Goal: Information Seeking & Learning: Check status

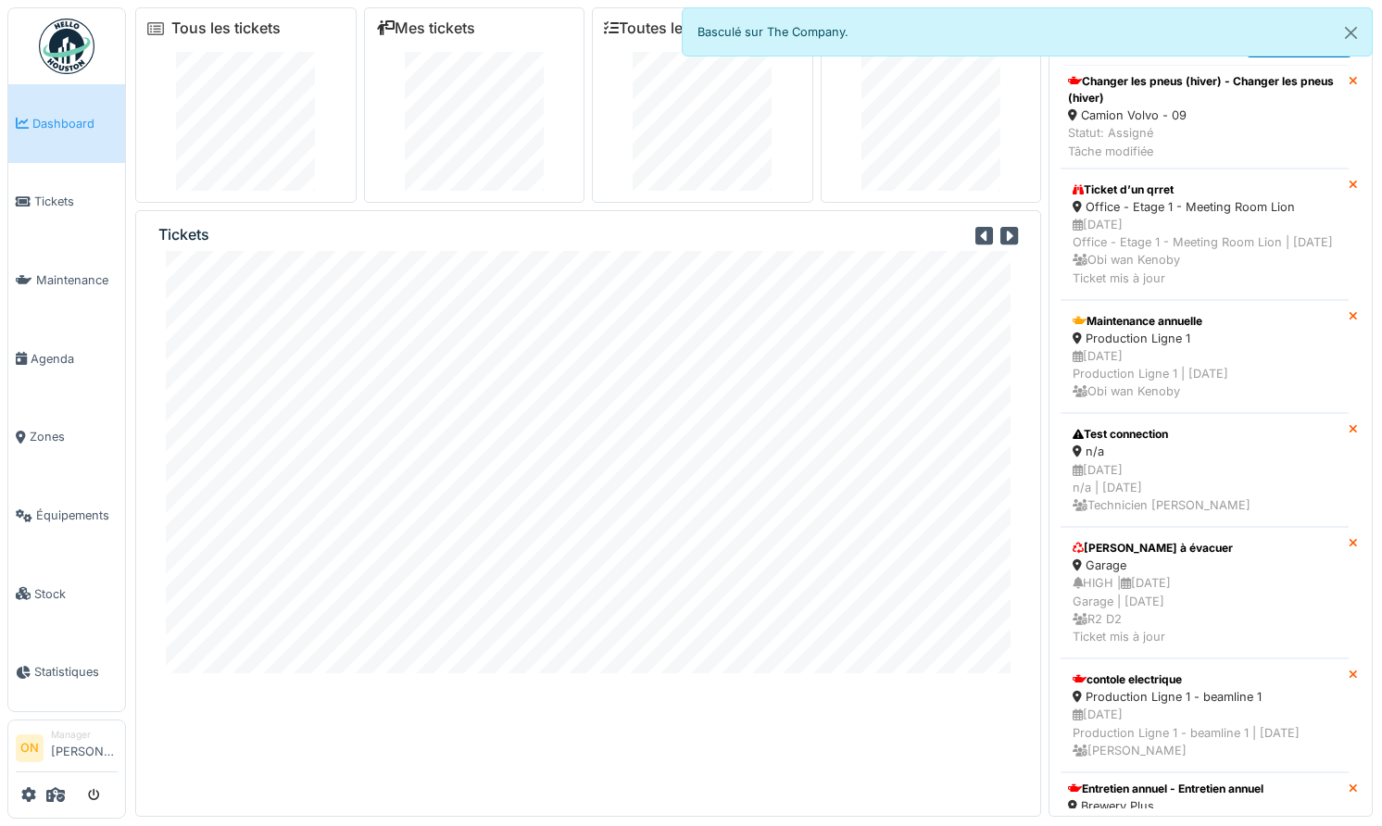
click at [366, 95] on div "Mes tickets" at bounding box center [474, 104] width 221 height 195
click at [372, 94] on div "Mes tickets" at bounding box center [474, 104] width 221 height 195
click at [68, 201] on span "Tickets" at bounding box center [75, 202] width 83 height 18
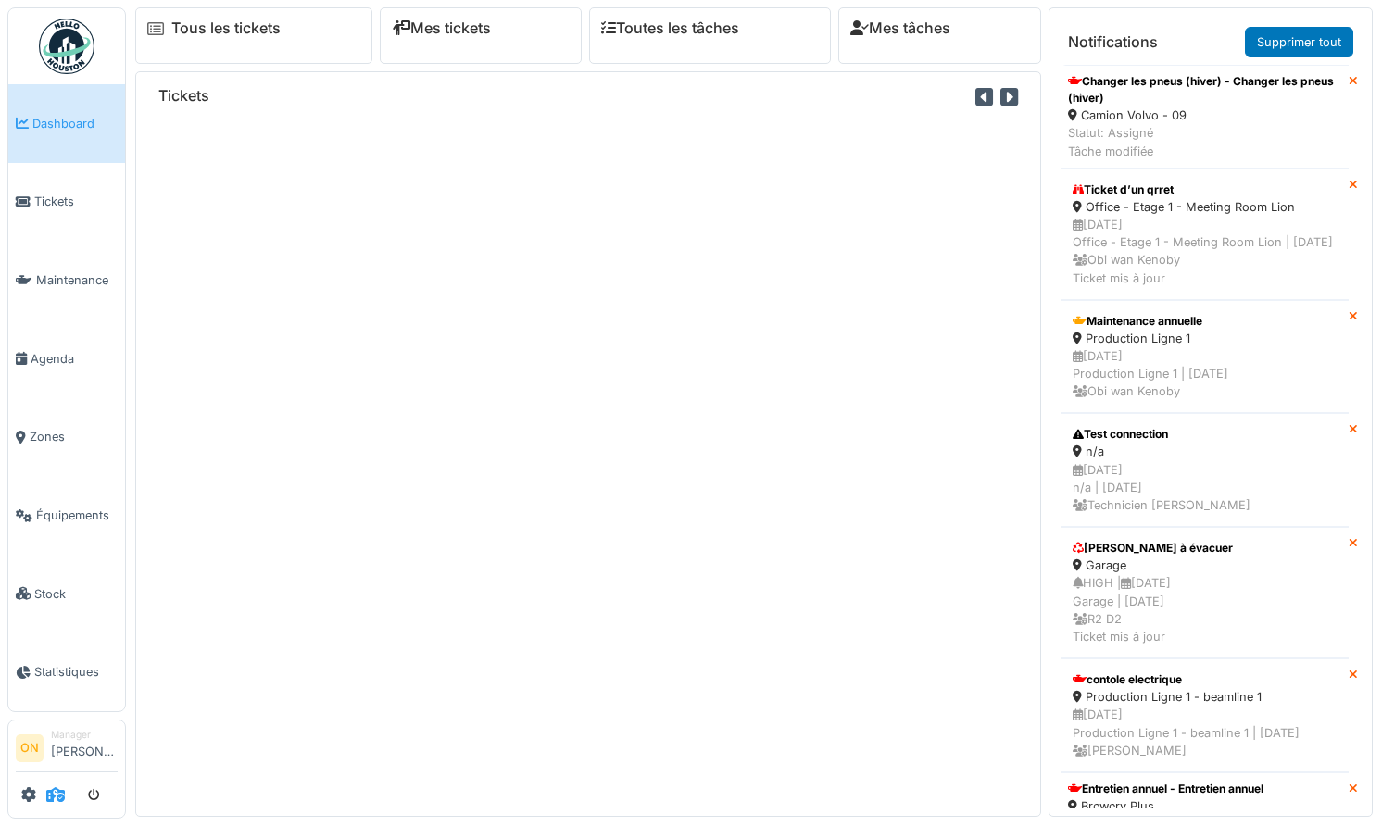
click at [53, 789] on icon at bounding box center [55, 794] width 19 height 15
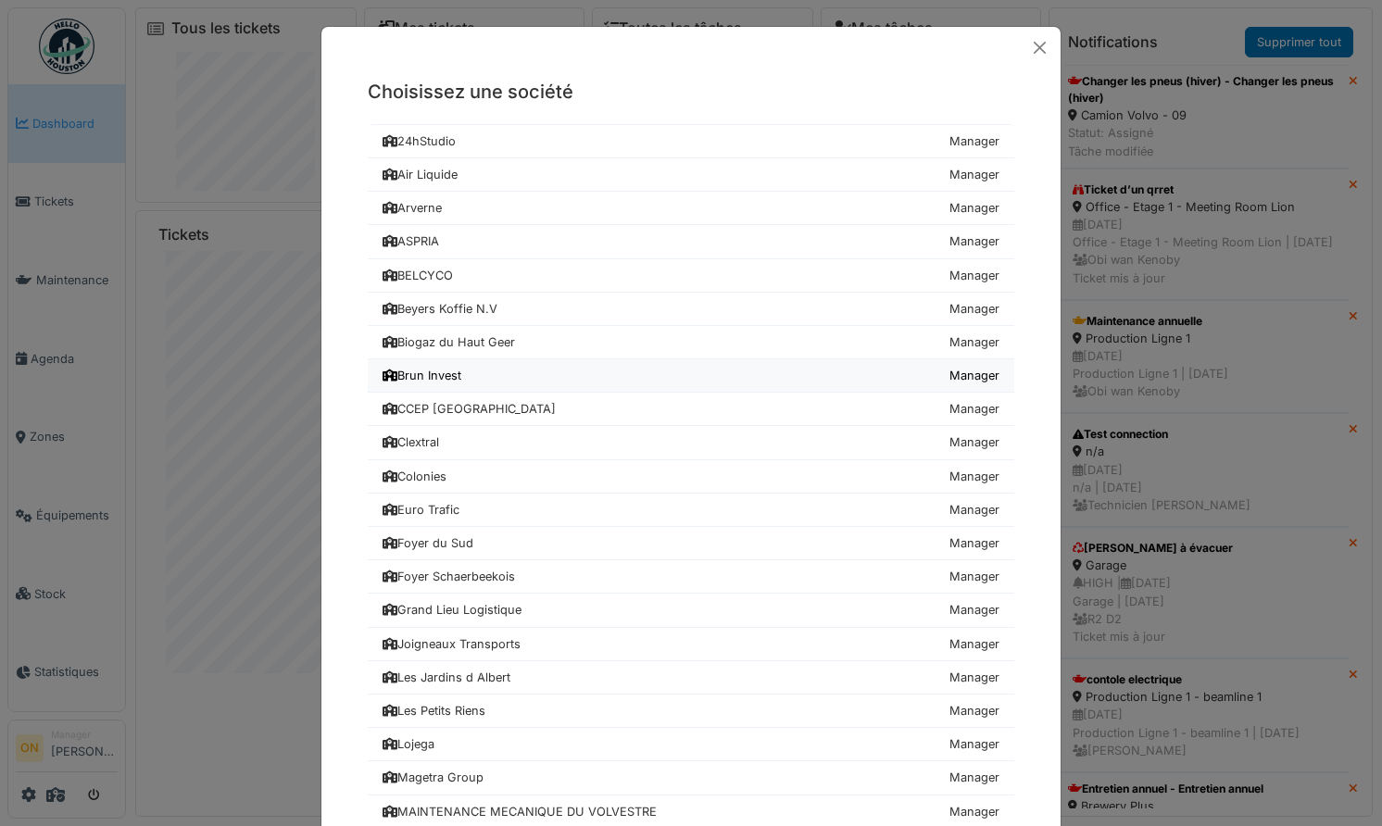
click at [443, 388] on link "Brun Invest Manager" at bounding box center [691, 375] width 646 height 33
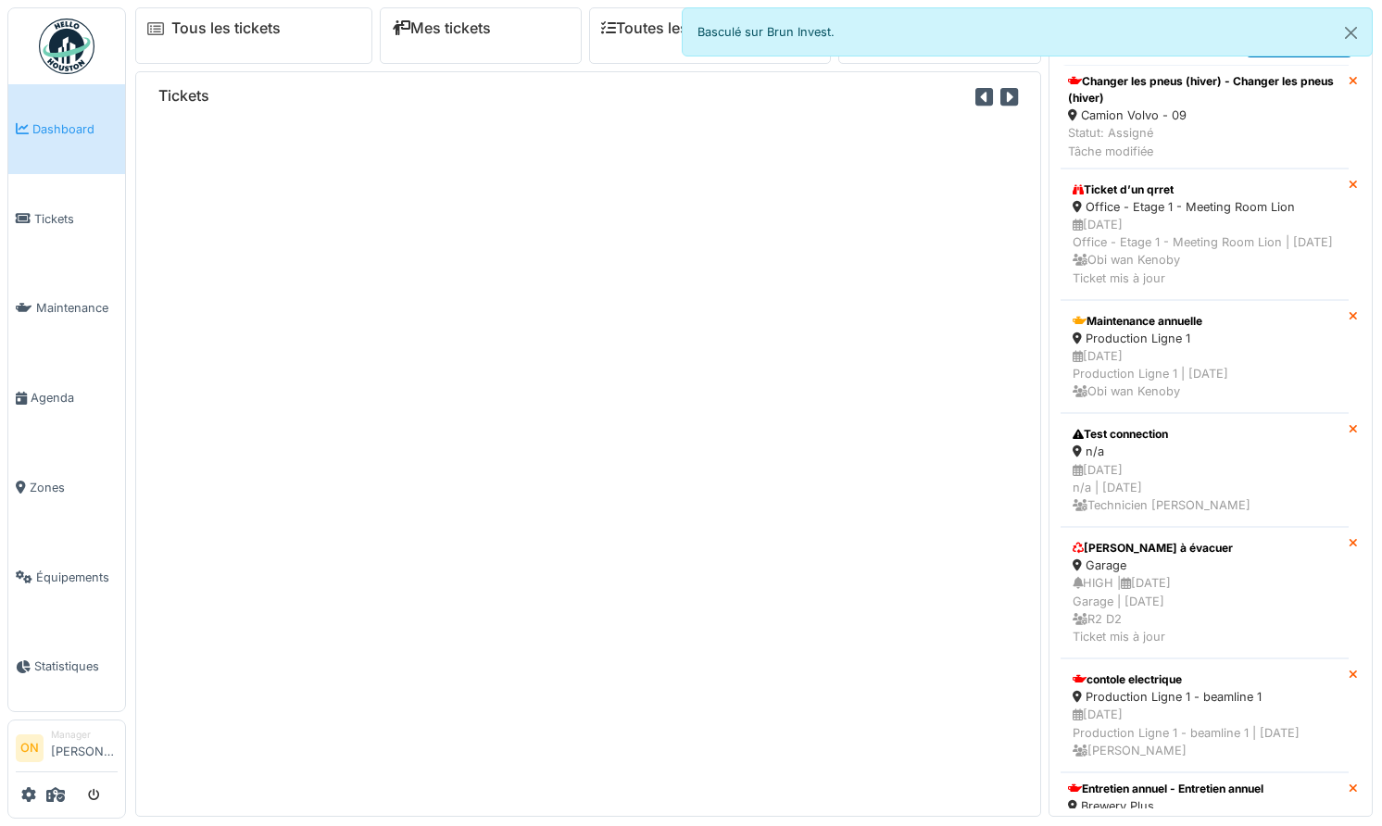
click at [439, 409] on div "Tickets" at bounding box center [588, 444] width 906 height 746
click at [56, 787] on icon at bounding box center [55, 794] width 19 height 15
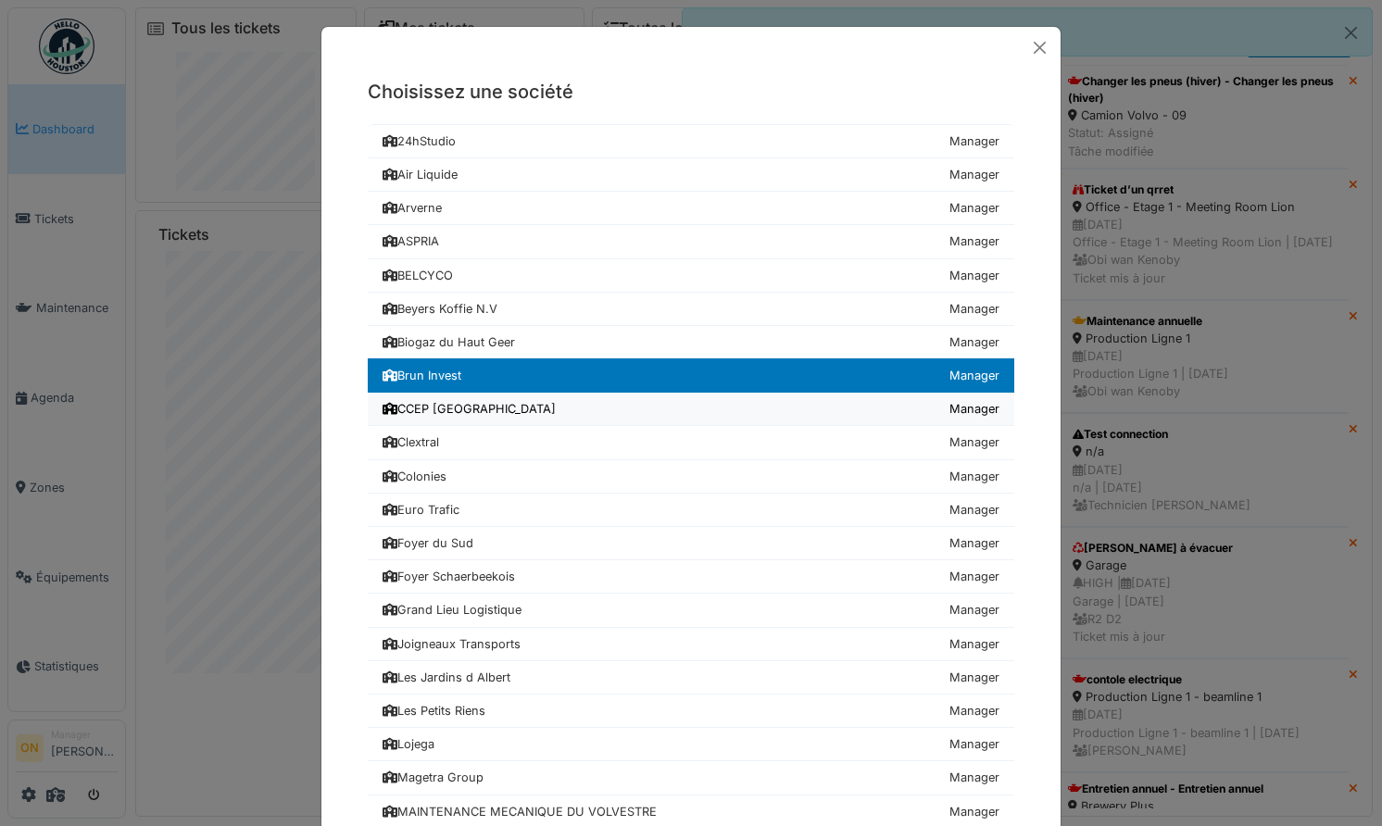
click at [440, 404] on div "CCEP [GEOGRAPHIC_DATA]" at bounding box center [469, 409] width 173 height 18
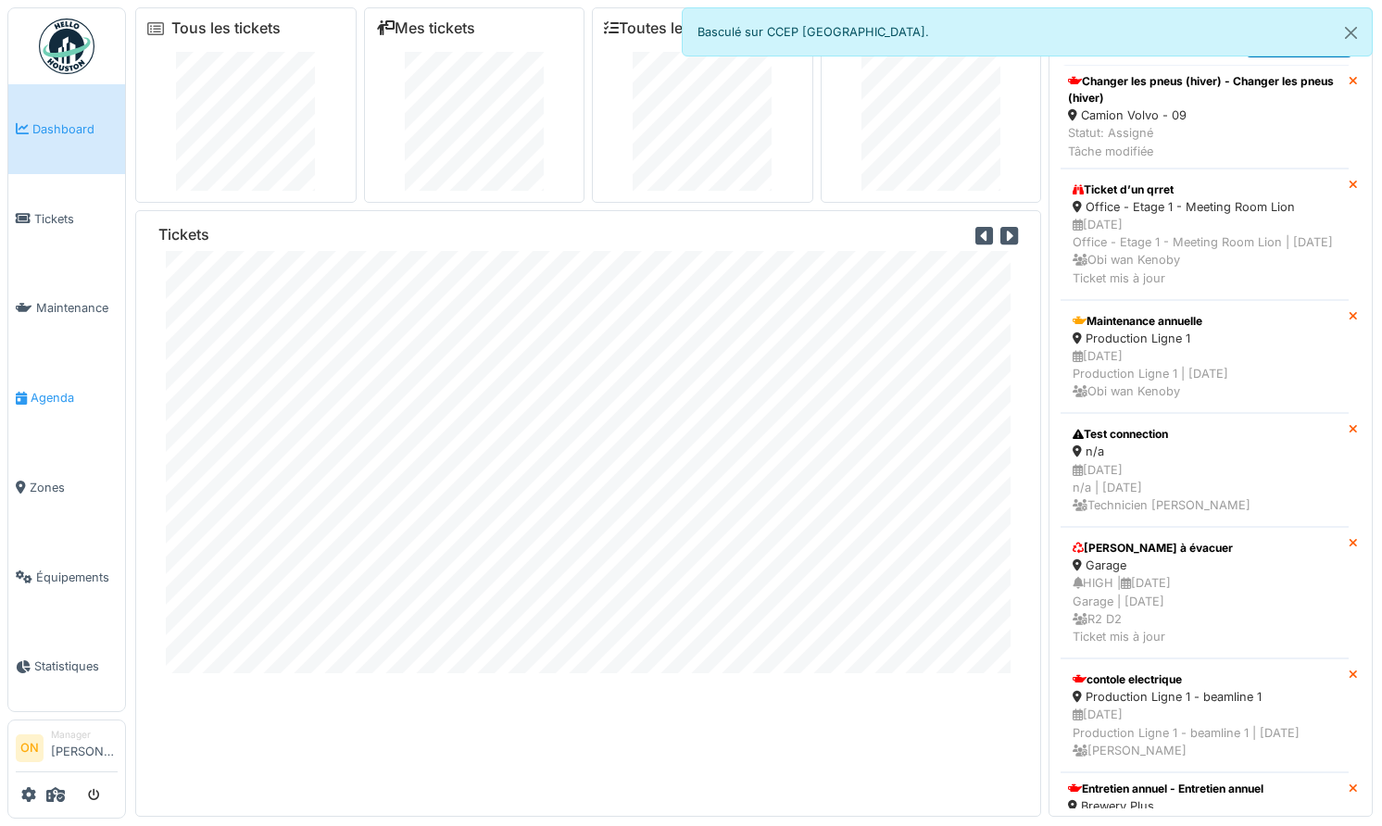
click at [47, 391] on span "Agenda" at bounding box center [74, 398] width 87 height 18
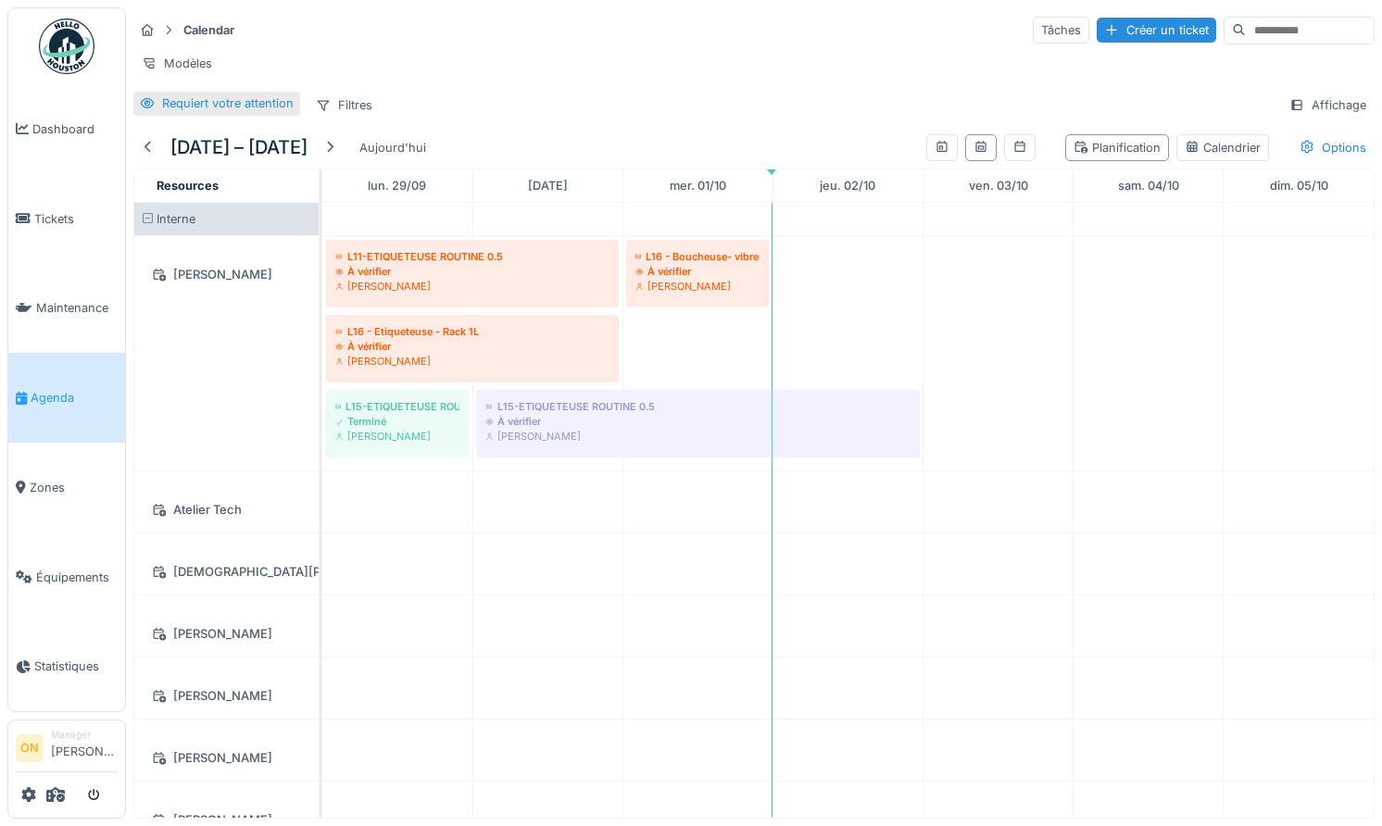
click at [170, 107] on div "Requiert votre attention" at bounding box center [228, 103] width 132 height 18
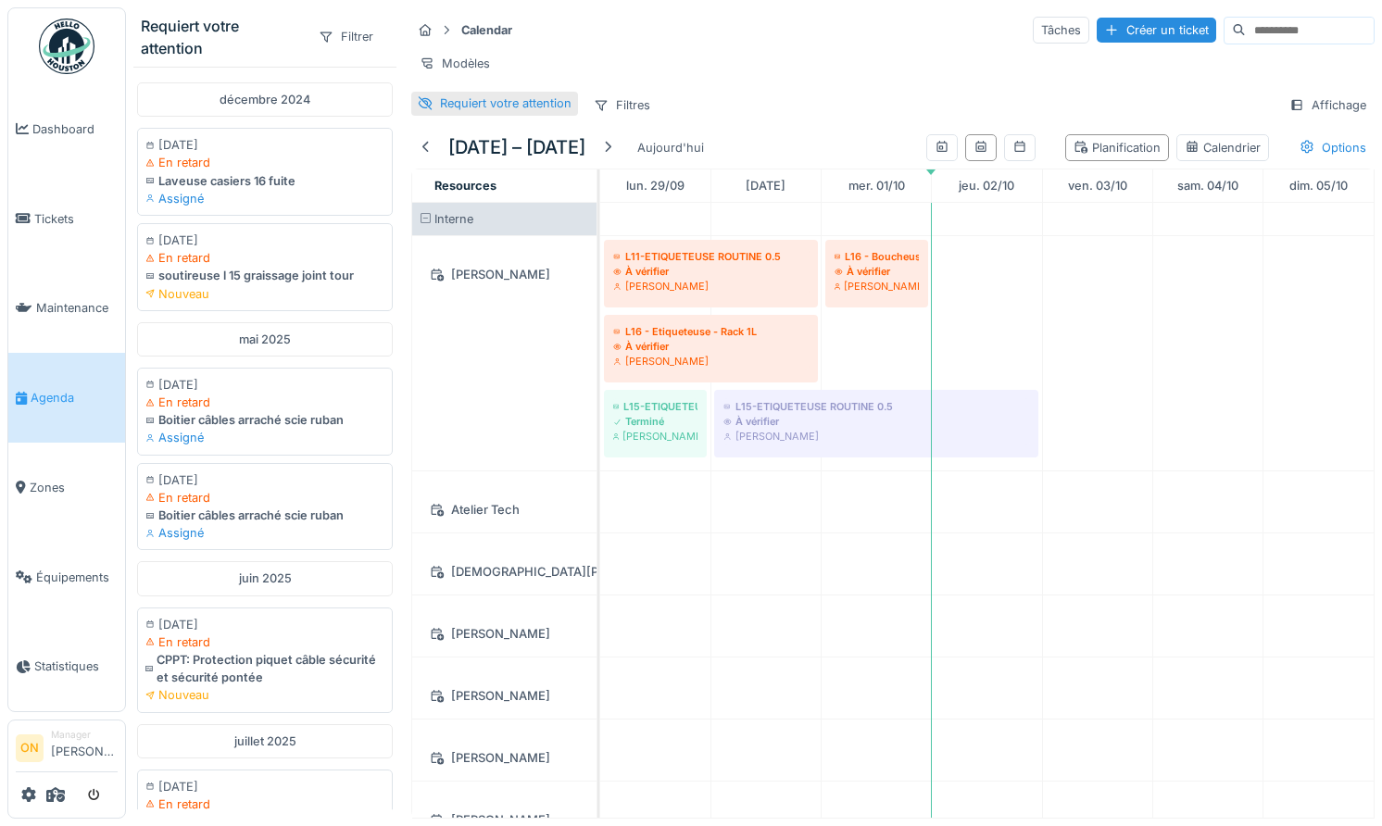
click at [527, 107] on div "Requiert votre attention" at bounding box center [506, 103] width 132 height 18
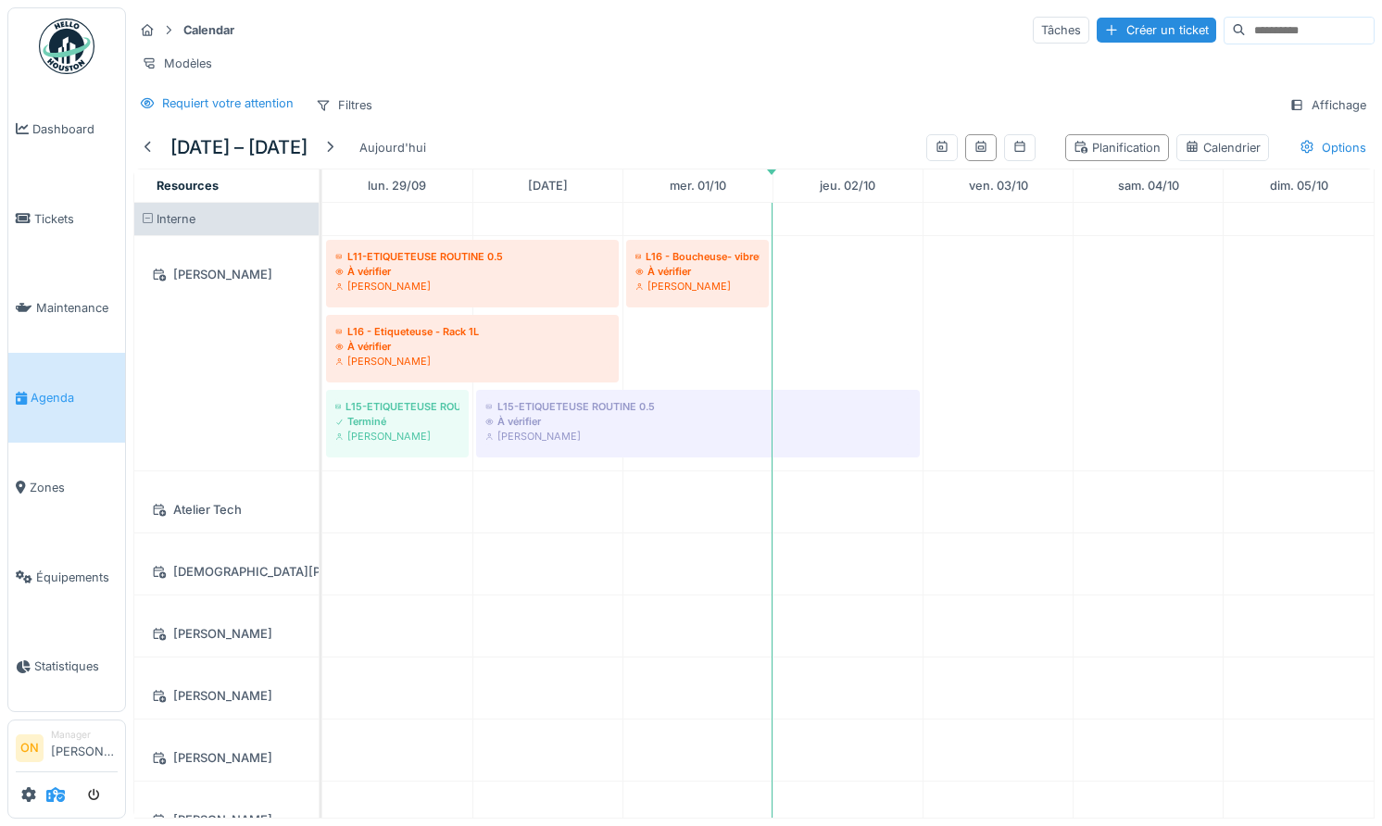
click at [53, 795] on icon at bounding box center [55, 794] width 19 height 15
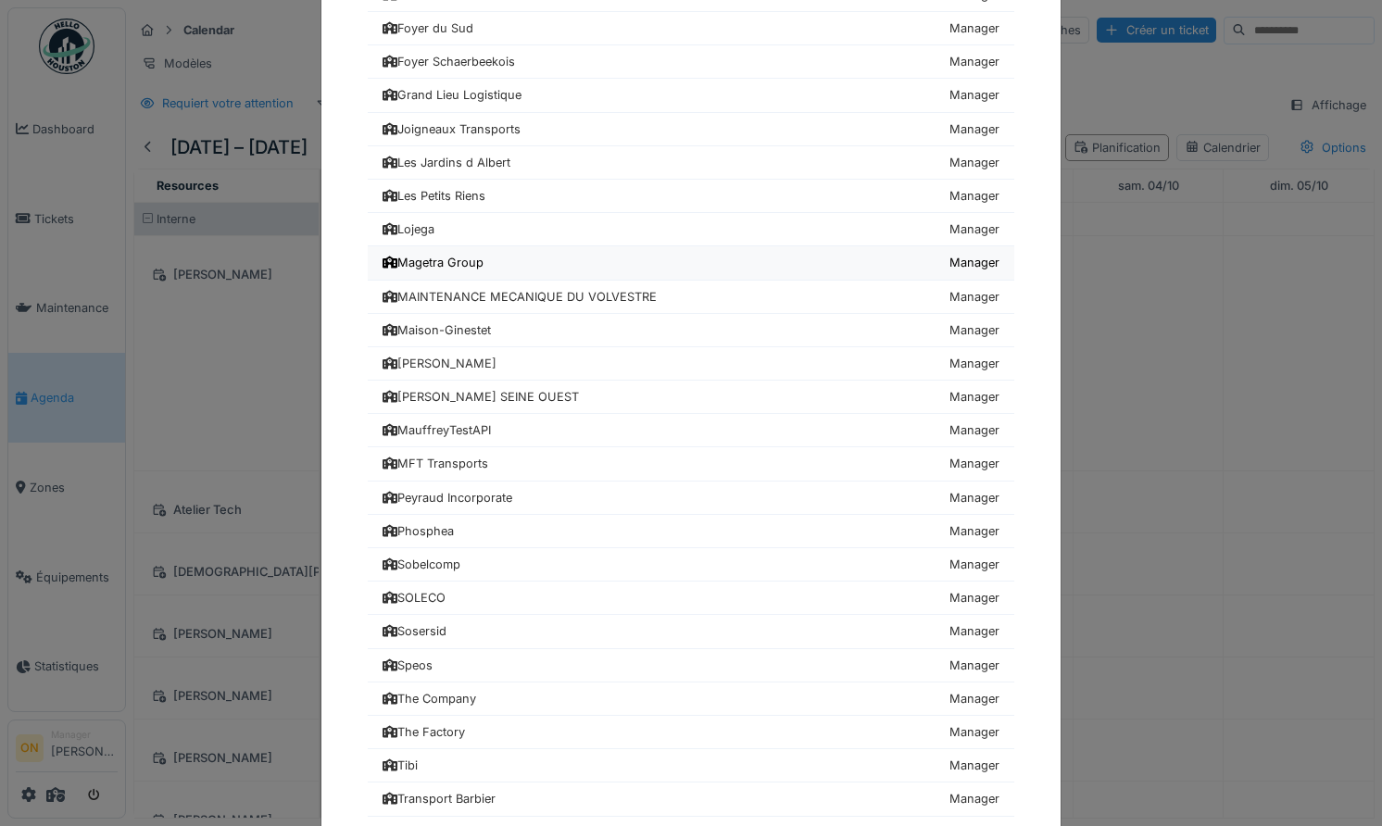
scroll to position [832, 0]
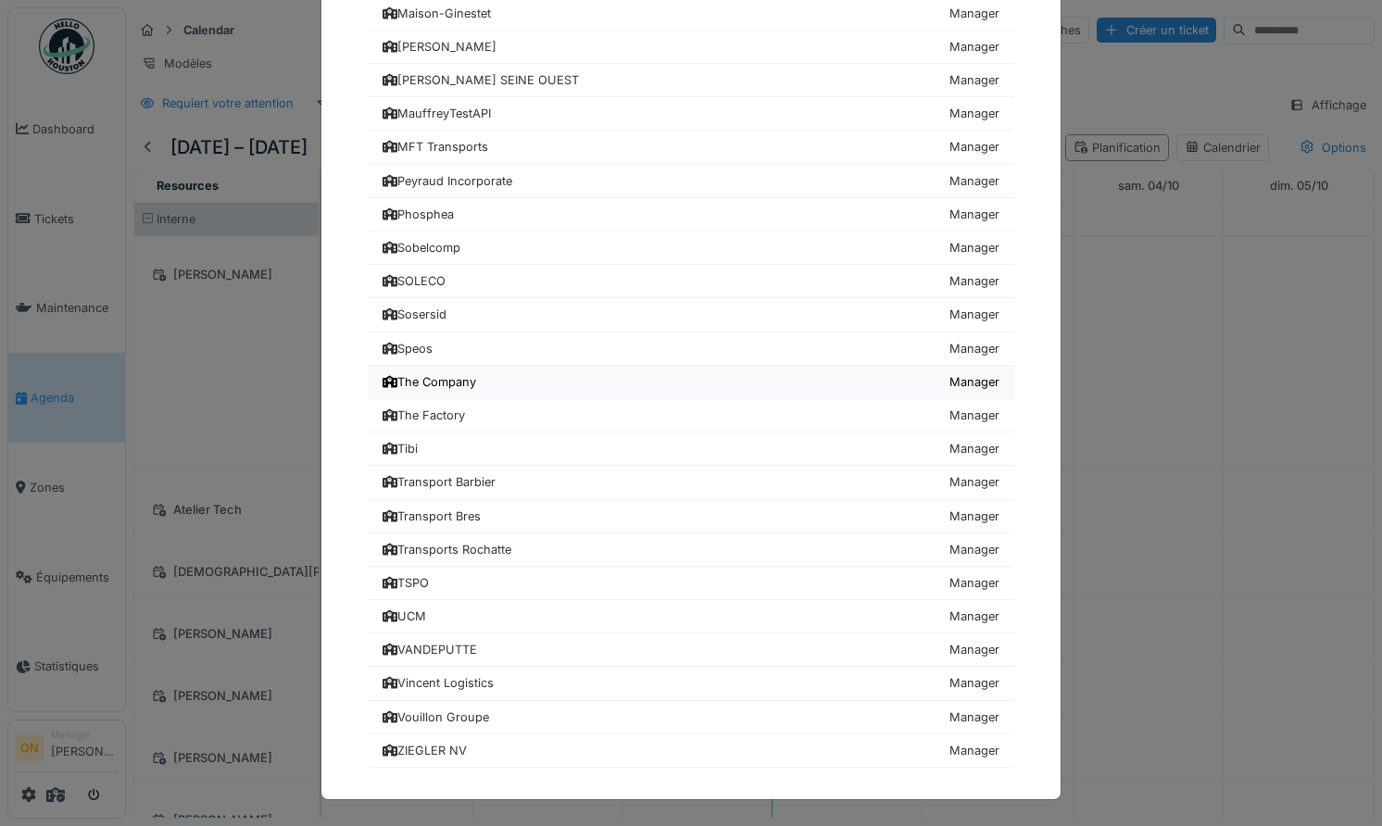
click at [461, 381] on div "The Company" at bounding box center [430, 382] width 94 height 18
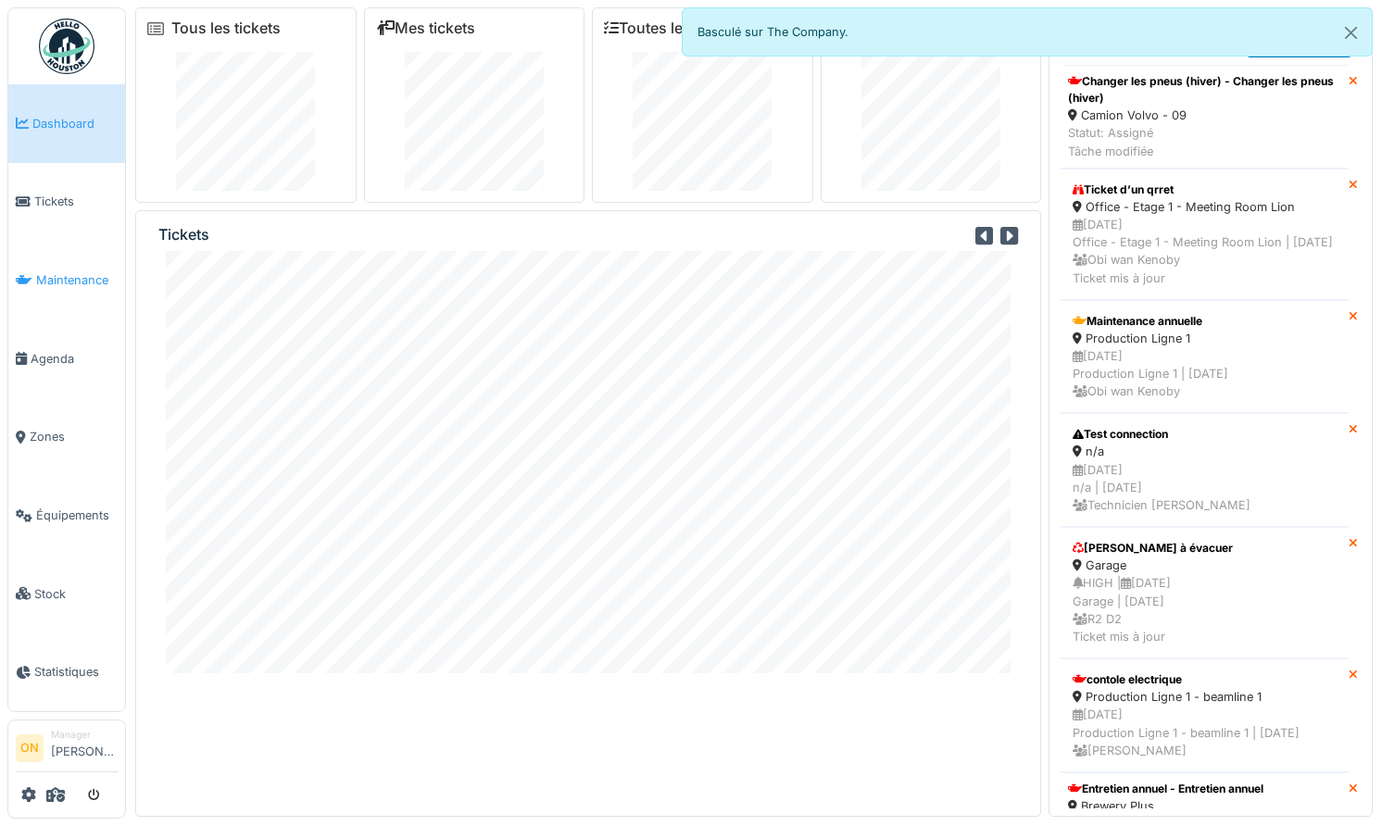
click at [50, 287] on link "Maintenance" at bounding box center [66, 280] width 117 height 79
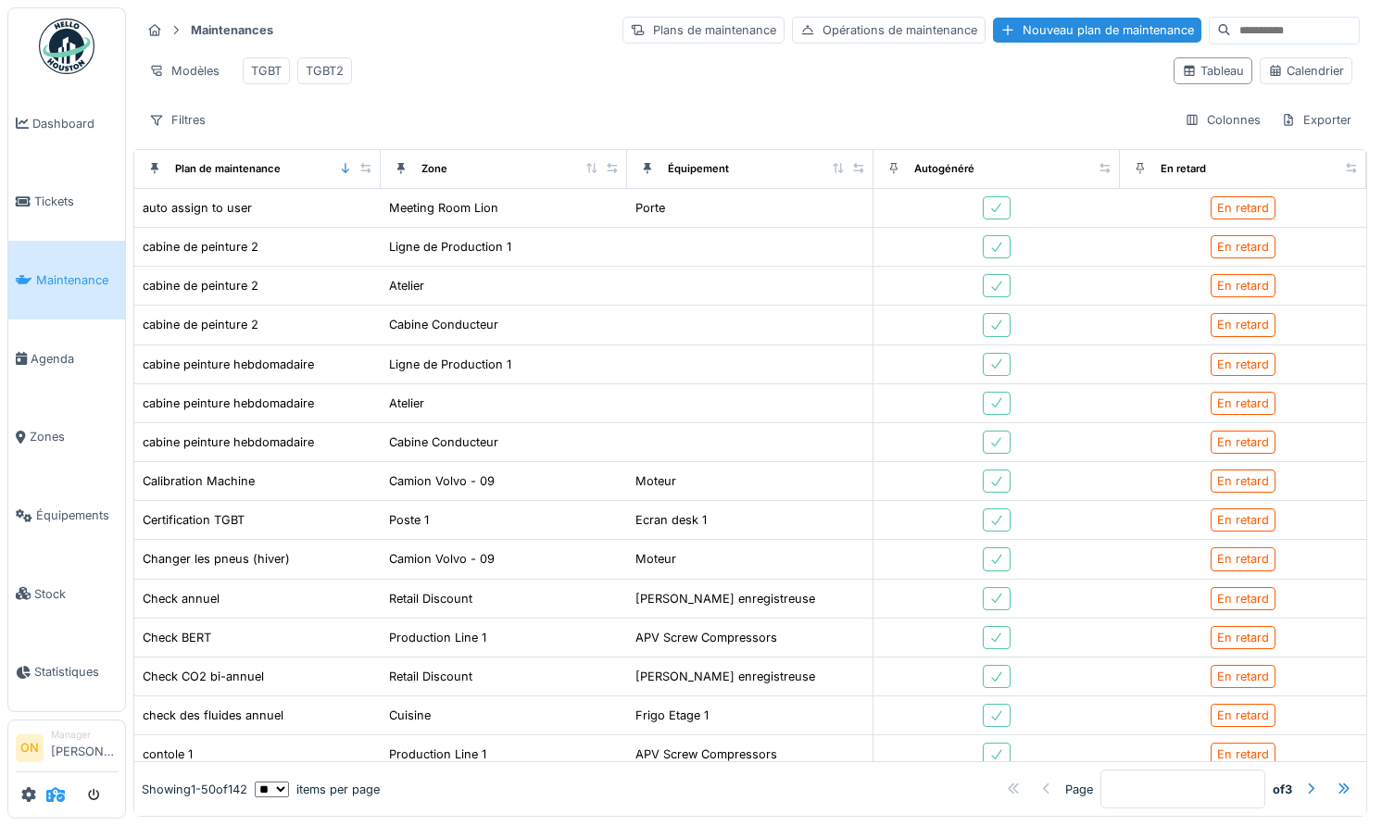
click at [52, 796] on icon at bounding box center [55, 794] width 19 height 15
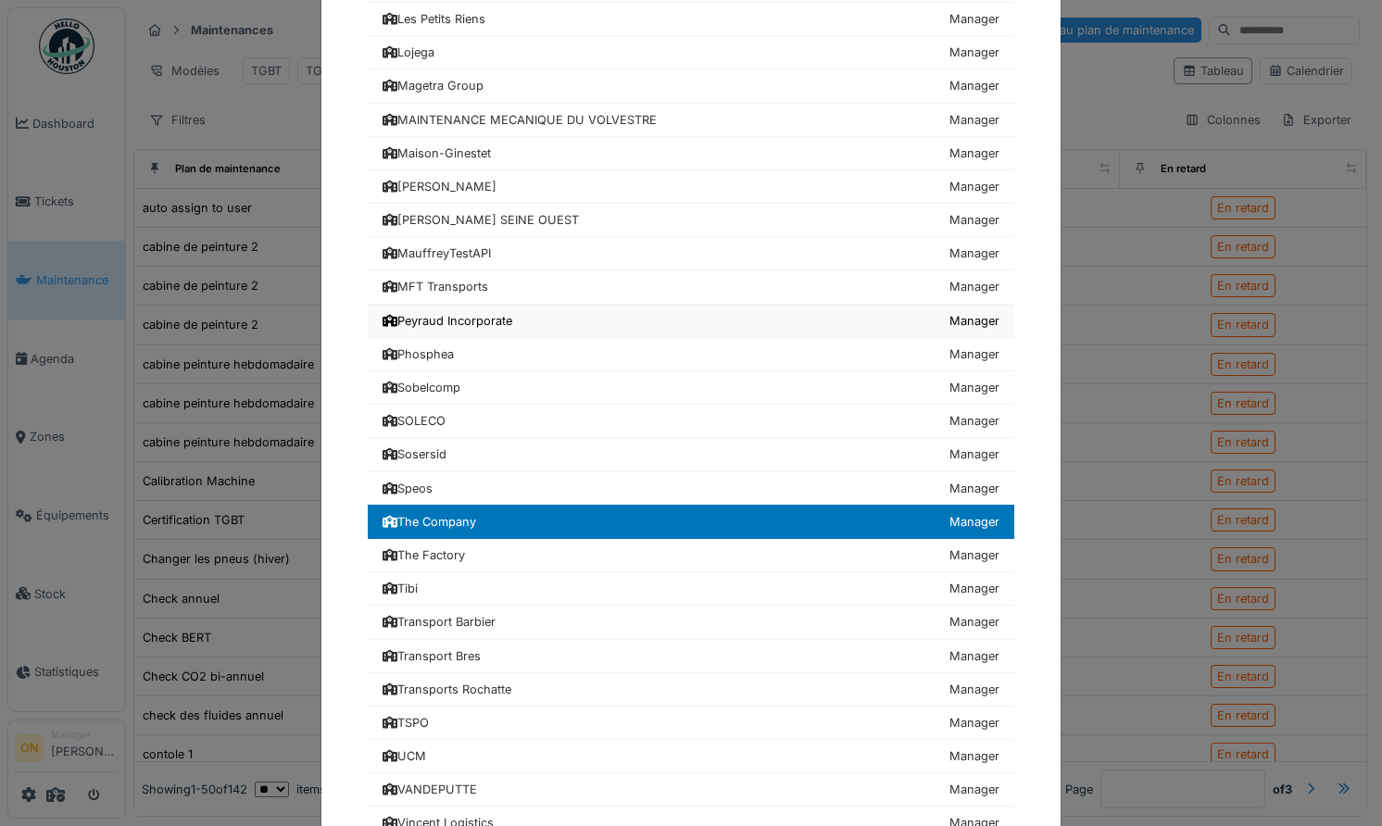
scroll to position [693, 0]
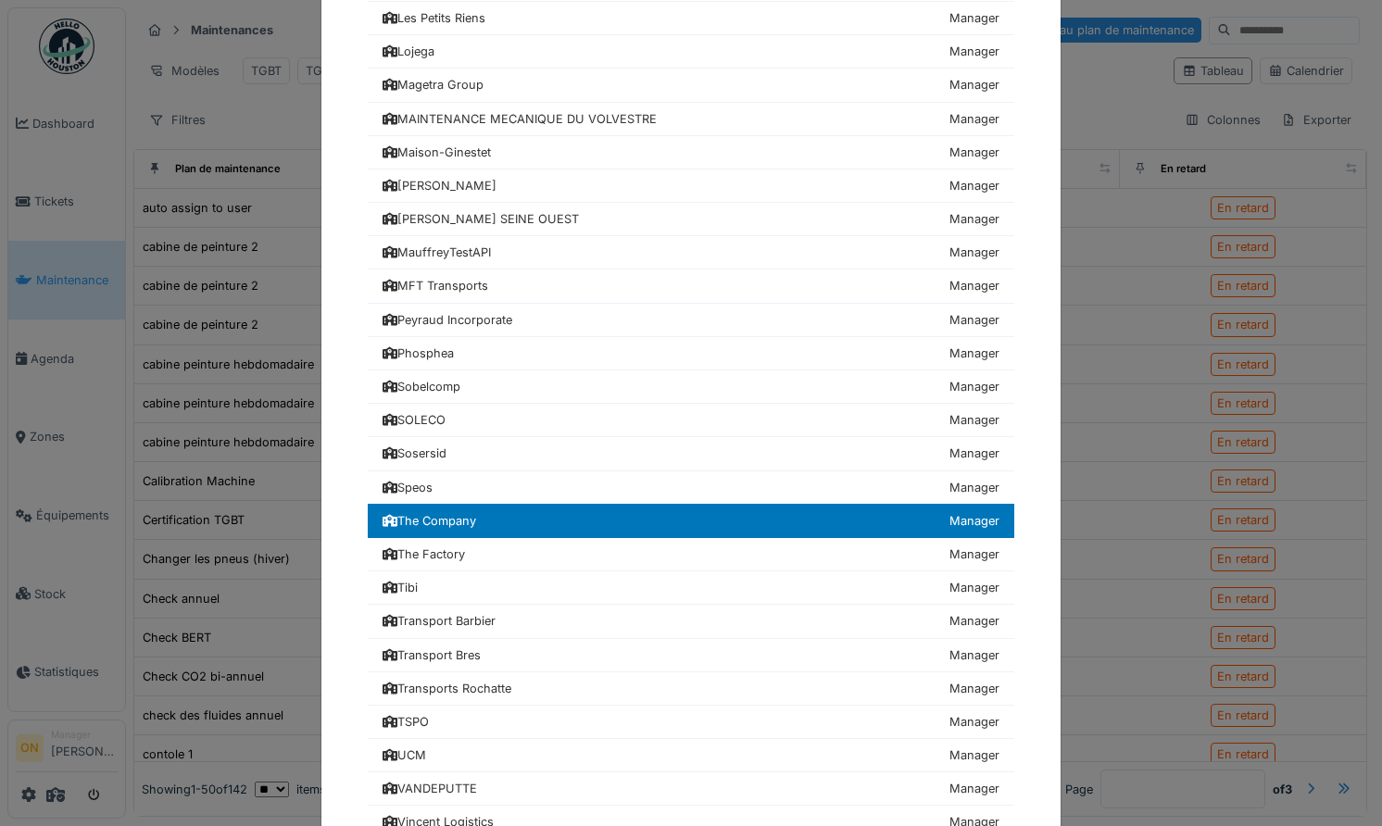
click at [249, 475] on div "Choisissez une société 24hStudio Manager Air Liquide Manager [GEOGRAPHIC_DATA] …" at bounding box center [691, 413] width 1382 height 826
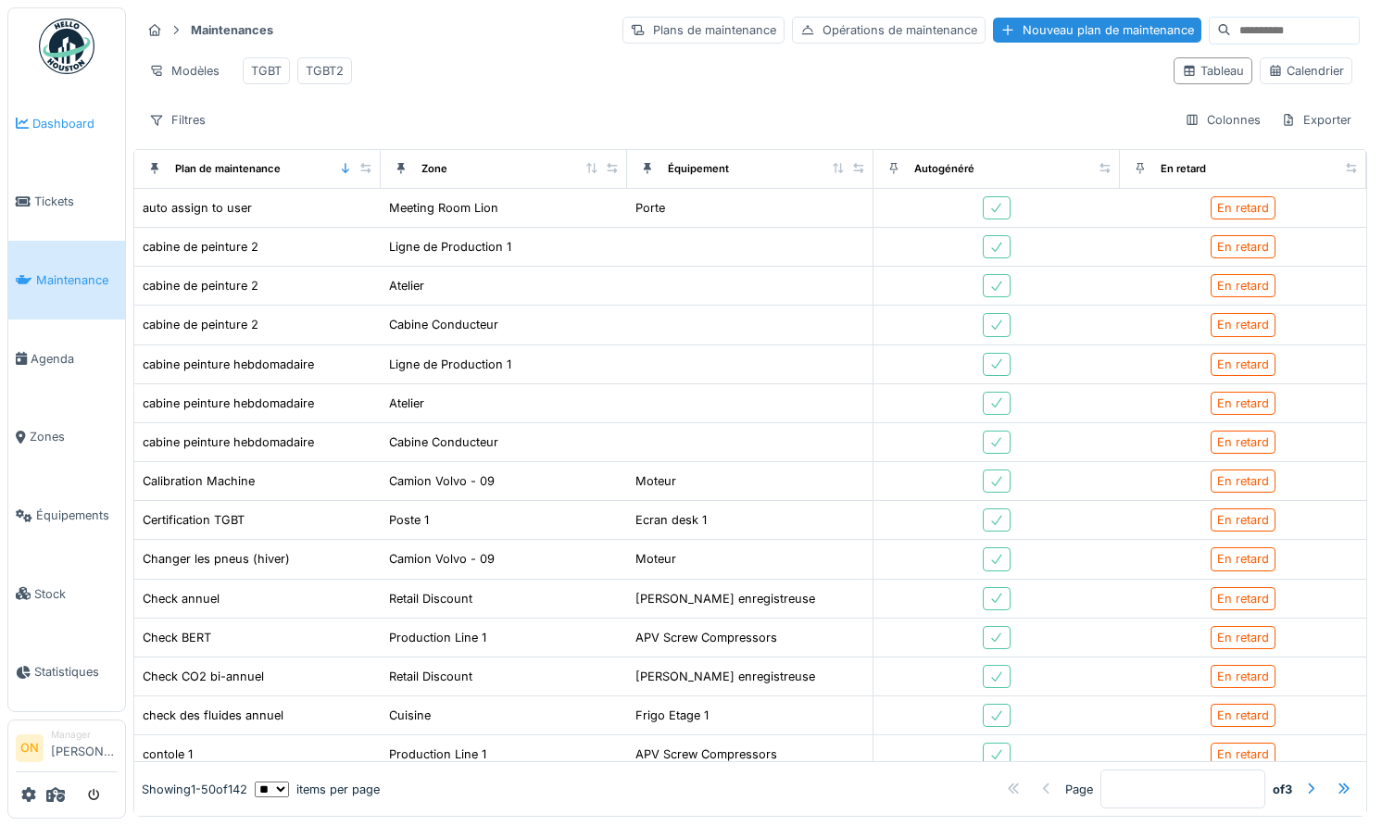
drag, startPoint x: 563, startPoint y: 78, endPoint x: 12, endPoint y: 155, distance: 556.4
click at [562, 79] on div "Modèles TGBT TGBT2" at bounding box center [650, 71] width 1018 height 42
click at [40, 133] on link "Dashboard" at bounding box center [66, 123] width 117 height 79
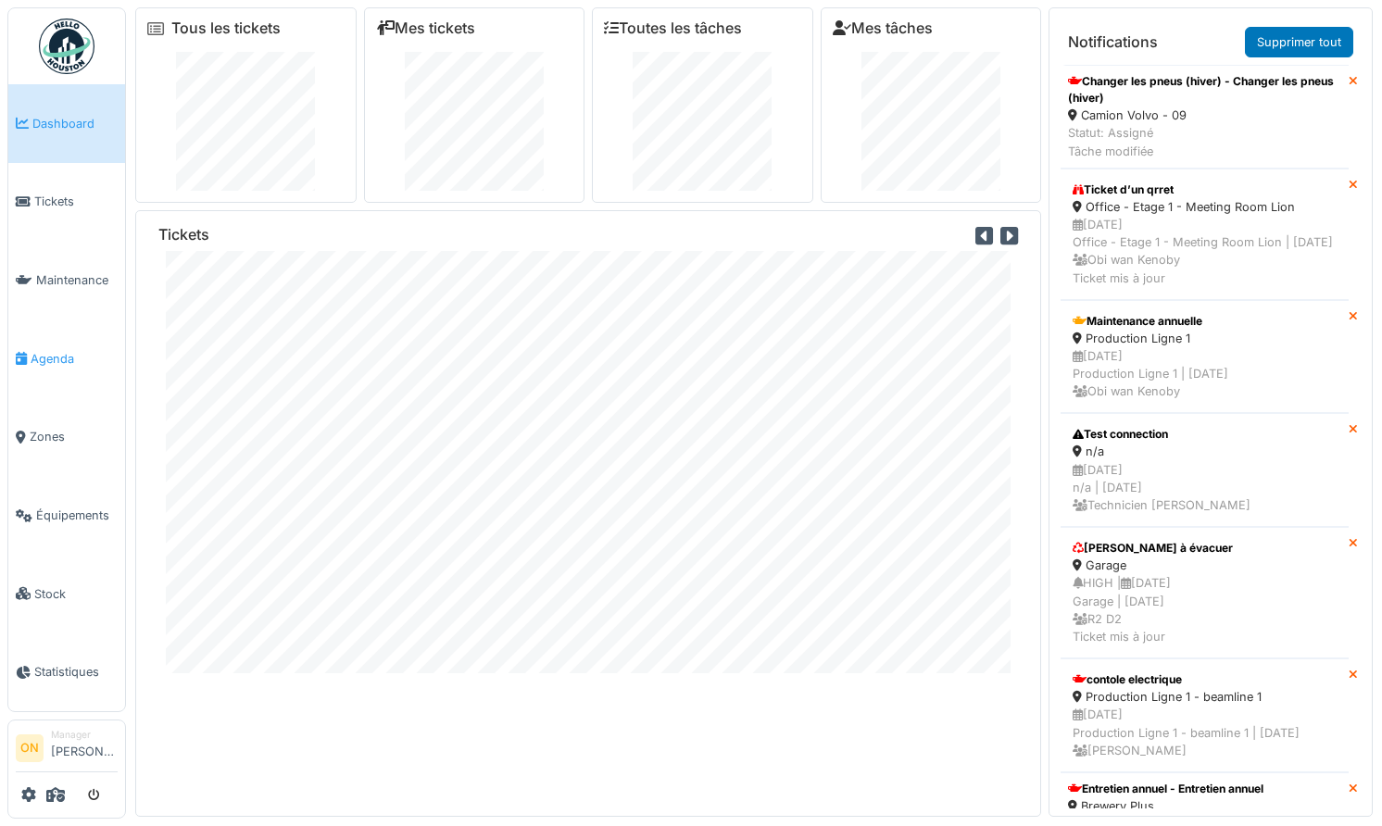
click at [47, 350] on span "Agenda" at bounding box center [74, 359] width 87 height 18
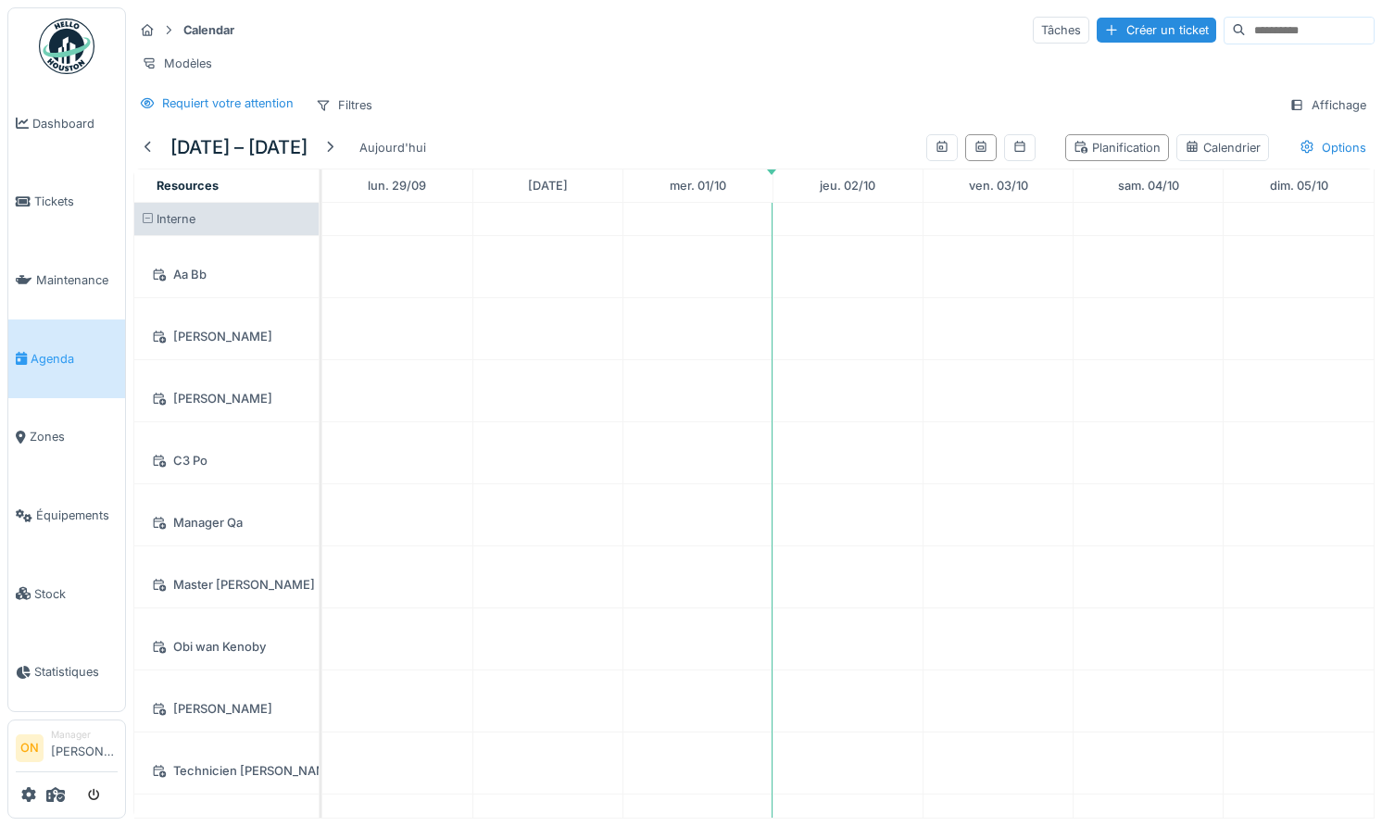
scroll to position [38, 0]
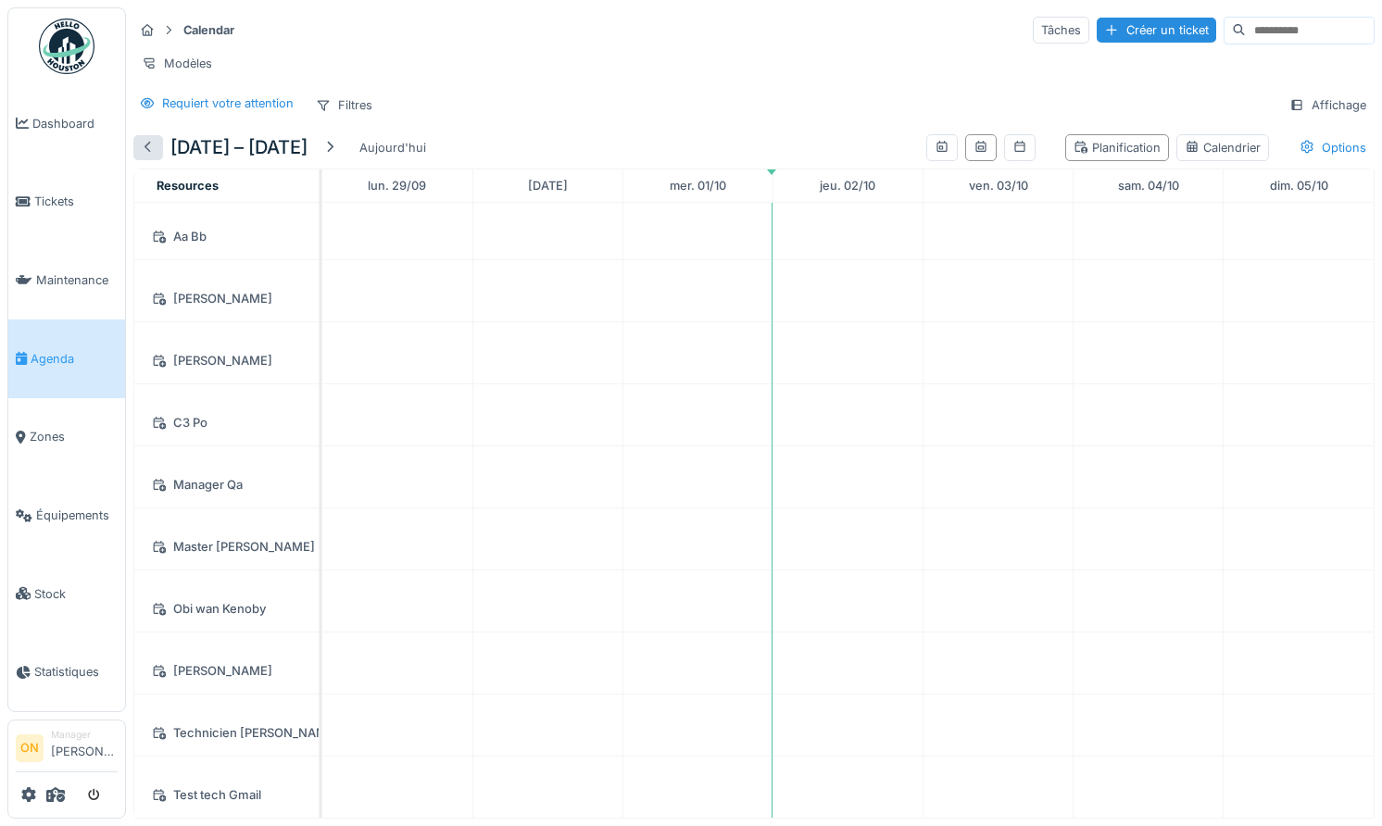
click at [145, 157] on div at bounding box center [148, 147] width 30 height 25
click at [55, 792] on icon at bounding box center [55, 794] width 19 height 15
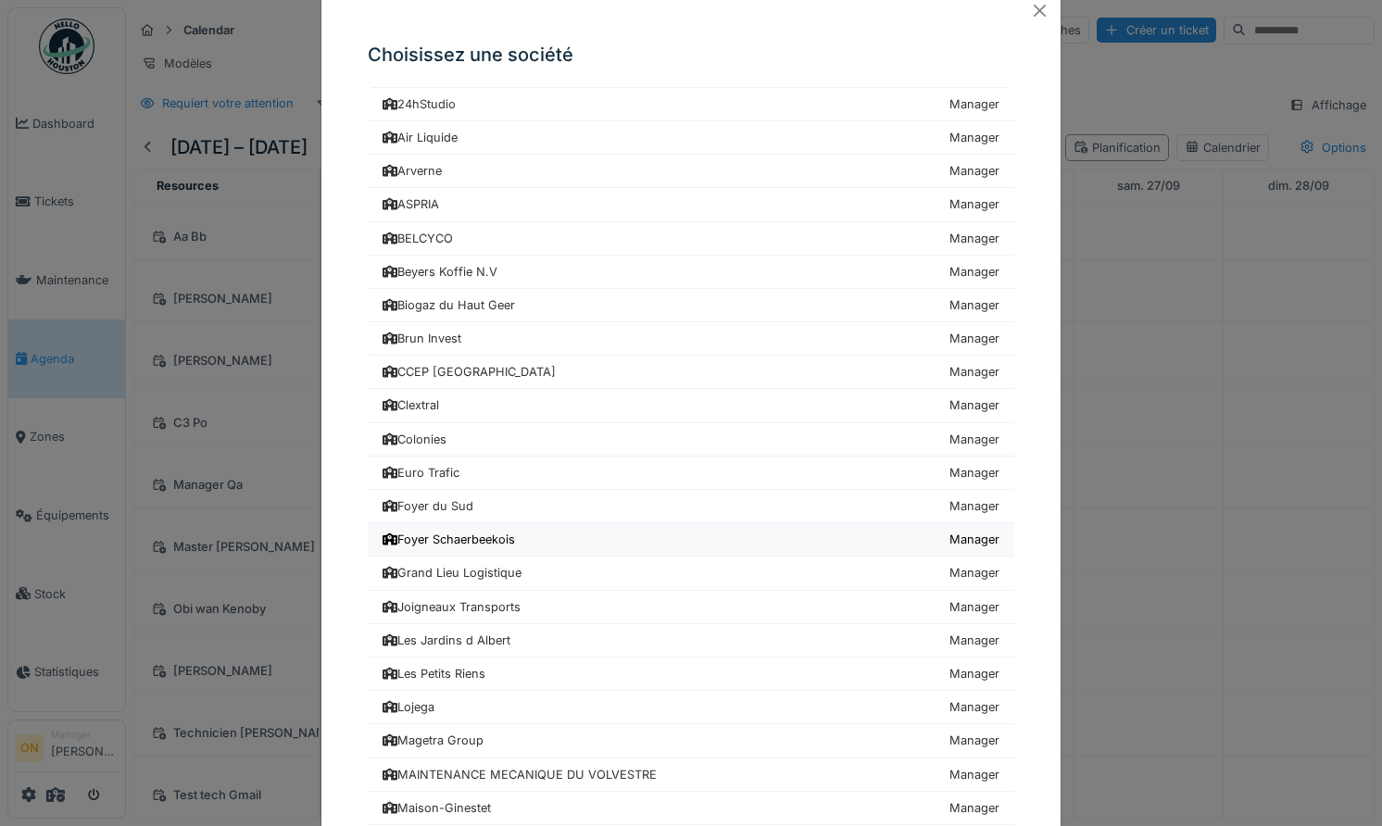
scroll to position [832, 0]
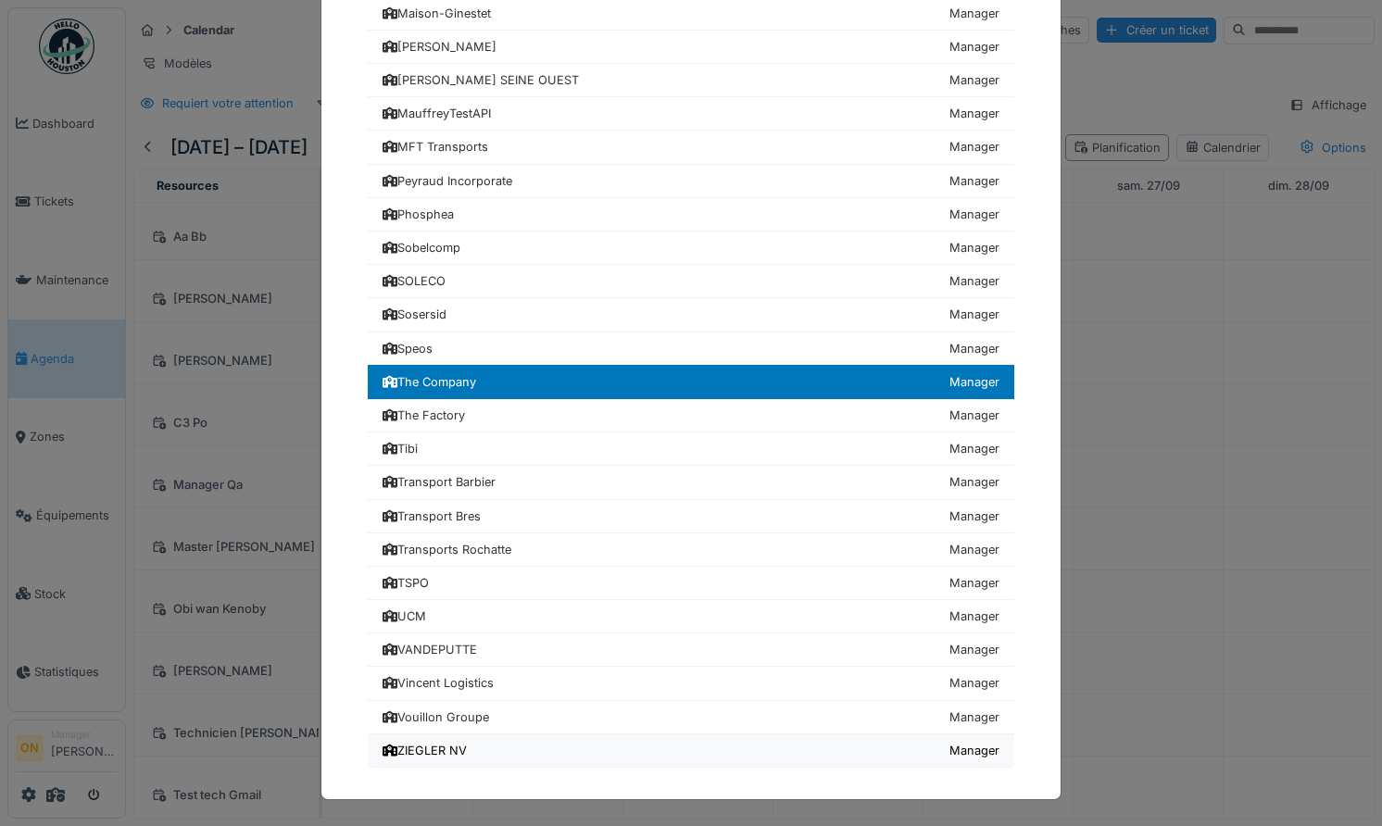
click at [445, 735] on link "ZIEGLER NV Manager" at bounding box center [691, 750] width 646 height 33
click at [440, 748] on div "ZIEGLER NV" at bounding box center [425, 751] width 84 height 18
click at [456, 747] on div "ZIEGLER NV" at bounding box center [425, 751] width 84 height 18
click at [196, 473] on div "Choisissez une société 24hStudio Manager Air Liquide Manager [GEOGRAPHIC_DATA] …" at bounding box center [691, 413] width 1382 height 826
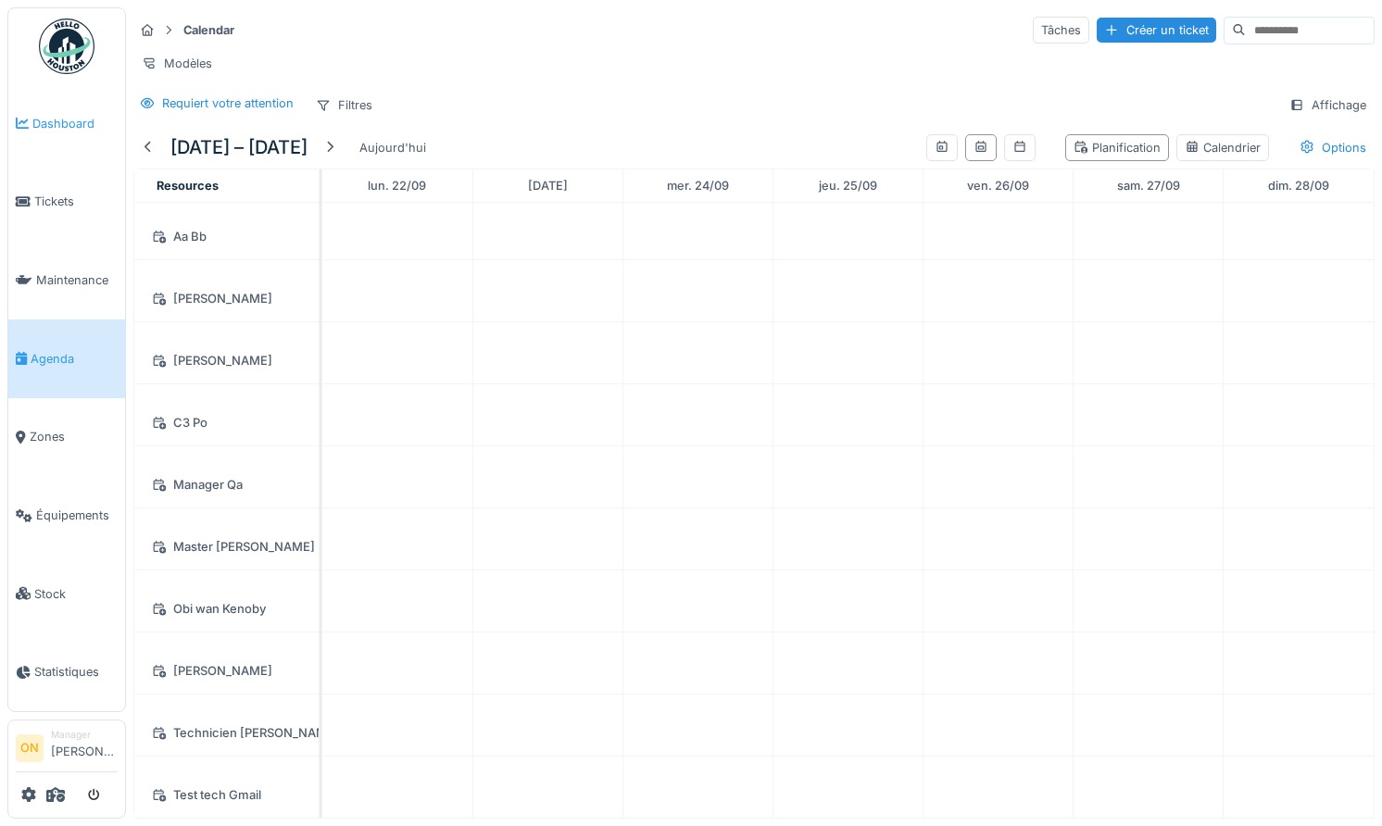
click at [42, 116] on span "Dashboard" at bounding box center [74, 124] width 85 height 18
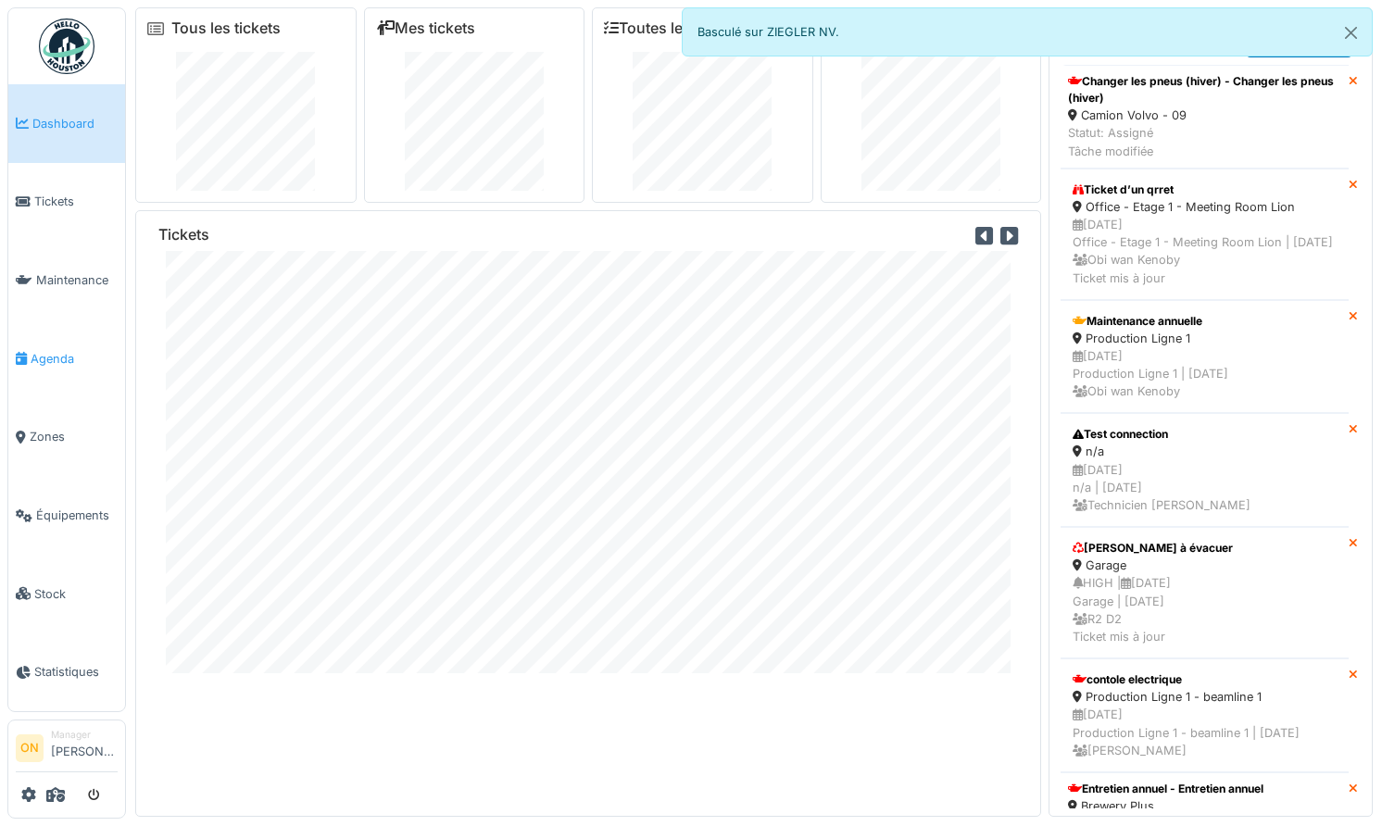
click at [44, 351] on span "Agenda" at bounding box center [74, 359] width 87 height 18
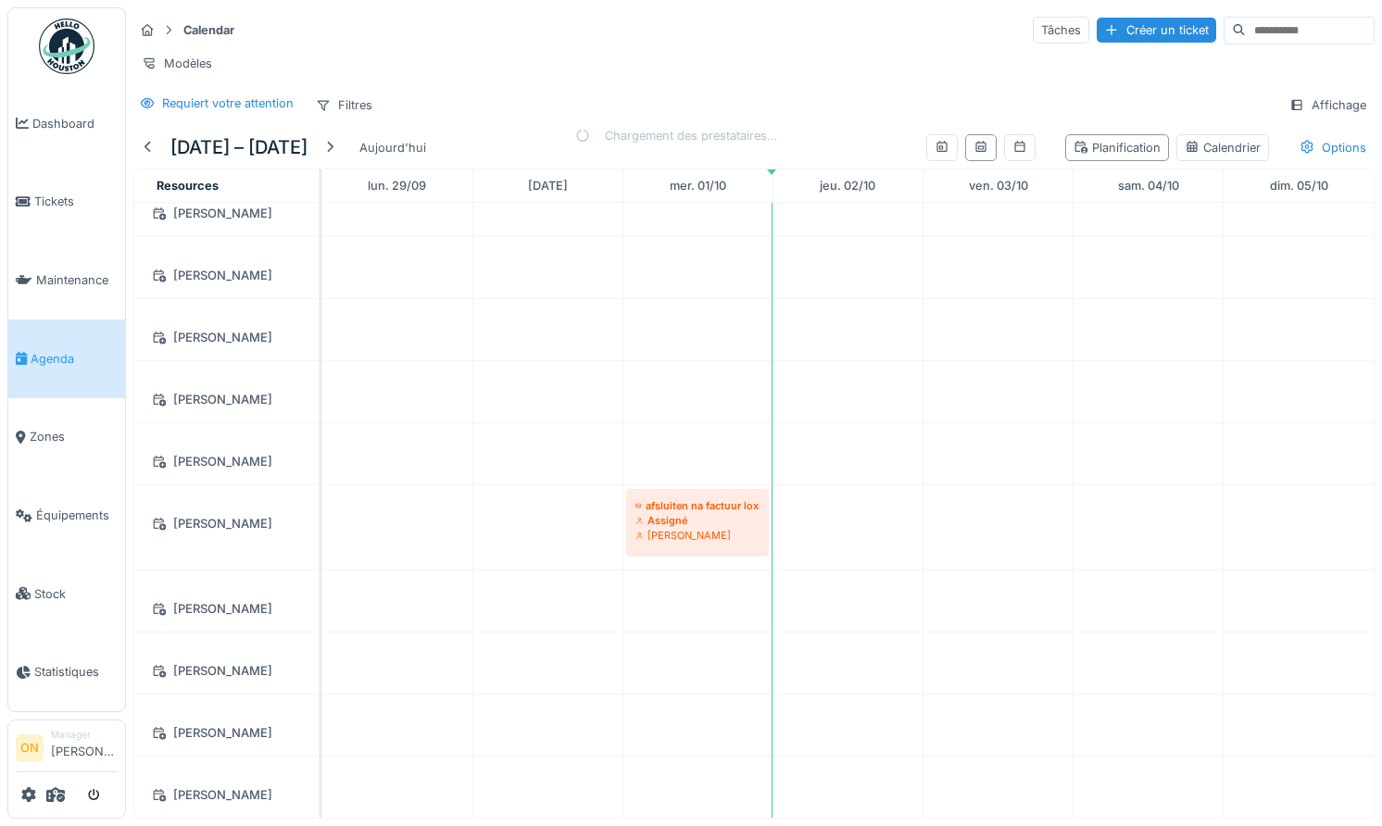
scroll to position [1630, 0]
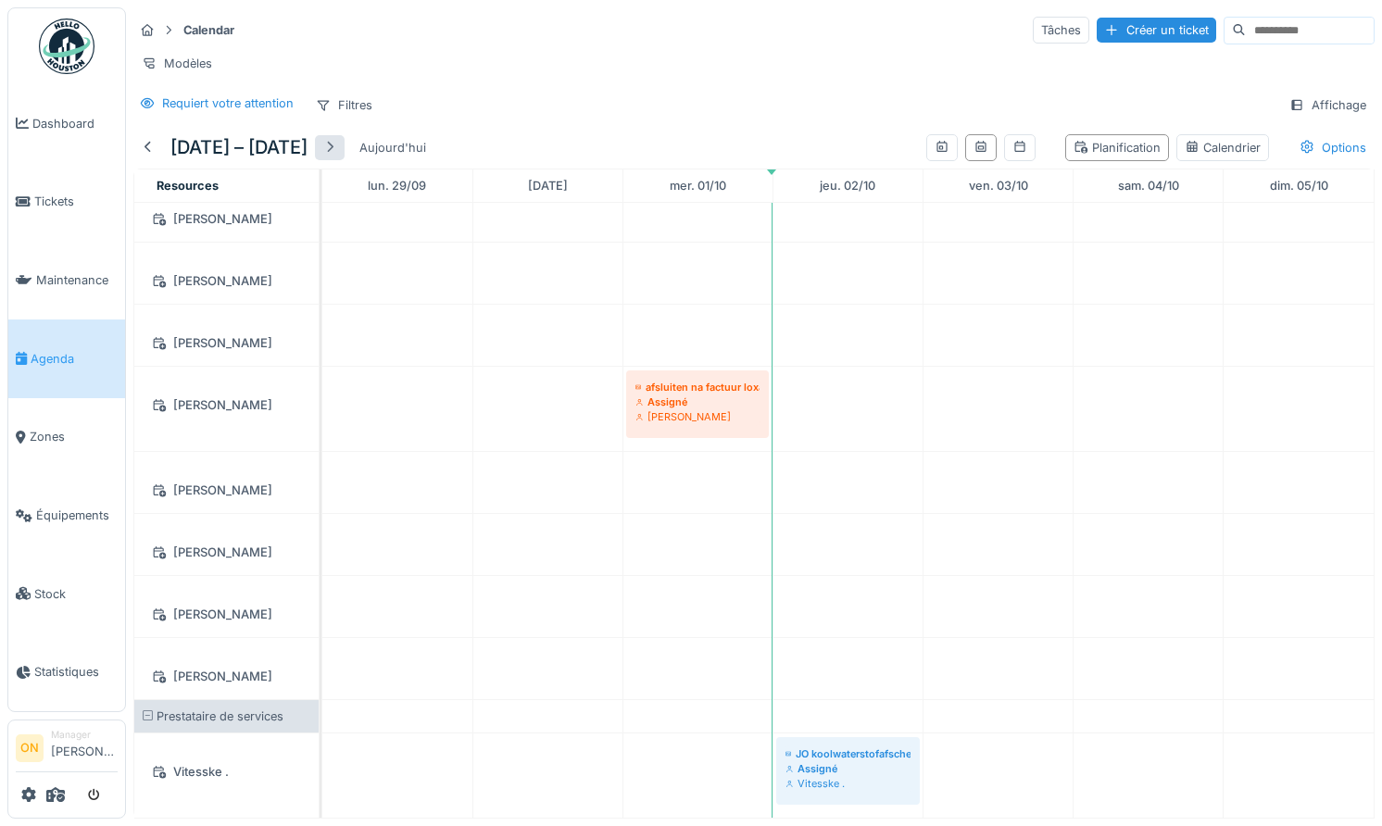
click at [337, 145] on div at bounding box center [329, 148] width 15 height 18
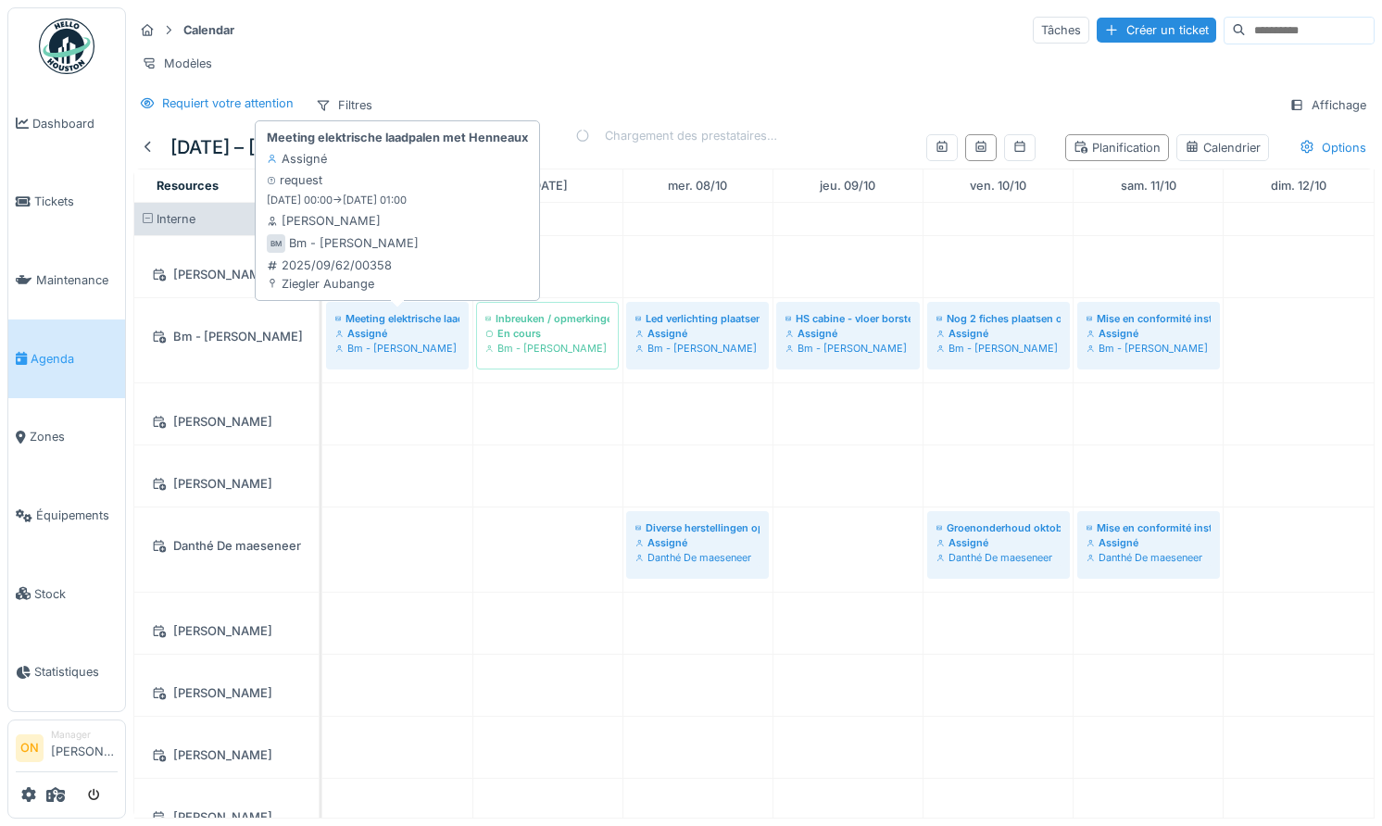
scroll to position [813, 0]
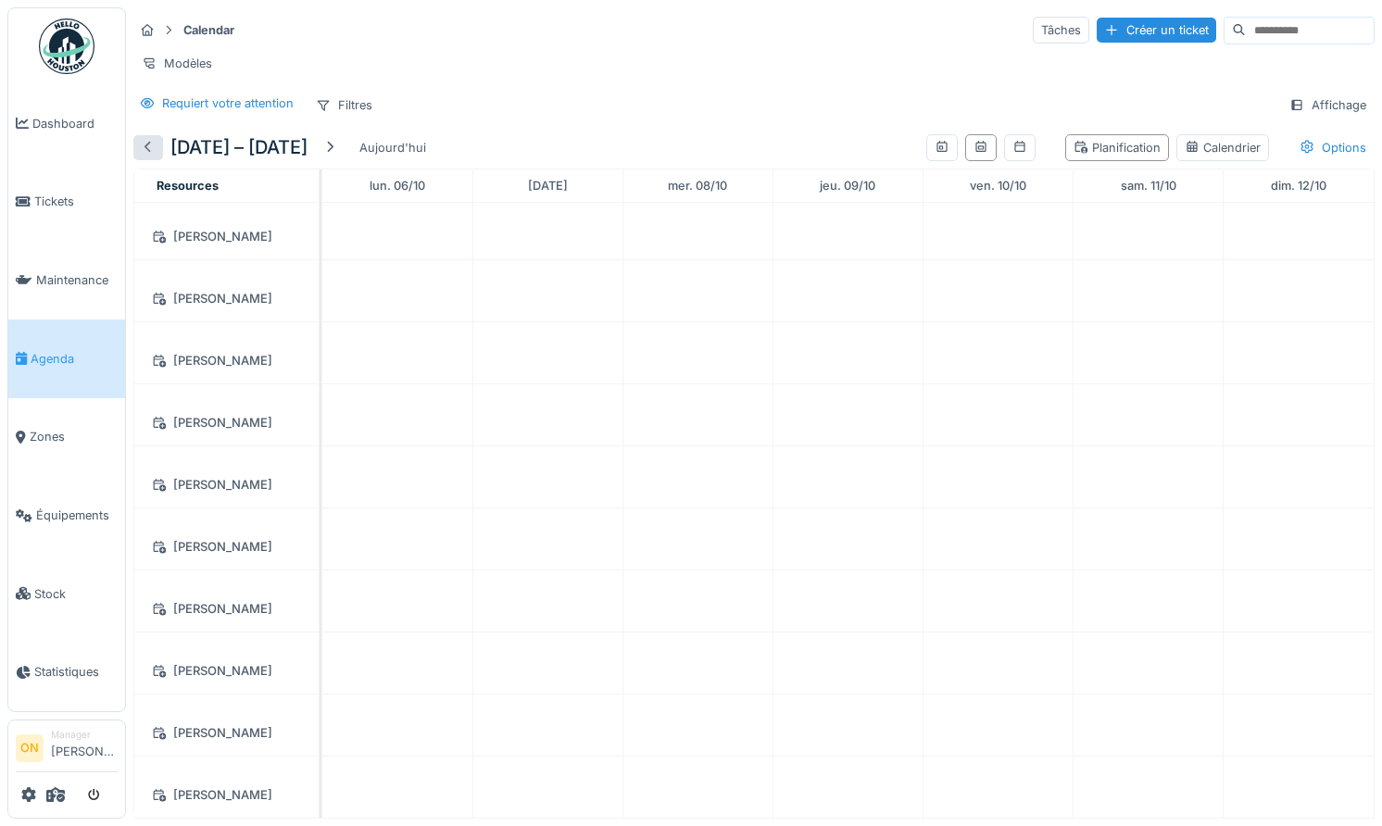
click at [152, 144] on div at bounding box center [148, 148] width 15 height 18
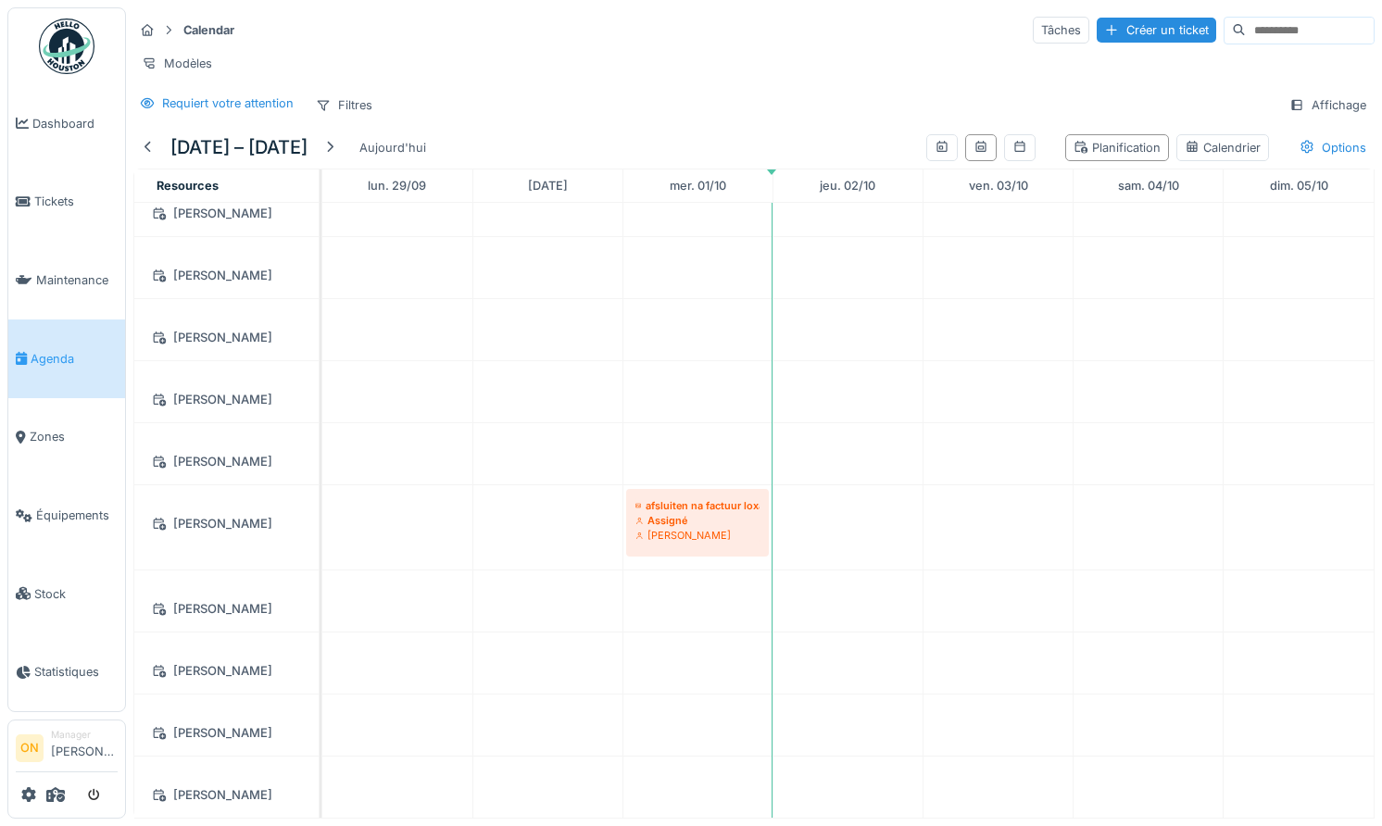
scroll to position [1525, 0]
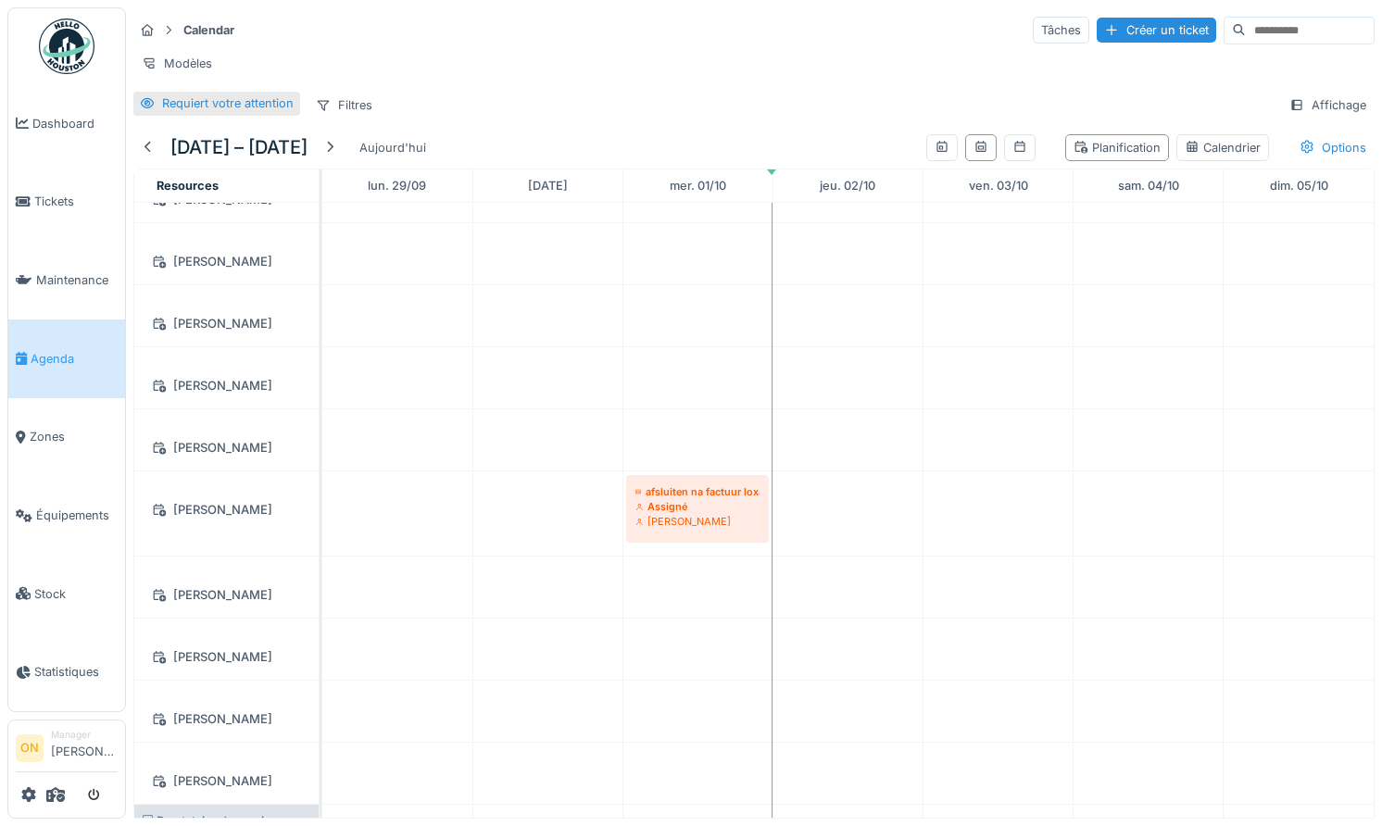
click at [201, 98] on div "Requiert votre attention" at bounding box center [228, 103] width 132 height 18
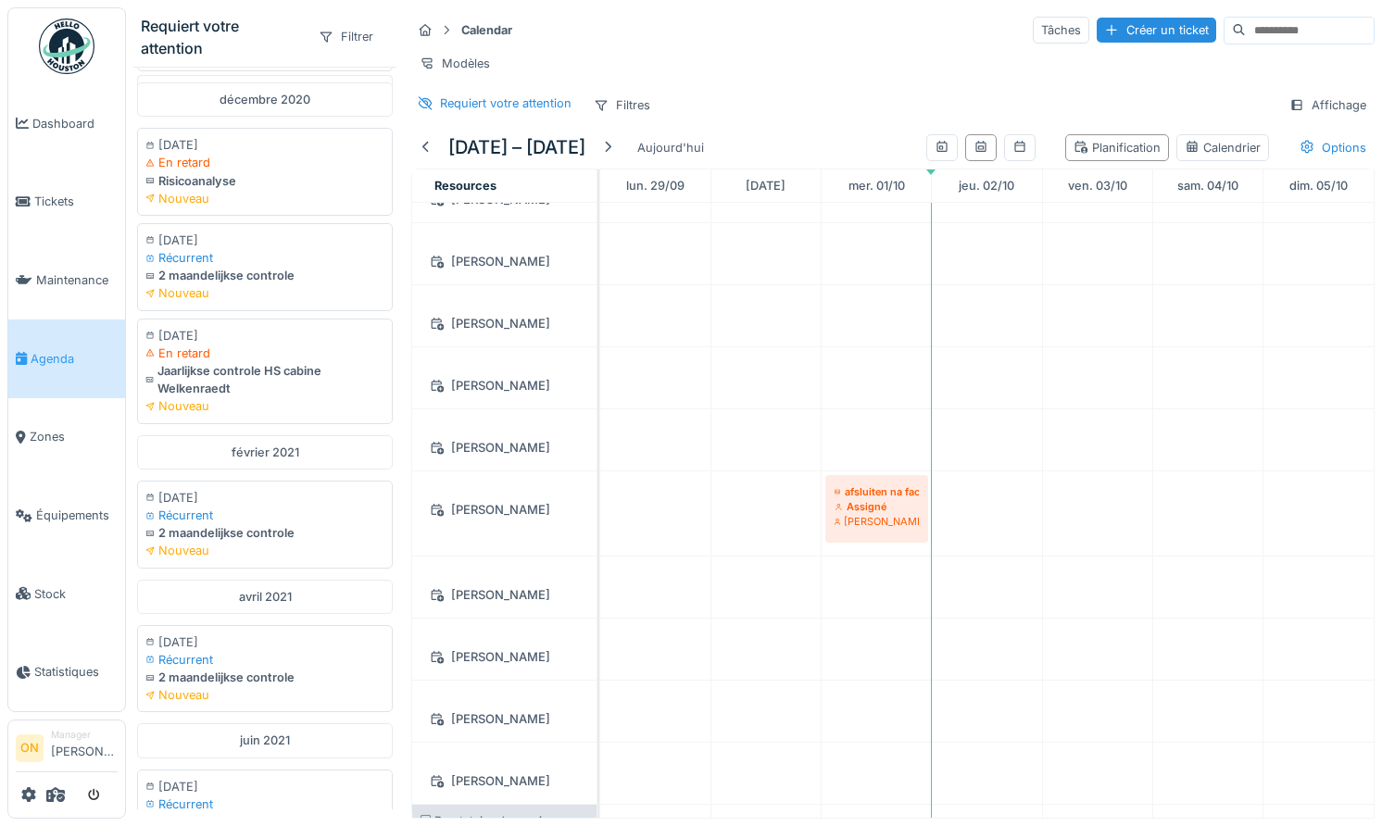
scroll to position [2019, 0]
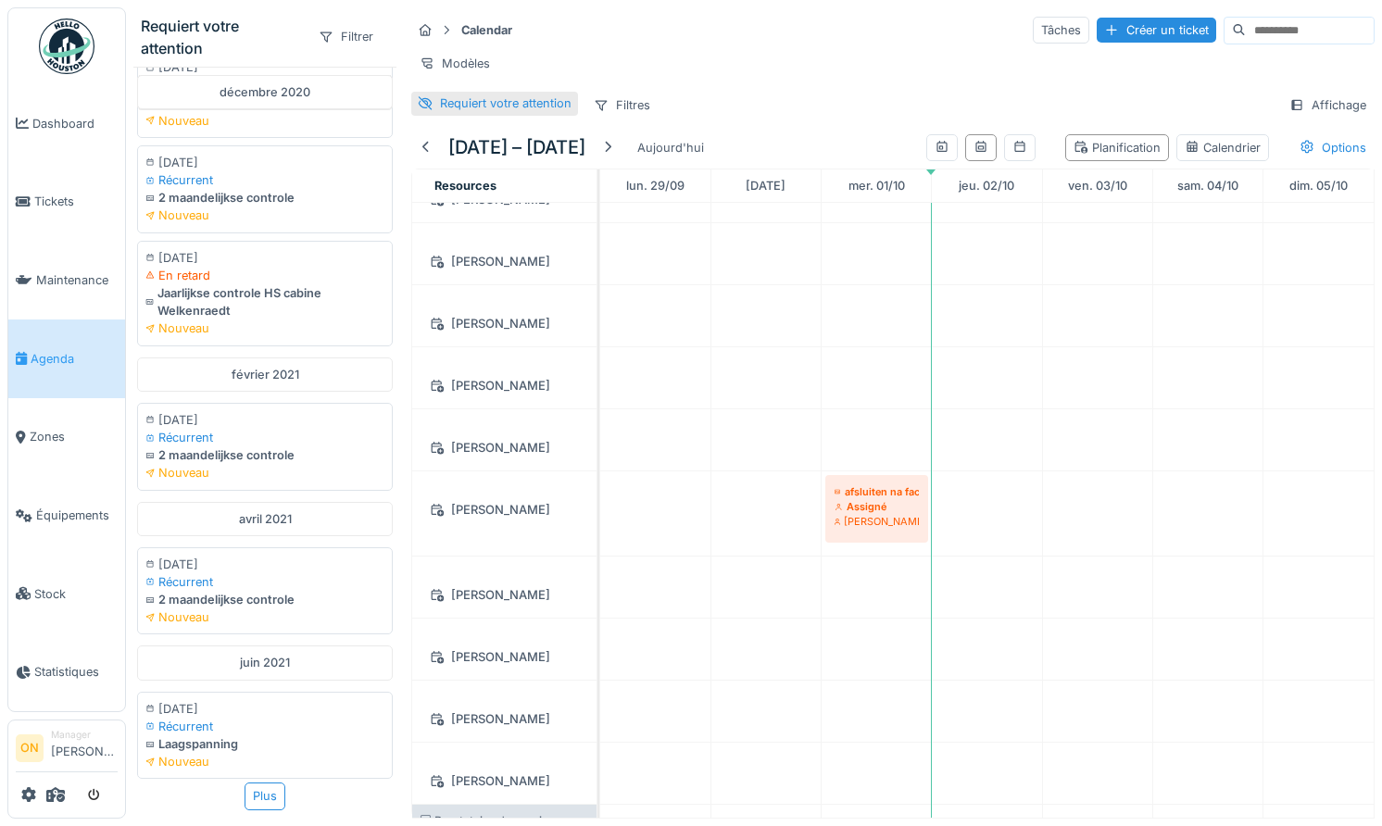
click at [467, 104] on div "Requiert votre attention" at bounding box center [506, 103] width 132 height 18
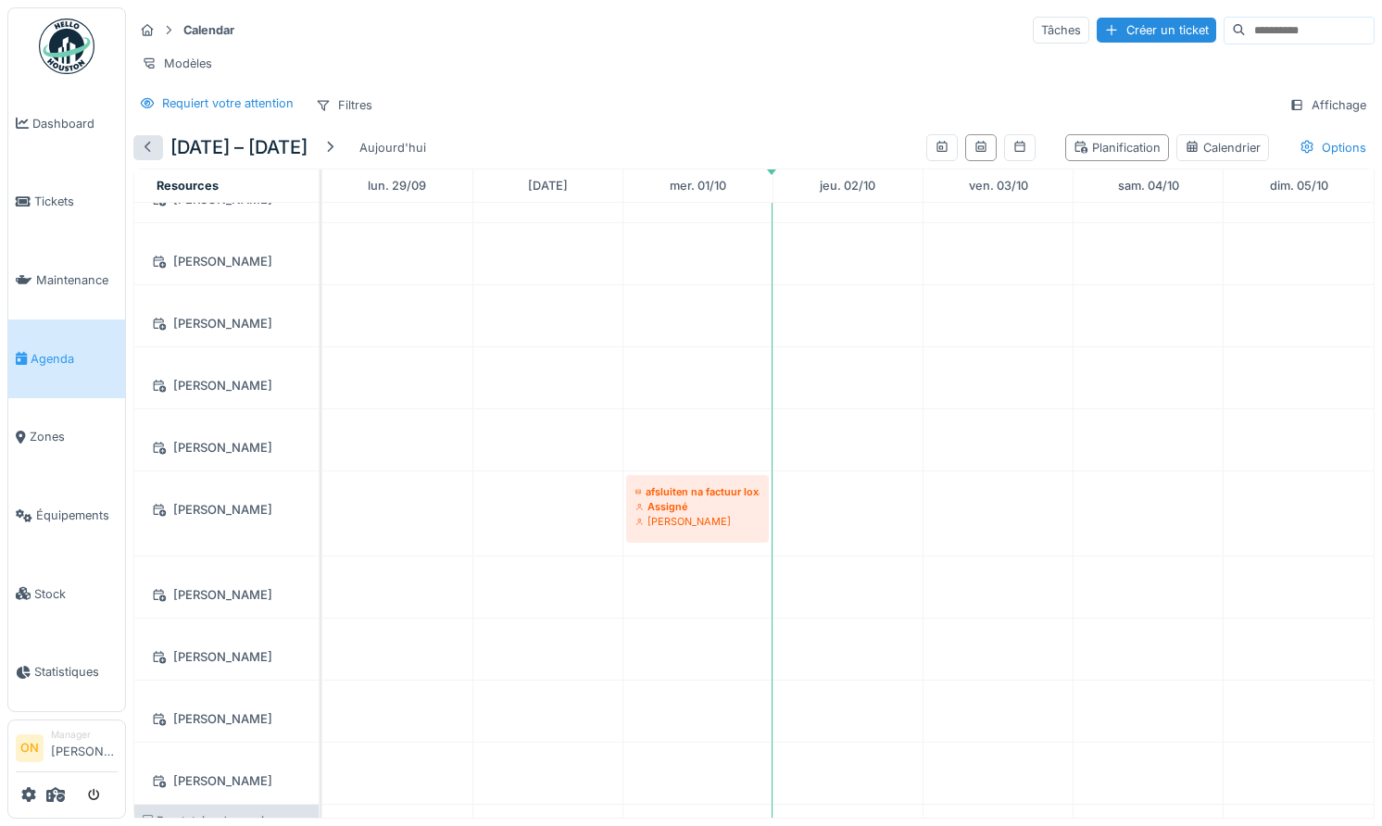
click at [148, 144] on div at bounding box center [148, 148] width 15 height 18
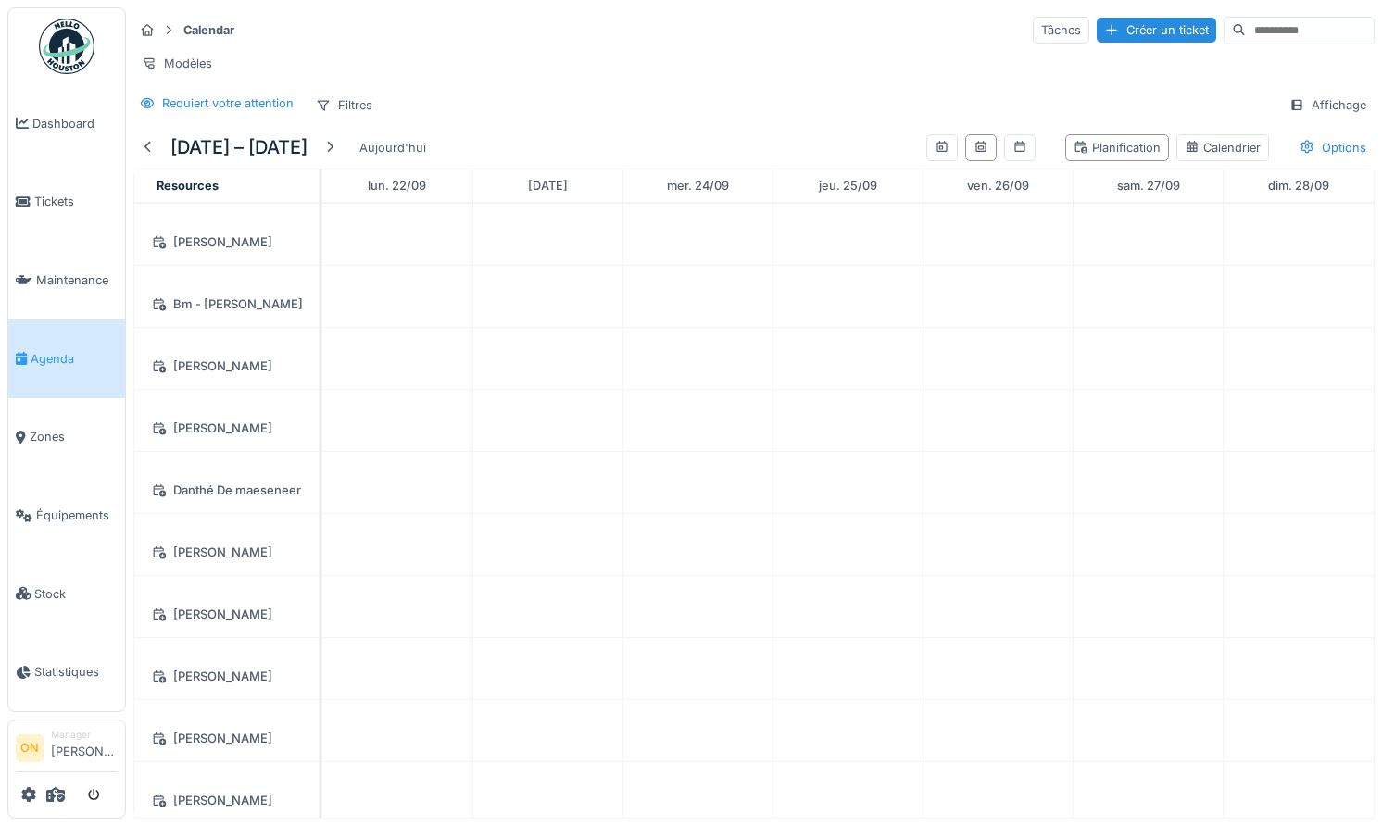
scroll to position [0, 0]
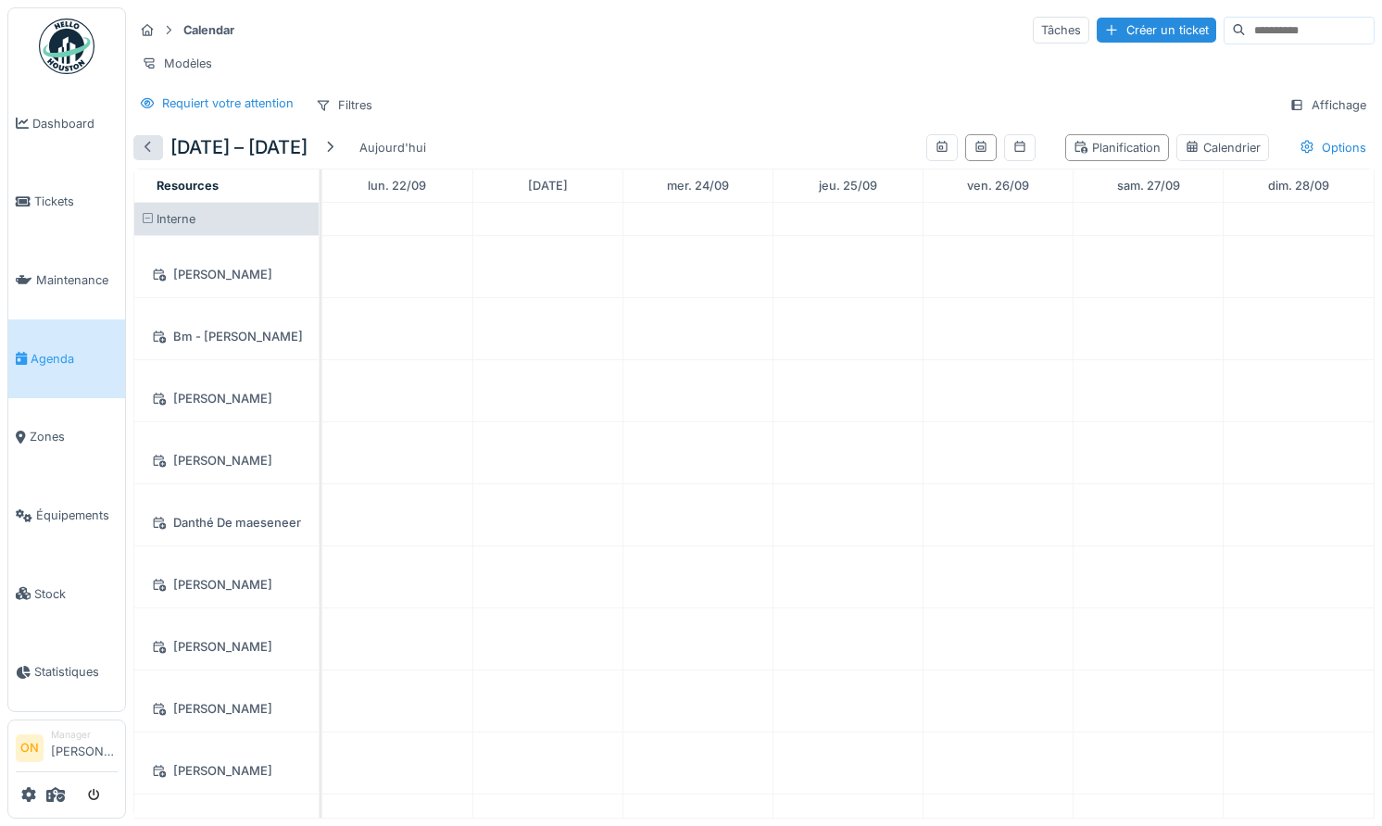
click at [149, 145] on div at bounding box center [148, 148] width 15 height 18
click at [343, 142] on div at bounding box center [330, 147] width 30 height 25
click at [204, 103] on div "Requiert votre attention" at bounding box center [228, 103] width 132 height 18
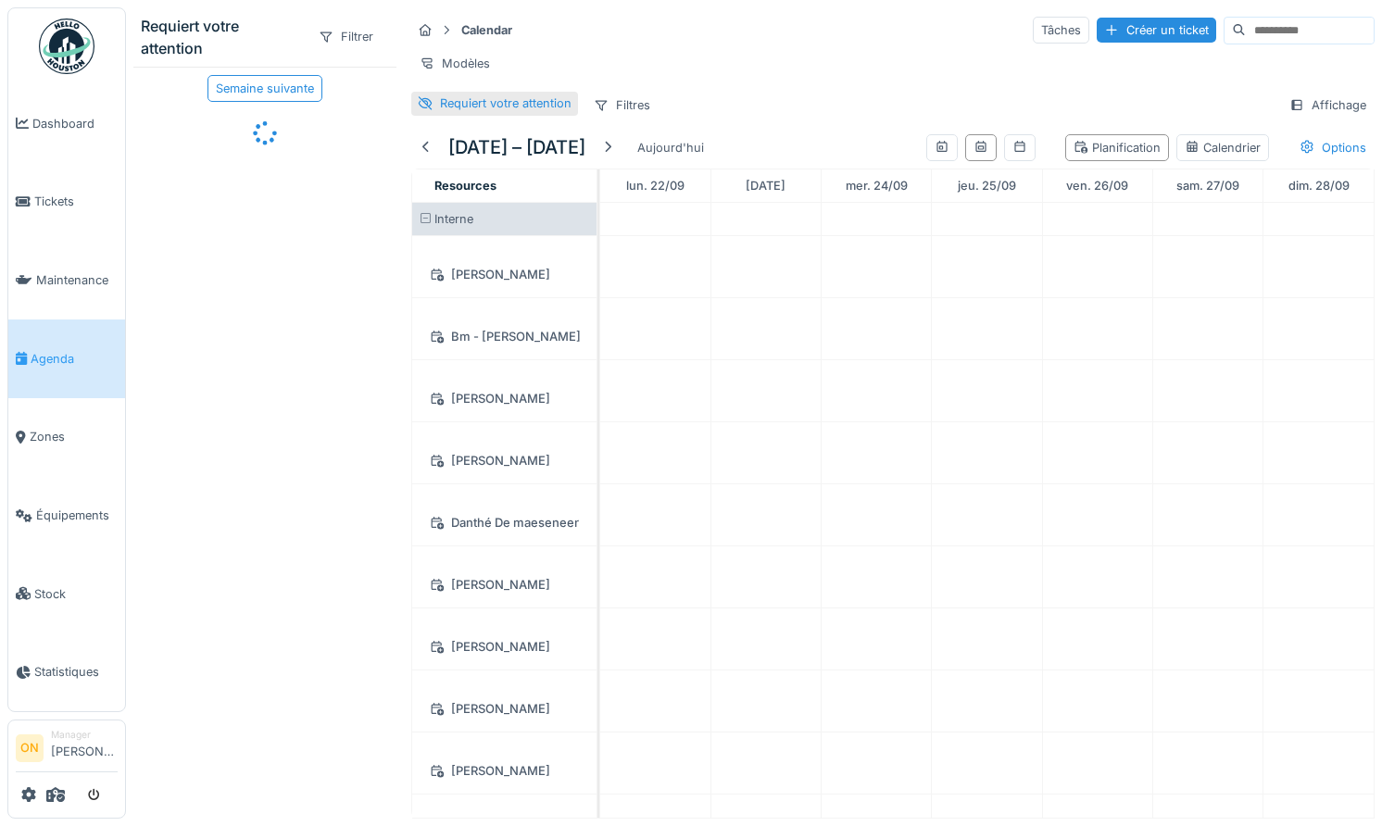
click at [518, 104] on div "Requiert votre attention" at bounding box center [506, 103] width 132 height 18
click at [644, 46] on div "Calendar Tâches Créer un ticket Modèles Requiert votre attention Filtres Affich…" at bounding box center [893, 66] width 978 height 119
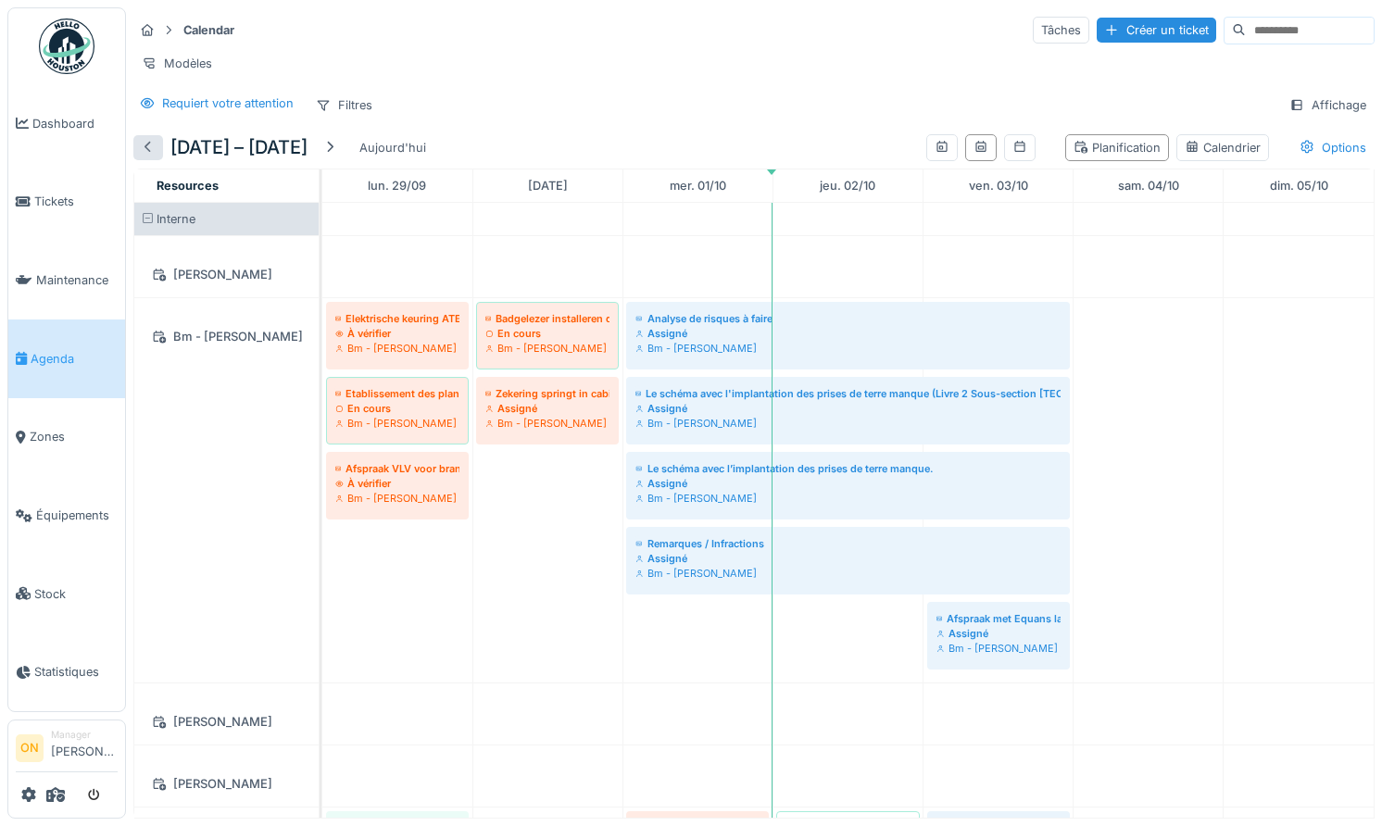
click at [152, 147] on div at bounding box center [148, 148] width 15 height 18
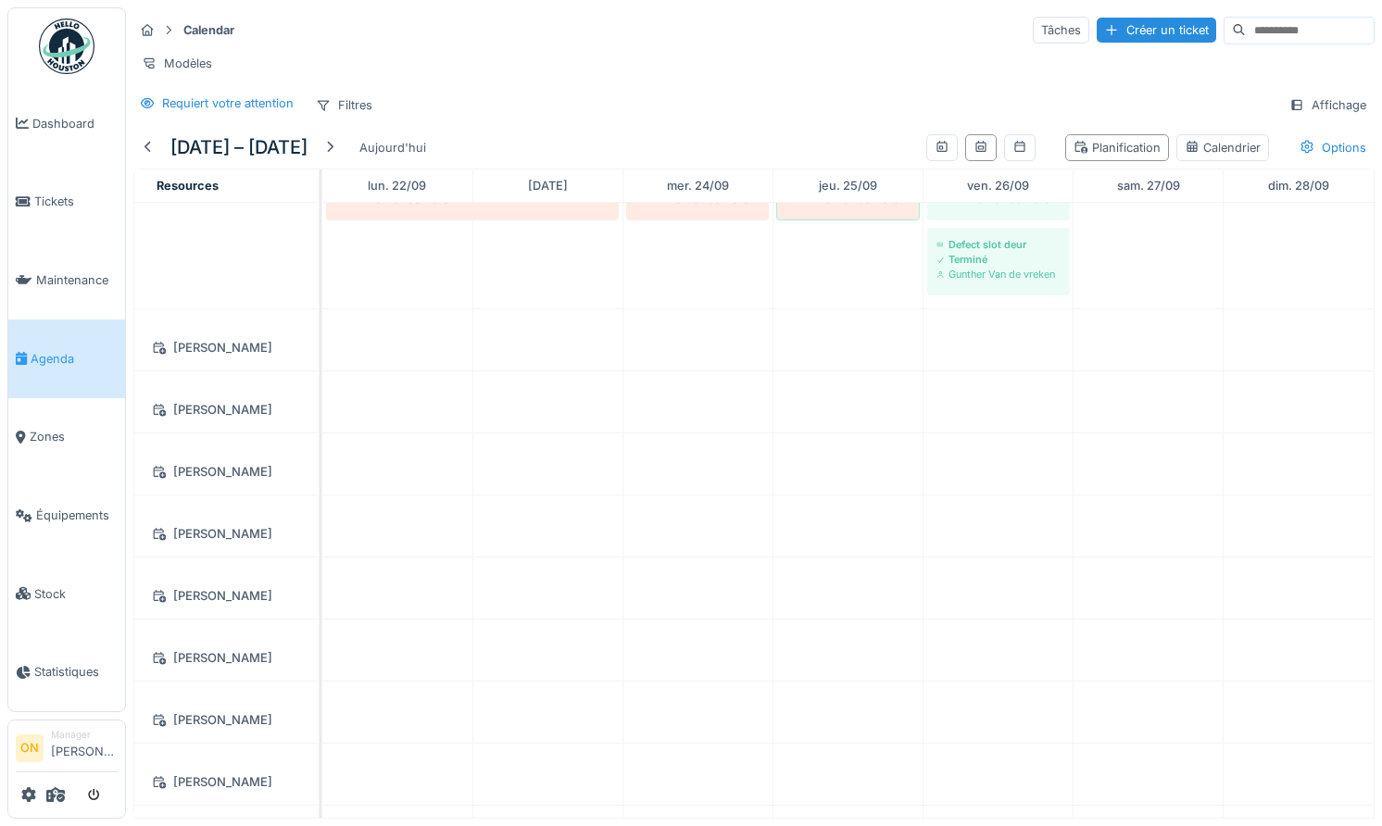
scroll to position [1488, 0]
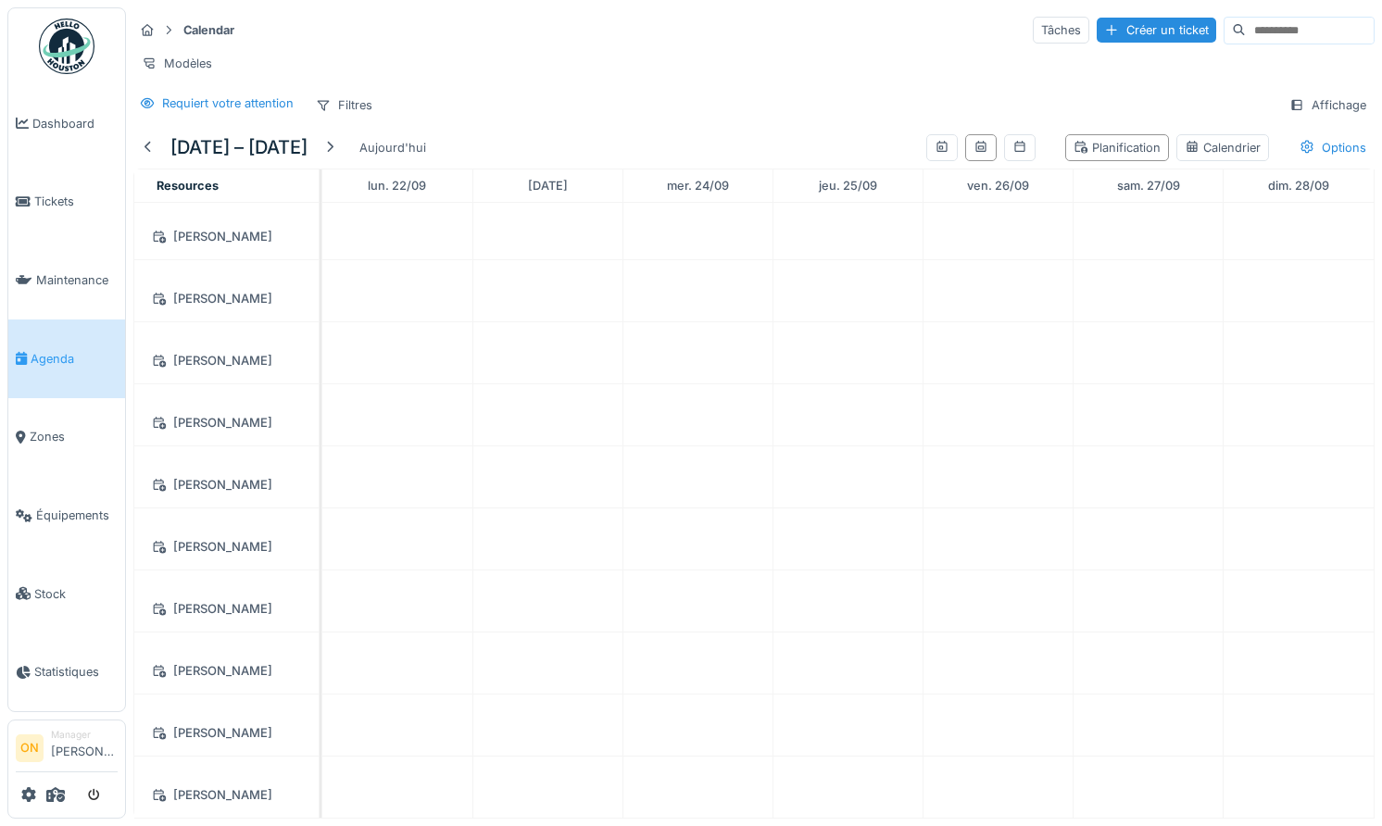
click at [65, 796] on div at bounding box center [67, 795] width 102 height 31
click at [57, 797] on icon at bounding box center [55, 794] width 19 height 15
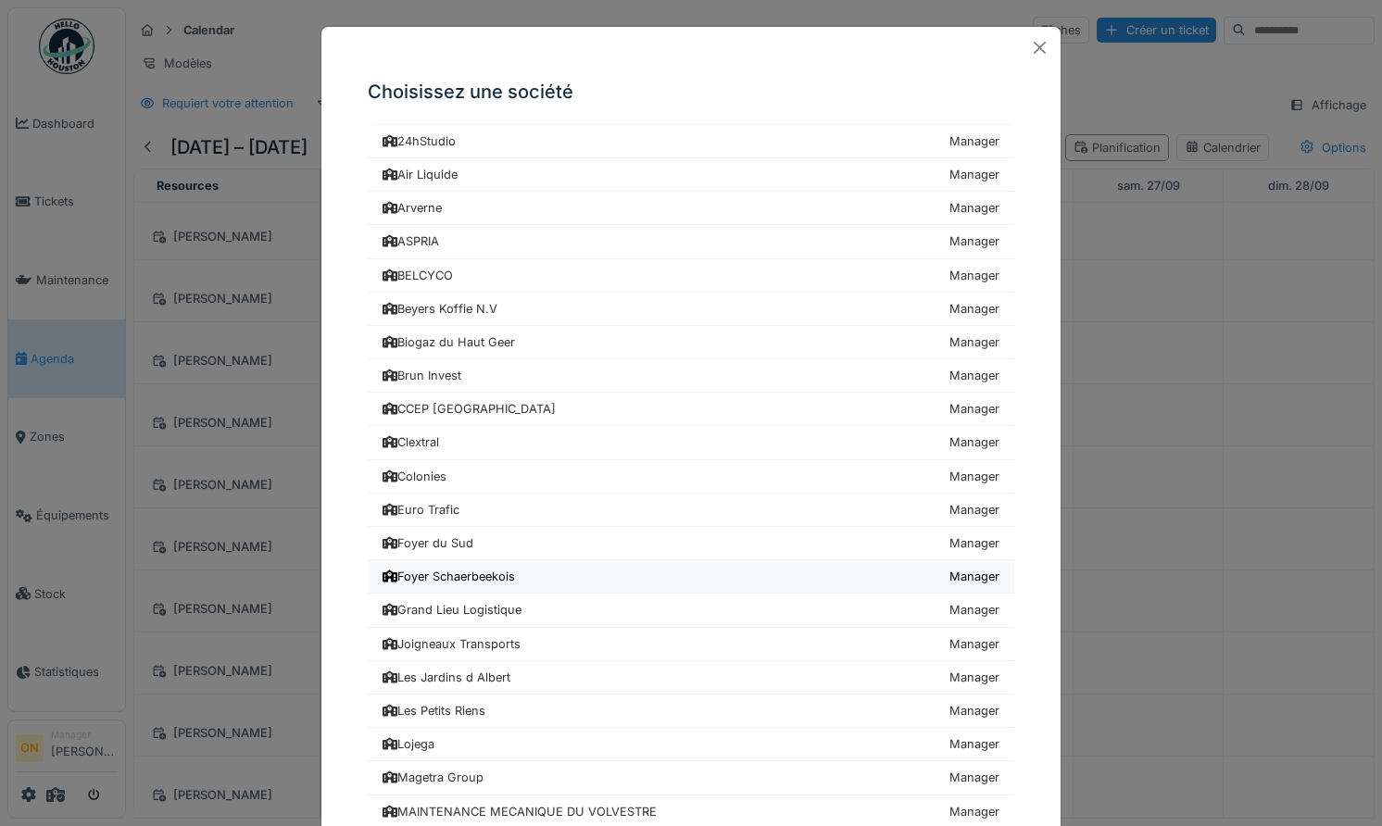
click at [443, 574] on div "Foyer Schaerbeekois" at bounding box center [449, 577] width 132 height 18
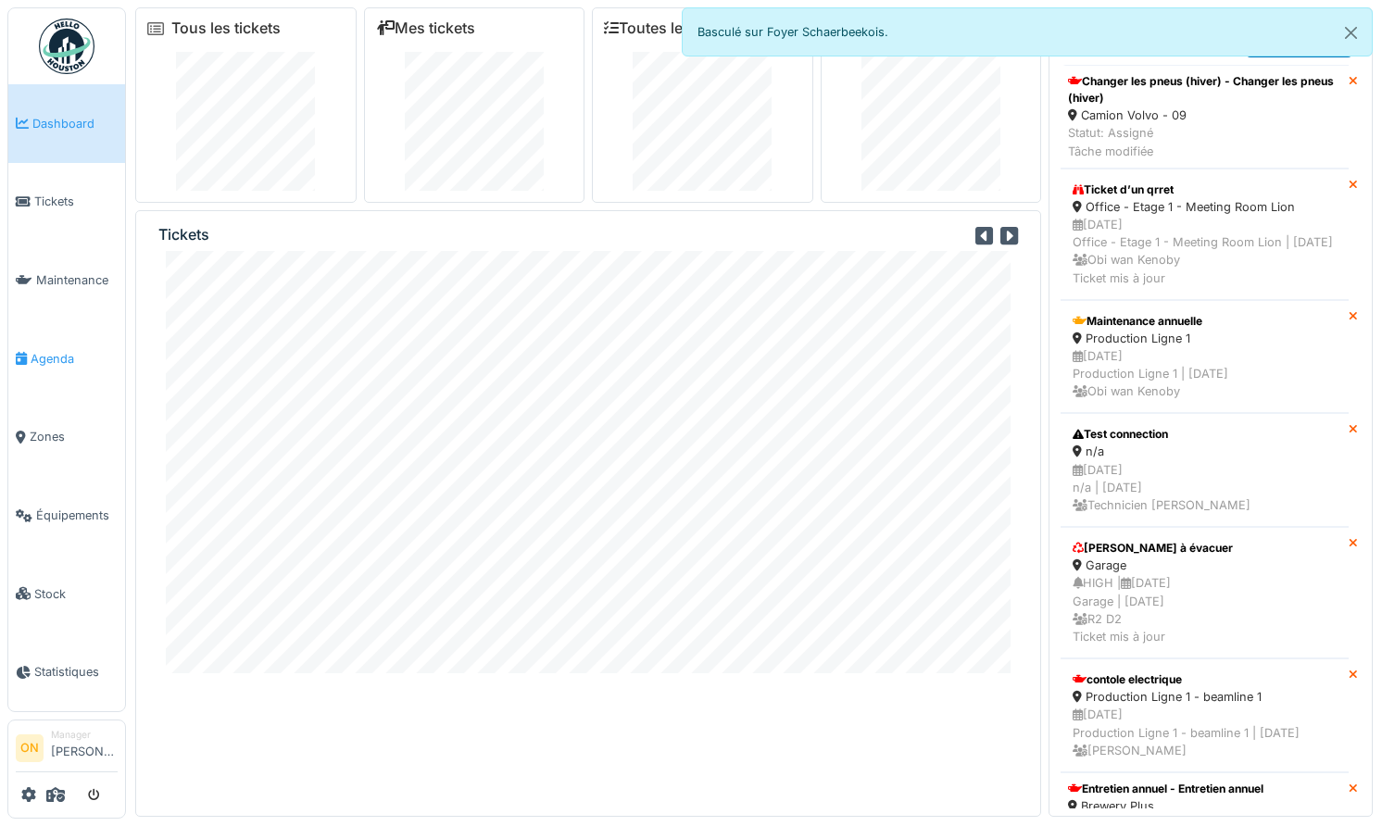
click at [61, 350] on span "Agenda" at bounding box center [74, 359] width 87 height 18
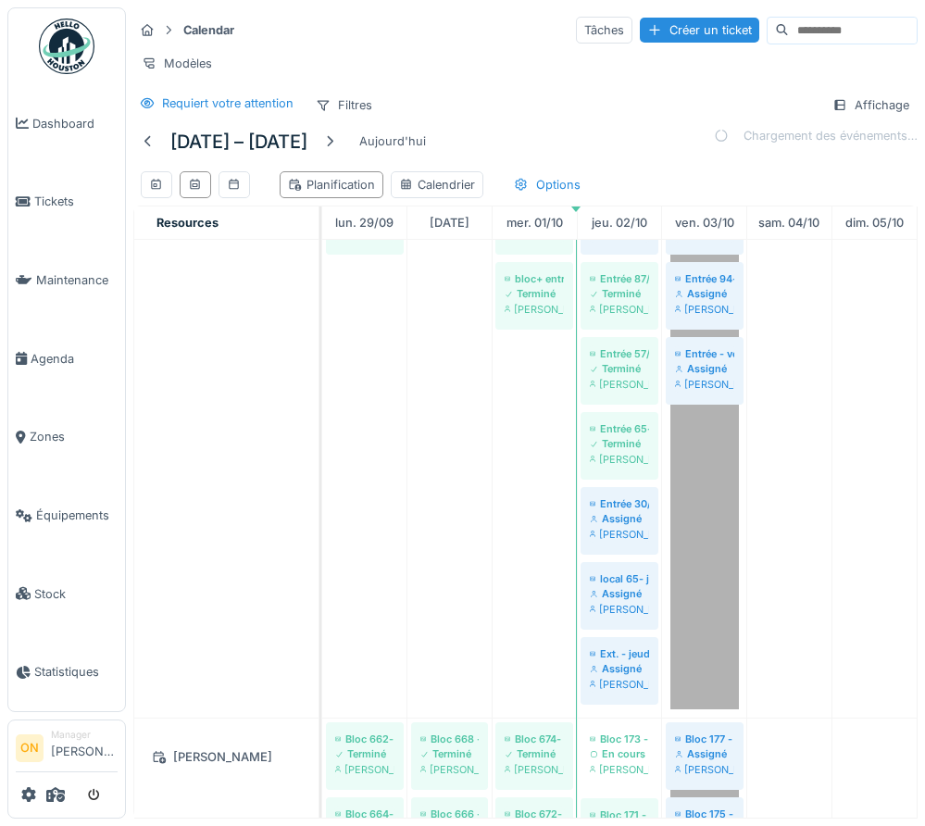
scroll to position [1415, 0]
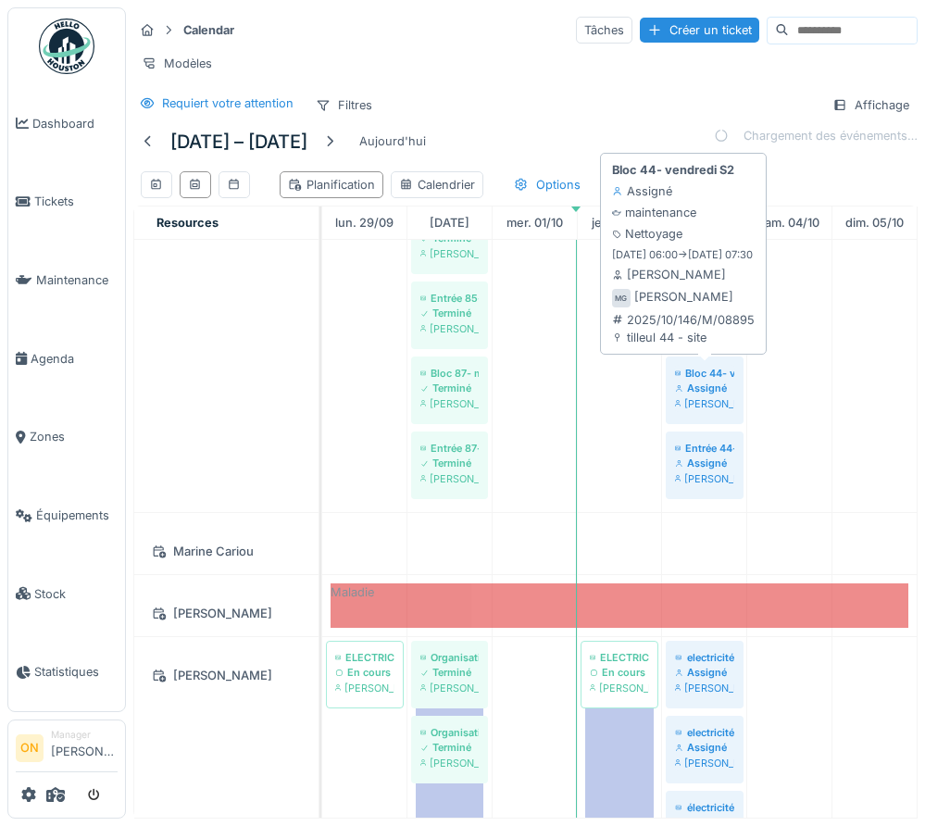
scroll to position [11340, 0]
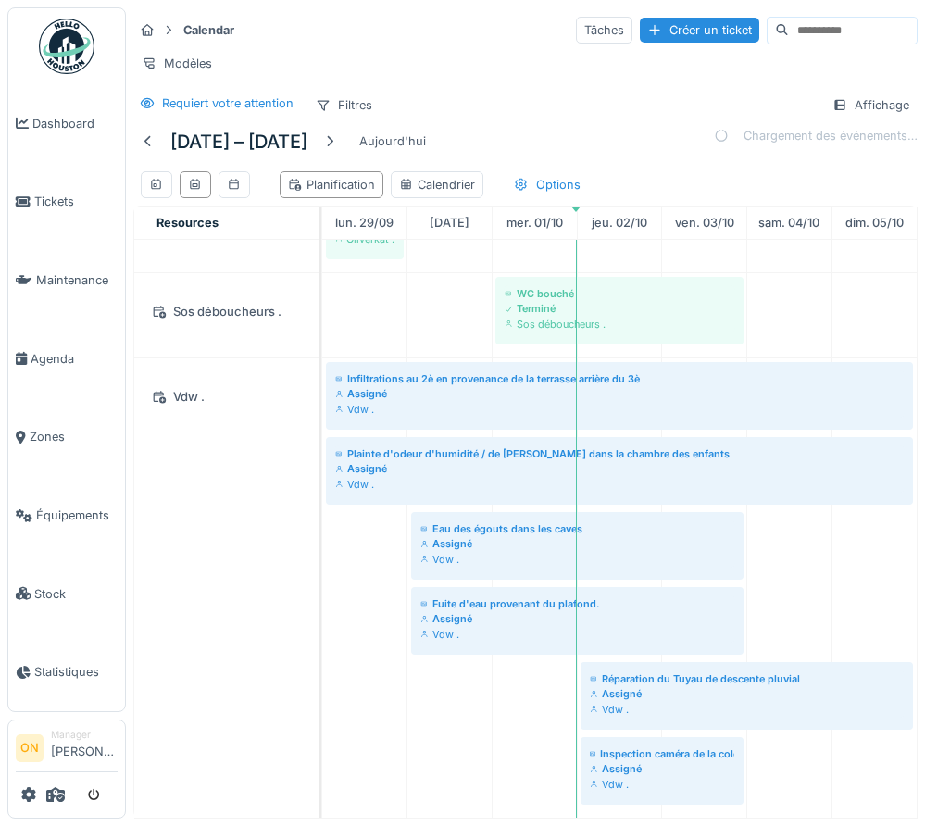
click at [671, 109] on div "Requiert votre attention Filtres Affichage" at bounding box center [525, 105] width 784 height 27
click at [792, 134] on div "Chargement des événements…" at bounding box center [816, 136] width 204 height 18
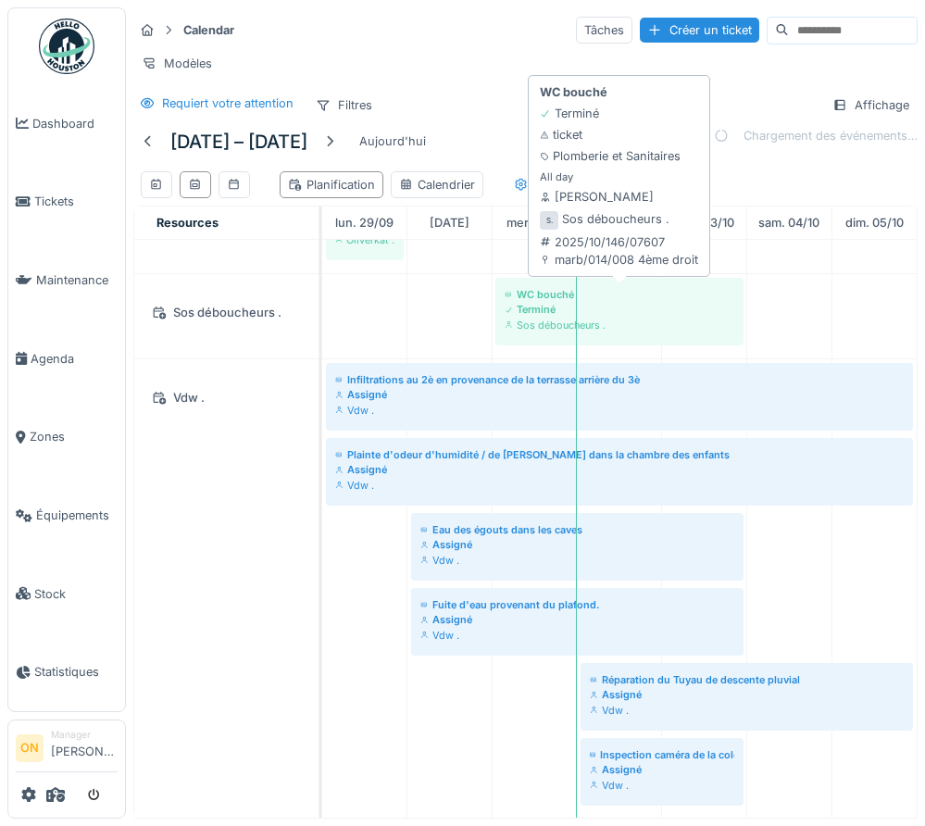
click at [523, 330] on div "Sos déboucheurs ." at bounding box center [620, 325] width 230 height 15
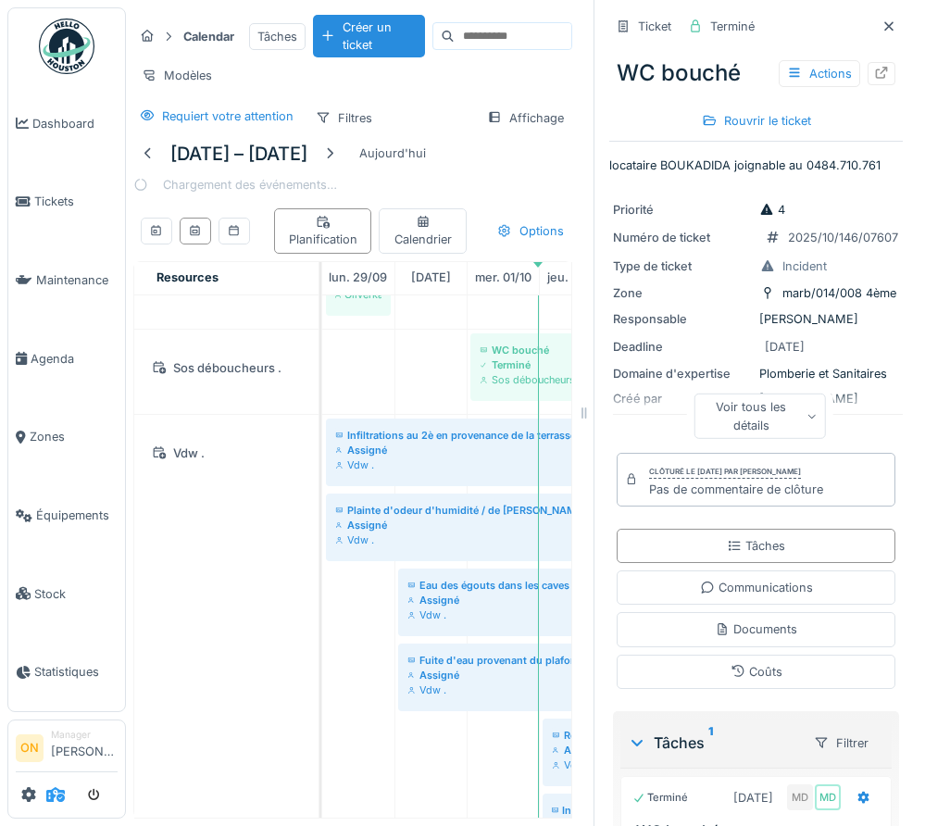
click at [55, 796] on icon at bounding box center [55, 794] width 19 height 15
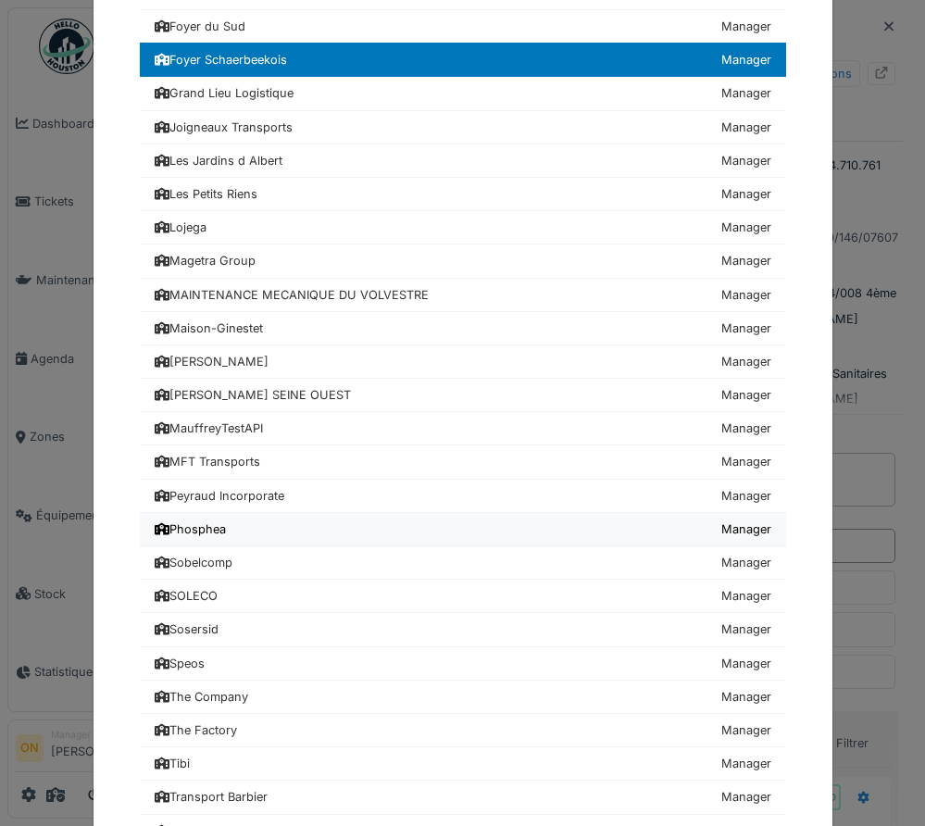
scroll to position [832, 0]
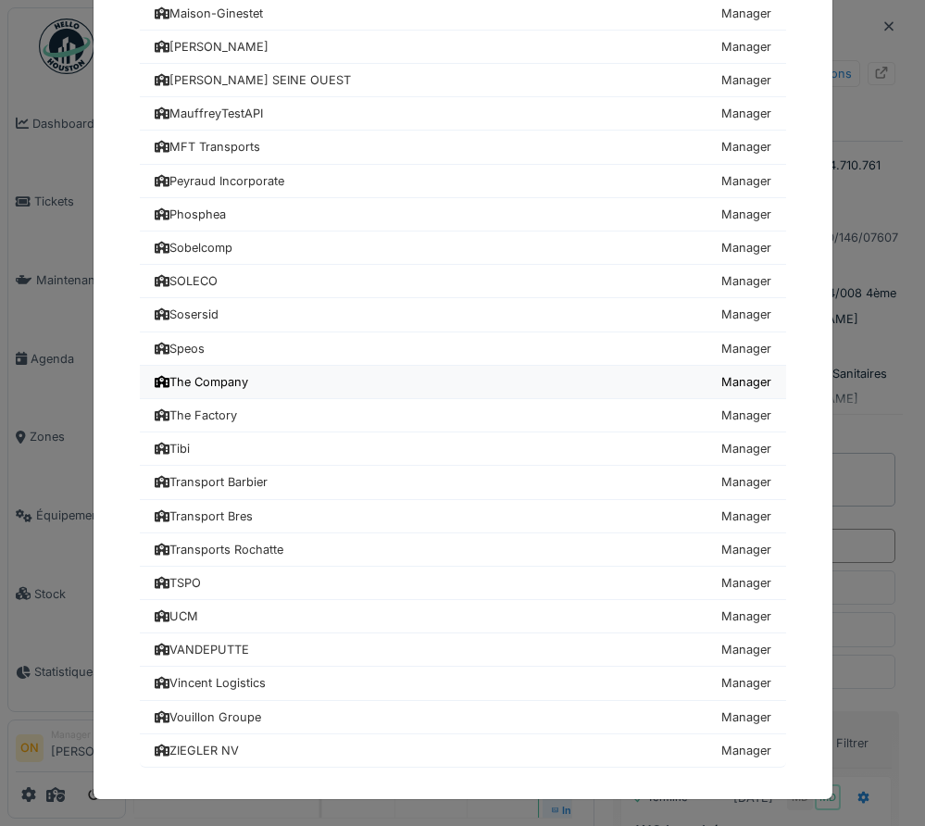
click at [263, 381] on link "The Company Manager" at bounding box center [463, 382] width 646 height 33
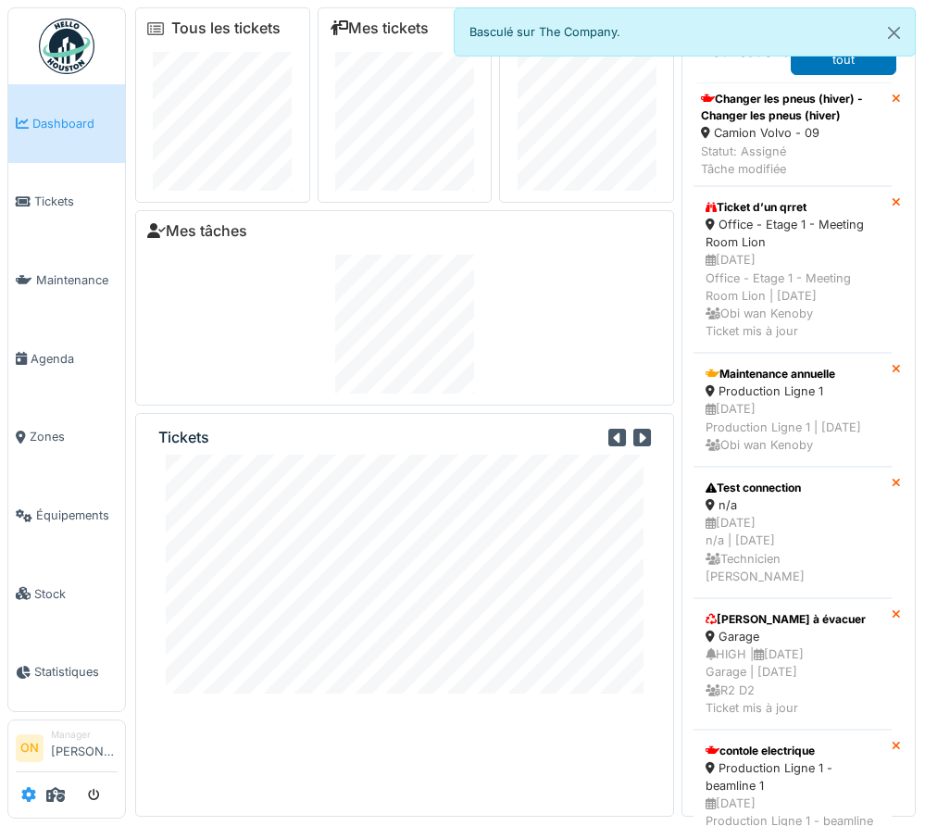
click at [28, 794] on icon at bounding box center [28, 794] width 15 height 15
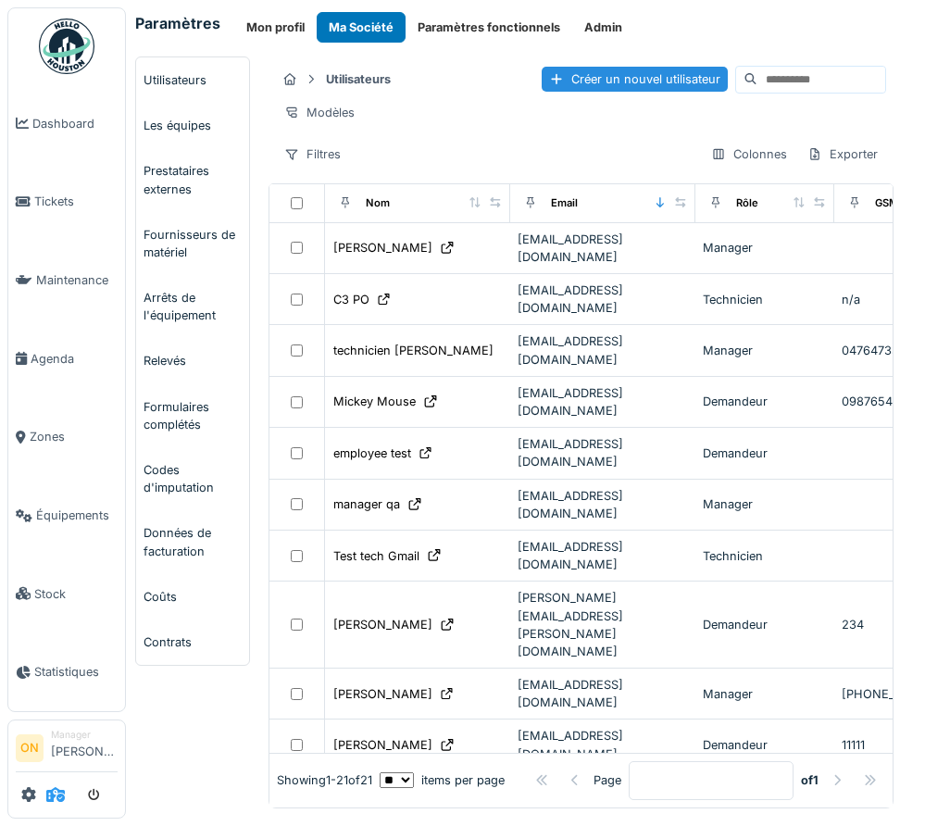
click at [52, 795] on icon at bounding box center [55, 794] width 19 height 15
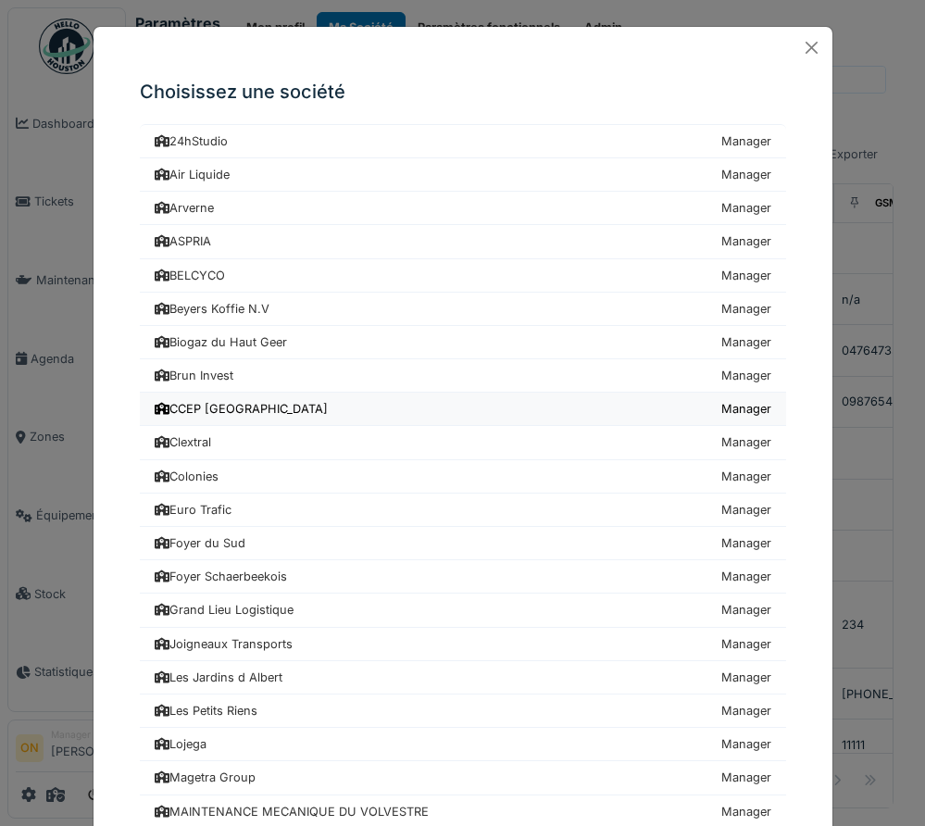
click at [222, 417] on div "CCEP [GEOGRAPHIC_DATA]" at bounding box center [241, 409] width 173 height 18
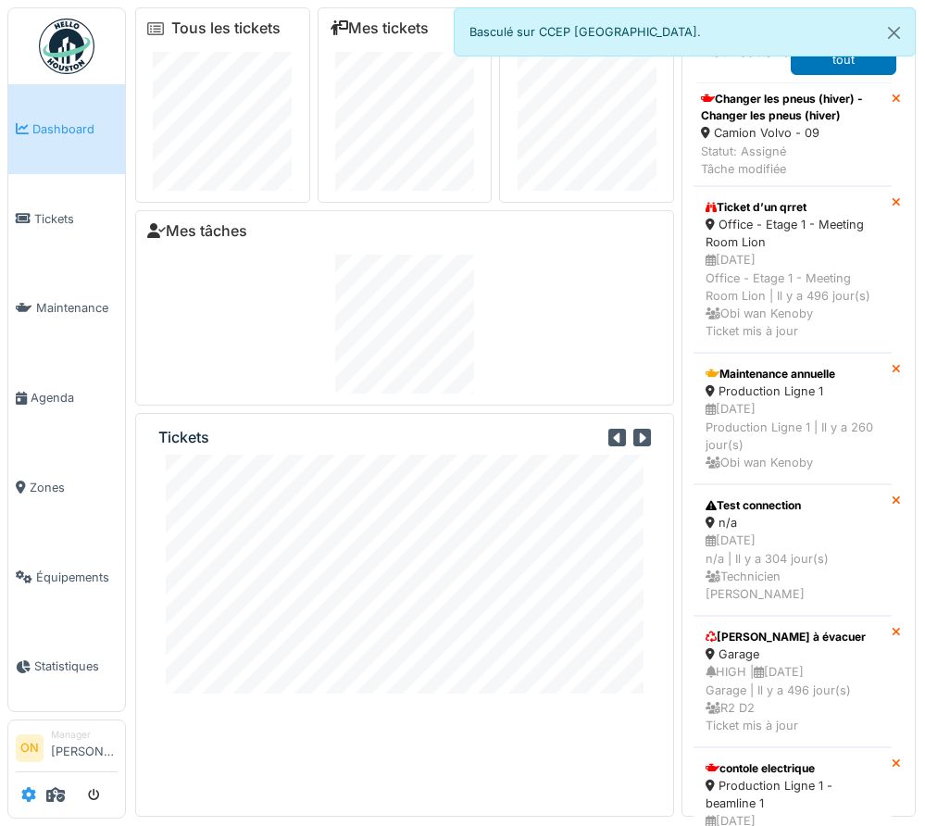
click at [32, 797] on icon at bounding box center [28, 794] width 15 height 15
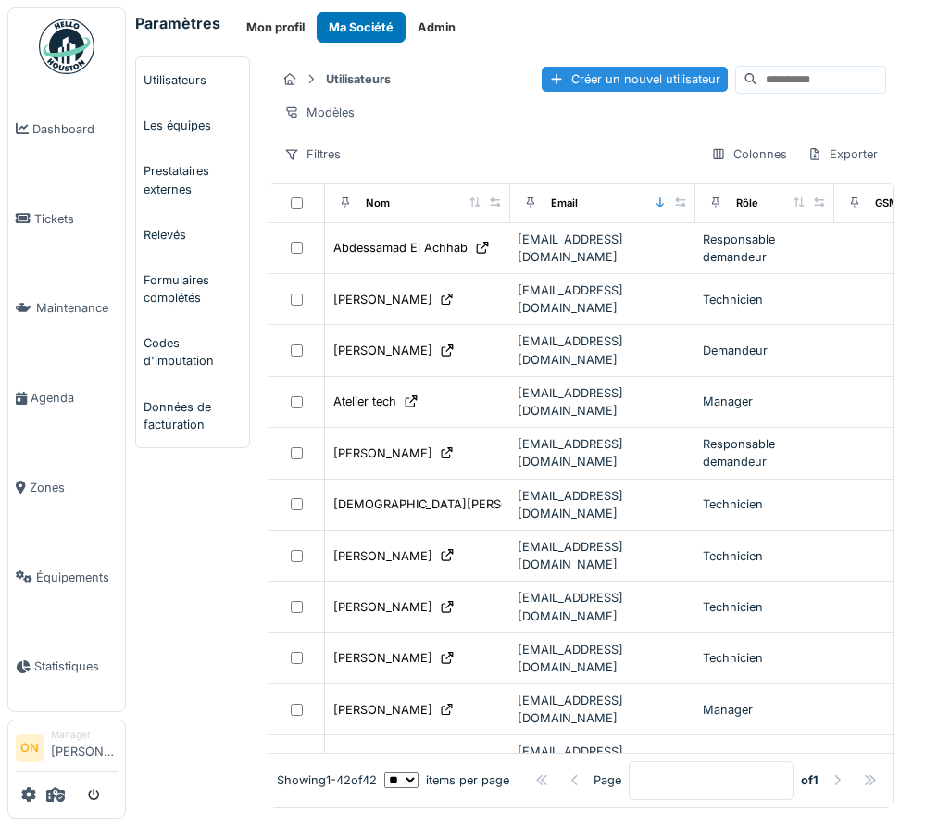
click at [801, 67] on input at bounding box center [822, 80] width 128 height 26
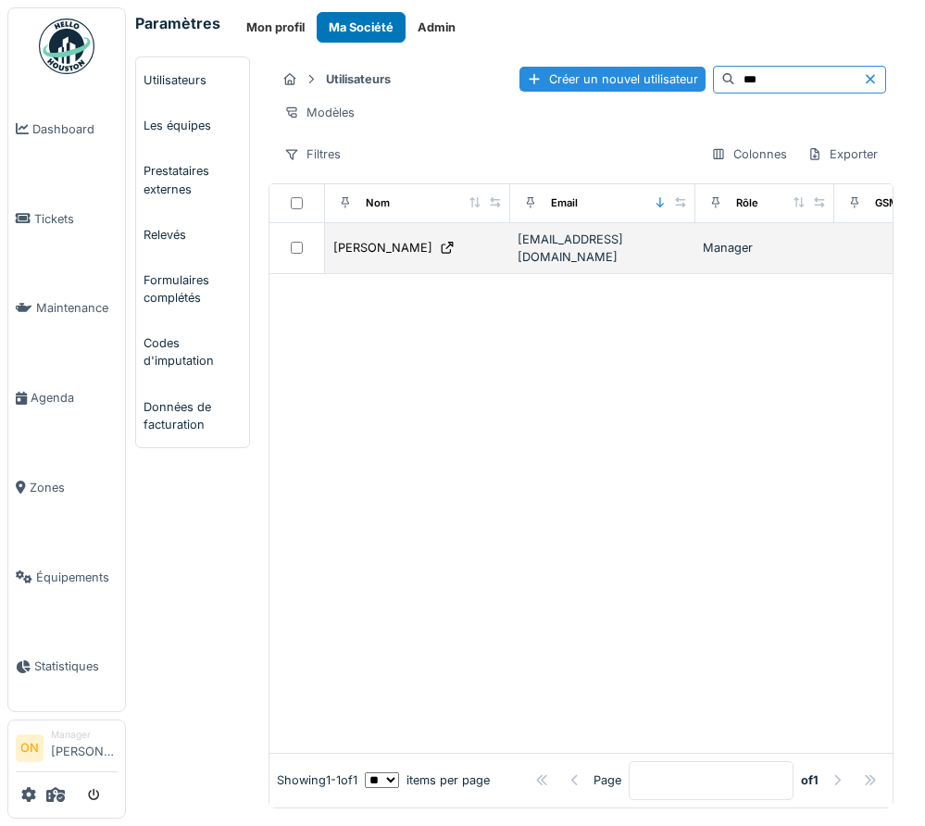
type input "***"
copy div "[EMAIL_ADDRESS][DOMAIN_NAME]"
drag, startPoint x: 643, startPoint y: 243, endPoint x: 514, endPoint y: 245, distance: 128.8
click at [514, 245] on td "[EMAIL_ADDRESS][DOMAIN_NAME]" at bounding box center [602, 248] width 185 height 51
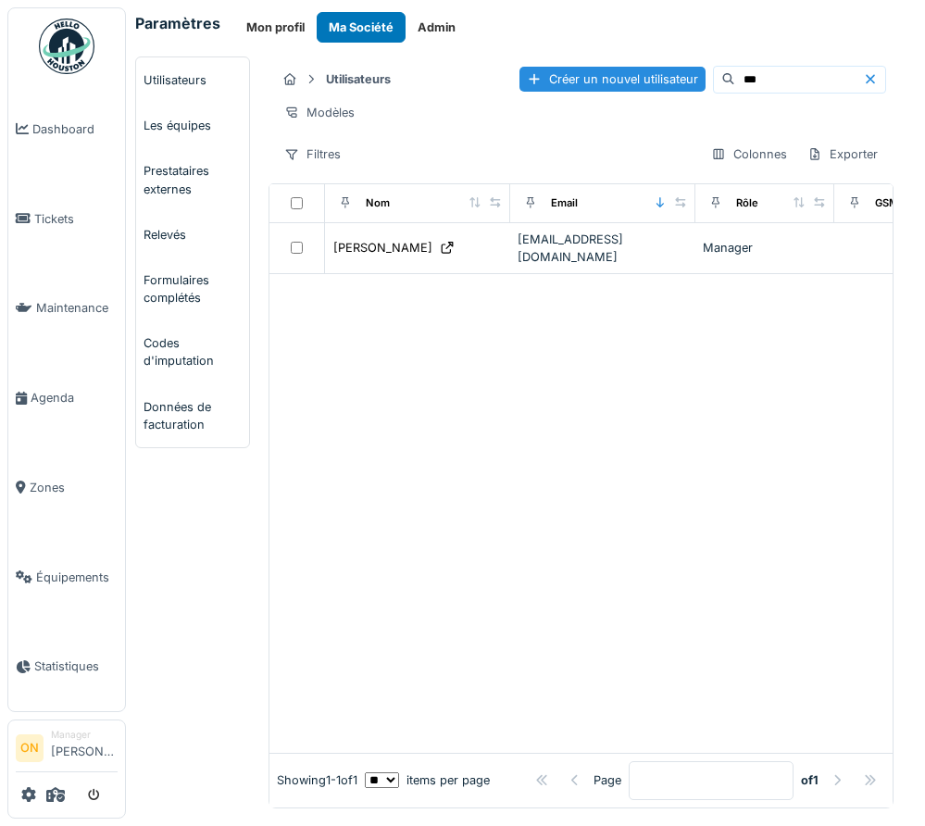
drag, startPoint x: 560, startPoint y: 324, endPoint x: 558, endPoint y: 351, distance: 26.9
click at [561, 325] on div at bounding box center [581, 513] width 623 height 479
click at [45, 797] on div at bounding box center [67, 795] width 102 height 31
click at [56, 792] on icon at bounding box center [55, 794] width 19 height 15
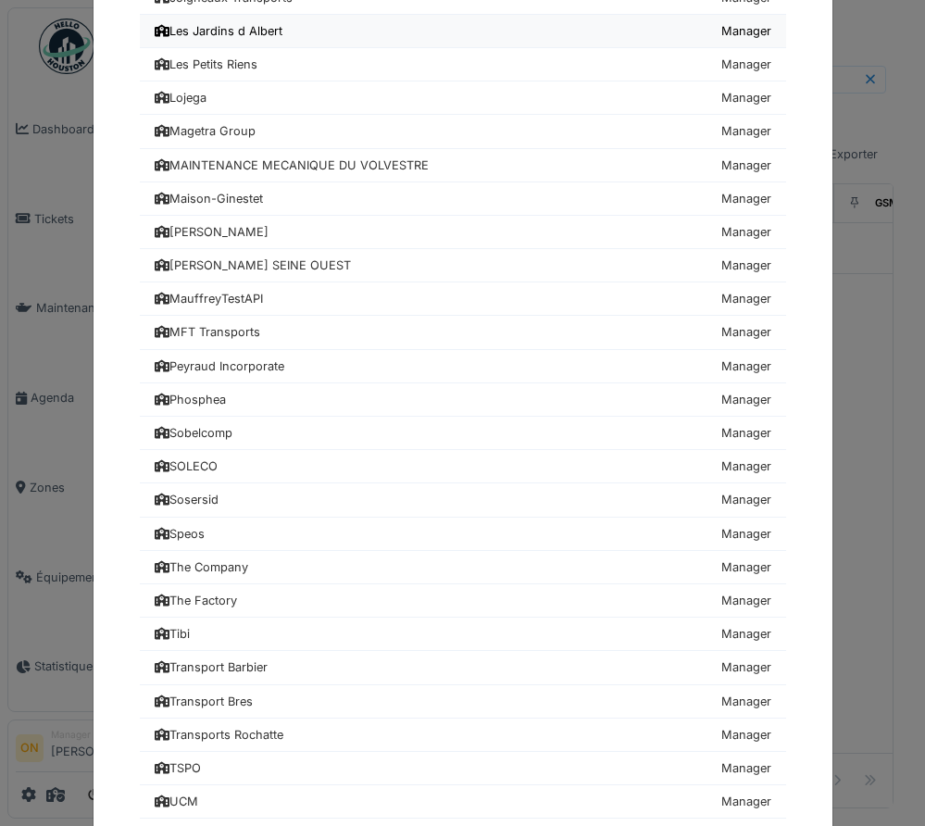
scroll to position [832, 0]
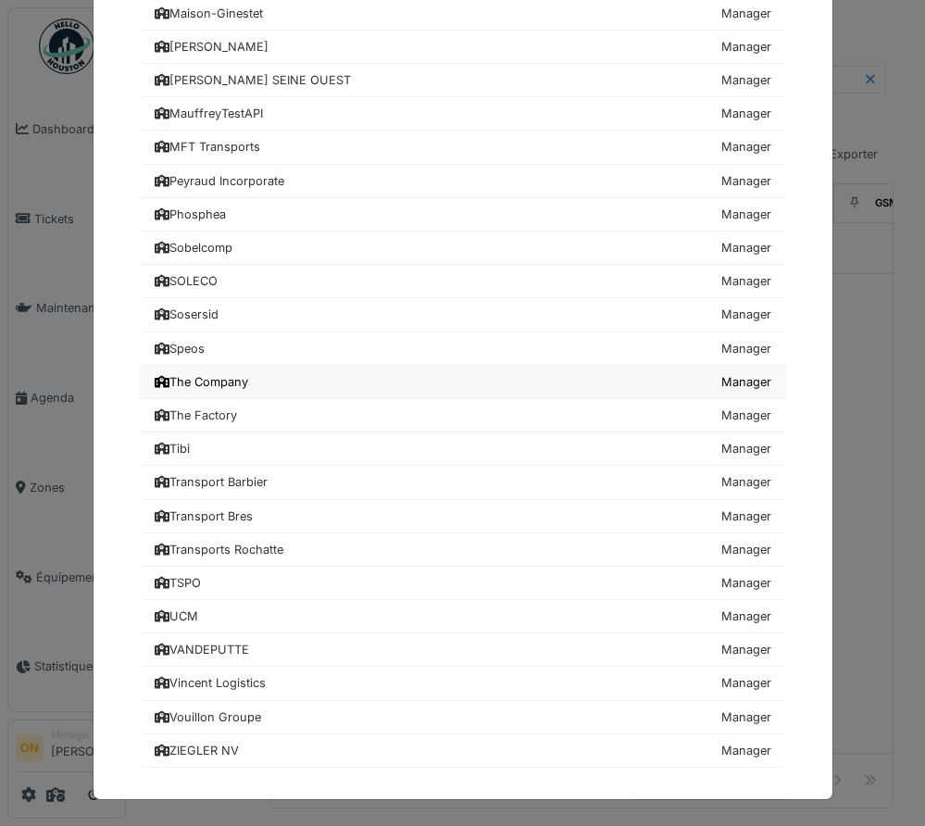
click at [206, 374] on div "The Company" at bounding box center [202, 382] width 94 height 18
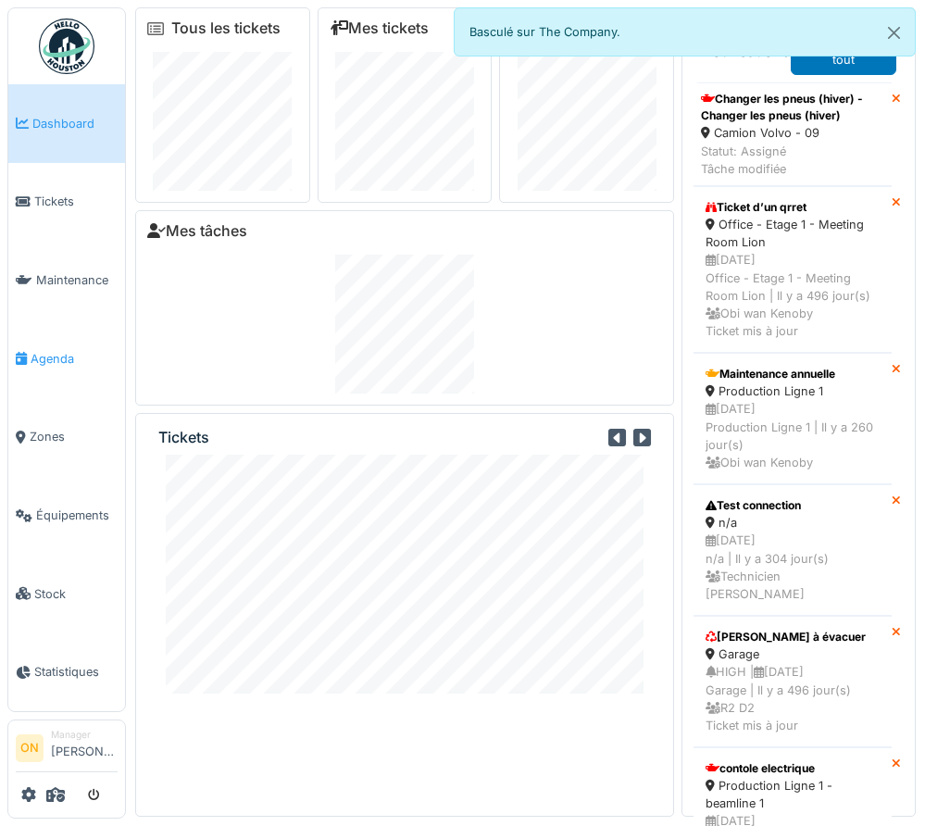
click at [55, 350] on span "Agenda" at bounding box center [74, 359] width 87 height 18
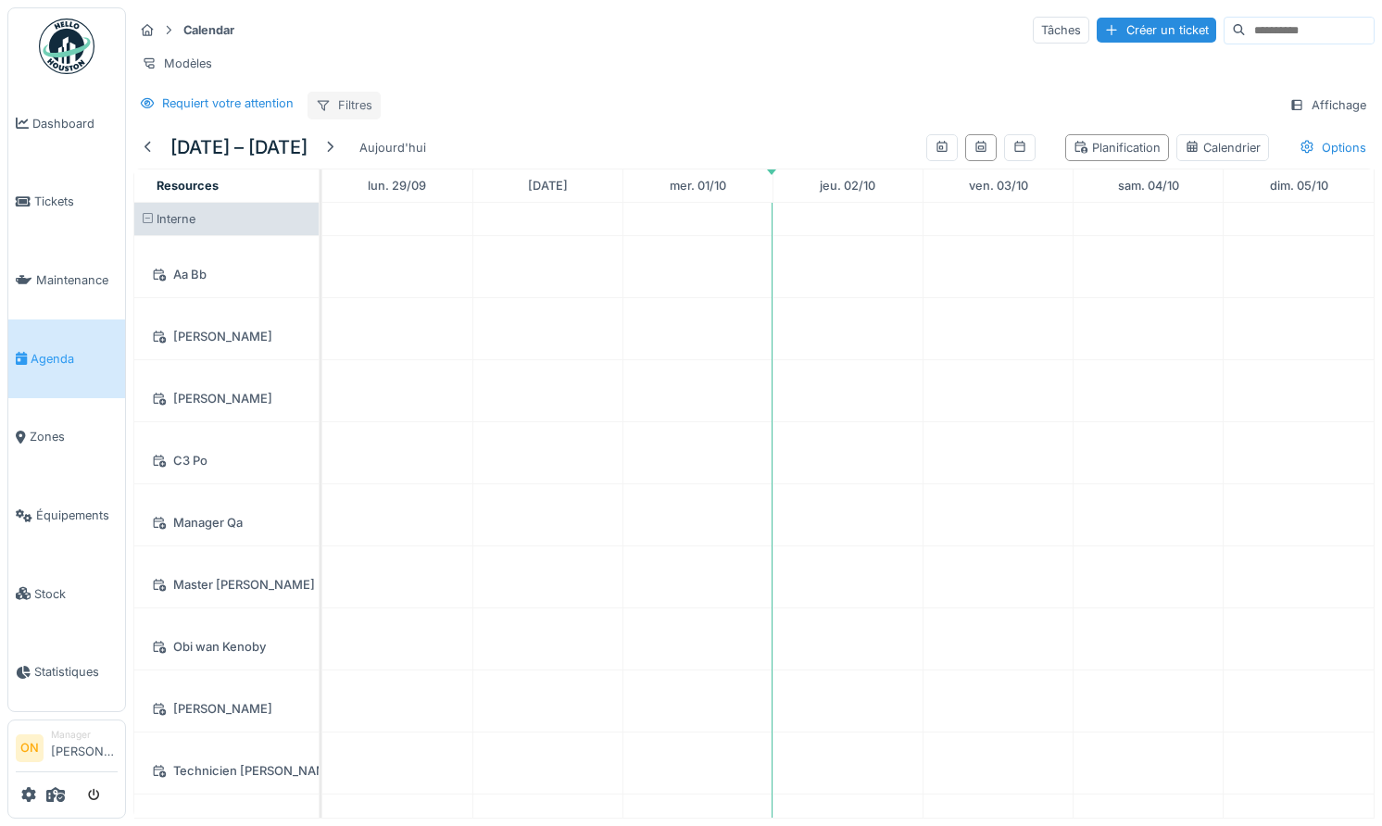
click at [360, 109] on div "Filtres" at bounding box center [343, 105] width 73 height 27
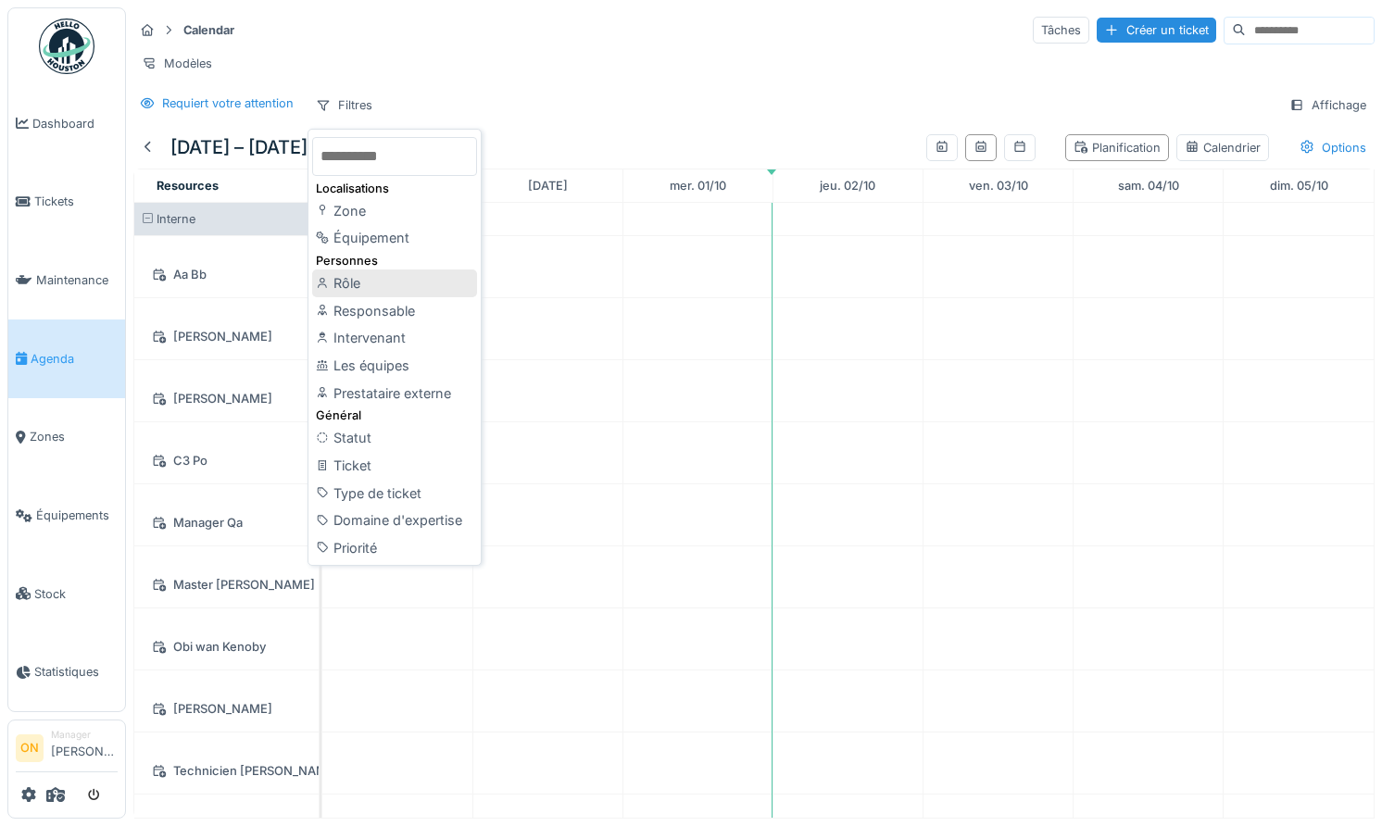
click at [389, 282] on div "Rôle" at bounding box center [394, 284] width 165 height 28
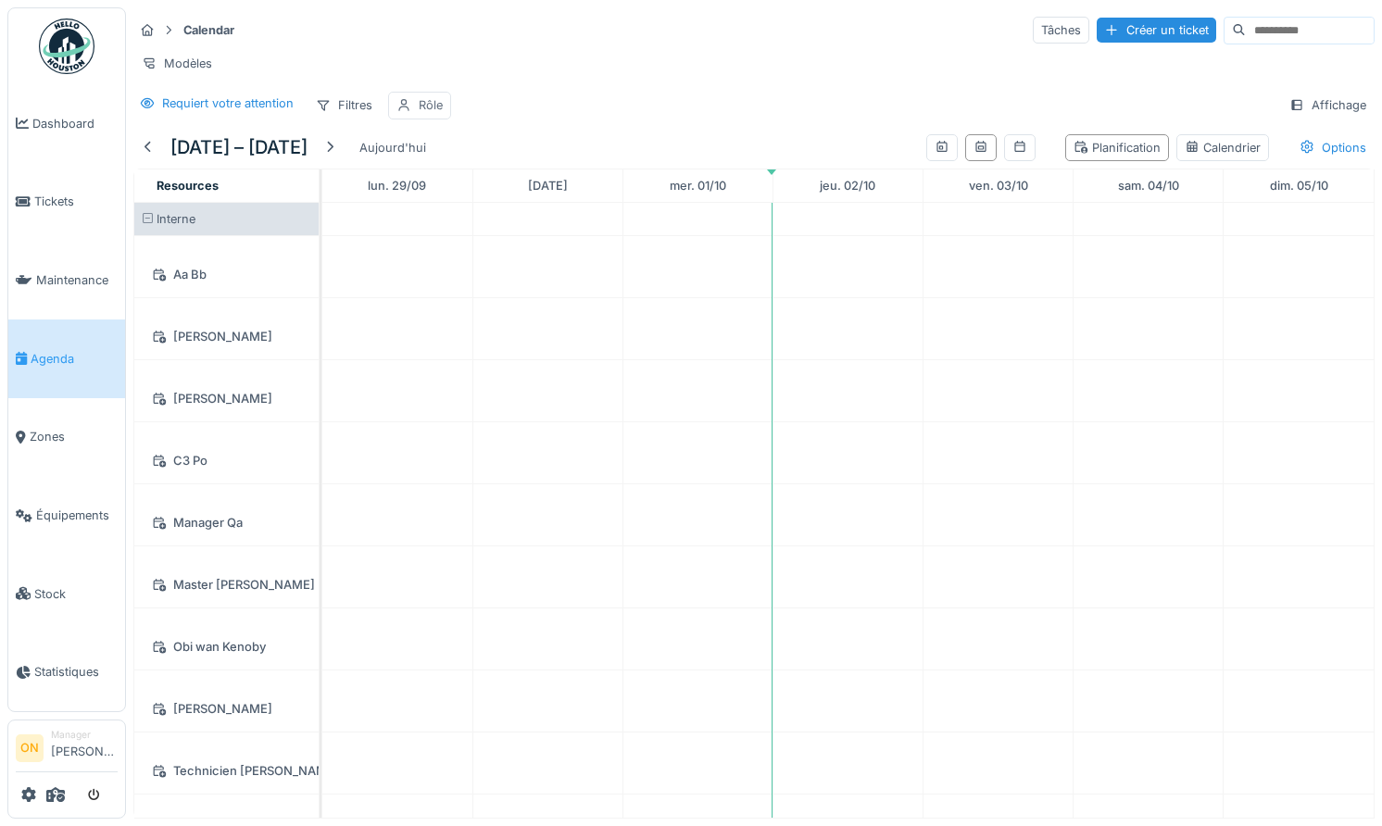
click at [435, 103] on div "Rôle" at bounding box center [431, 105] width 24 height 18
click at [478, 189] on div "Rôle" at bounding box center [471, 193] width 133 height 20
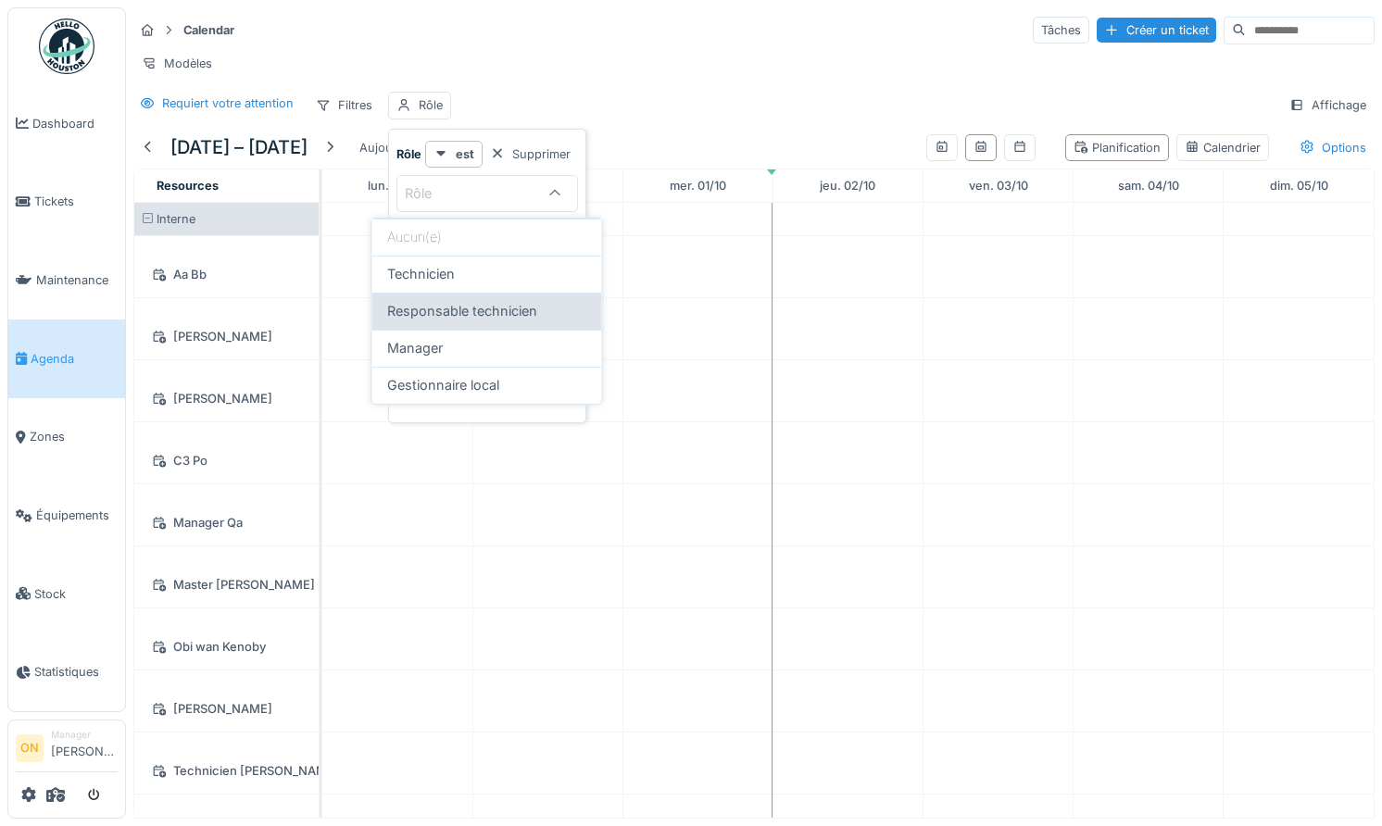
click at [477, 310] on span "Responsable technicien" at bounding box center [462, 311] width 150 height 20
type input "**********"
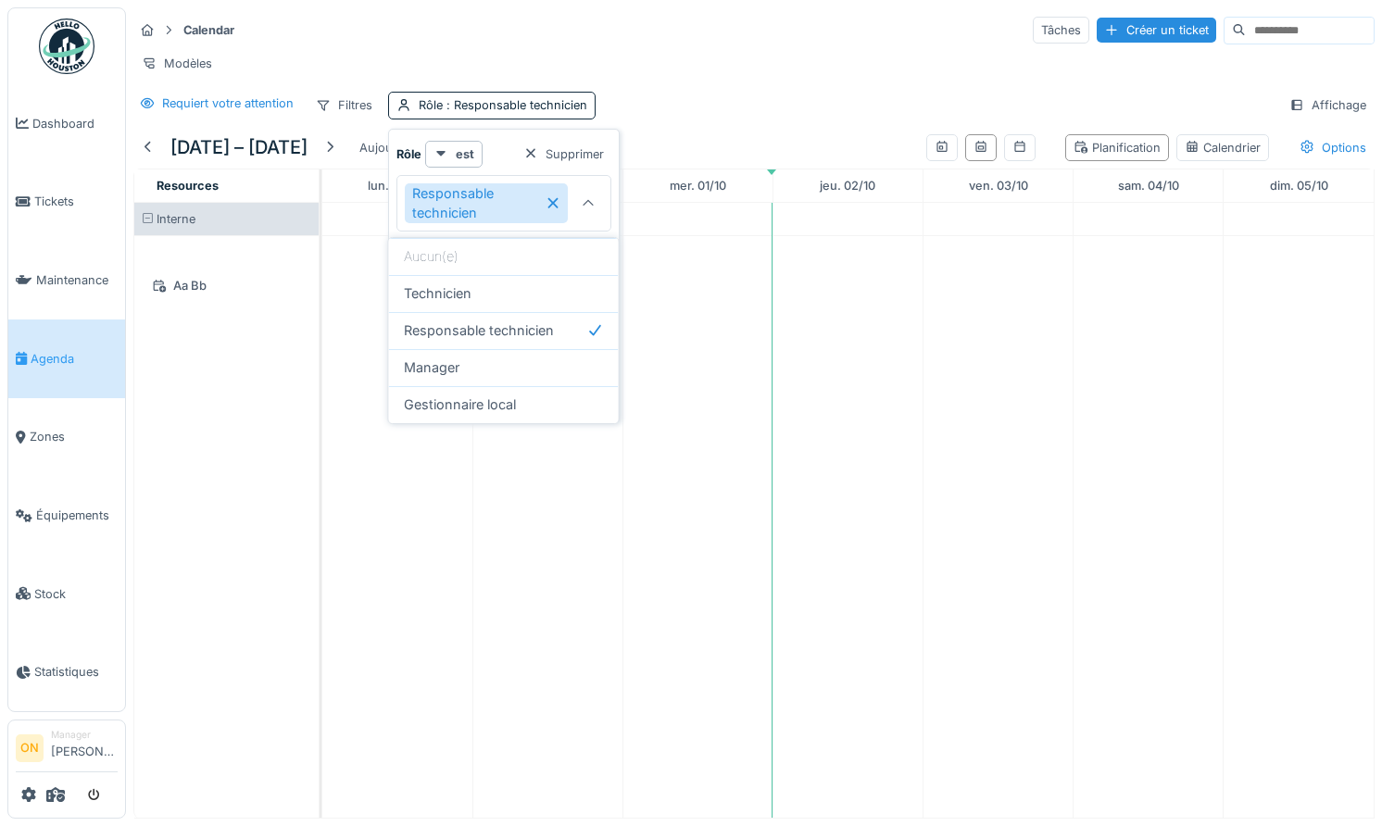
click at [647, 54] on div "Modèles" at bounding box center [753, 63] width 1241 height 27
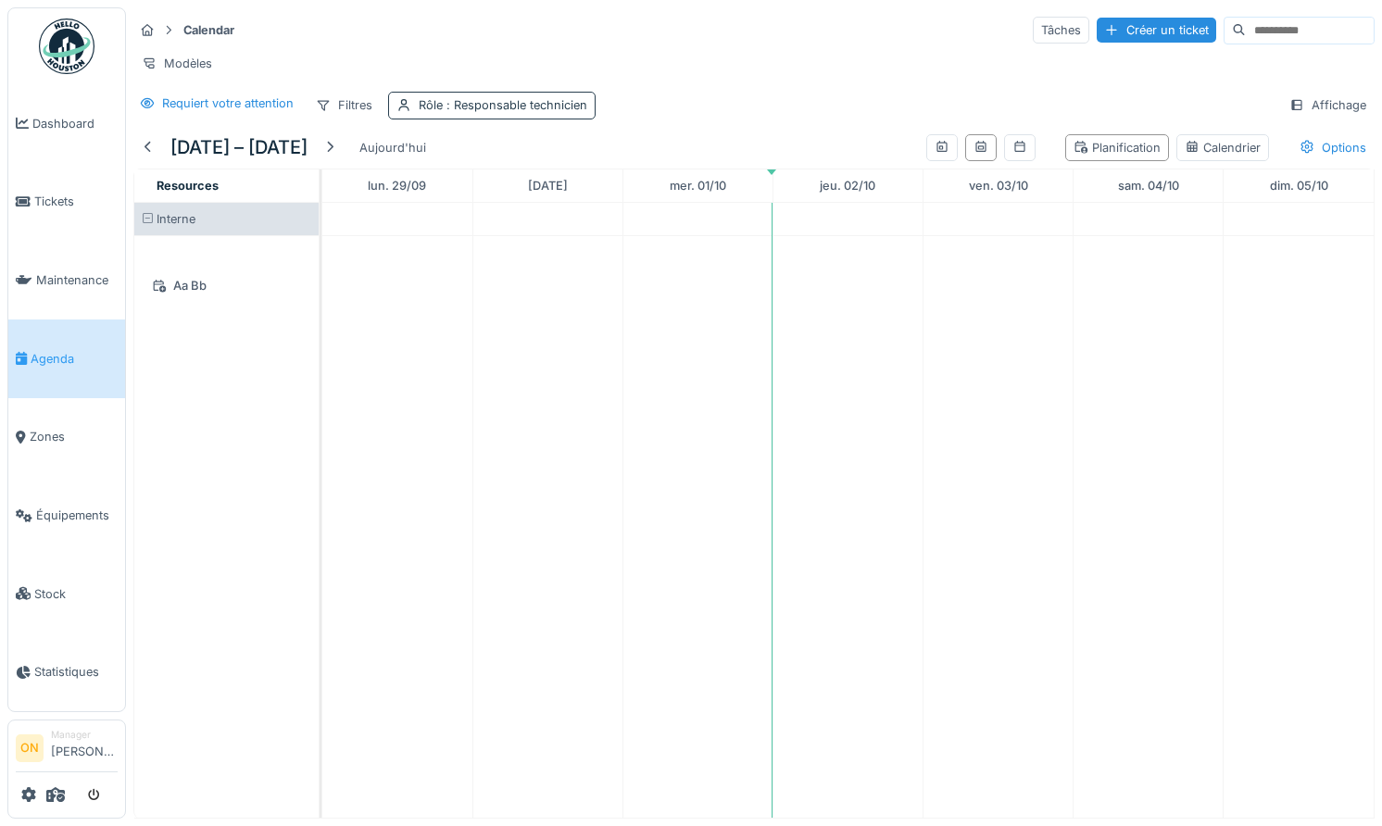
click at [480, 100] on span ": Responsable technicien" at bounding box center [515, 105] width 144 height 14
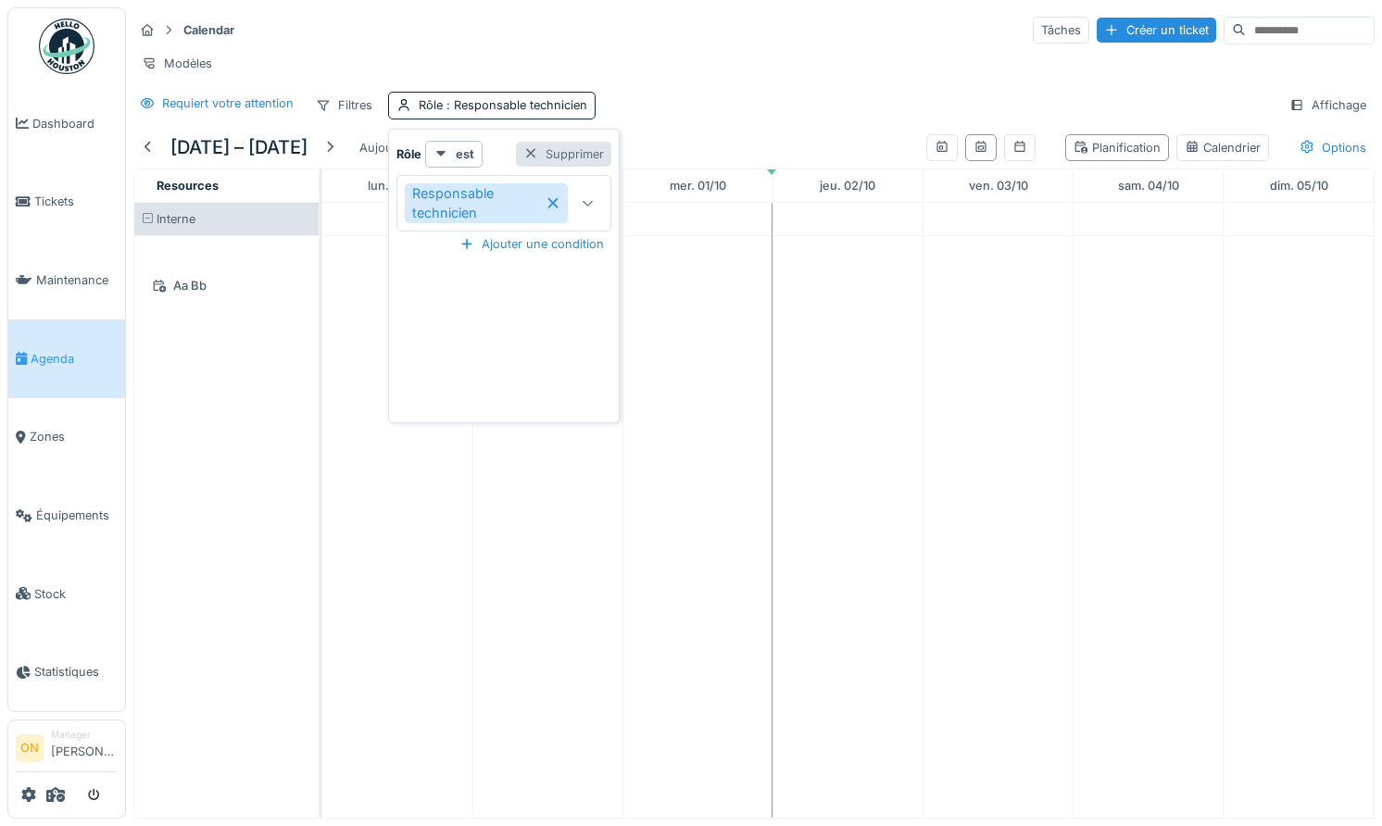
click at [600, 154] on div "Supprimer" at bounding box center [563, 154] width 95 height 25
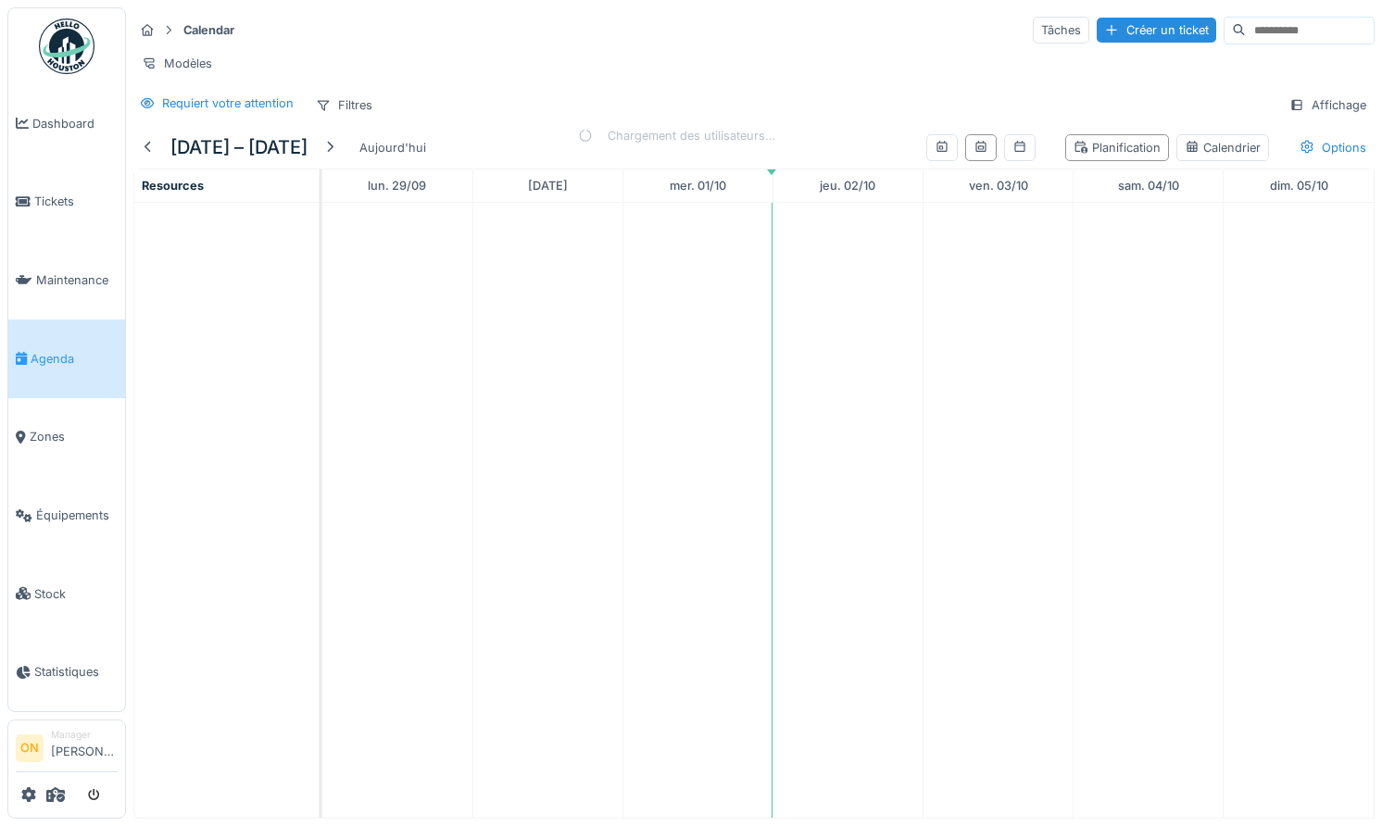
click at [707, 96] on div "Requiert votre attention Filtres Affichage" at bounding box center [753, 105] width 1241 height 27
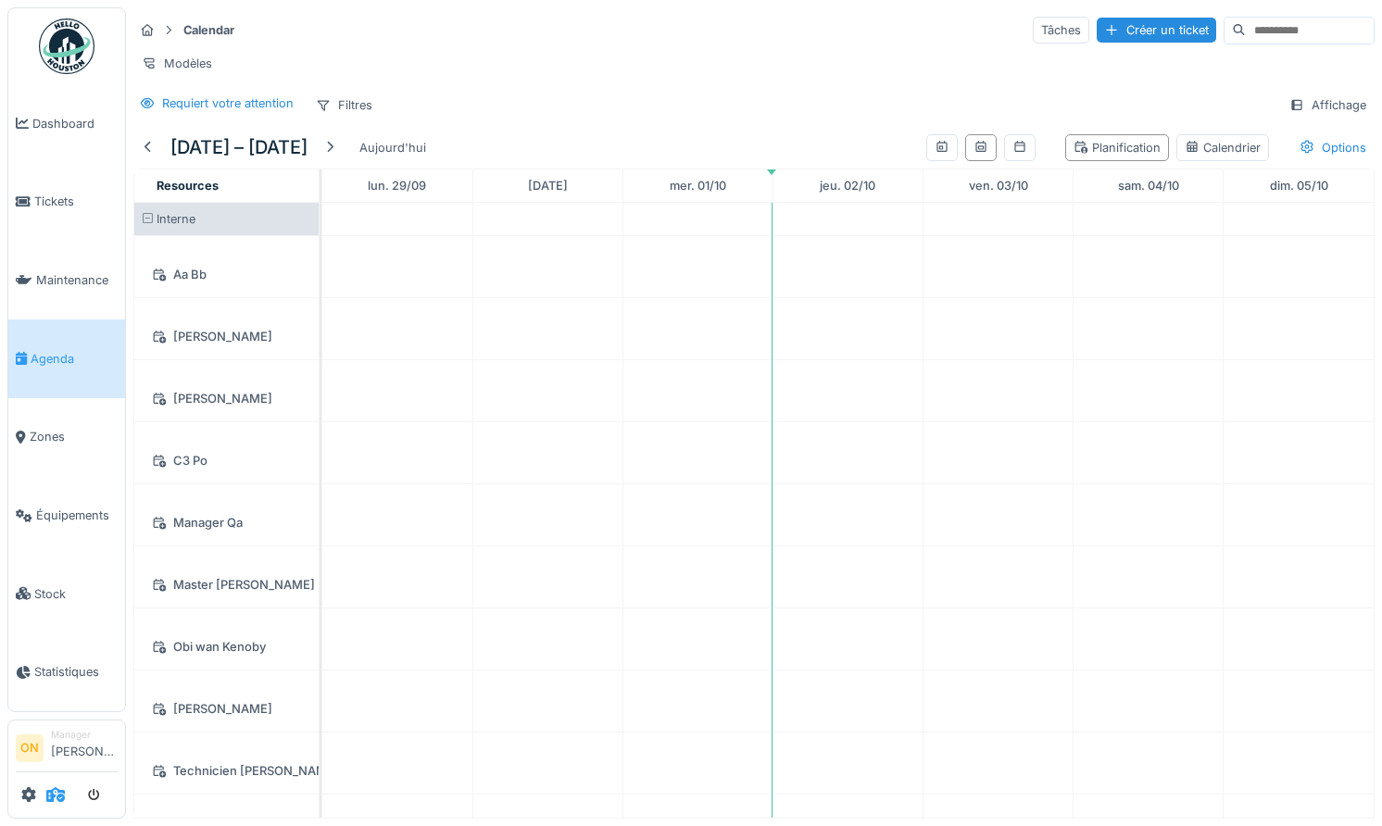
click at [58, 788] on icon at bounding box center [55, 794] width 19 height 15
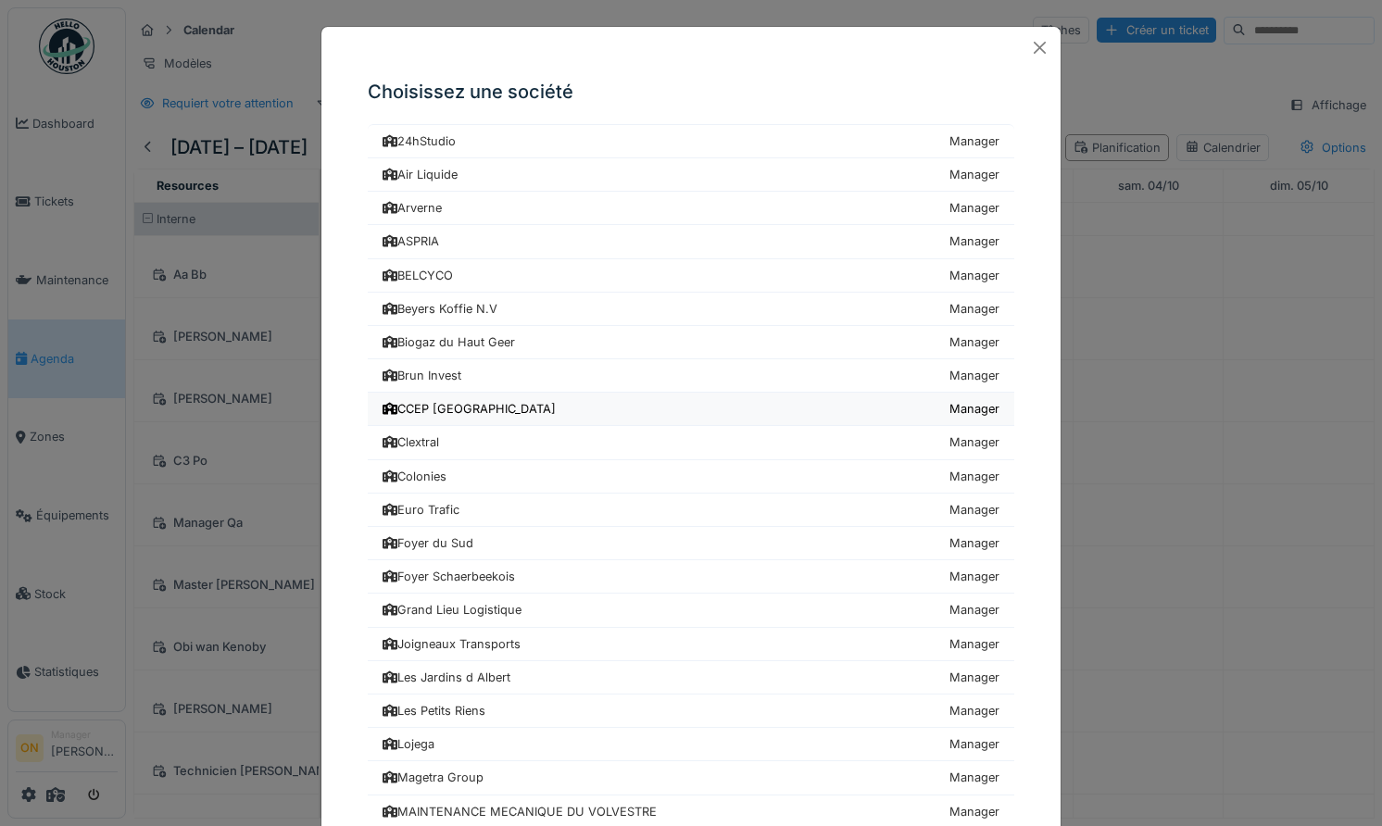
click at [449, 403] on div "CCEP [GEOGRAPHIC_DATA]" at bounding box center [469, 409] width 173 height 18
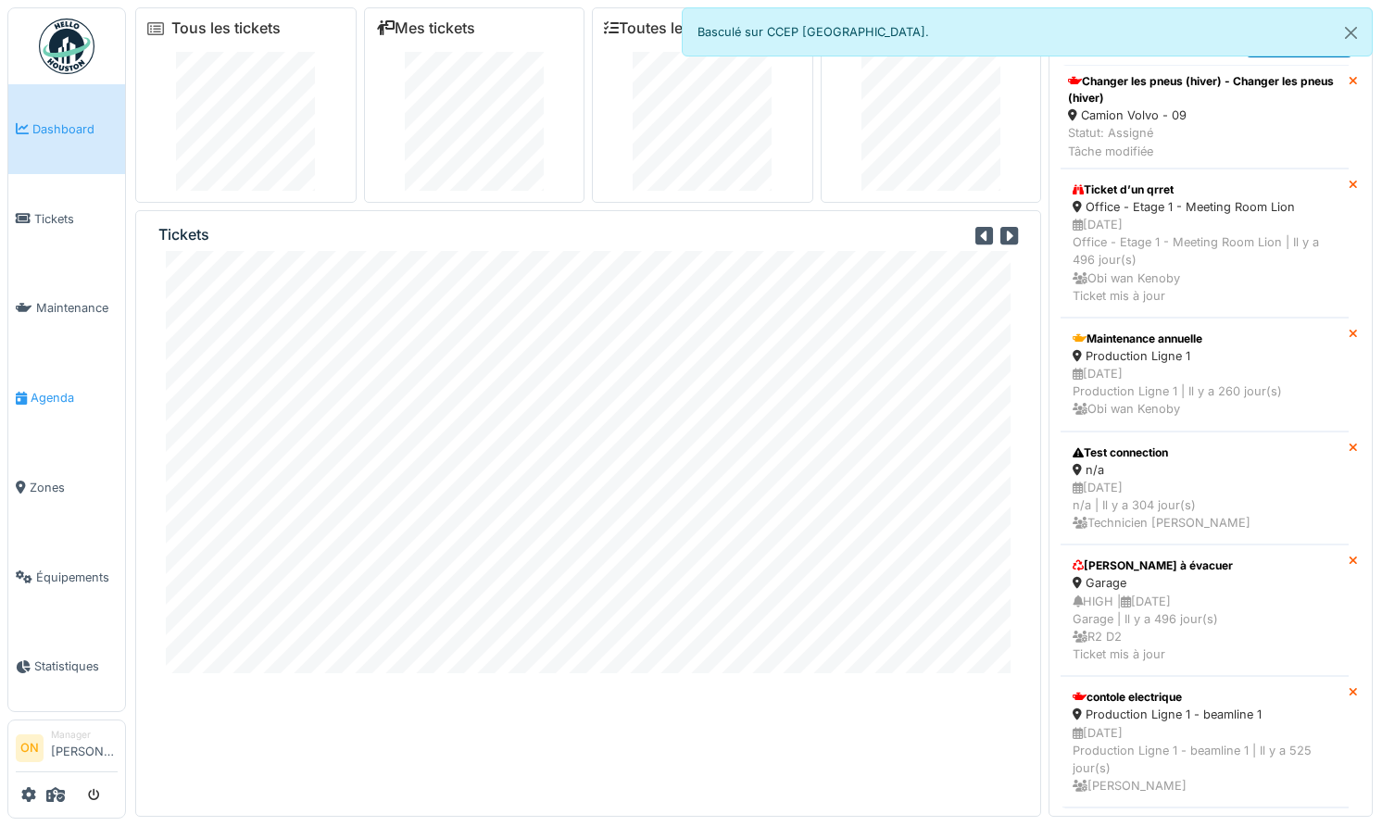
click at [67, 389] on span "Agenda" at bounding box center [74, 398] width 87 height 18
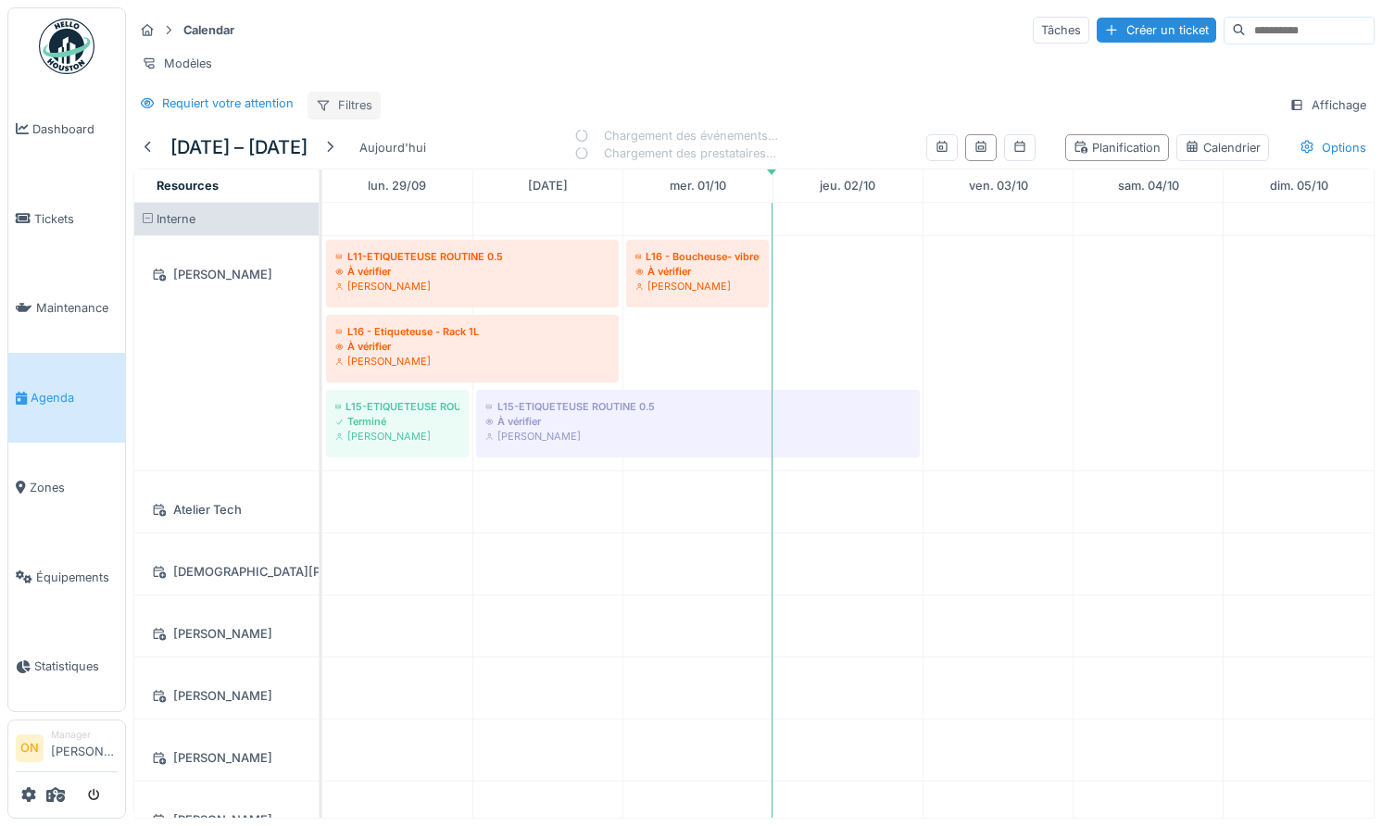
click at [376, 105] on div "Filtres" at bounding box center [343, 105] width 73 height 27
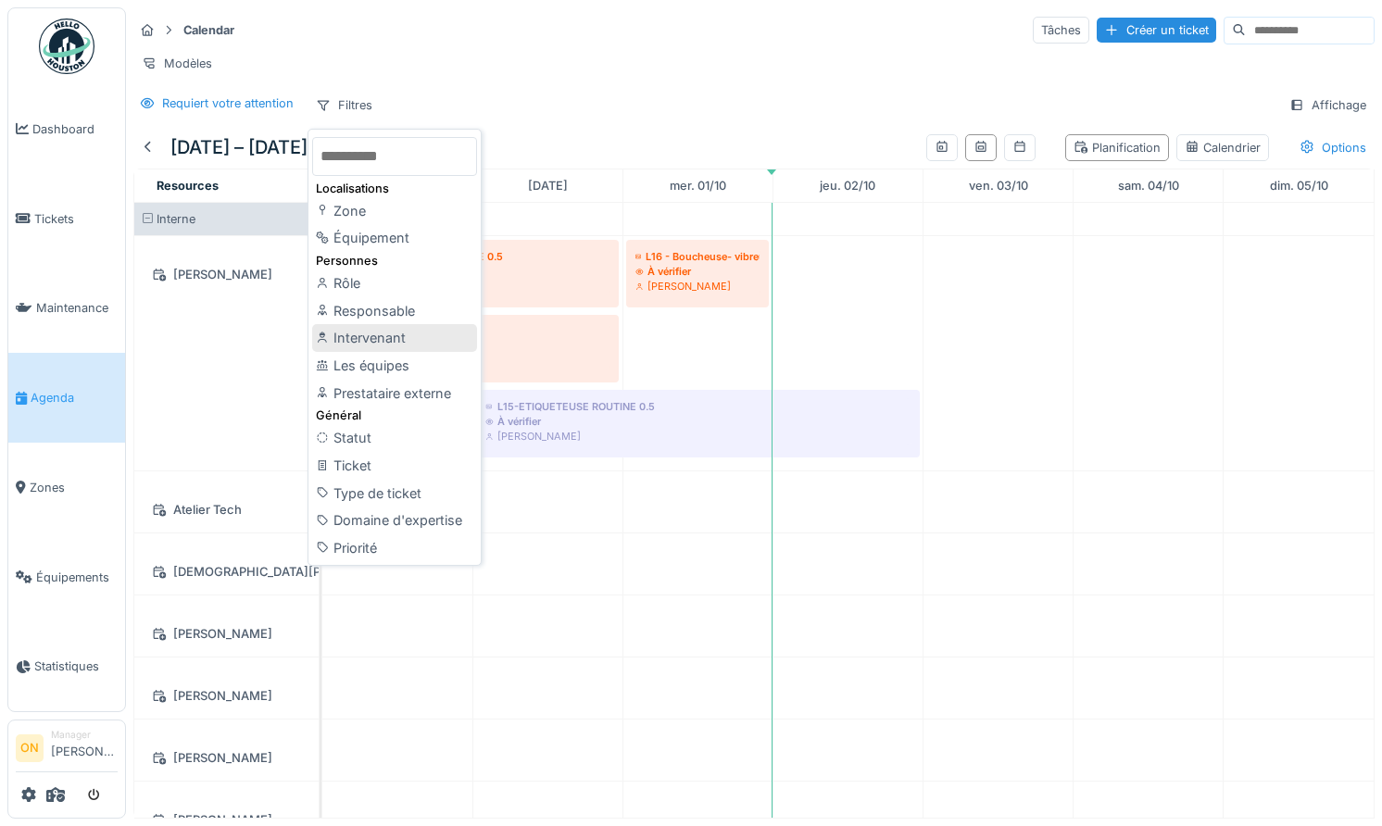
click at [392, 337] on div "Intervenant" at bounding box center [394, 338] width 165 height 28
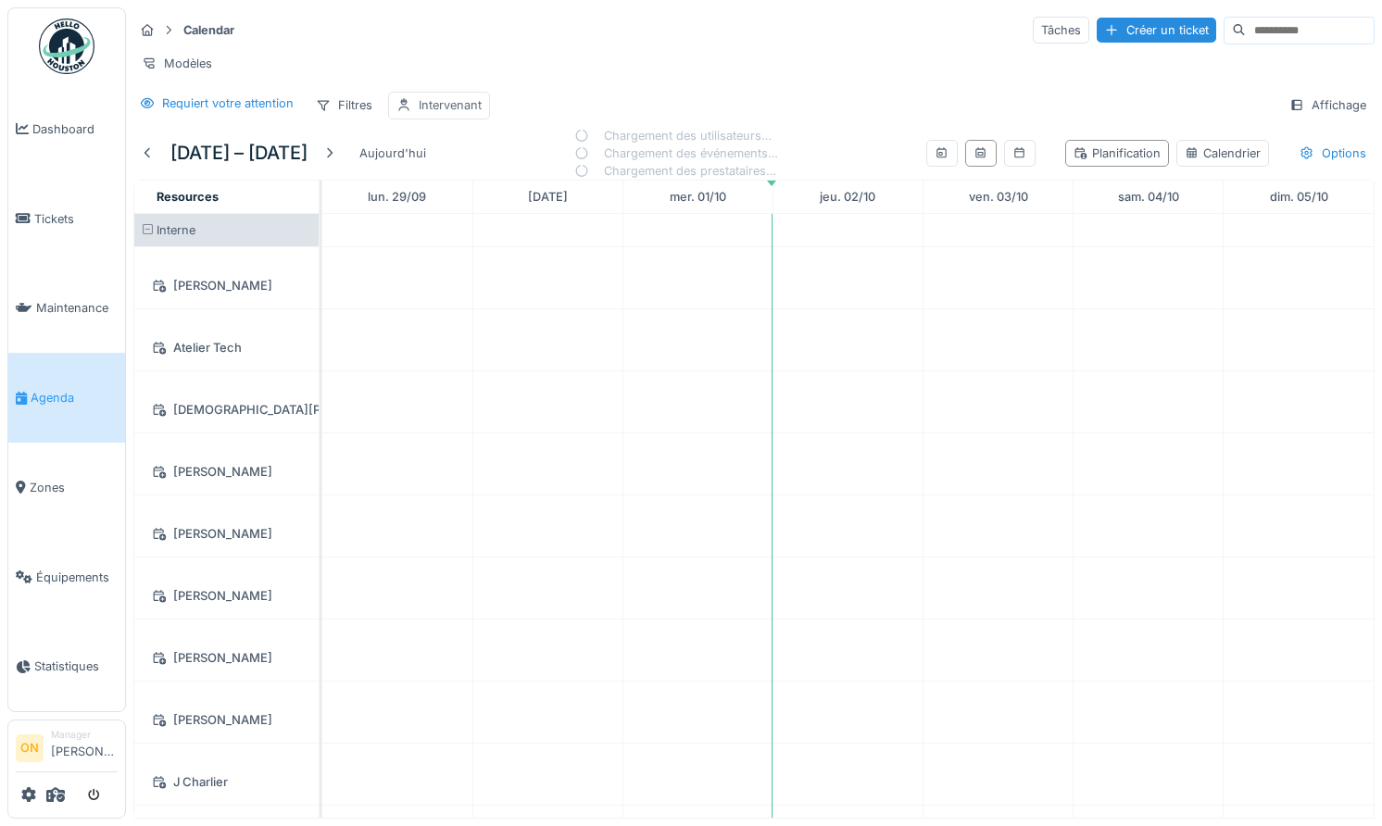
click at [449, 105] on div "Intervenant" at bounding box center [450, 105] width 63 height 18
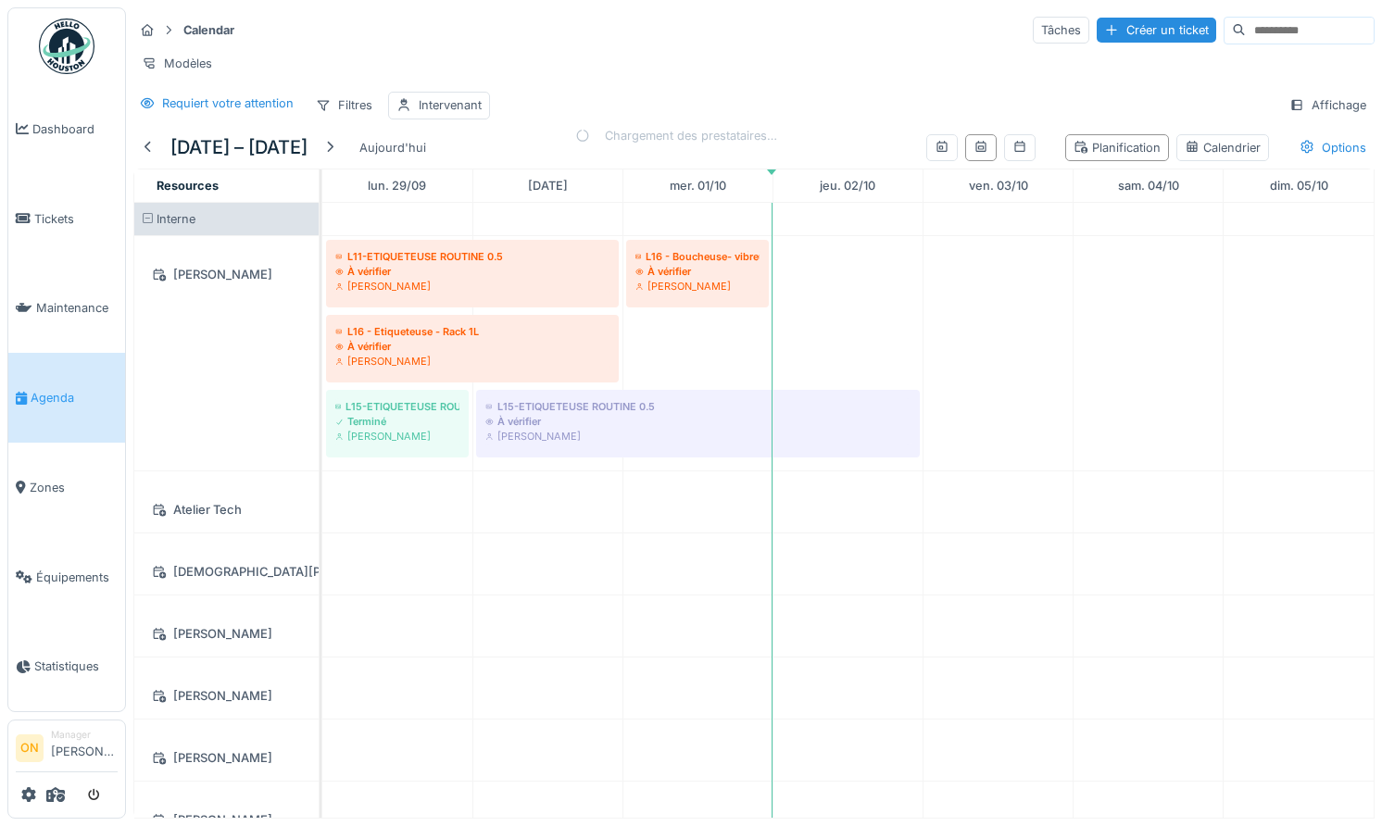
drag, startPoint x: 576, startPoint y: 37, endPoint x: 558, endPoint y: 56, distance: 26.2
click at [576, 37] on div "Calendar Tâches Créer un ticket" at bounding box center [753, 30] width 1241 height 31
click at [407, 99] on icon at bounding box center [403, 105] width 15 height 12
click at [533, 89] on div "Calendar Tâches Créer un ticket Modèles Requiert votre attention Filtres Interv…" at bounding box center [754, 66] width 1256 height 119
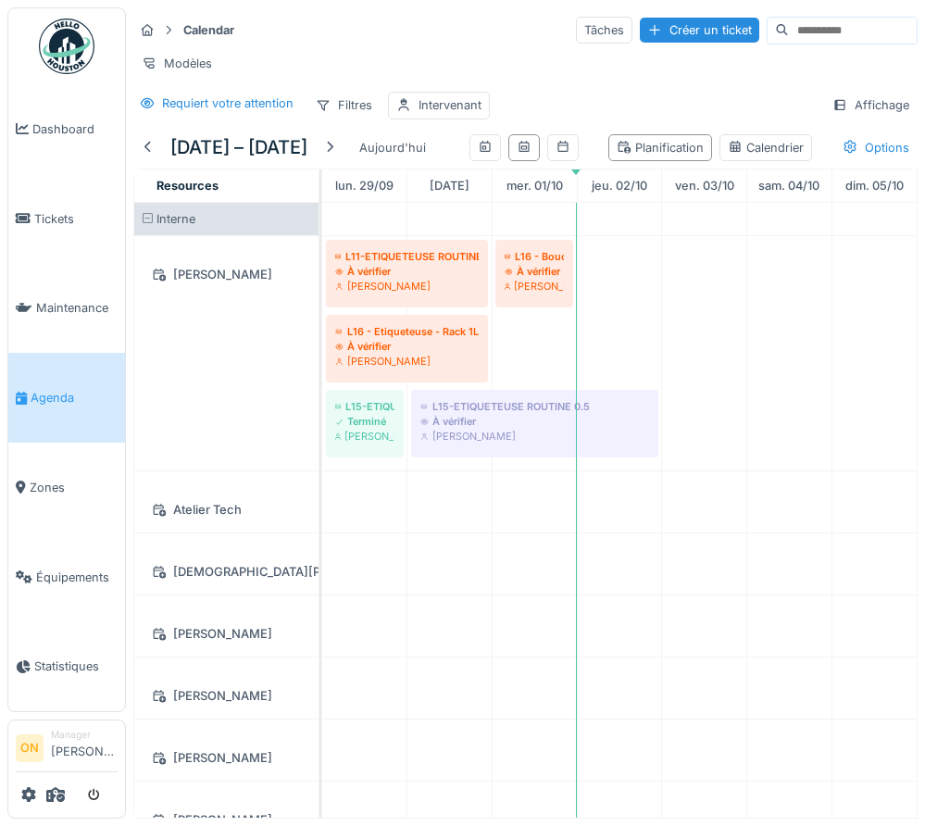
click at [606, 130] on div "[DATE] – [DATE] Aujourd'hui Planification Calendrier Options" at bounding box center [525, 148] width 784 height 42
click at [437, 106] on div "Intervenant" at bounding box center [450, 105] width 63 height 18
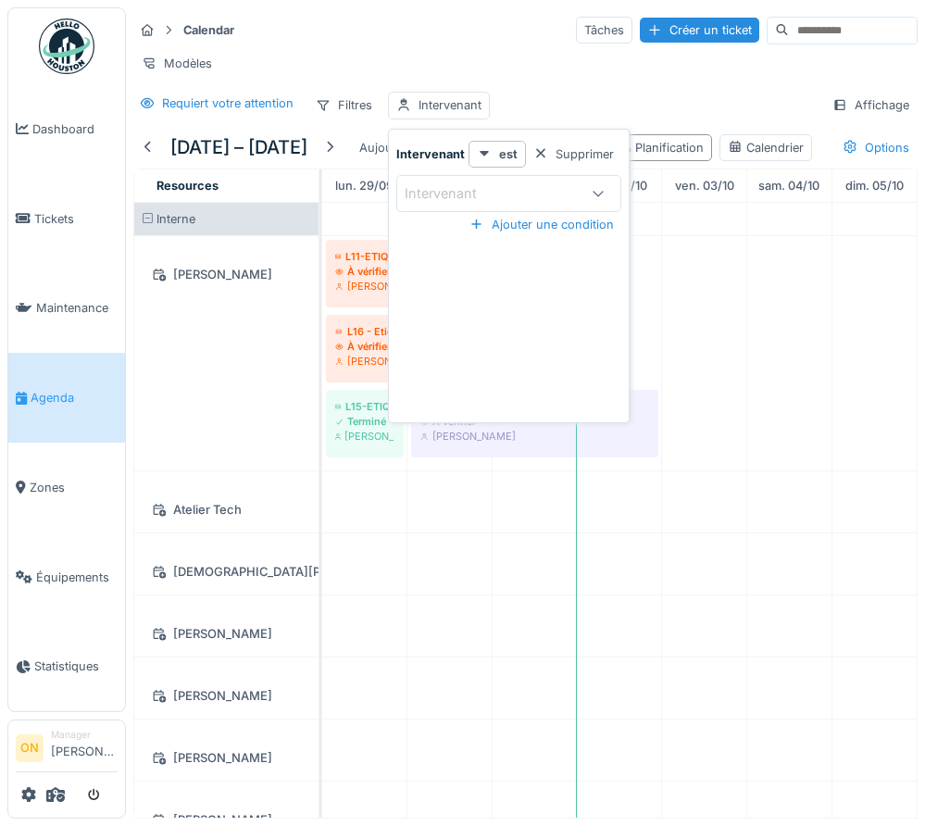
click at [477, 209] on div "Intervenant" at bounding box center [508, 193] width 225 height 37
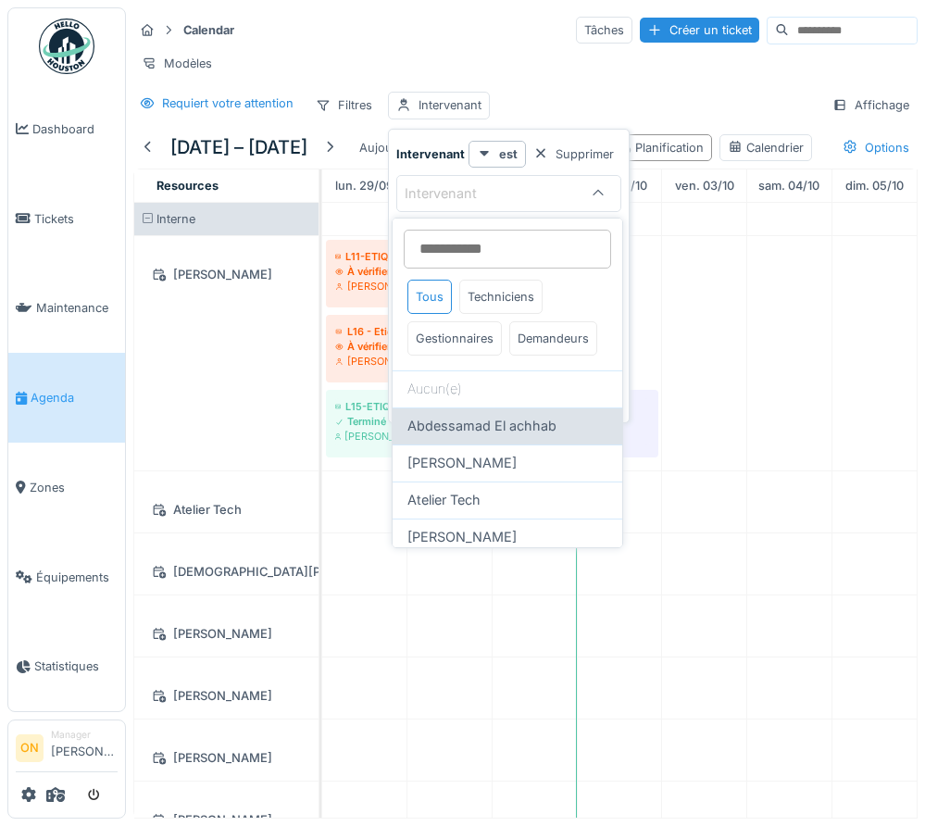
click at [481, 425] on span "Abdessamad El achhab" at bounding box center [482, 426] width 149 height 20
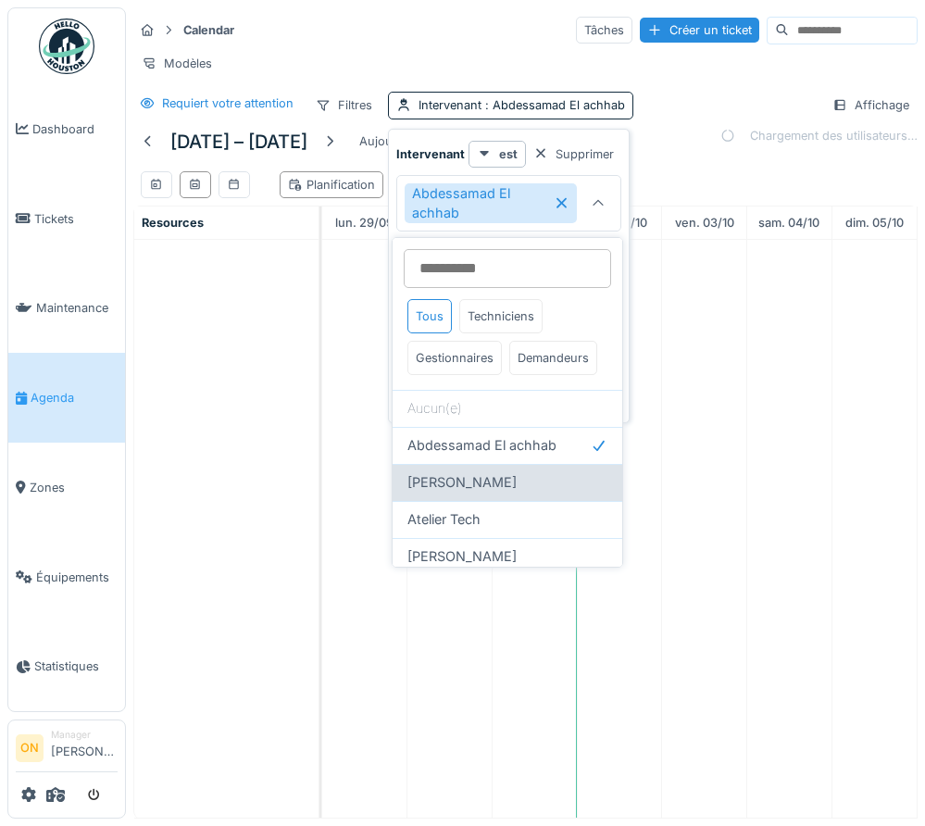
click at [481, 479] on span "[PERSON_NAME]" at bounding box center [462, 482] width 109 height 20
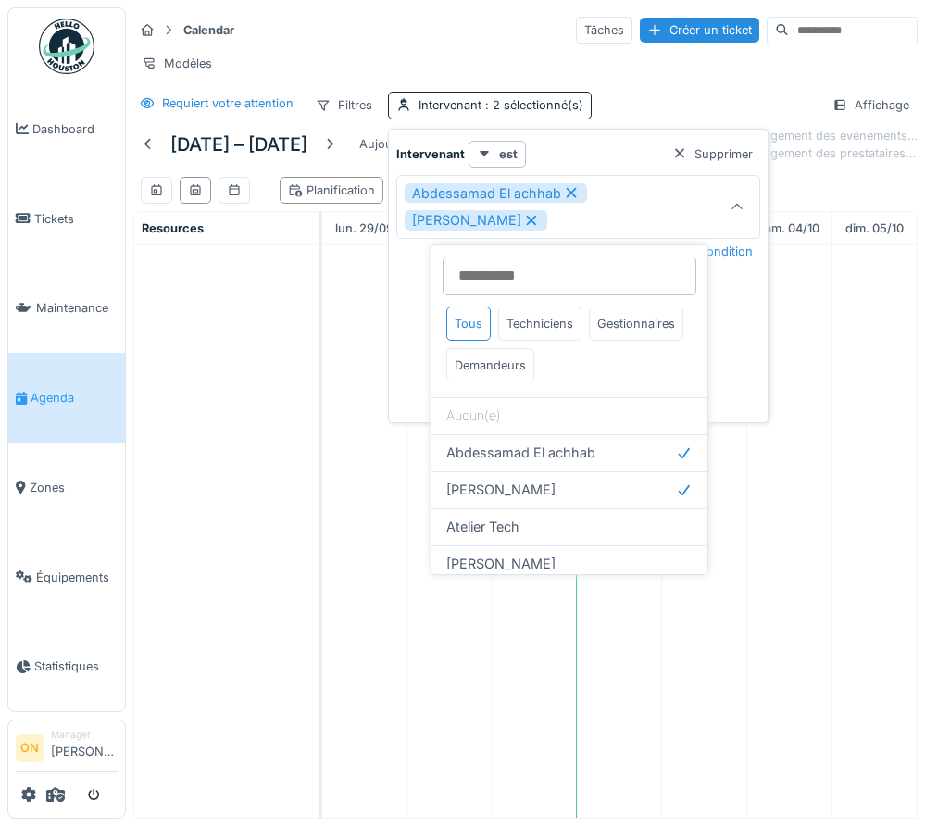
click at [523, 220] on icon at bounding box center [531, 220] width 17 height 13
type input "****"
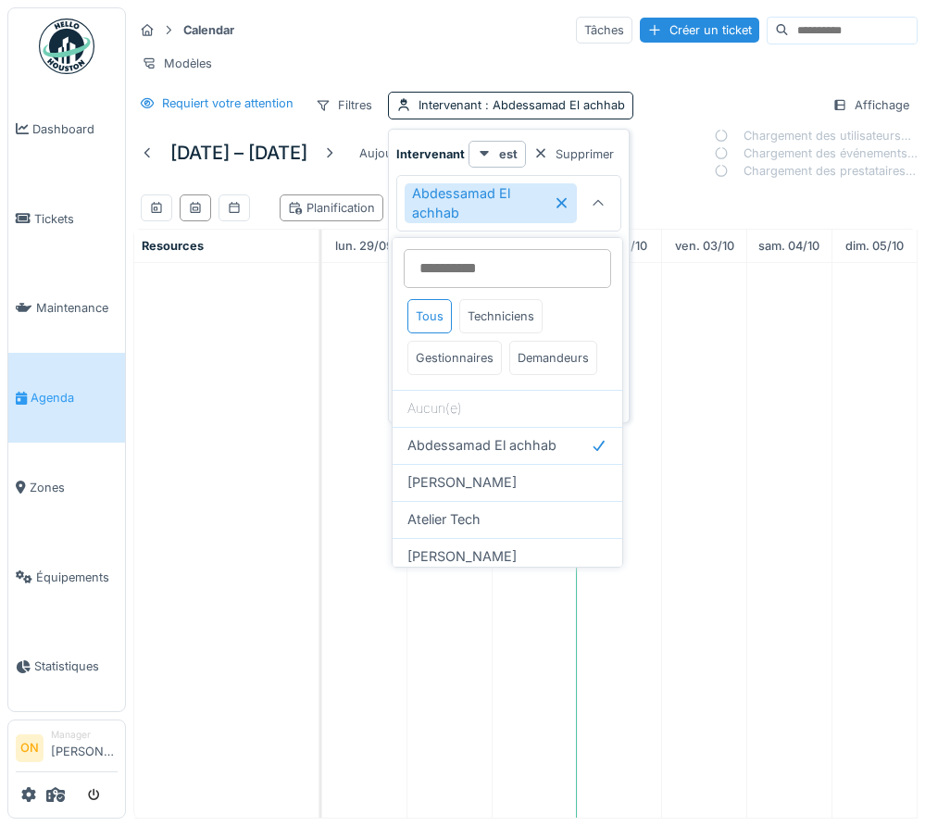
click at [564, 204] on icon at bounding box center [562, 202] width 16 height 13
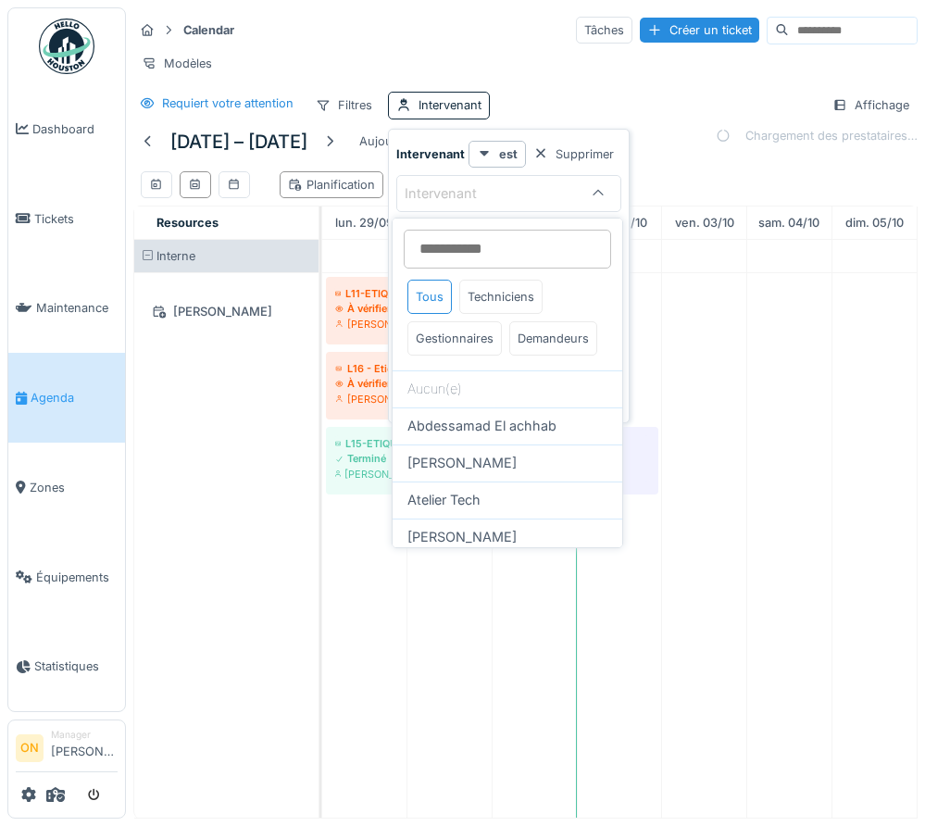
click at [532, 60] on div "Modèles" at bounding box center [525, 63] width 784 height 27
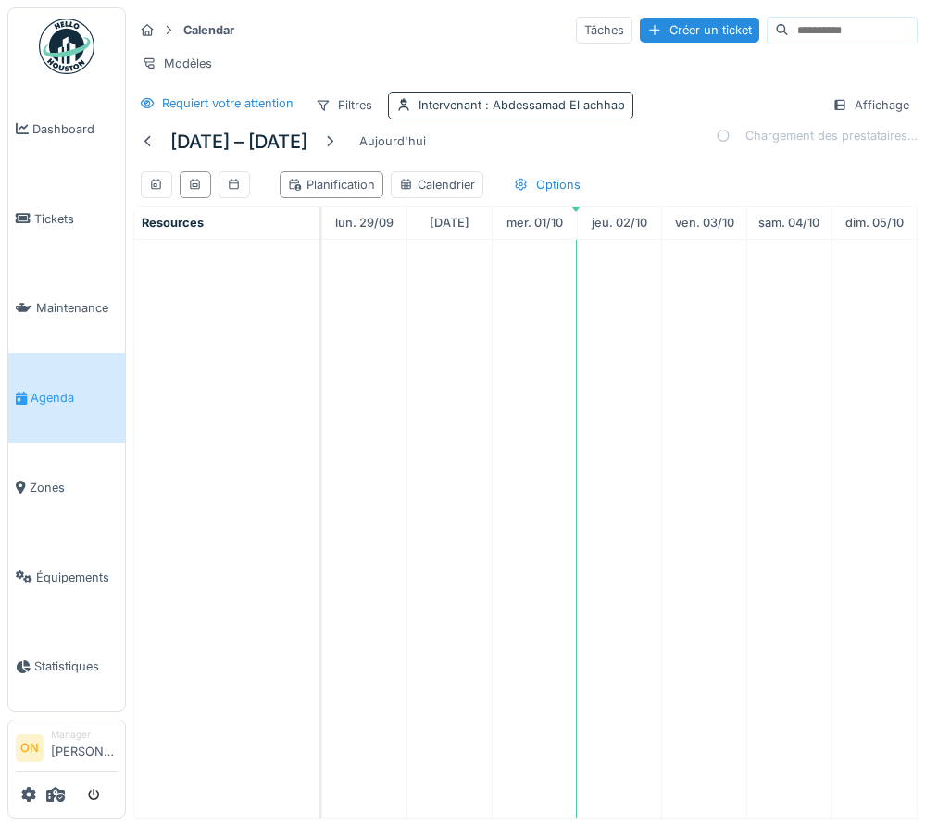
click at [542, 111] on span ": Abdessamad El achhab" at bounding box center [554, 105] width 144 height 14
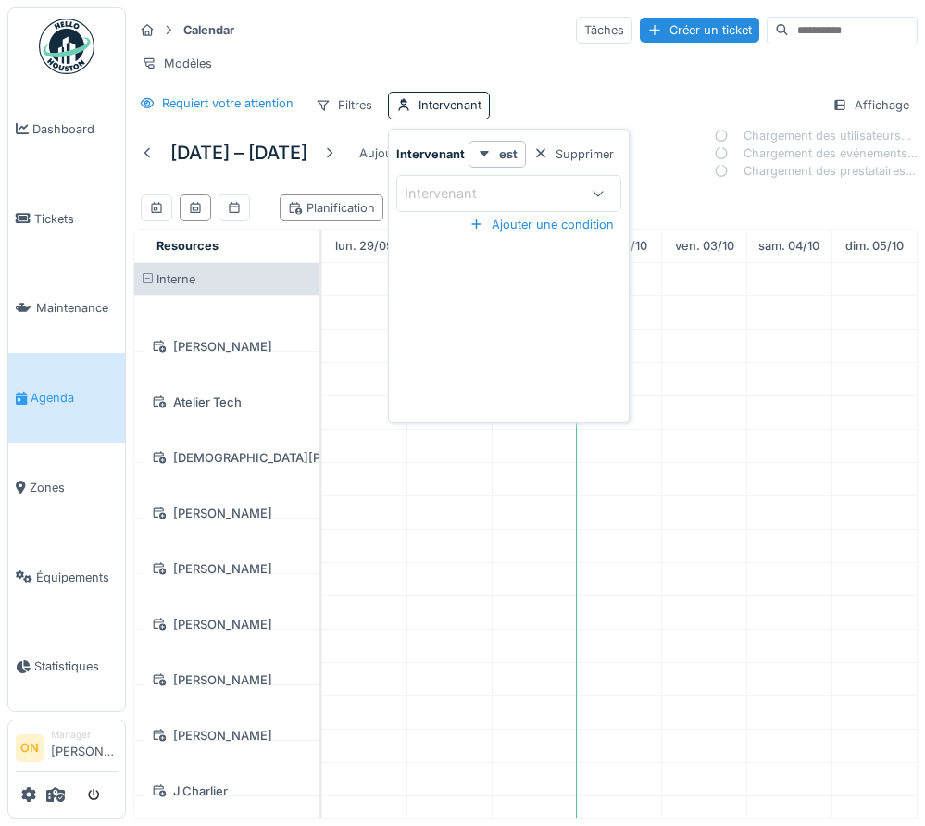
click at [563, 207] on div "Intervenant" at bounding box center [508, 193] width 225 height 37
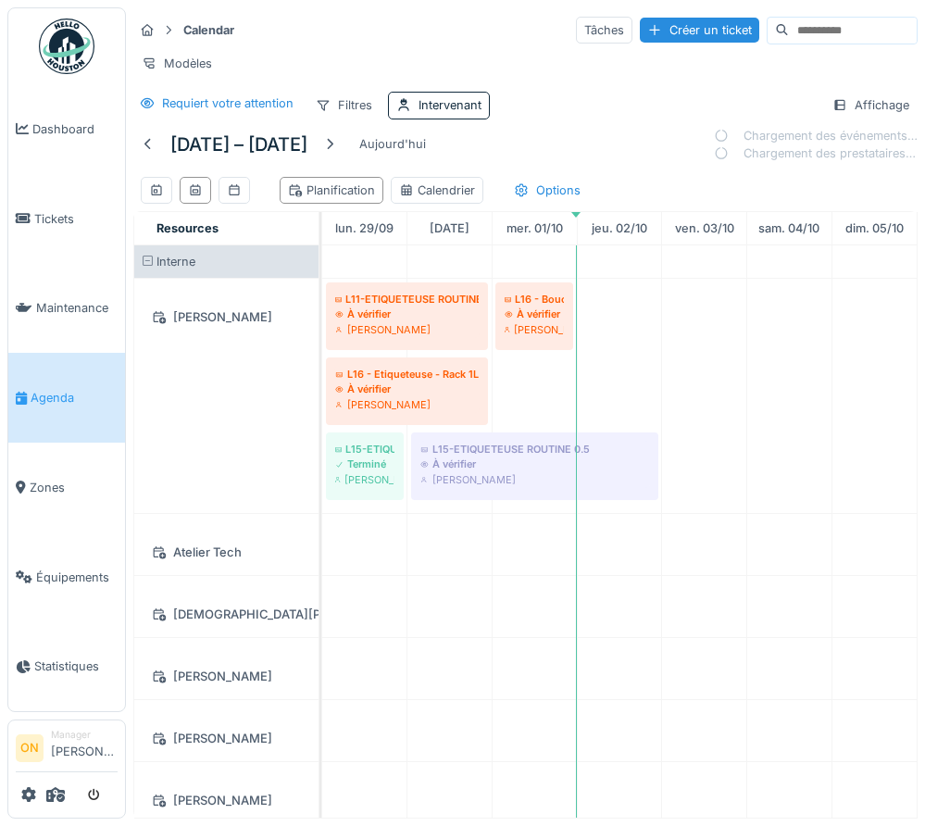
click at [557, 91] on div "Calendar Tâches Créer un ticket Modèles Requiert votre attention Filtres Interv…" at bounding box center [525, 66] width 799 height 119
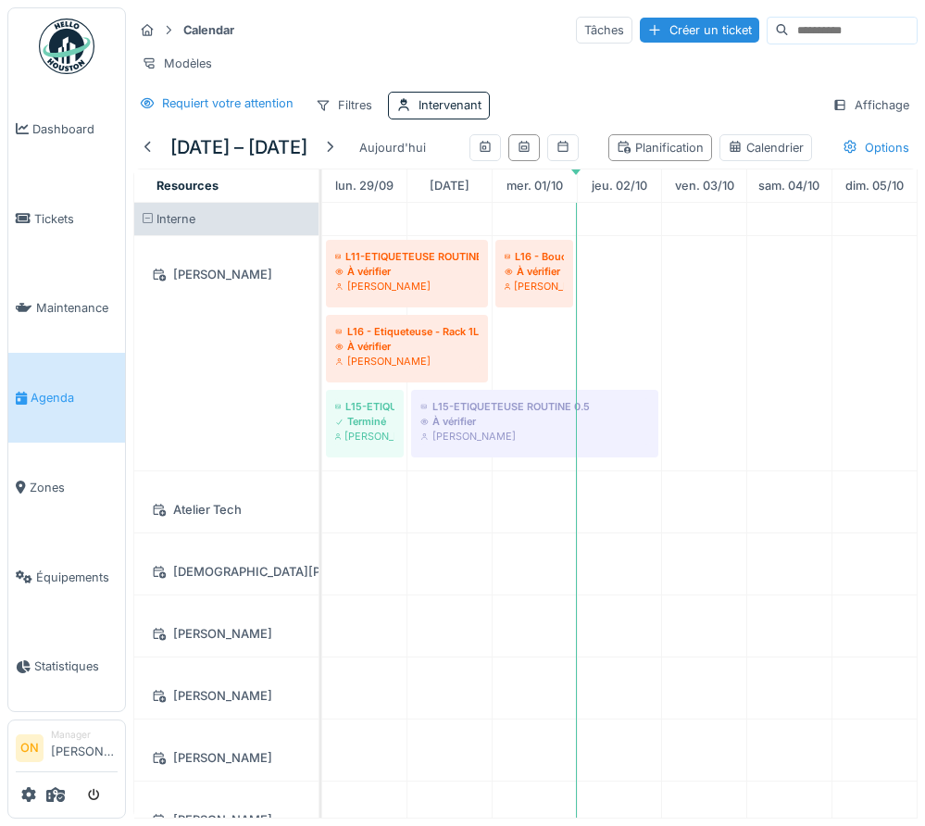
click at [609, 123] on div "Calendar Tâches Créer un ticket Modèles Requiert votre attention Filtres Interv…" at bounding box center [525, 66] width 799 height 119
click at [750, 126] on div "Calendar Tâches Créer un ticket Modèles Requiert votre attention Filtres Interv…" at bounding box center [525, 66] width 799 height 119
click at [224, 92] on div "Requiert votre attention" at bounding box center [216, 103] width 167 height 23
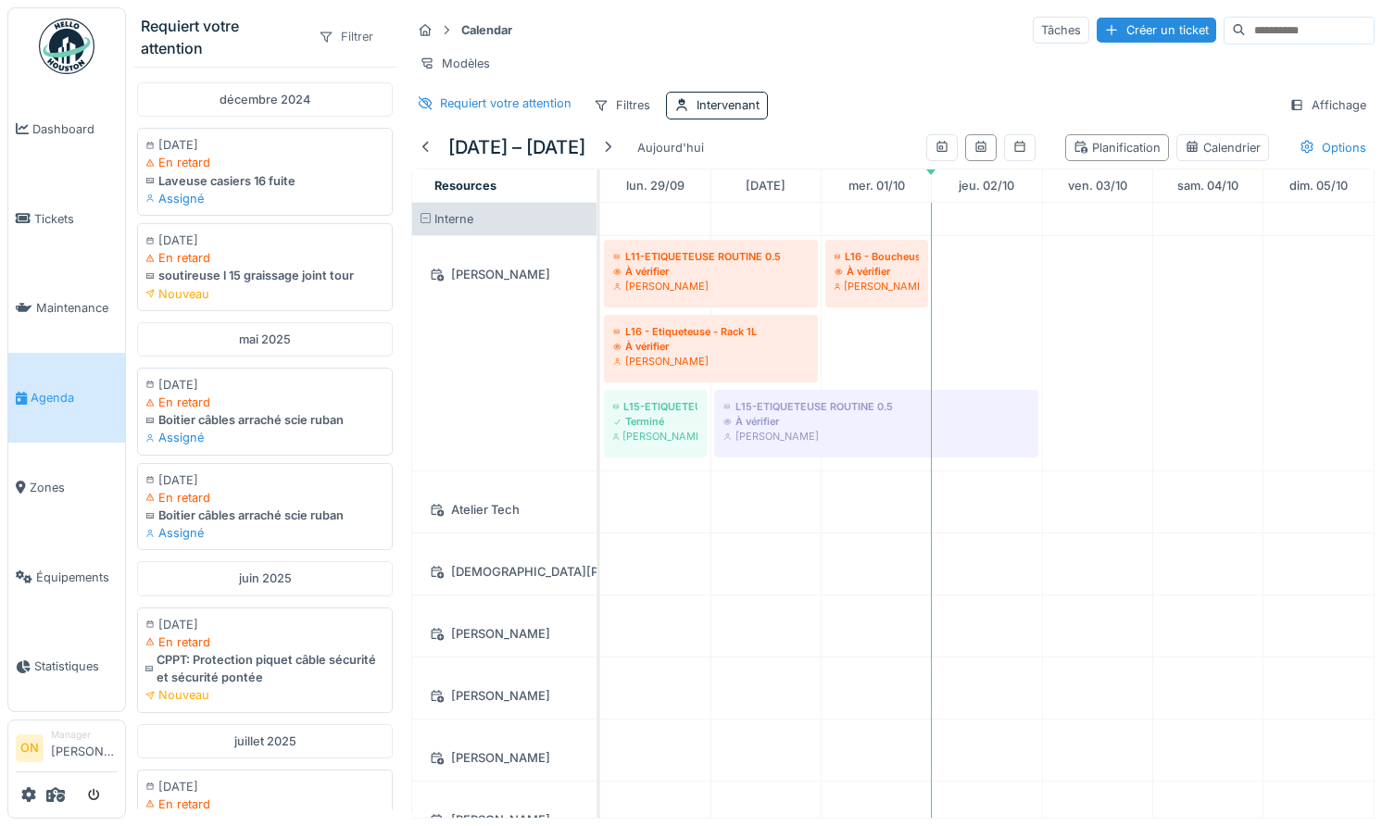
click at [346, 29] on div "Filtrer" at bounding box center [345, 36] width 71 height 27
click at [378, 78] on div "Zone" at bounding box center [392, 79] width 154 height 28
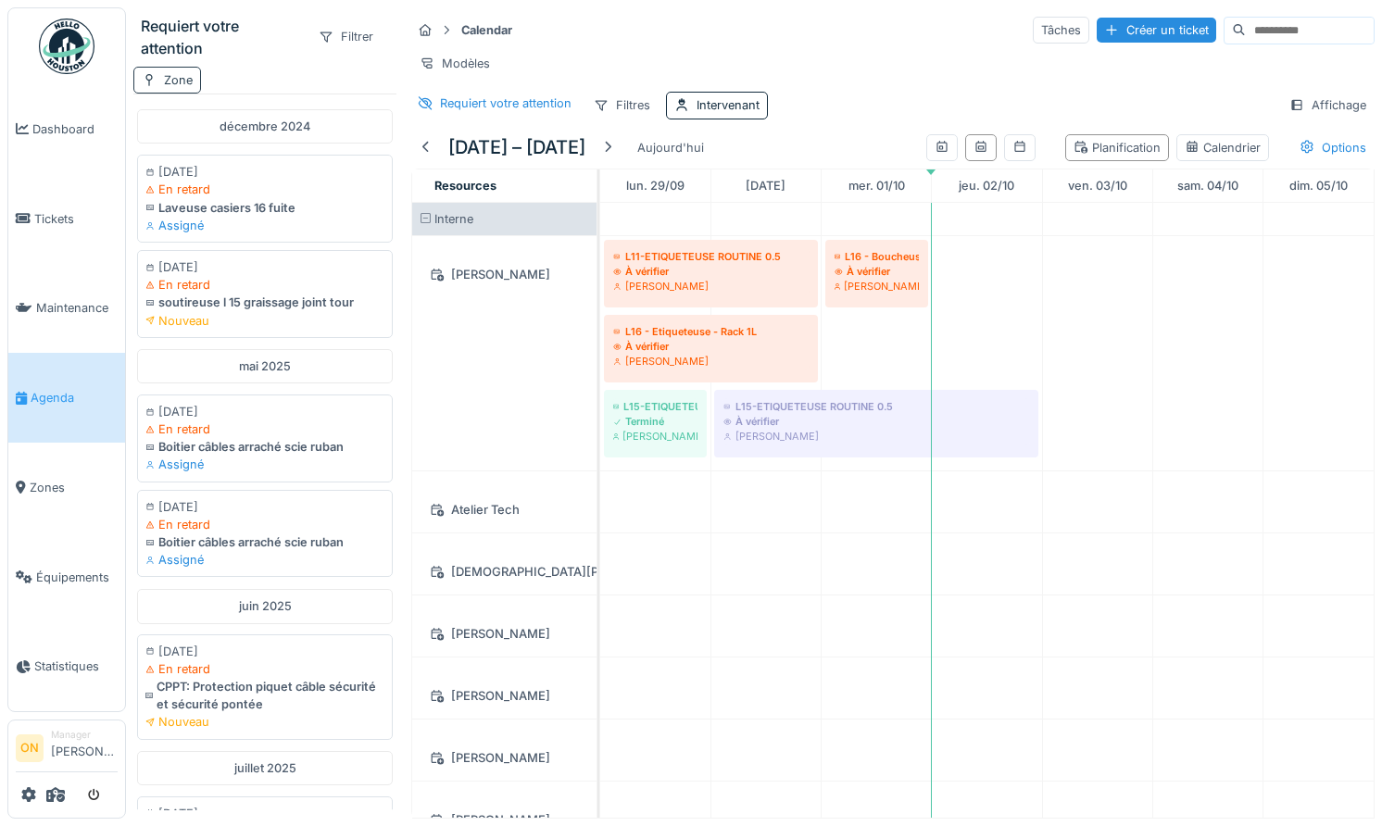
drag, startPoint x: 137, startPoint y: 86, endPoint x: 169, endPoint y: 83, distance: 32.5
click at [138, 86] on div "Zone" at bounding box center [167, 80] width 68 height 27
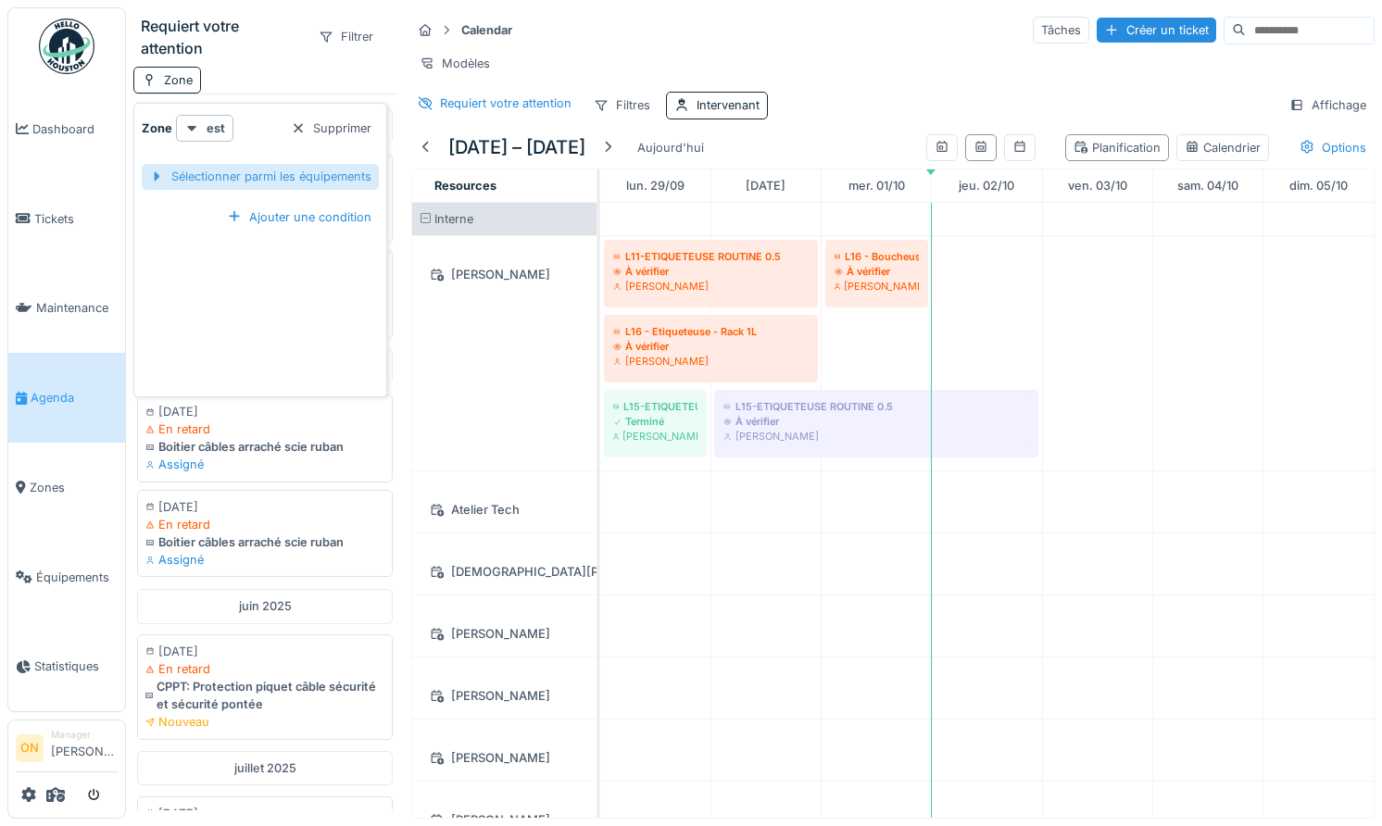
click at [188, 176] on div "Sélectionner parmi les équipements" at bounding box center [260, 176] width 237 height 25
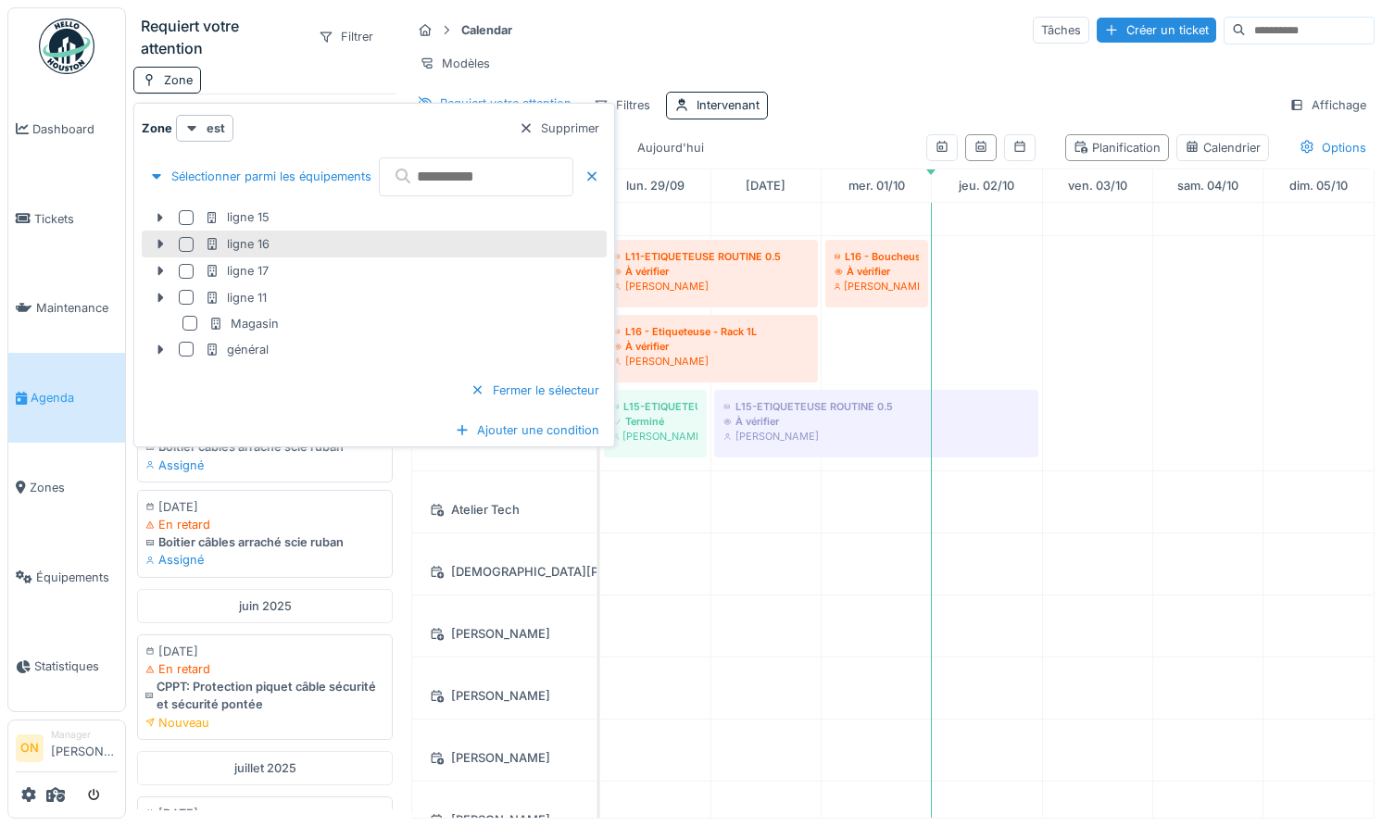
click at [188, 244] on div at bounding box center [186, 244] width 15 height 15
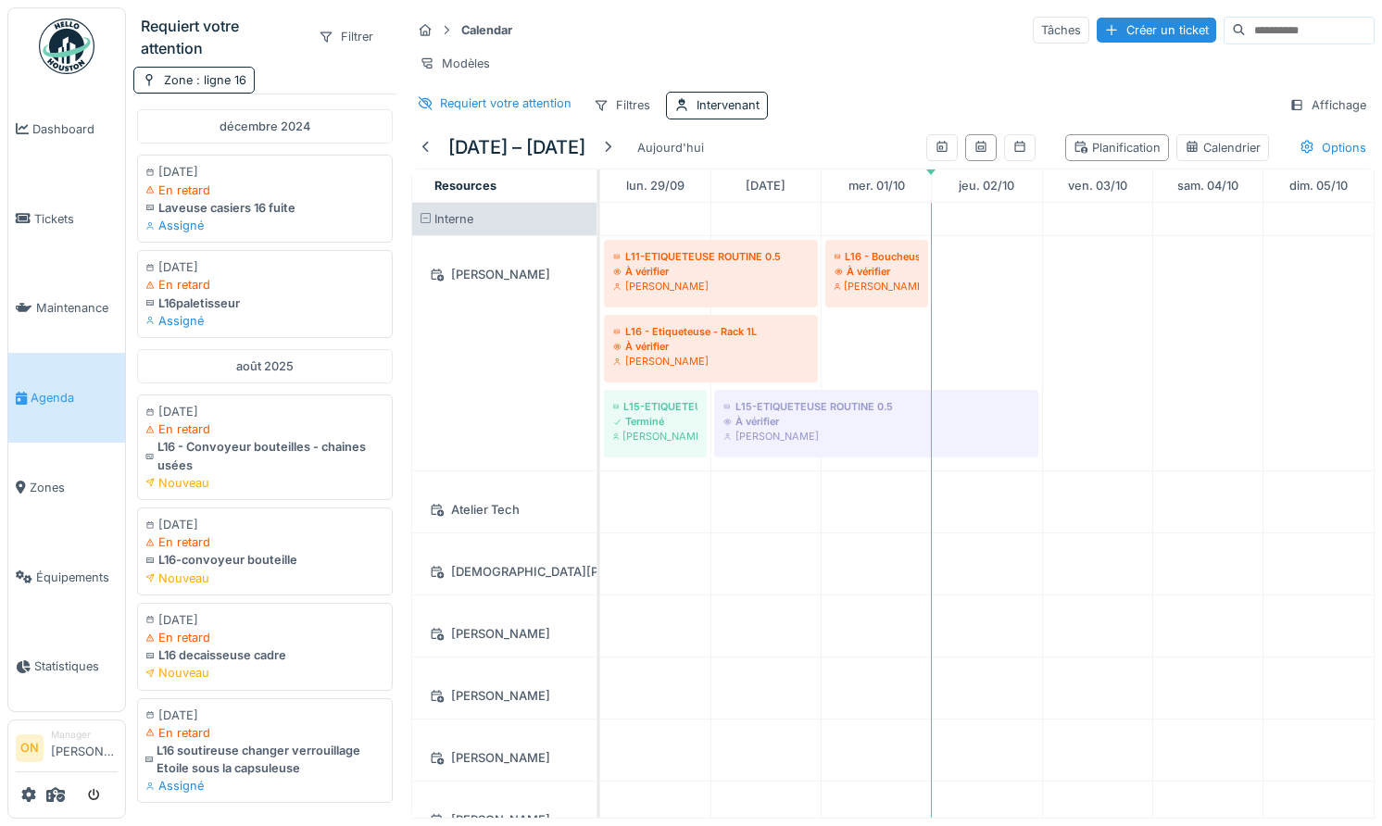
click at [279, 58] on div "Requiert votre attention" at bounding box center [222, 37] width 162 height 44
click at [281, 77] on div "Zone : ligne 16" at bounding box center [264, 80] width 263 height 27
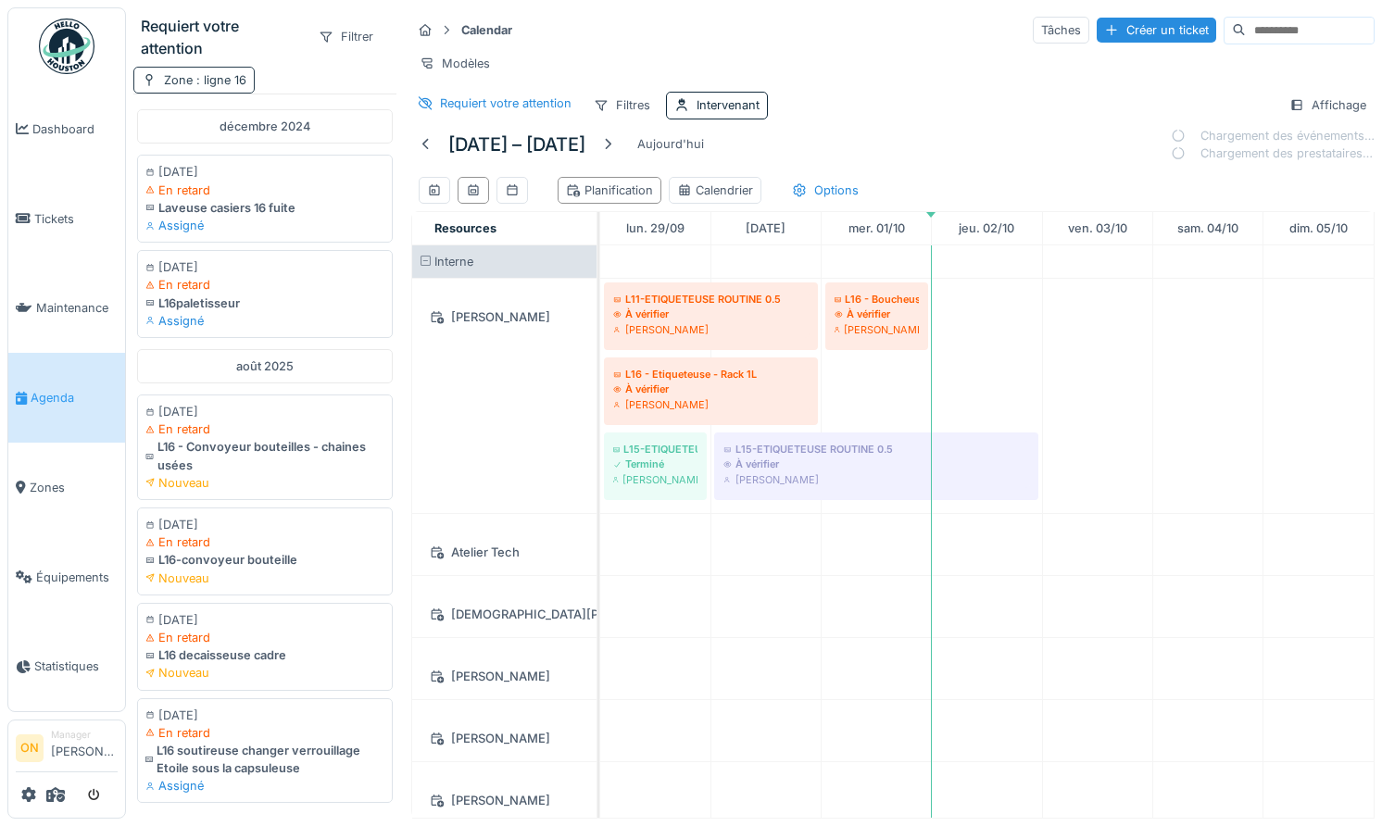
click at [227, 84] on span ": ligne 16" at bounding box center [220, 80] width 54 height 14
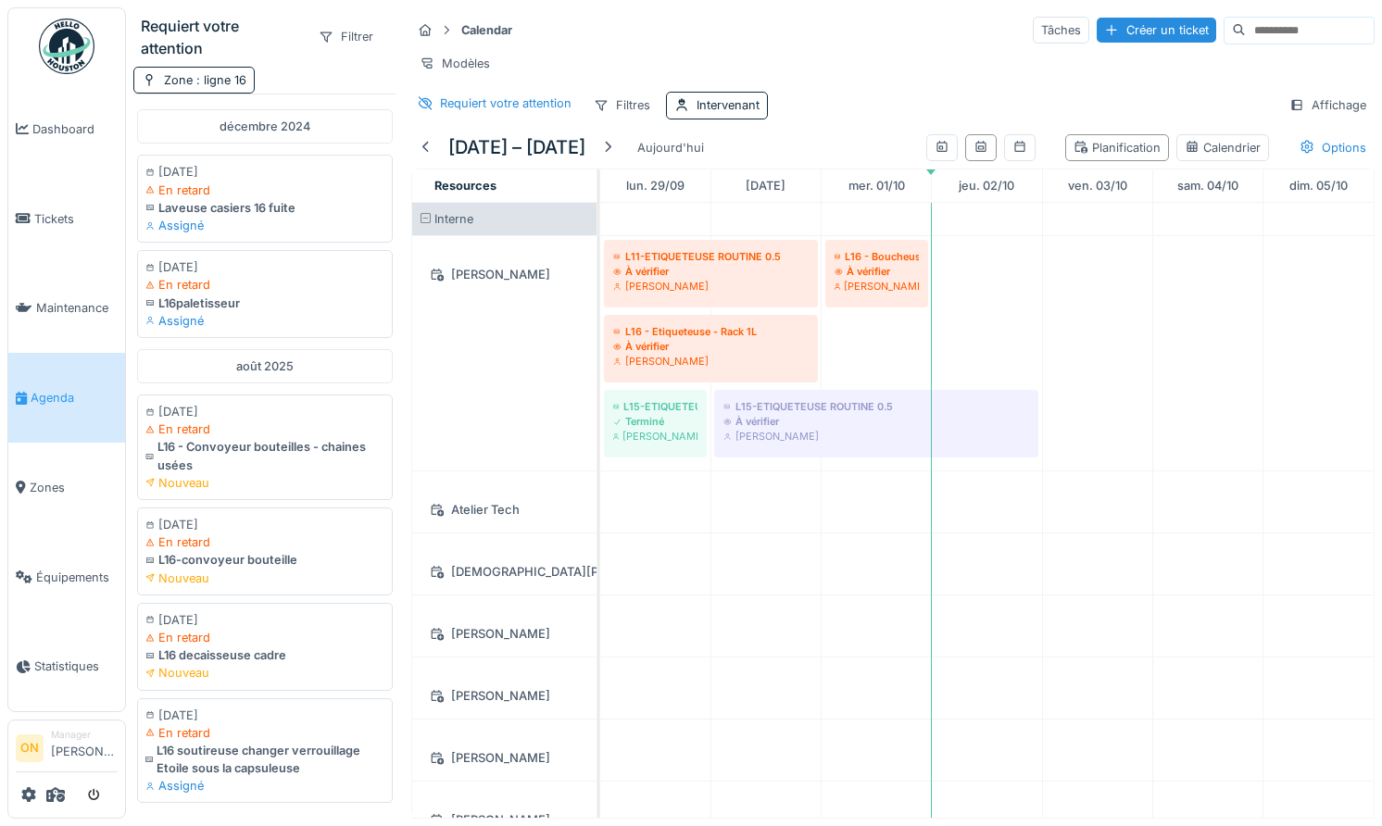
click at [305, 64] on div "Requiert votre attention Filtrer" at bounding box center [264, 36] width 263 height 59
click at [921, 74] on div "Modèles" at bounding box center [892, 63] width 963 height 27
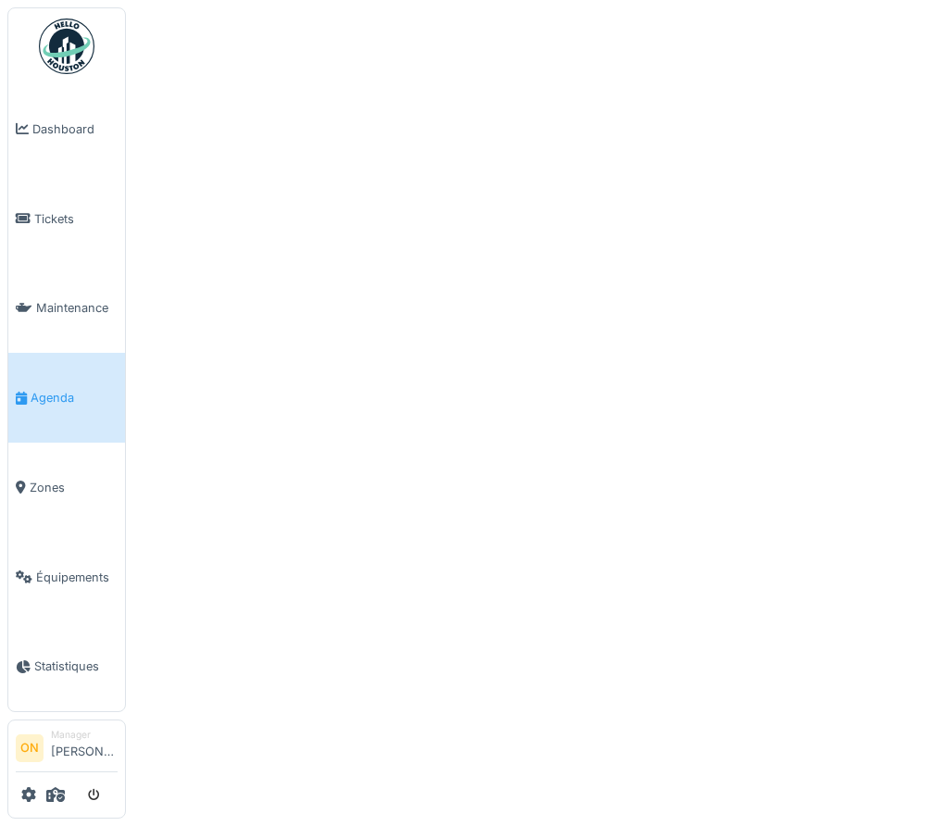
click at [738, 174] on div at bounding box center [462, 413] width 925 height 826
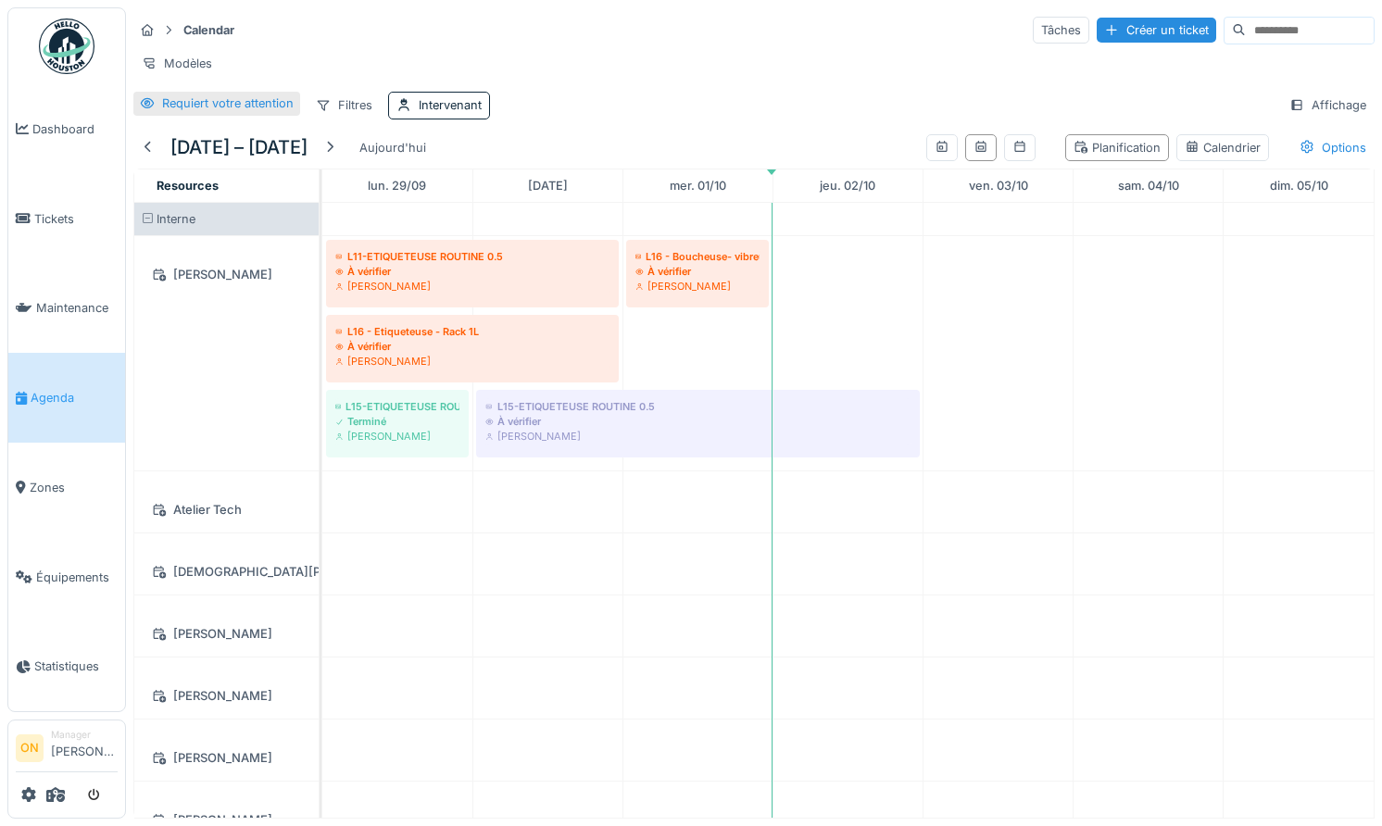
click at [185, 102] on div "Requiert votre attention" at bounding box center [228, 103] width 132 height 18
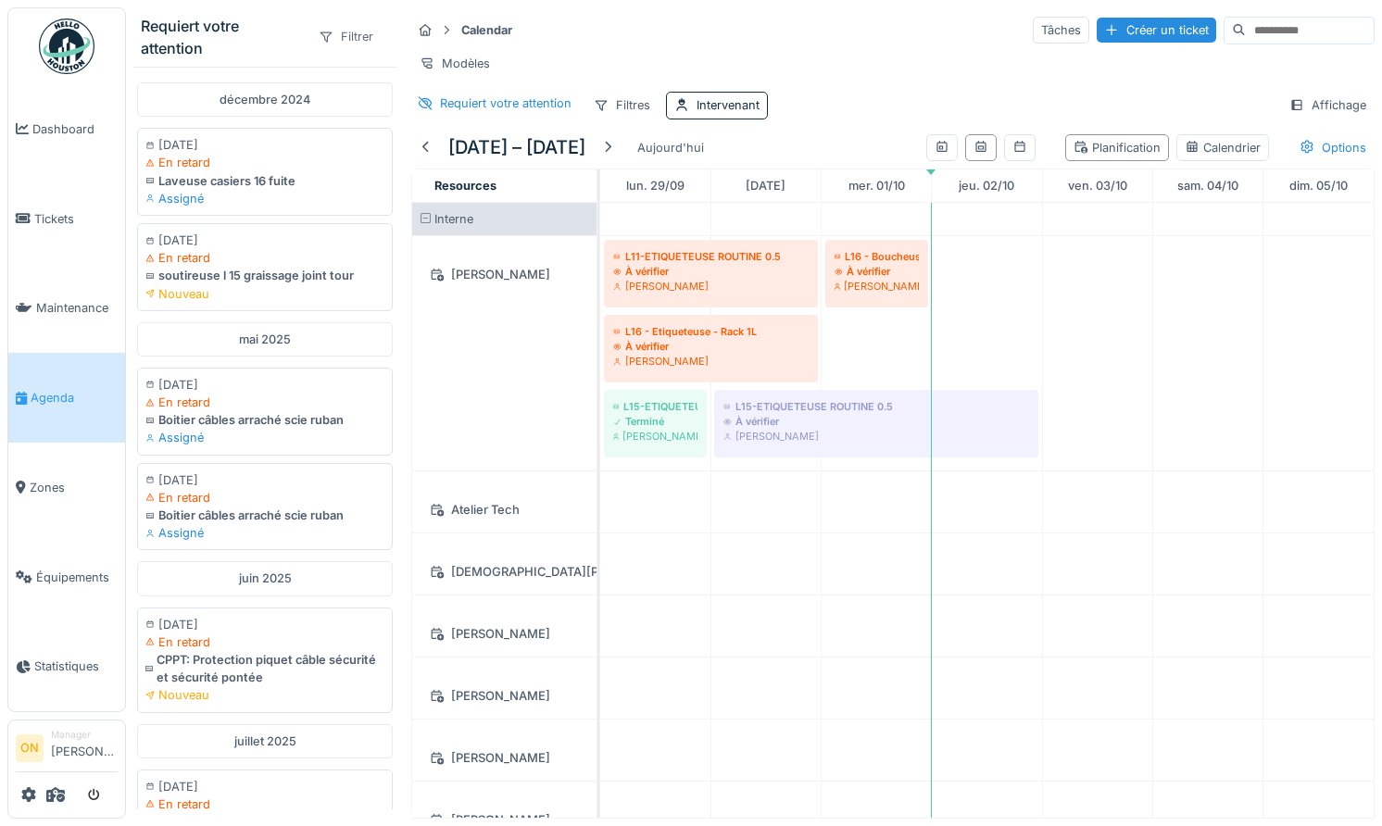
click at [358, 34] on div "Filtrer" at bounding box center [345, 36] width 71 height 27
click at [363, 69] on div "Zone" at bounding box center [392, 79] width 154 height 28
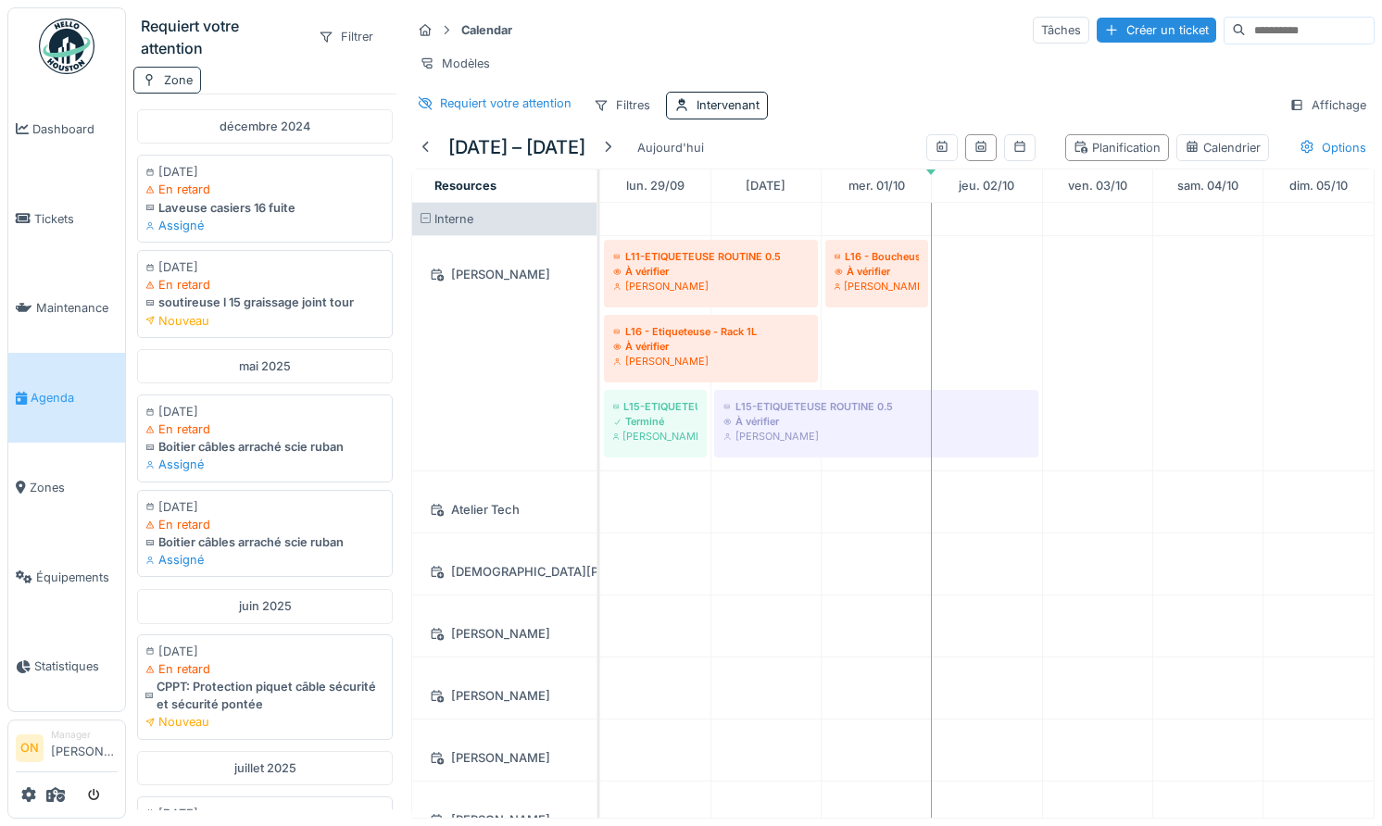
click at [174, 82] on div "Zone" at bounding box center [178, 80] width 29 height 18
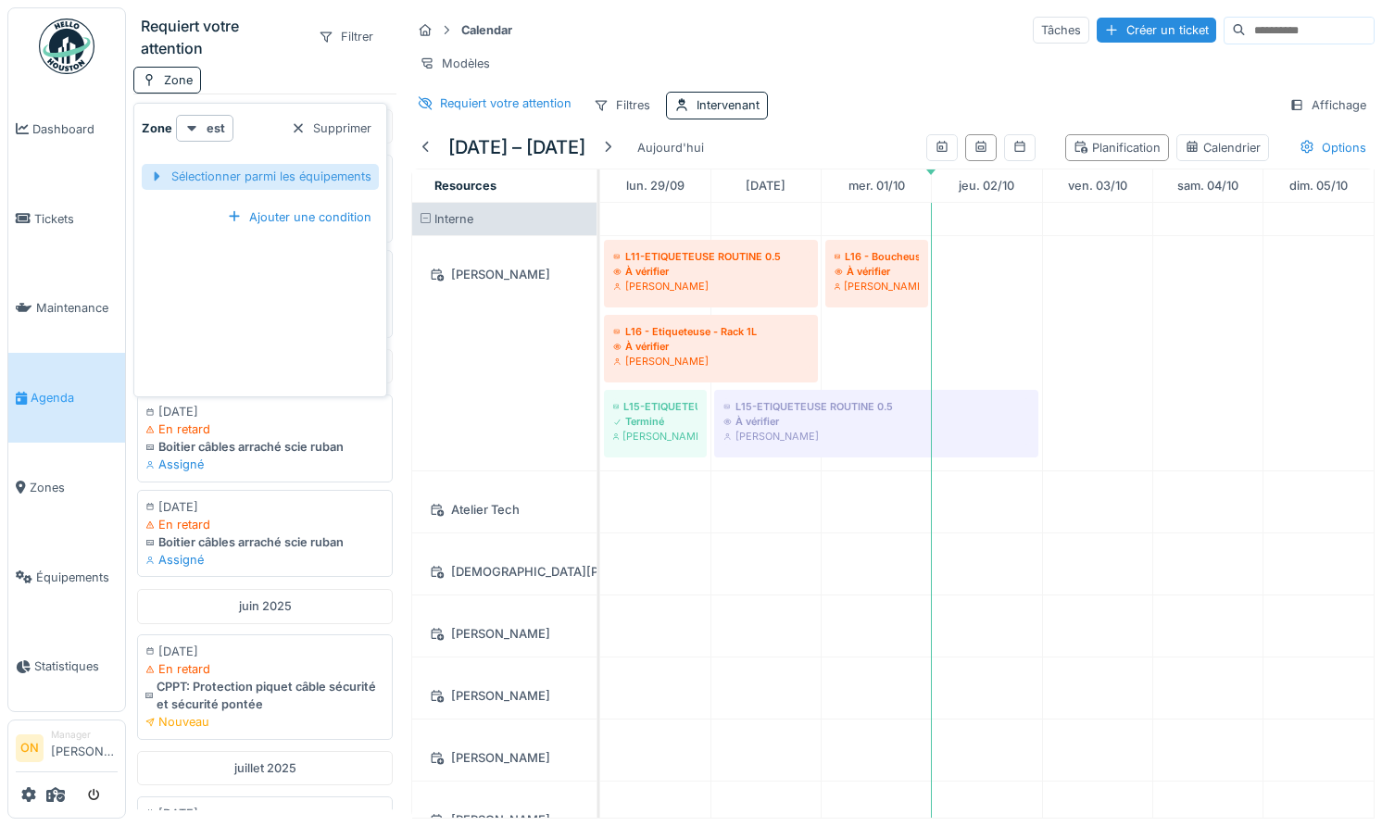
click at [163, 175] on div at bounding box center [156, 177] width 15 height 18
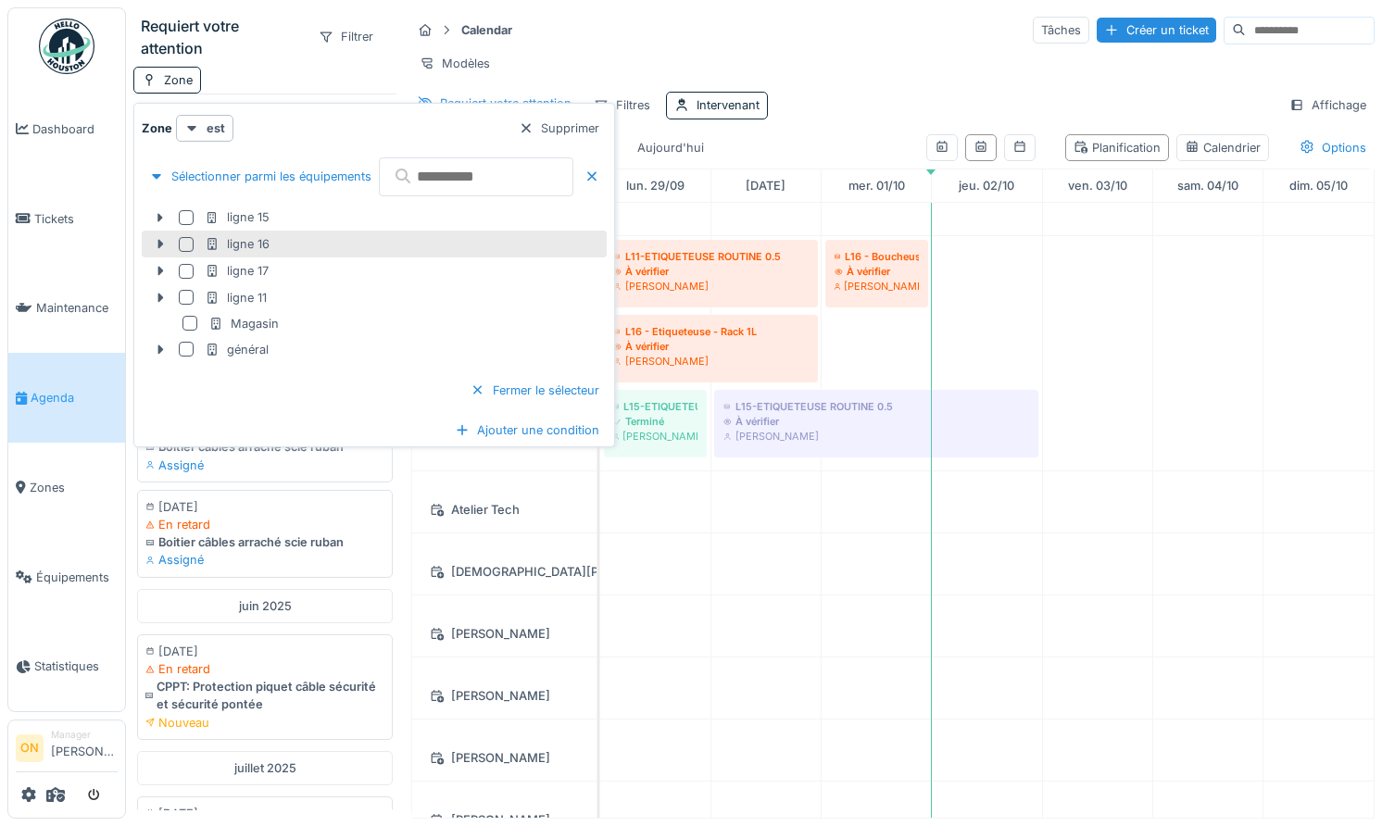
click at [185, 246] on div at bounding box center [186, 244] width 15 height 15
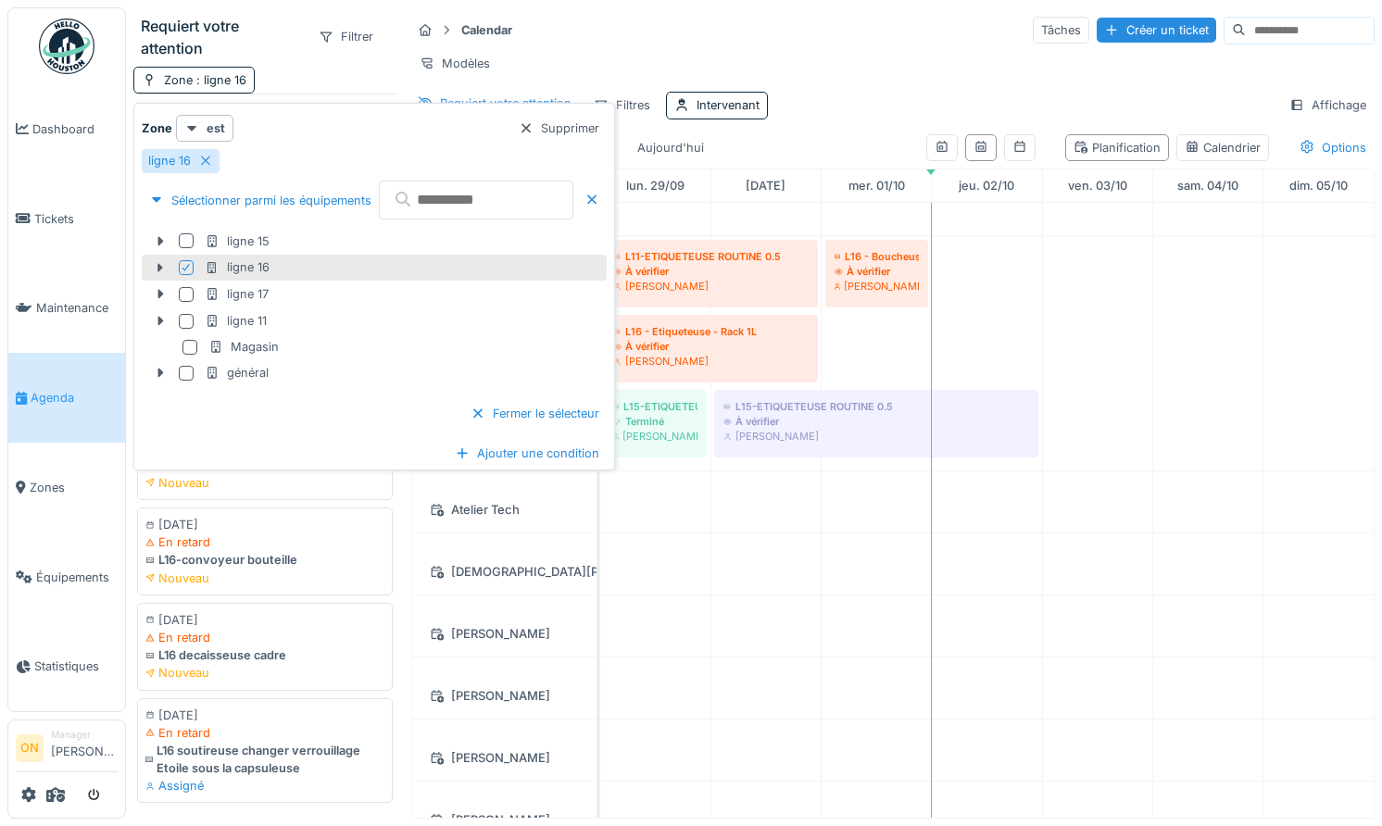
click at [287, 66] on div "Requiert votre attention Filtrer" at bounding box center [264, 36] width 263 height 59
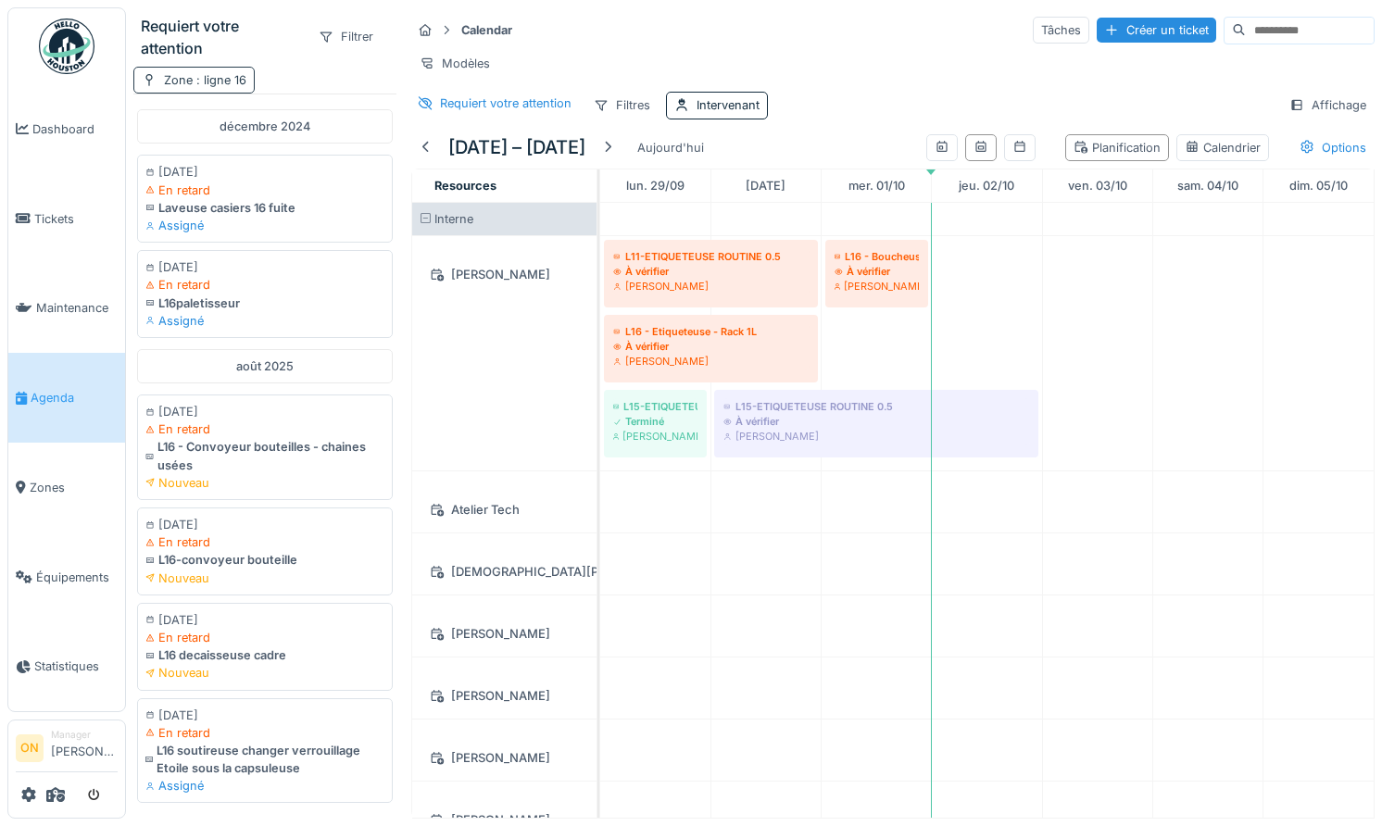
click at [229, 80] on span ": ligne 16" at bounding box center [220, 80] width 54 height 14
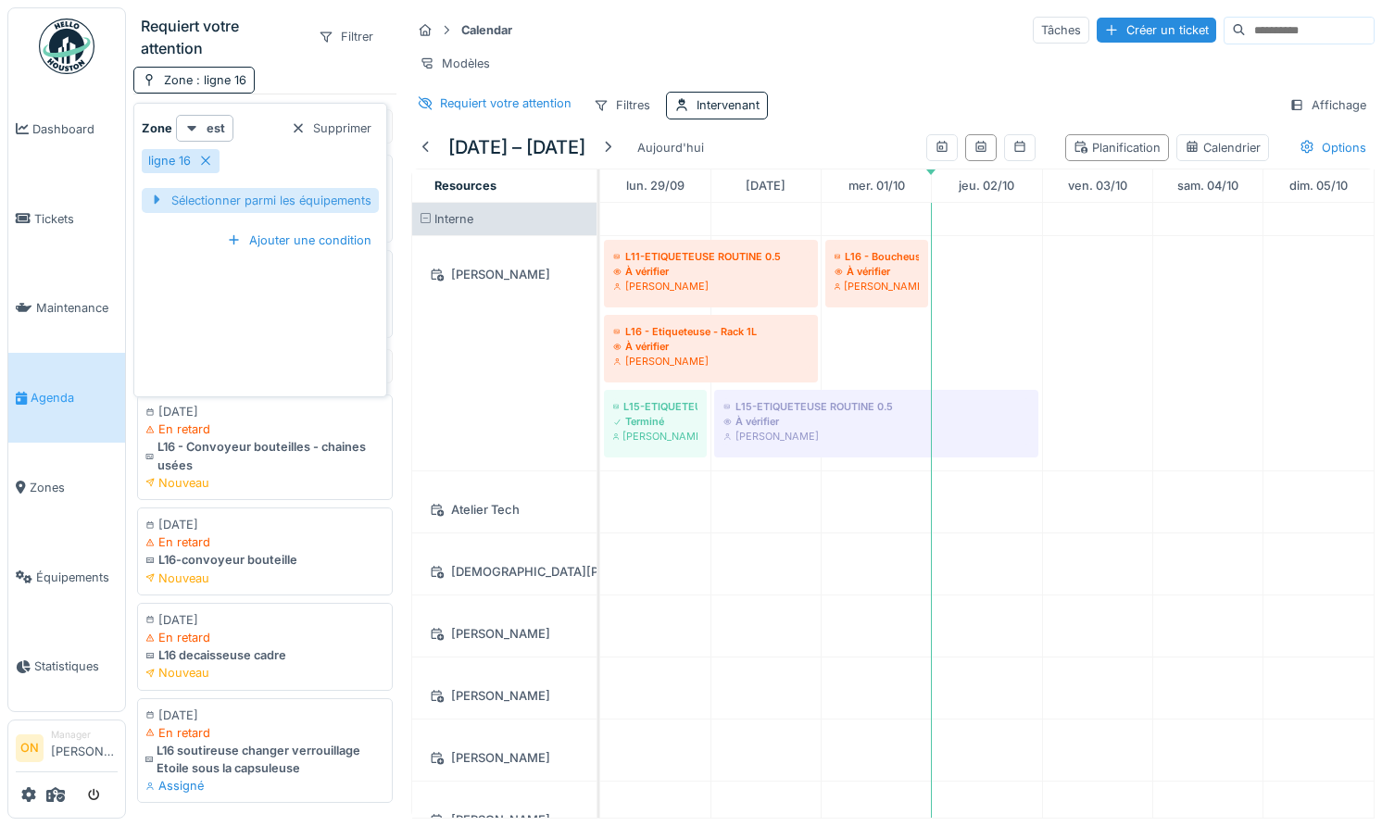
click at [313, 212] on div "Sélectionner parmi les équipements" at bounding box center [260, 200] width 237 height 25
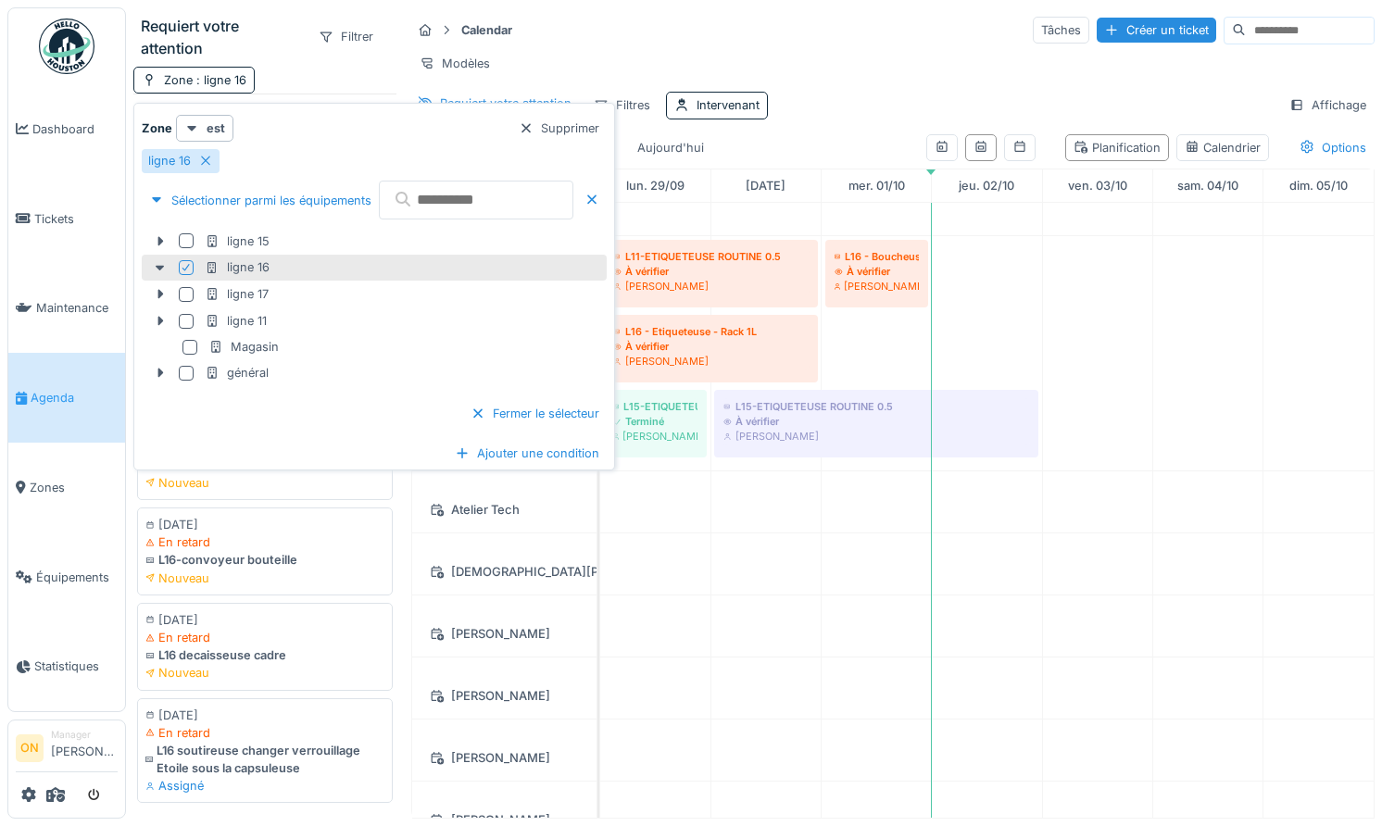
click at [450, 205] on input "text" at bounding box center [476, 200] width 194 height 39
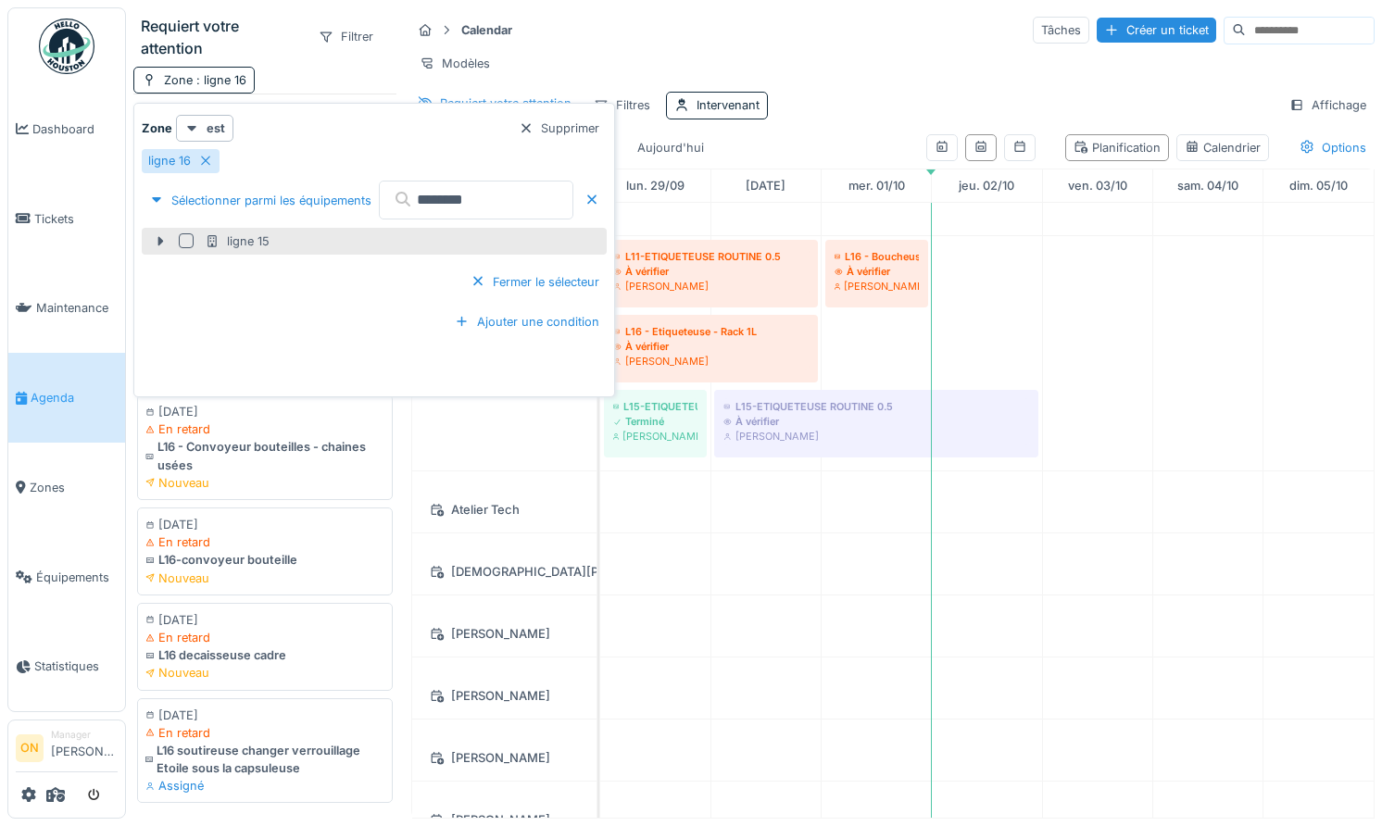
click at [186, 237] on div at bounding box center [186, 240] width 15 height 15
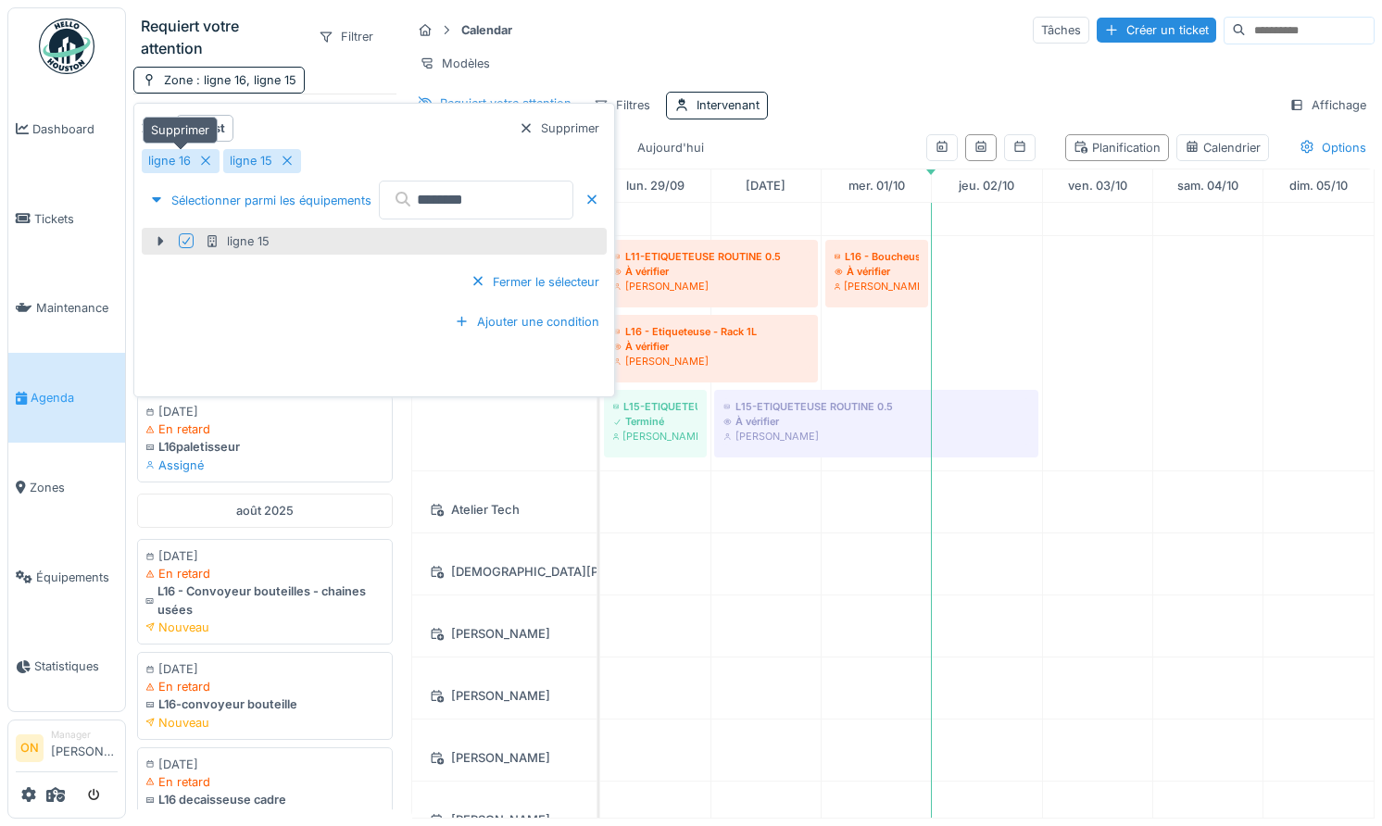
click at [208, 158] on icon at bounding box center [205, 161] width 15 height 12
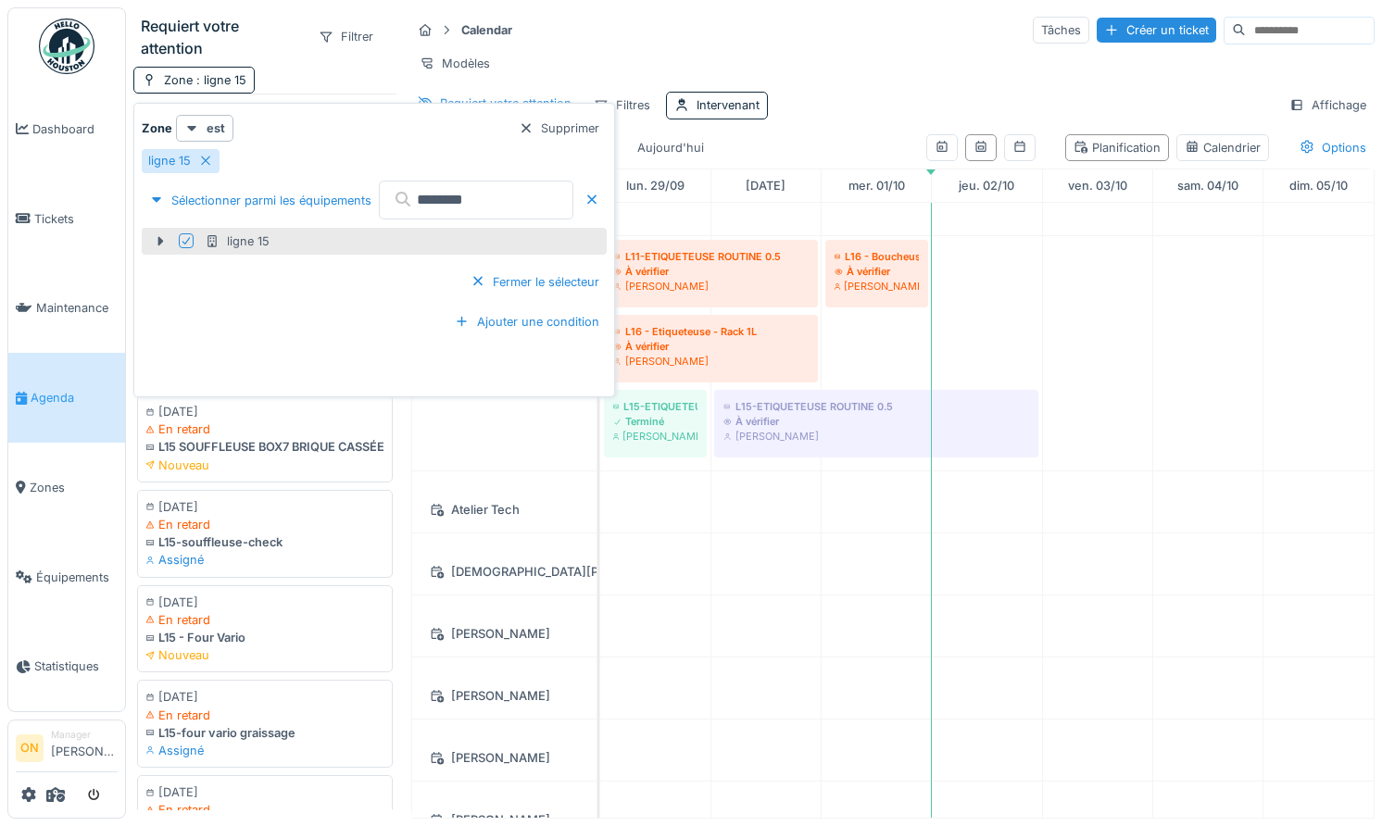
click at [186, 240] on icon at bounding box center [186, 240] width 11 height 9
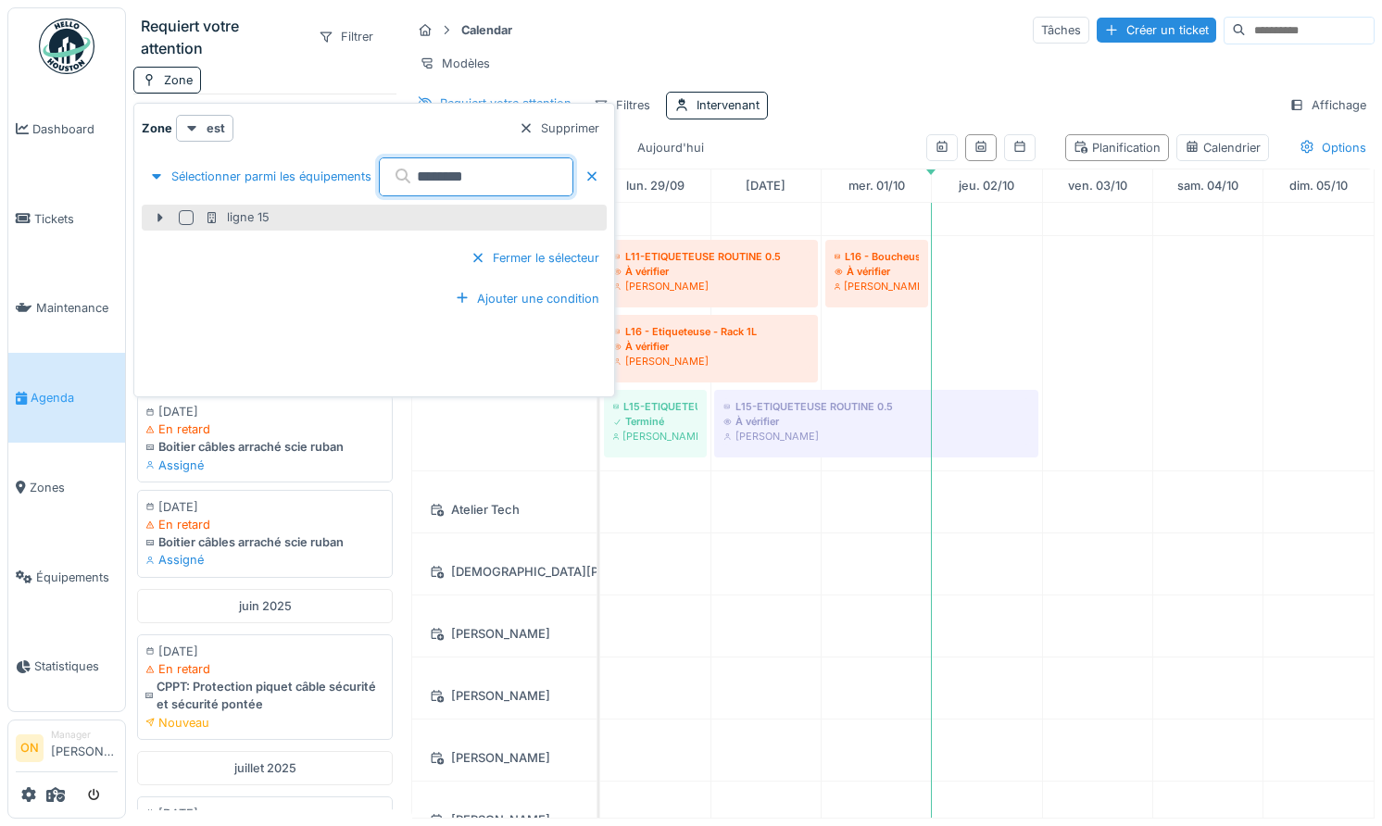
click at [502, 180] on input "********" at bounding box center [476, 176] width 194 height 39
type input "********"
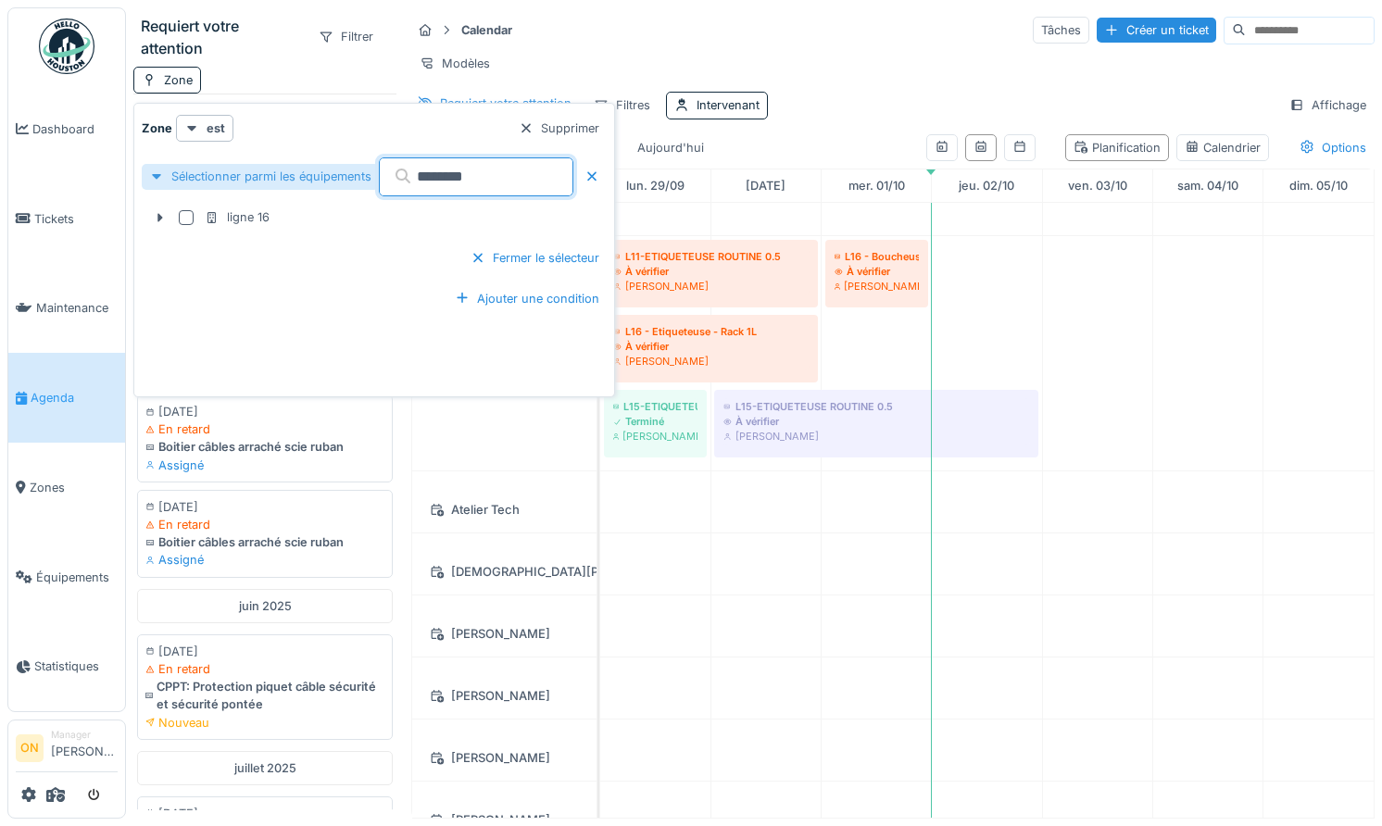
drag, startPoint x: 180, startPoint y: 214, endPoint x: 197, endPoint y: 211, distance: 17.8
click at [181, 214] on div at bounding box center [186, 217] width 15 height 15
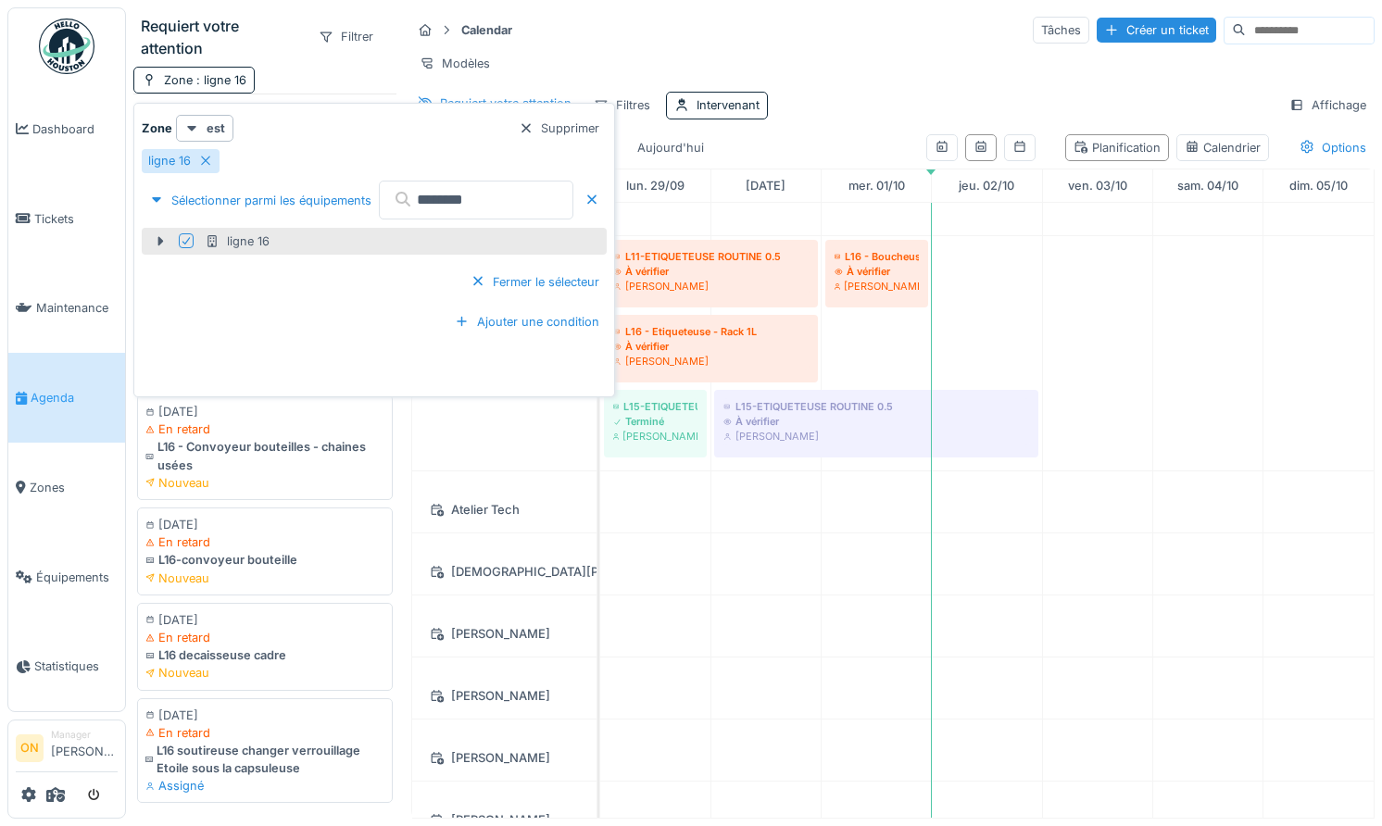
click at [315, 69] on div "Zone : ligne 16" at bounding box center [264, 80] width 263 height 27
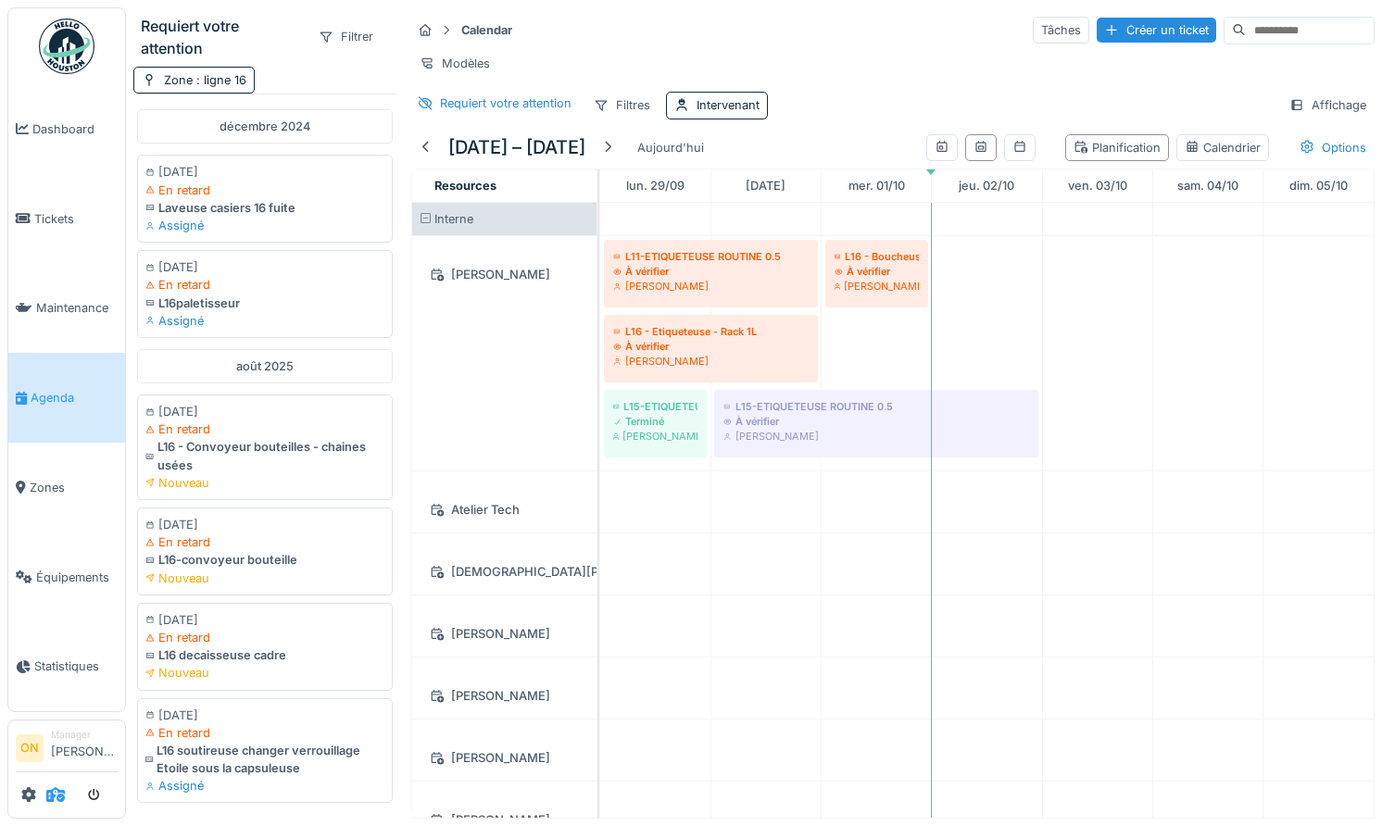
click at [58, 796] on icon at bounding box center [55, 794] width 19 height 15
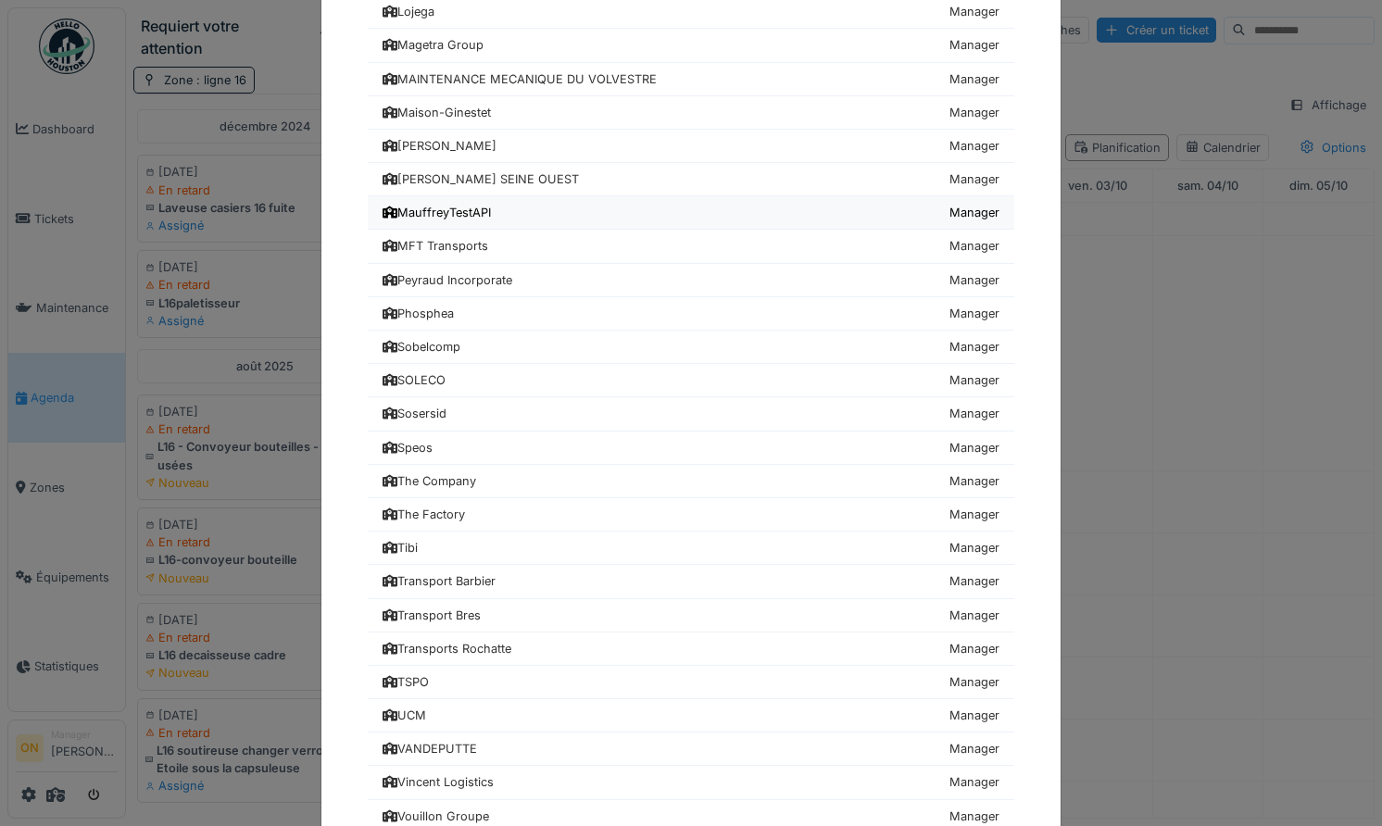
scroll to position [832, 0]
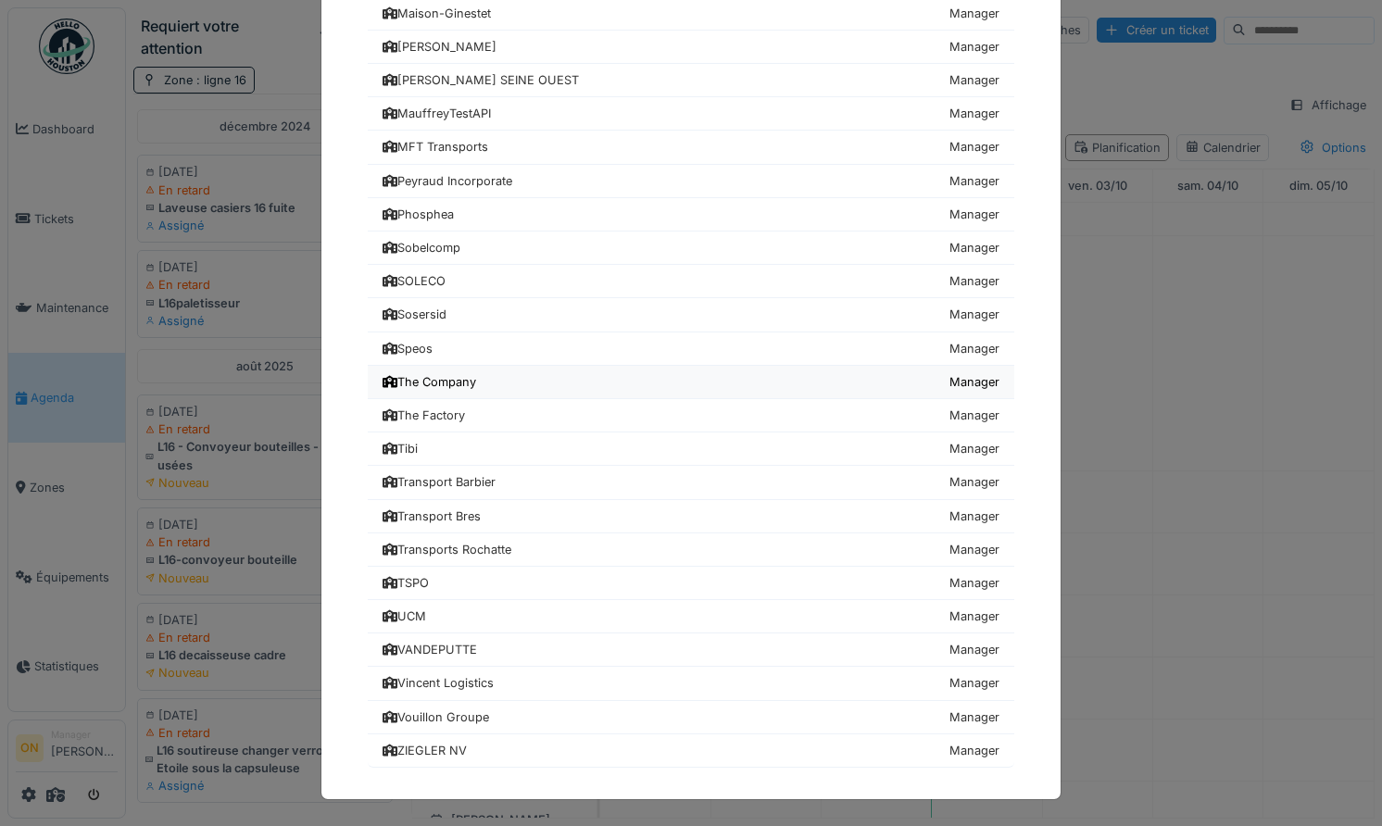
click at [548, 378] on link "The Company Manager" at bounding box center [691, 382] width 646 height 33
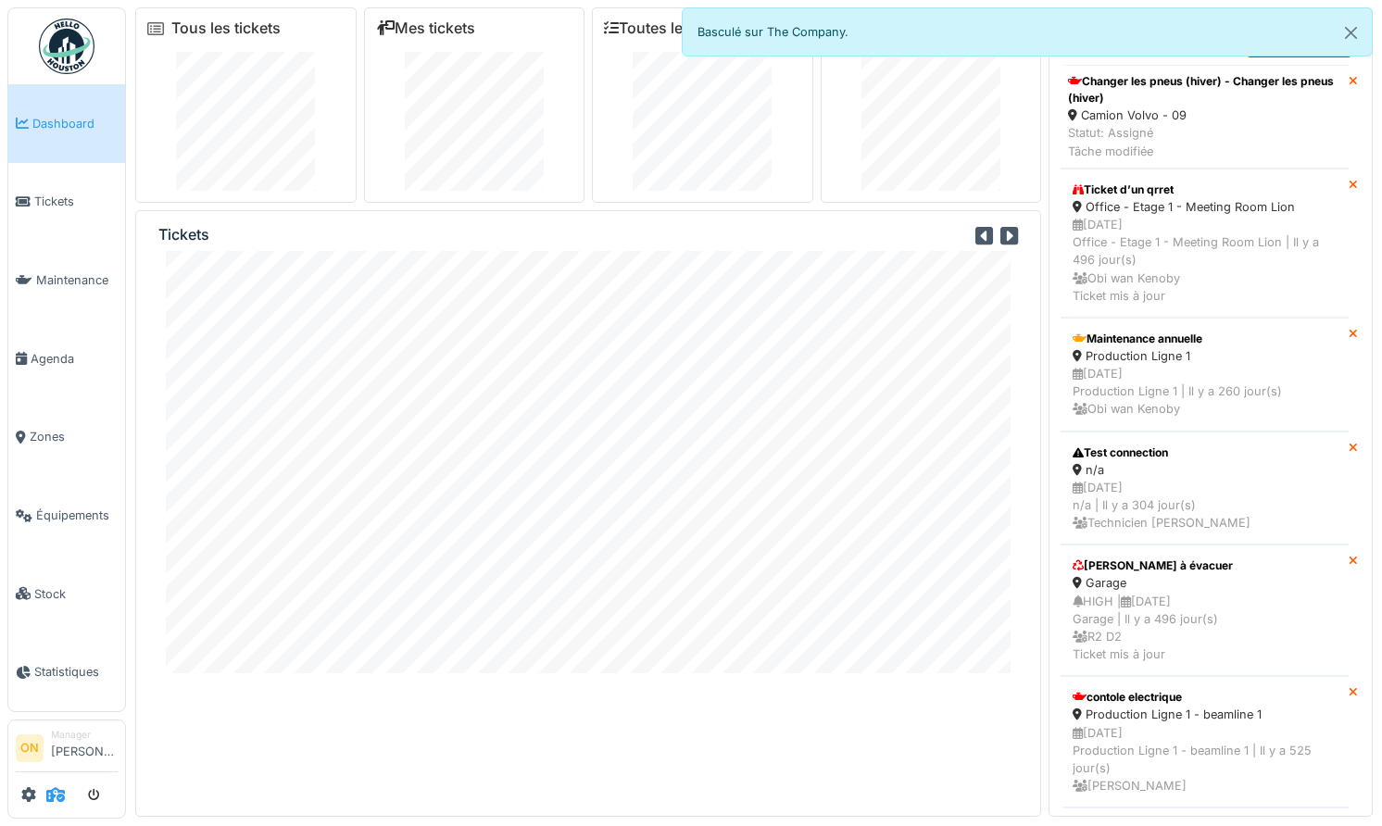
click at [53, 798] on icon at bounding box center [55, 794] width 19 height 15
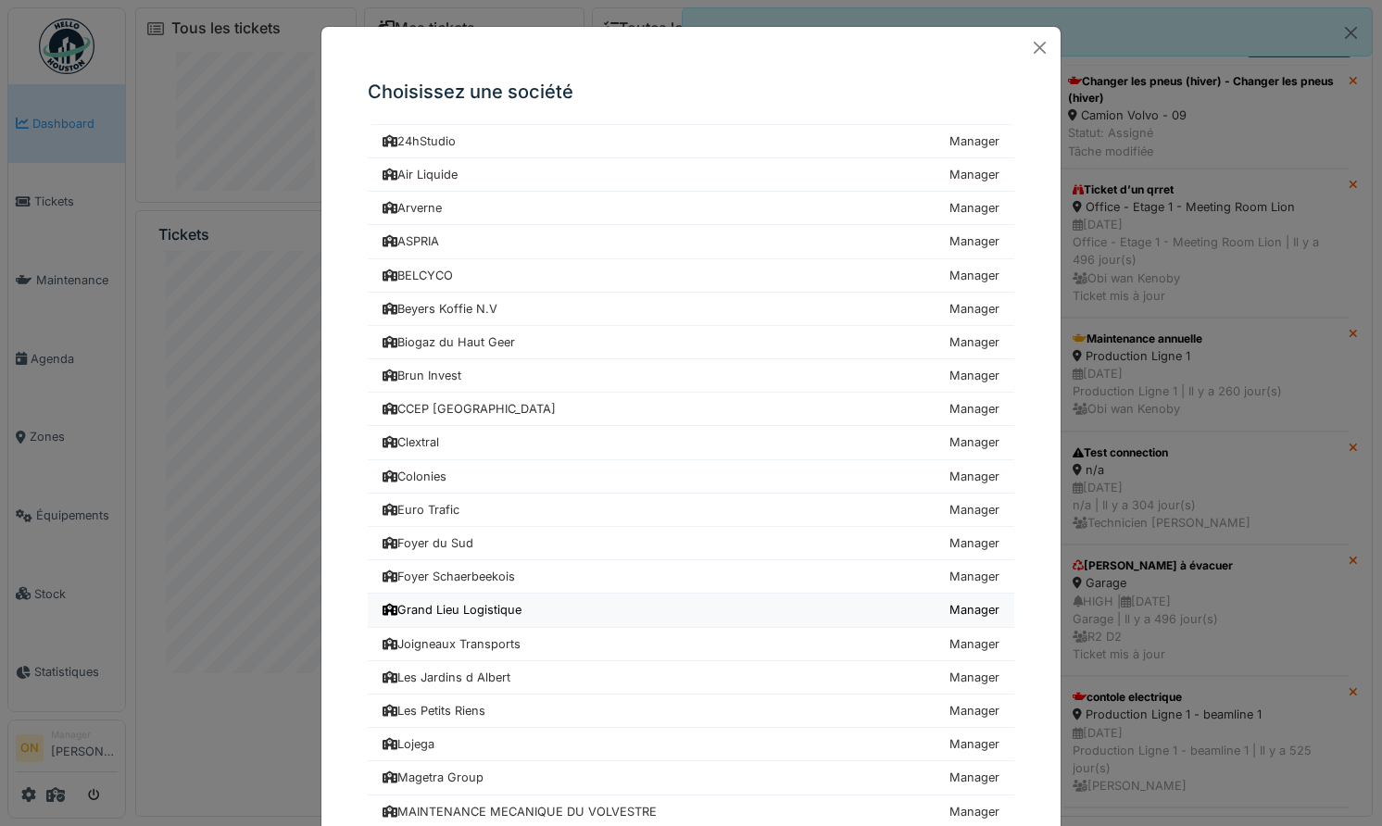
scroll to position [832, 0]
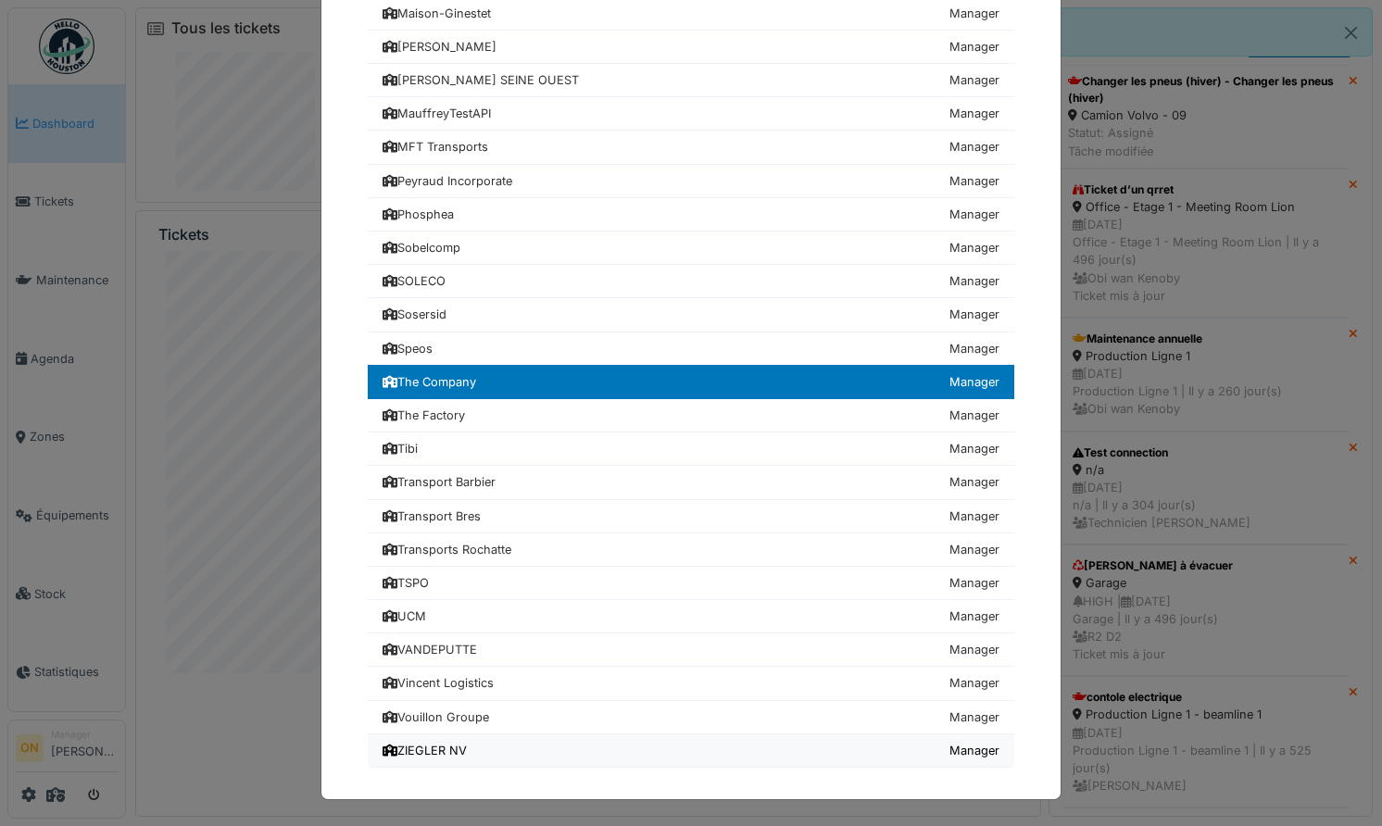
click at [485, 738] on link "ZIEGLER NV Manager" at bounding box center [691, 750] width 646 height 33
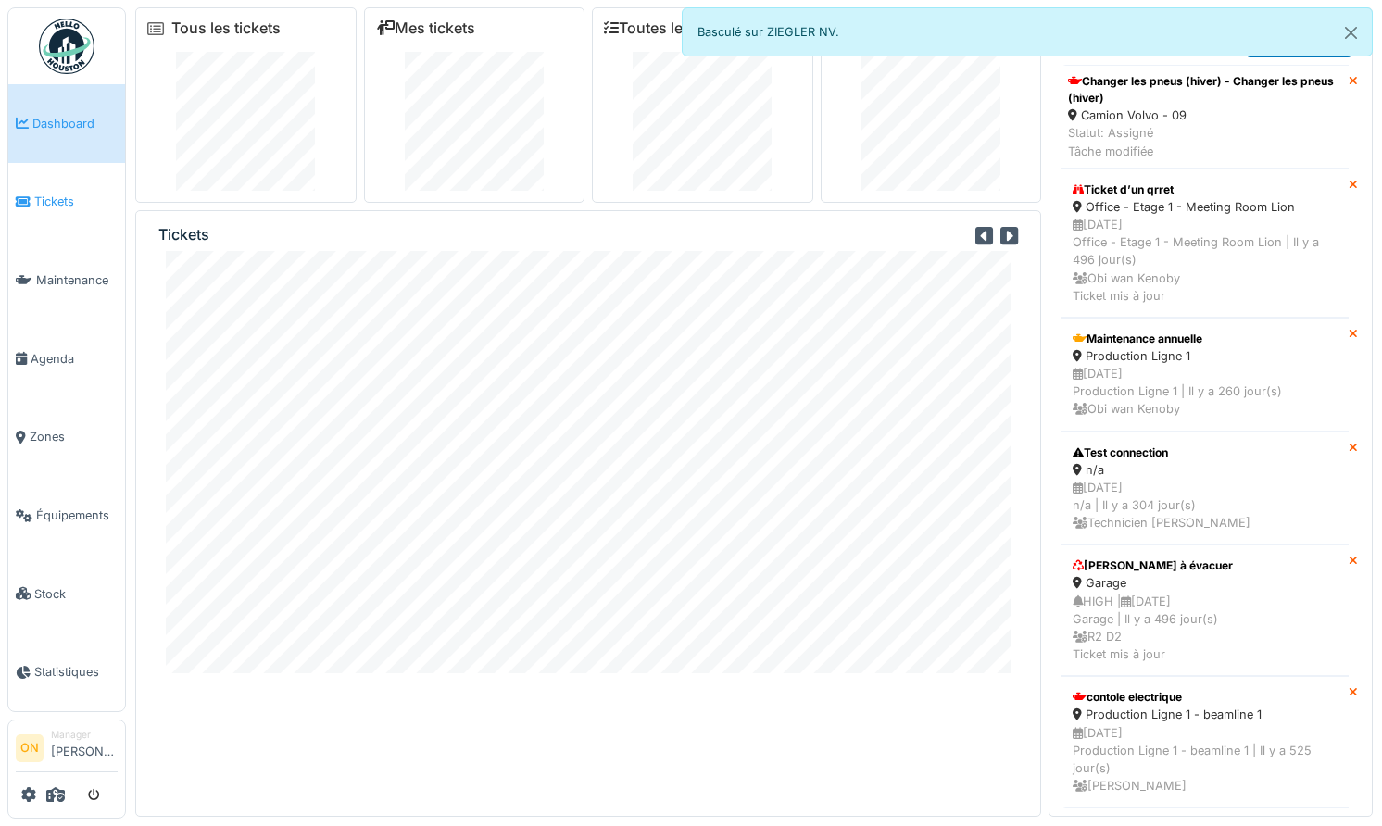
click at [82, 207] on span "Tickets" at bounding box center [75, 202] width 83 height 18
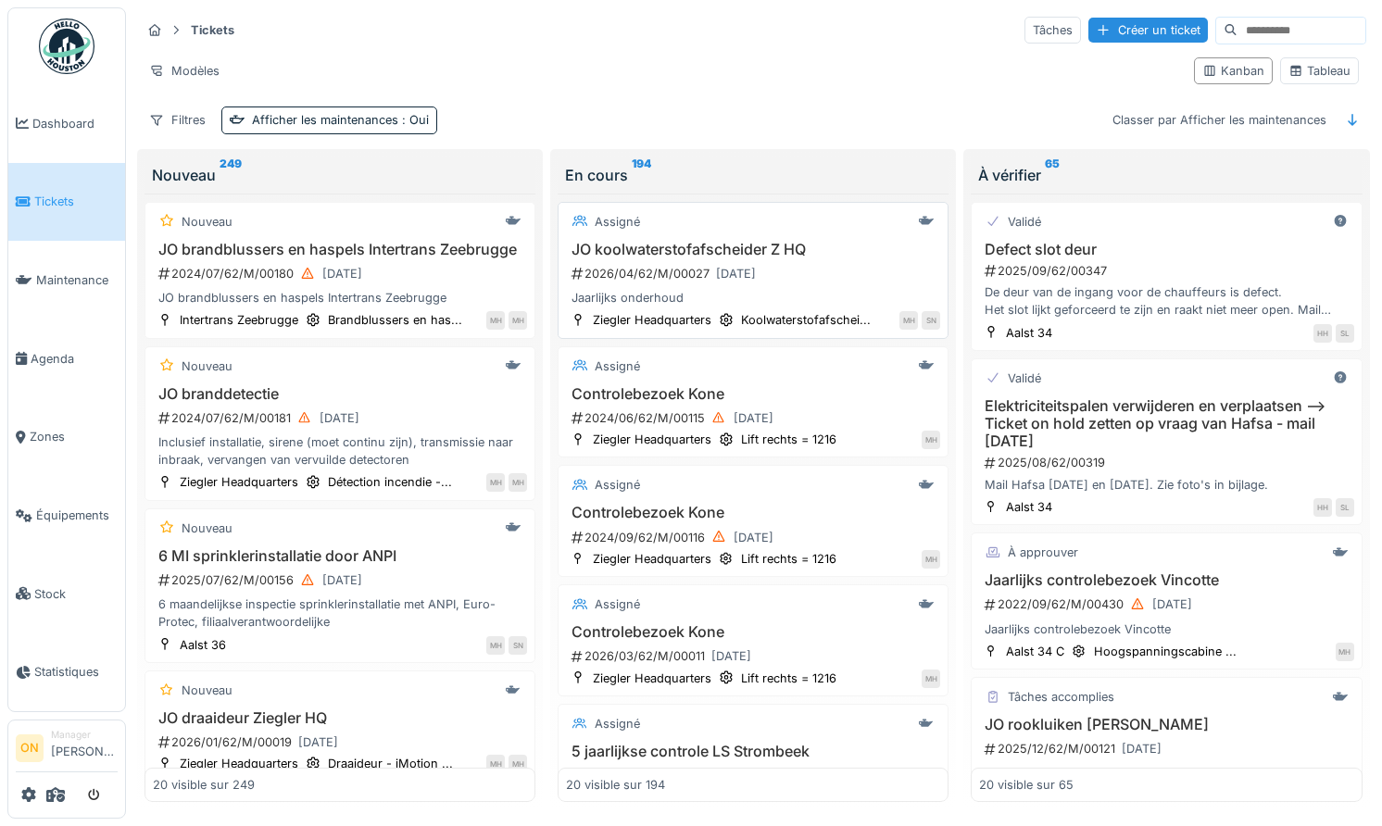
click at [713, 249] on h3 "JO koolwaterstofafscheider Z HQ" at bounding box center [753, 250] width 374 height 18
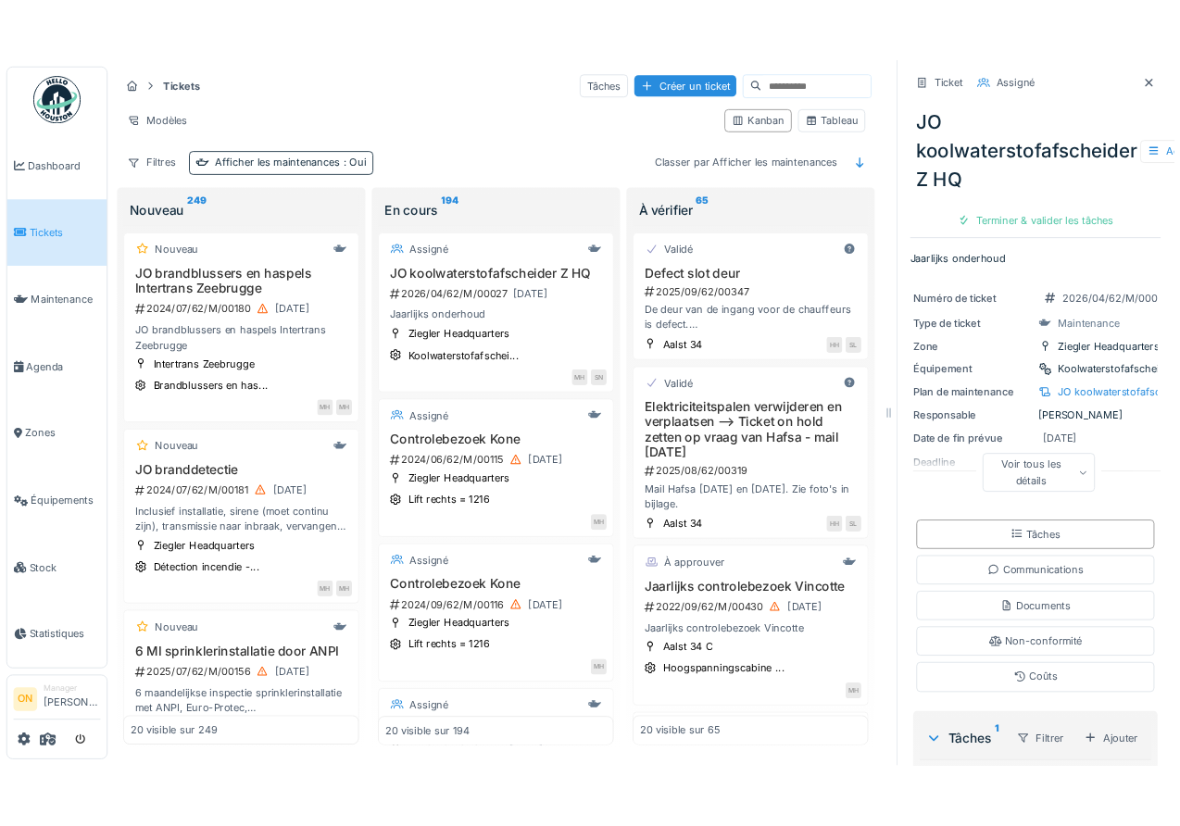
scroll to position [0, 77]
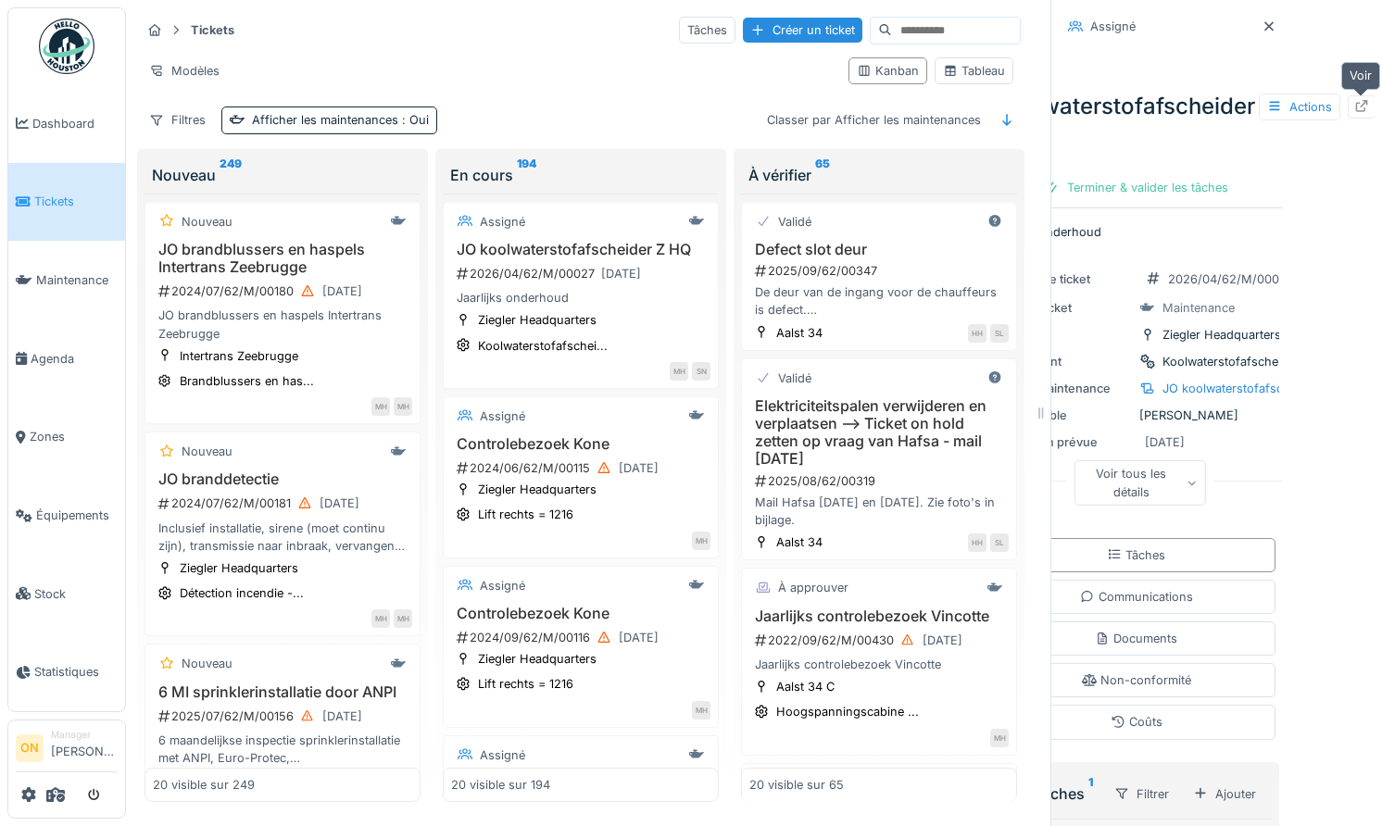
click at [1359, 101] on icon at bounding box center [1361, 106] width 15 height 12
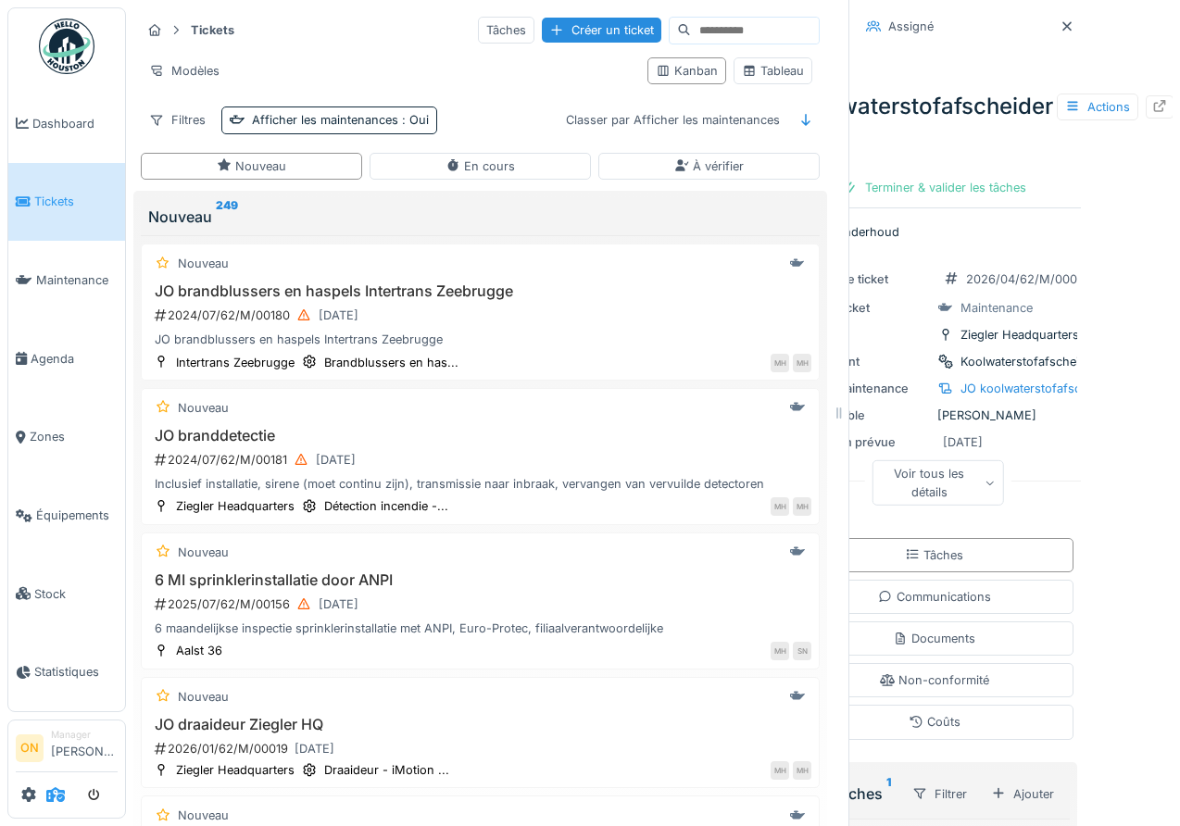
click at [51, 799] on icon at bounding box center [55, 794] width 19 height 15
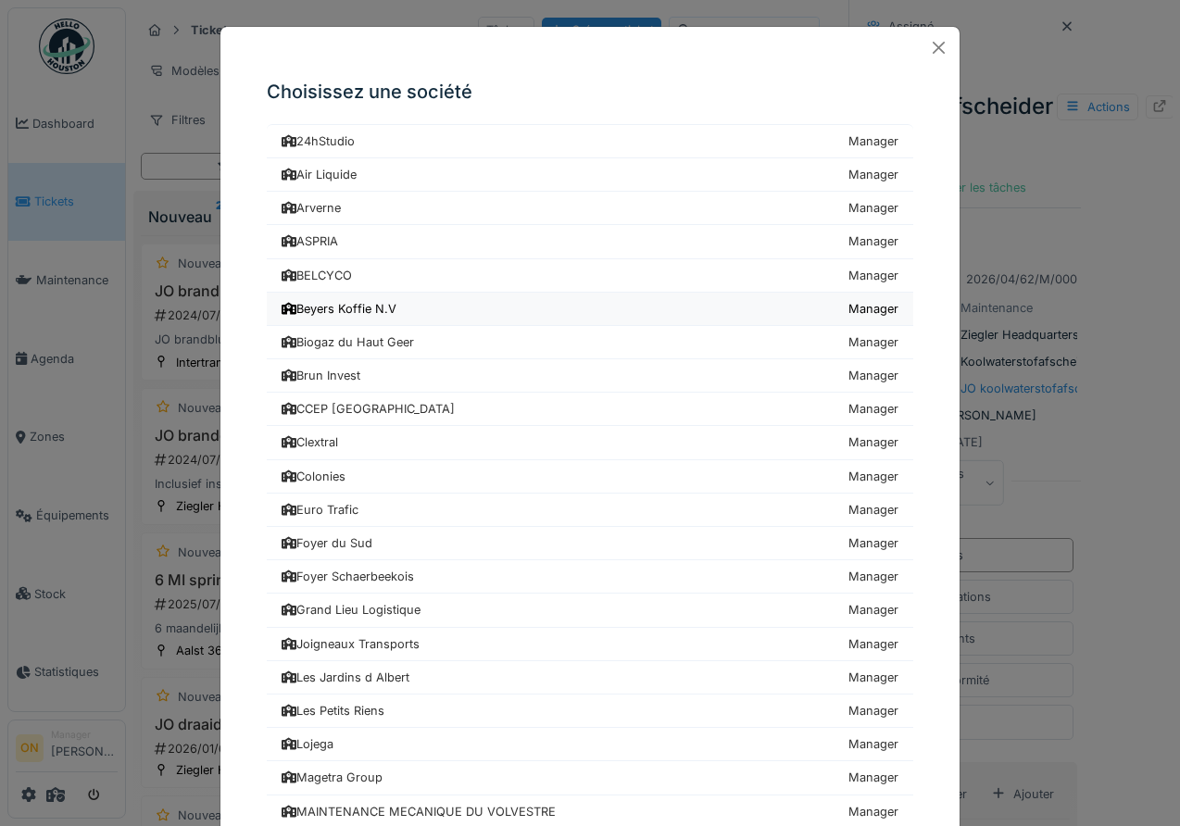
click at [350, 314] on div "Beyers Koffie N.V" at bounding box center [339, 309] width 115 height 18
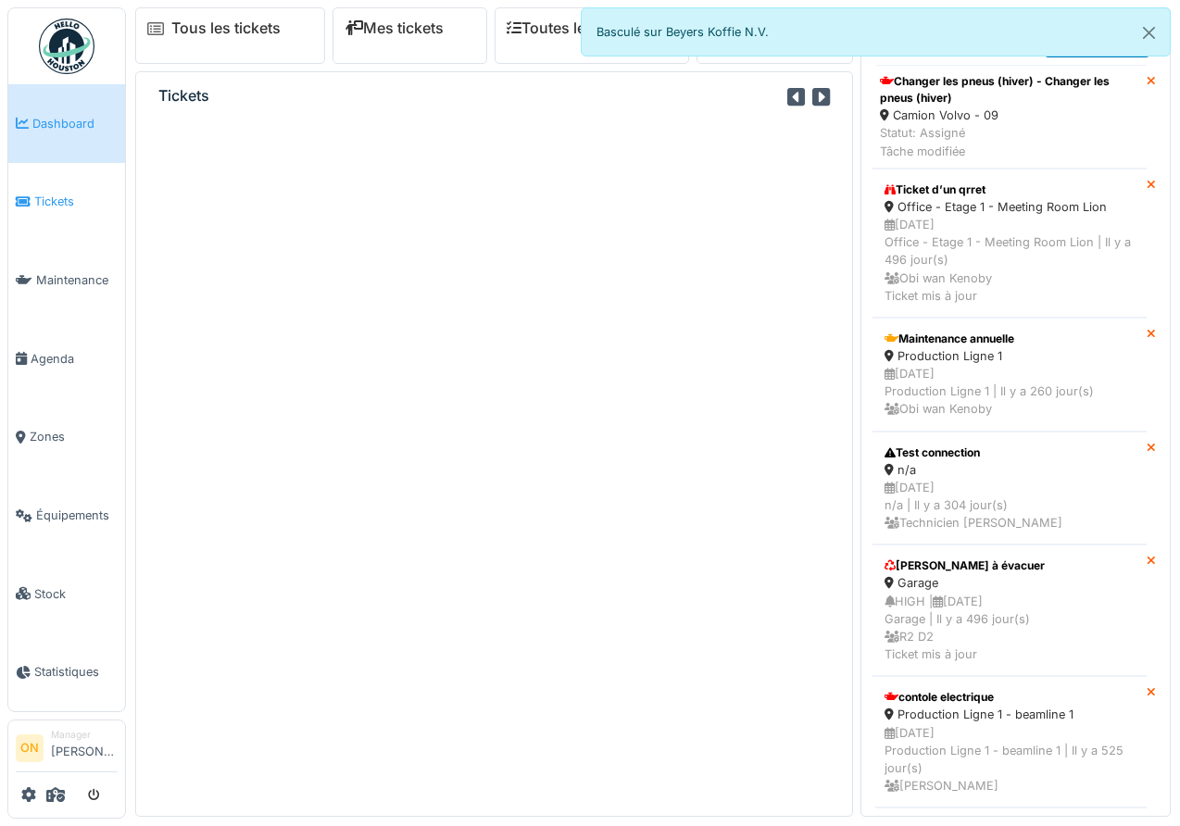
click at [39, 207] on span "Tickets" at bounding box center [75, 202] width 83 height 18
click at [41, 196] on span "Tickets" at bounding box center [75, 202] width 83 height 18
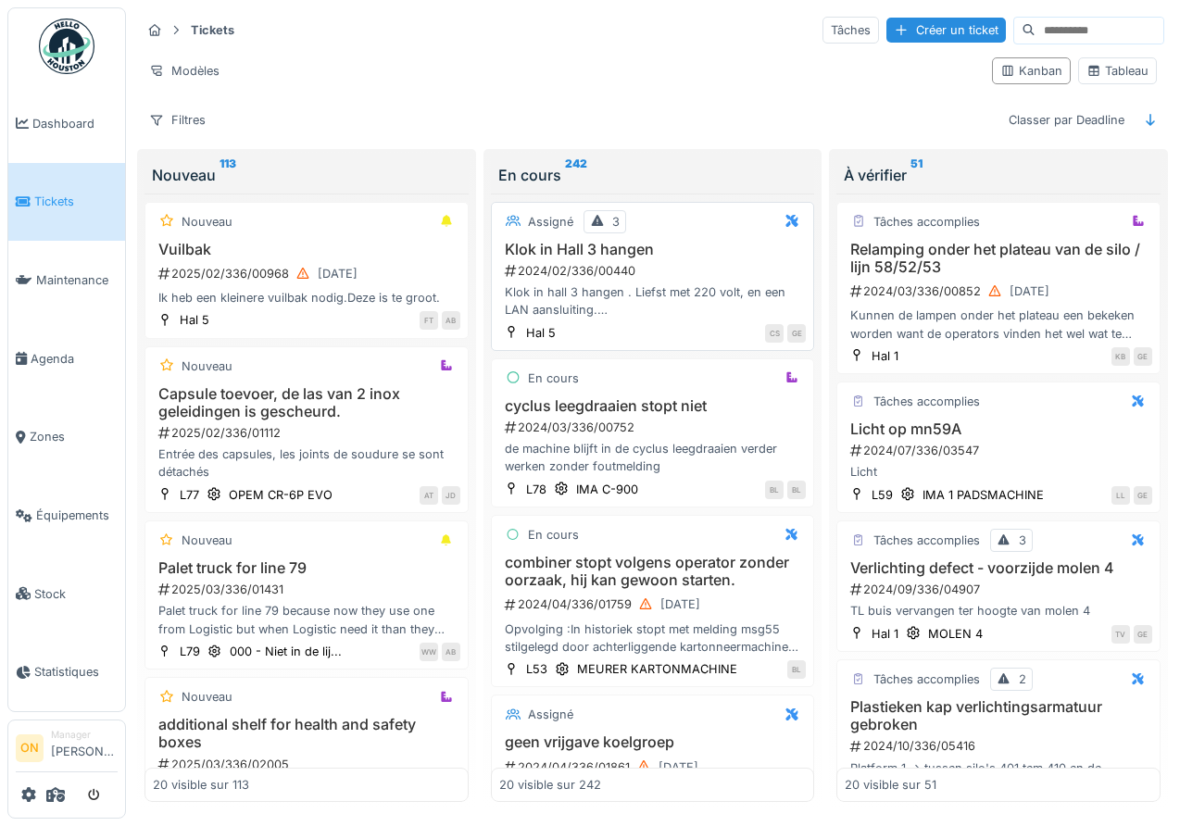
click at [663, 270] on div "2024/02/336/00440" at bounding box center [655, 271] width 304 height 18
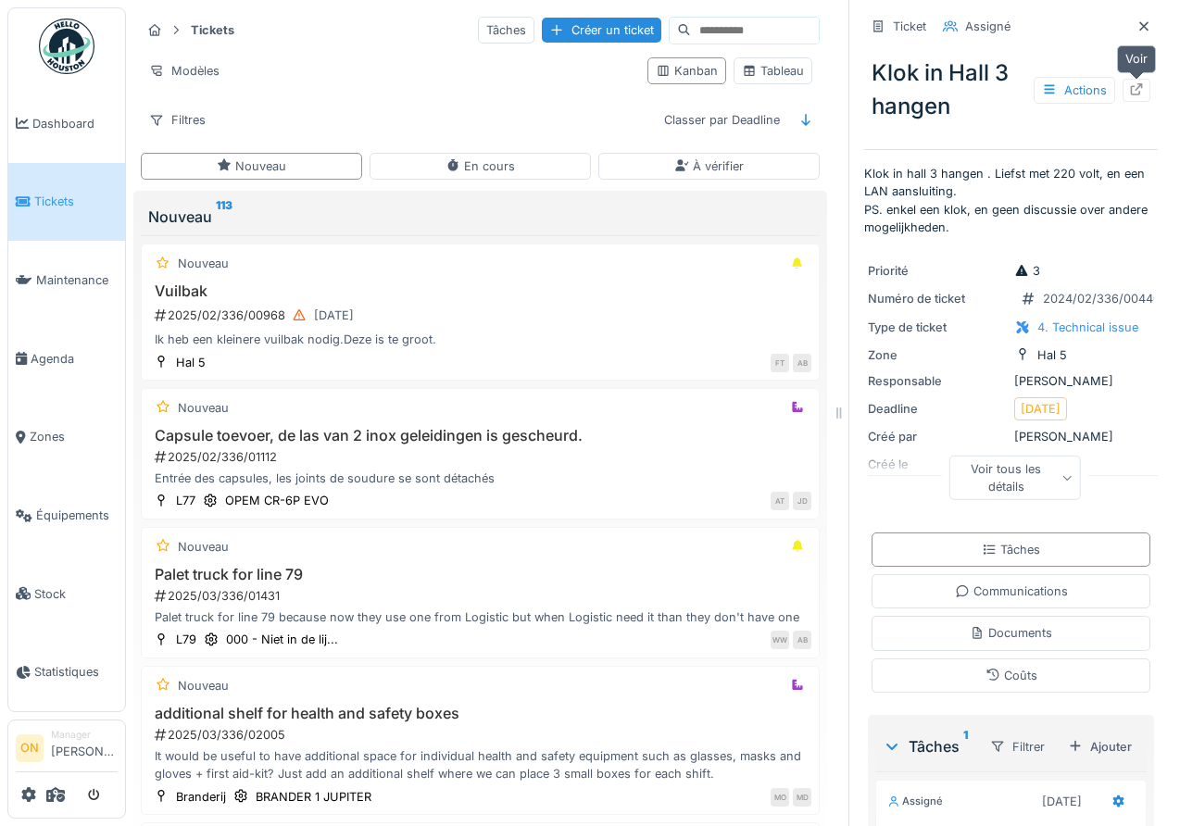
click at [1136, 86] on icon at bounding box center [1136, 89] width 15 height 12
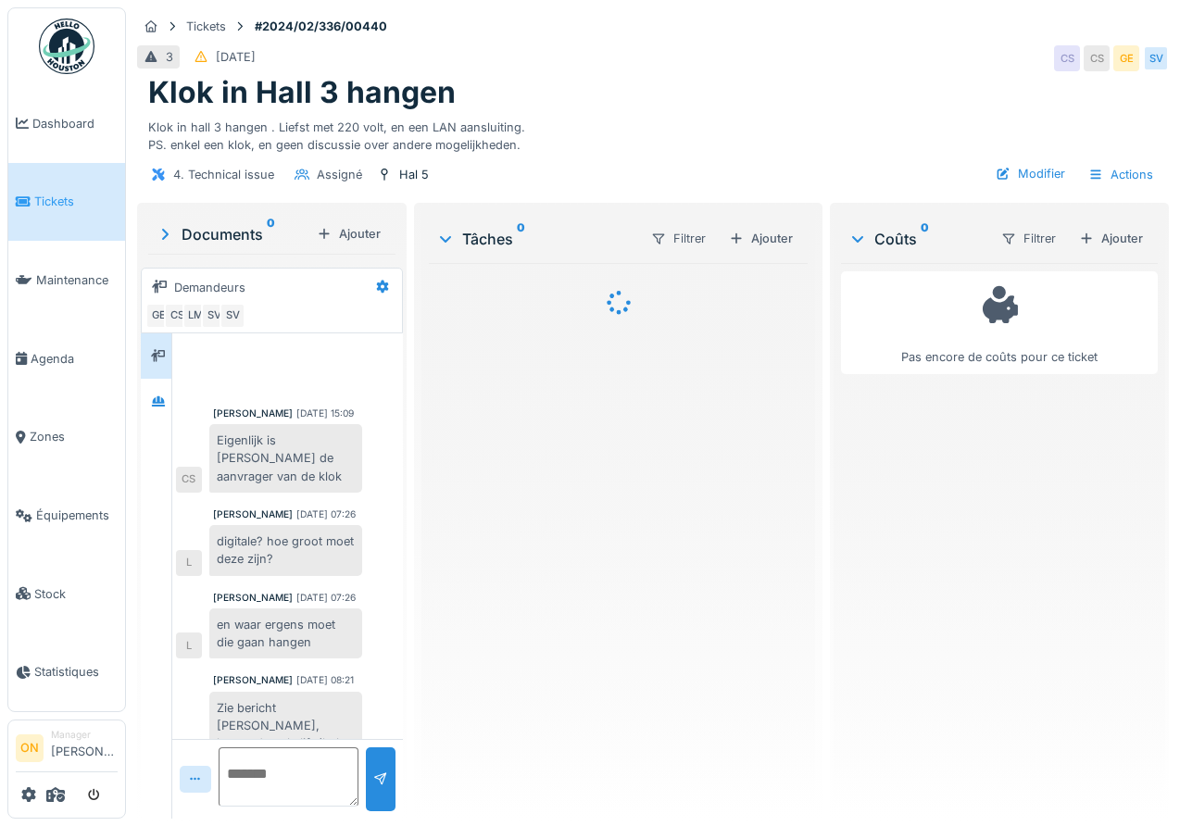
scroll to position [337, 0]
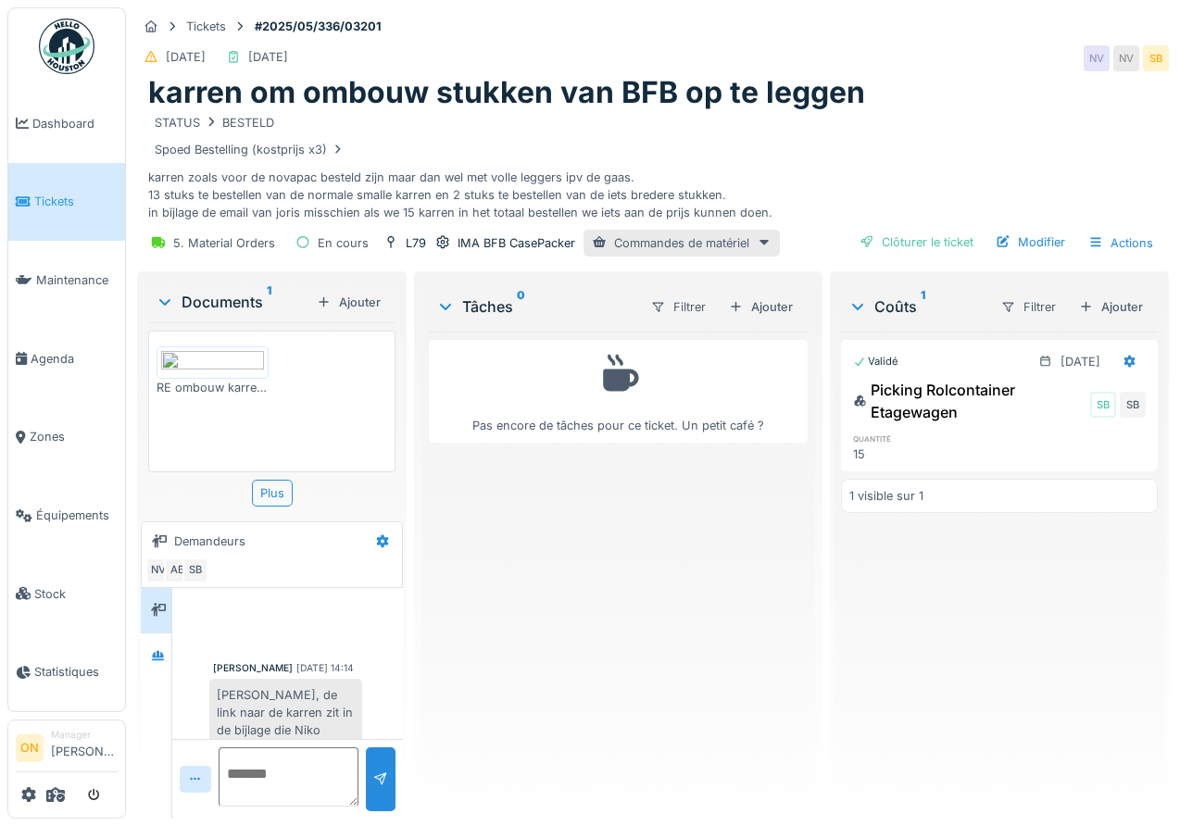
scroll to position [2077, 0]
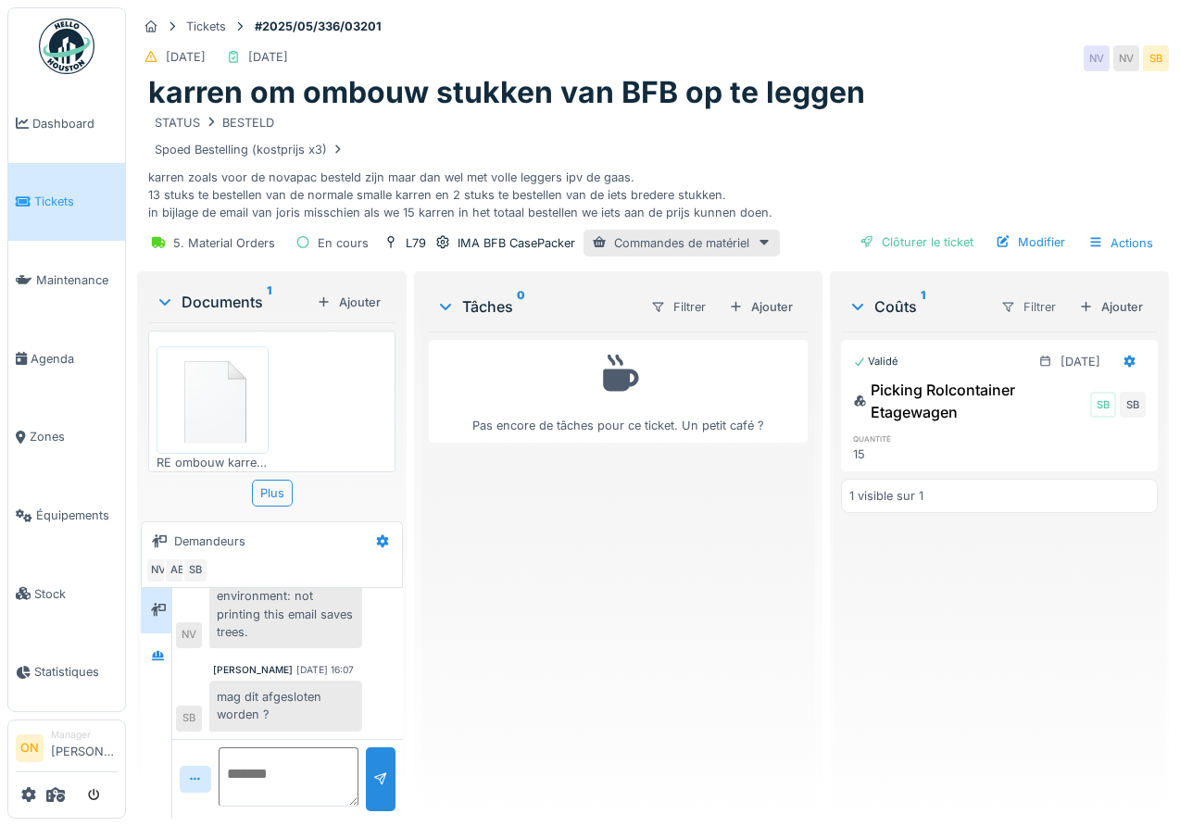
click at [1019, 306] on div "Filtrer" at bounding box center [1028, 307] width 71 height 27
click at [1034, 351] on div "Statut" at bounding box center [1051, 348] width 107 height 28
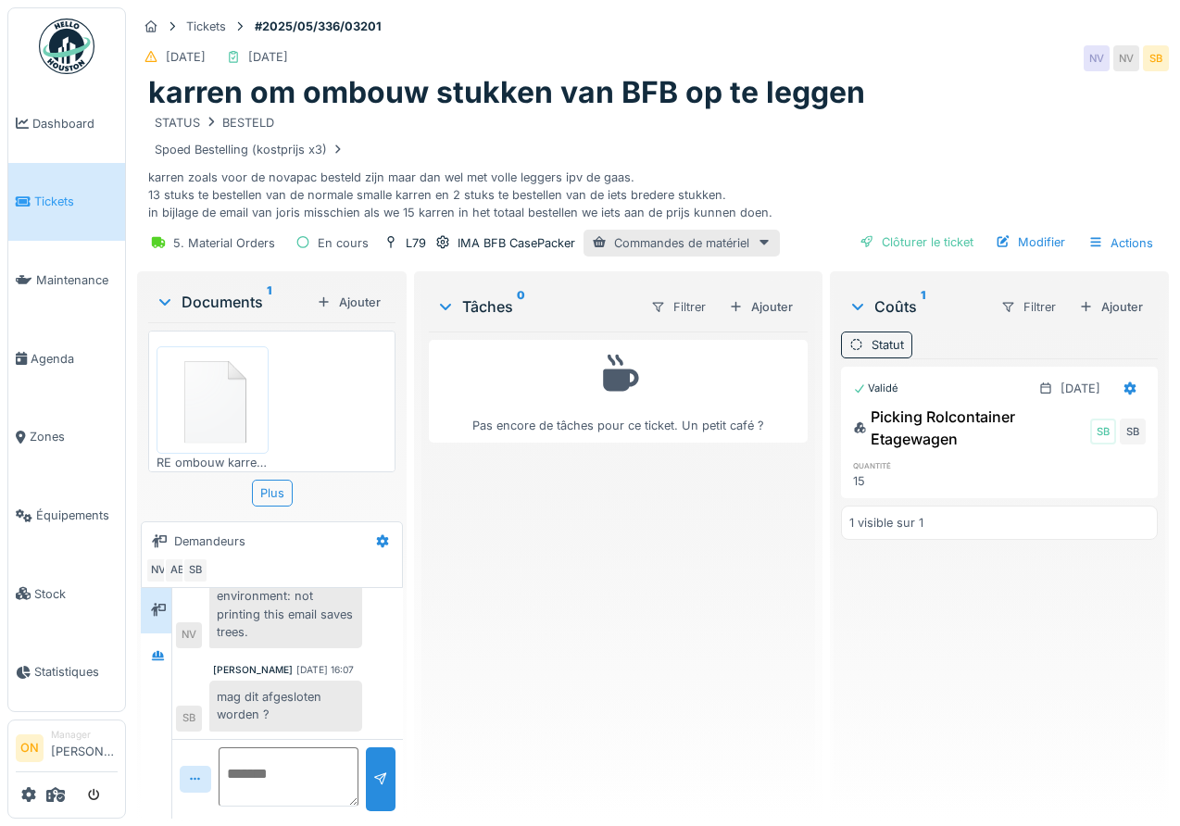
drag, startPoint x: 877, startPoint y: 343, endPoint x: 897, endPoint y: 366, distance: 30.8
click at [878, 343] on div "Statut" at bounding box center [888, 345] width 32 height 18
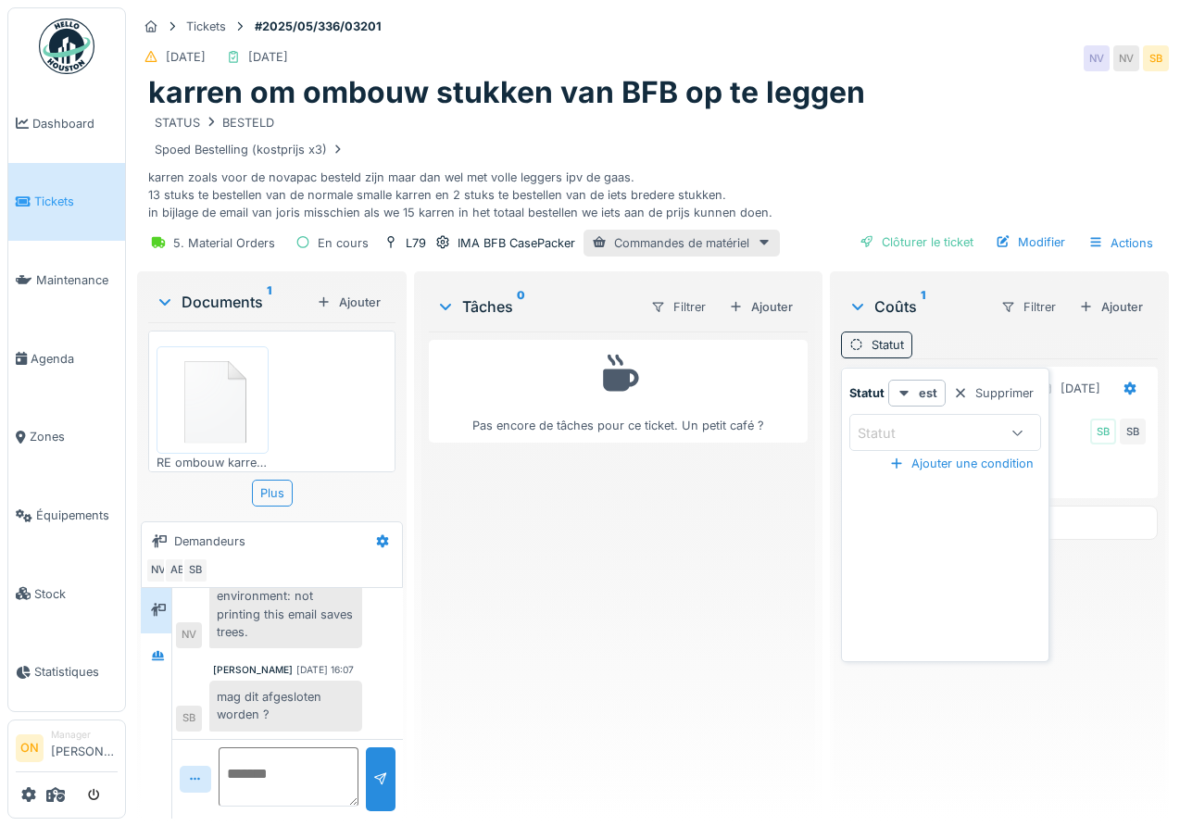
click at [912, 429] on div "Statut" at bounding box center [890, 433] width 64 height 20
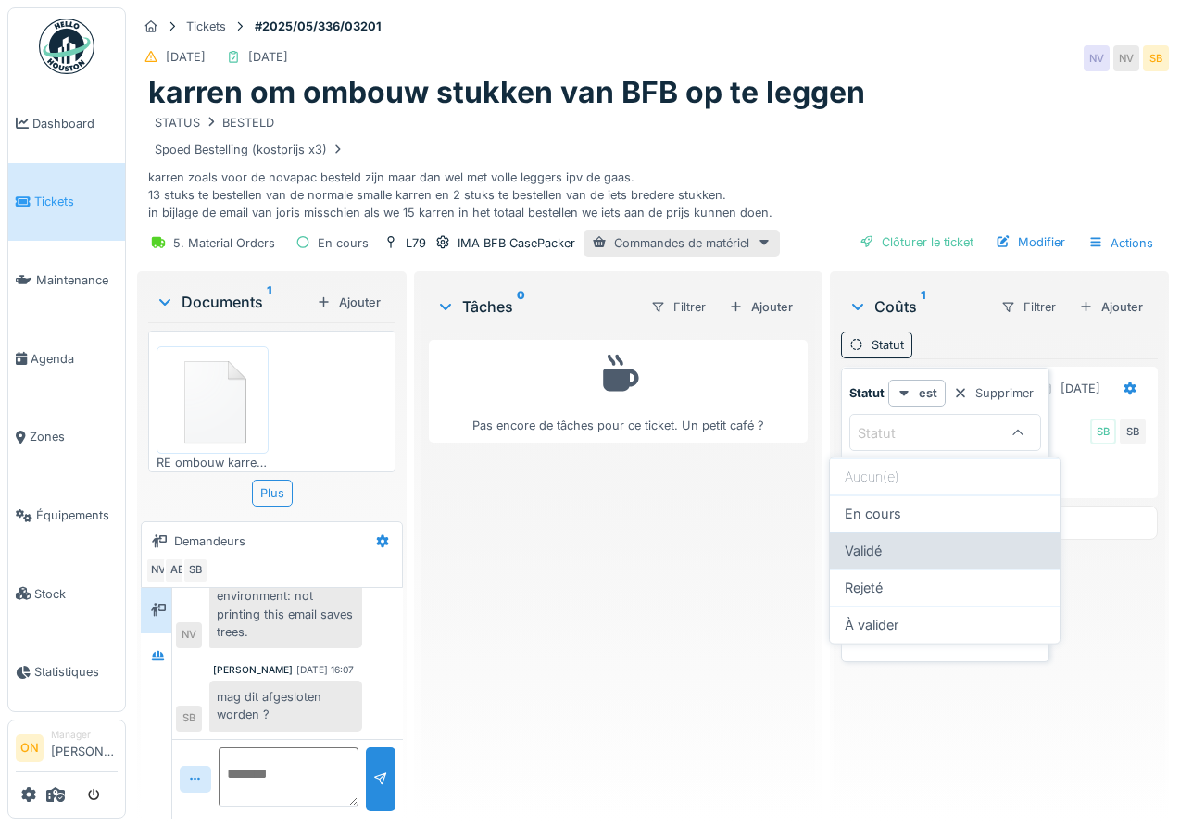
click at [910, 537] on div "Validé" at bounding box center [945, 551] width 230 height 37
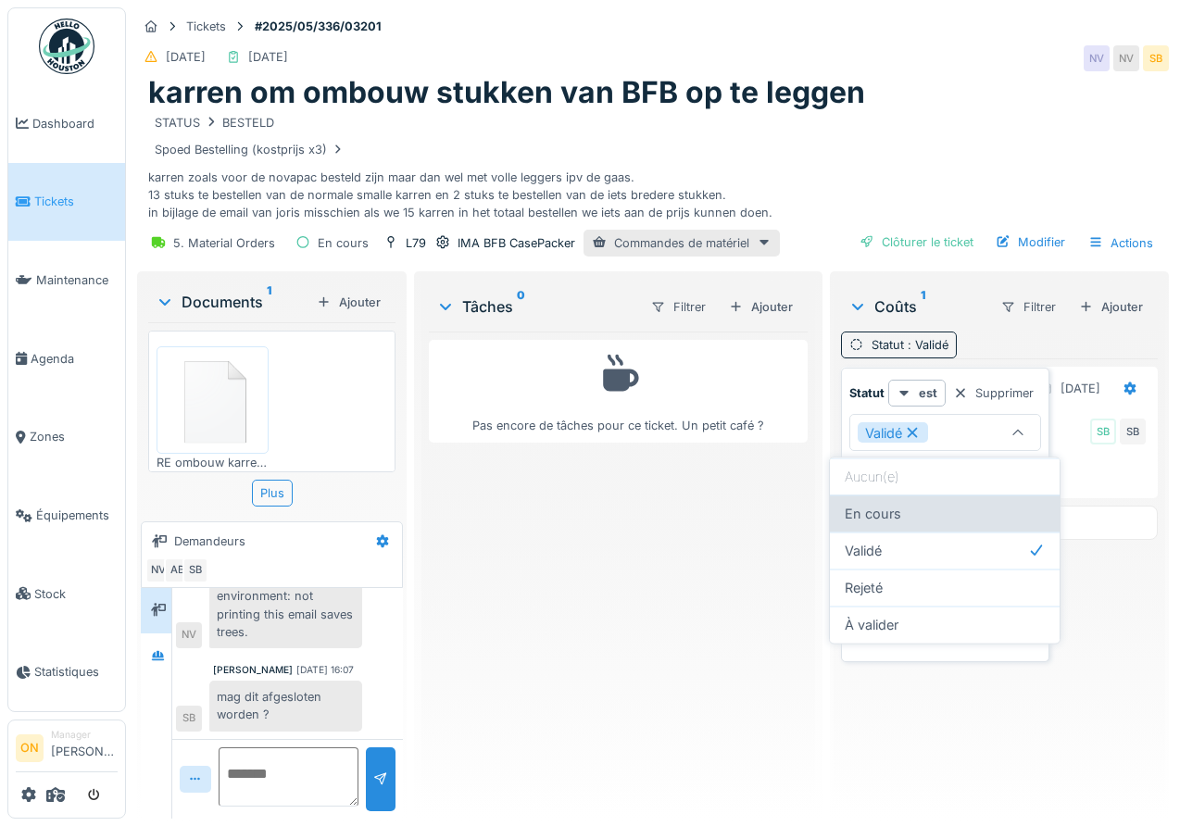
drag, startPoint x: 908, startPoint y: 515, endPoint x: 913, endPoint y: 544, distance: 29.2
click at [908, 516] on div "En cours" at bounding box center [945, 514] width 200 height 20
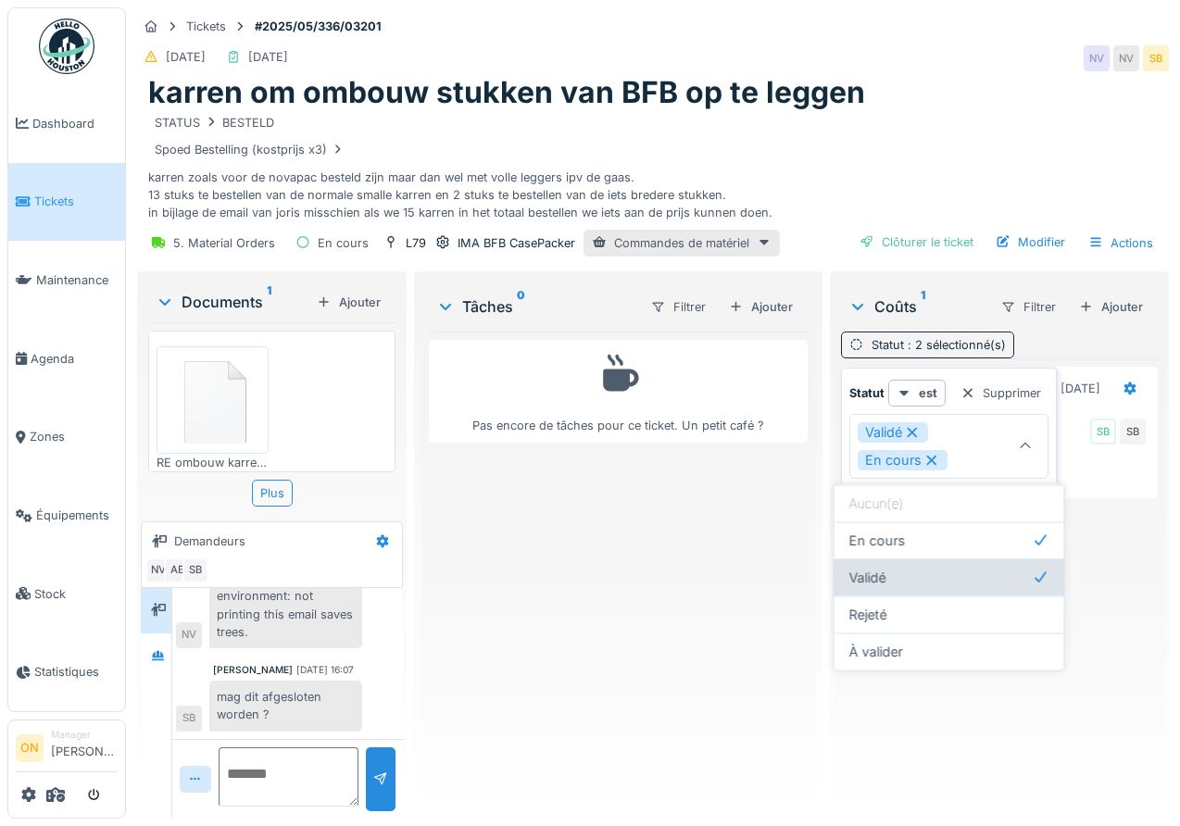
click at [920, 572] on div "Validé" at bounding box center [949, 578] width 200 height 20
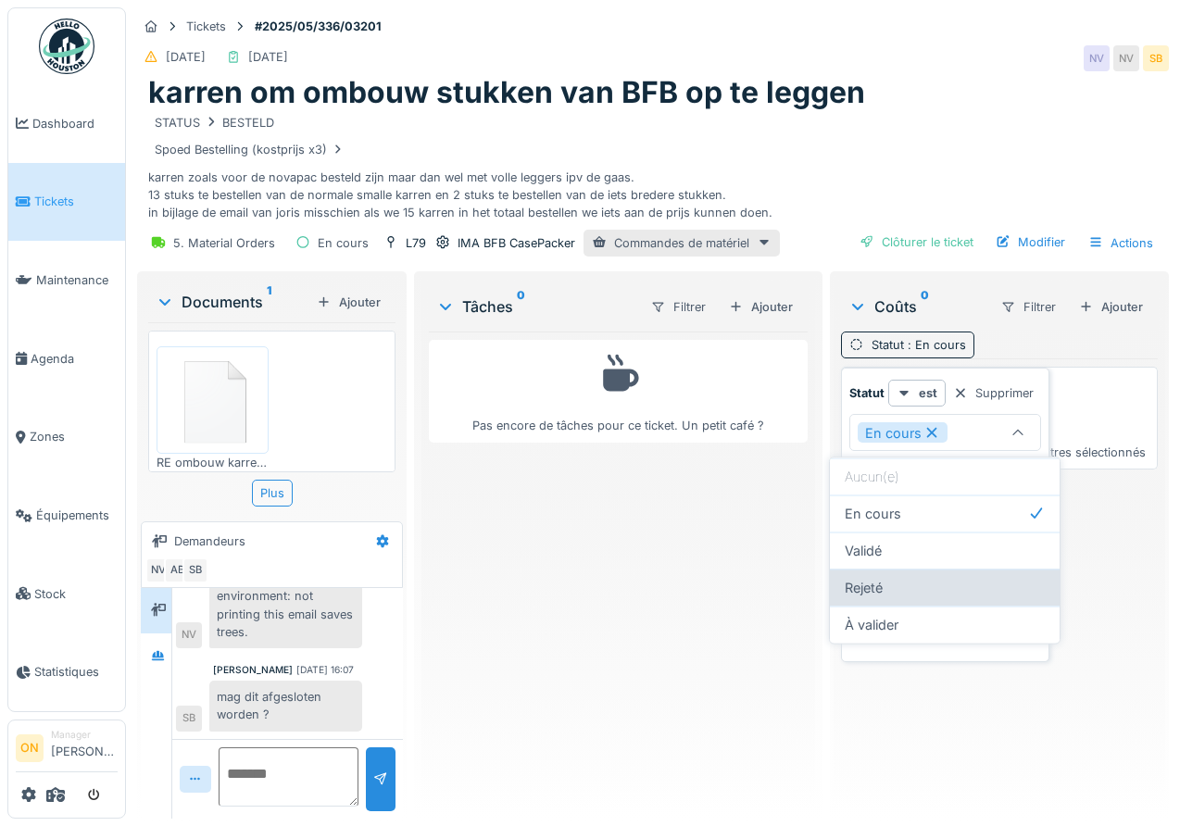
click at [908, 586] on div "Rejeté" at bounding box center [945, 588] width 200 height 20
type input "**********"
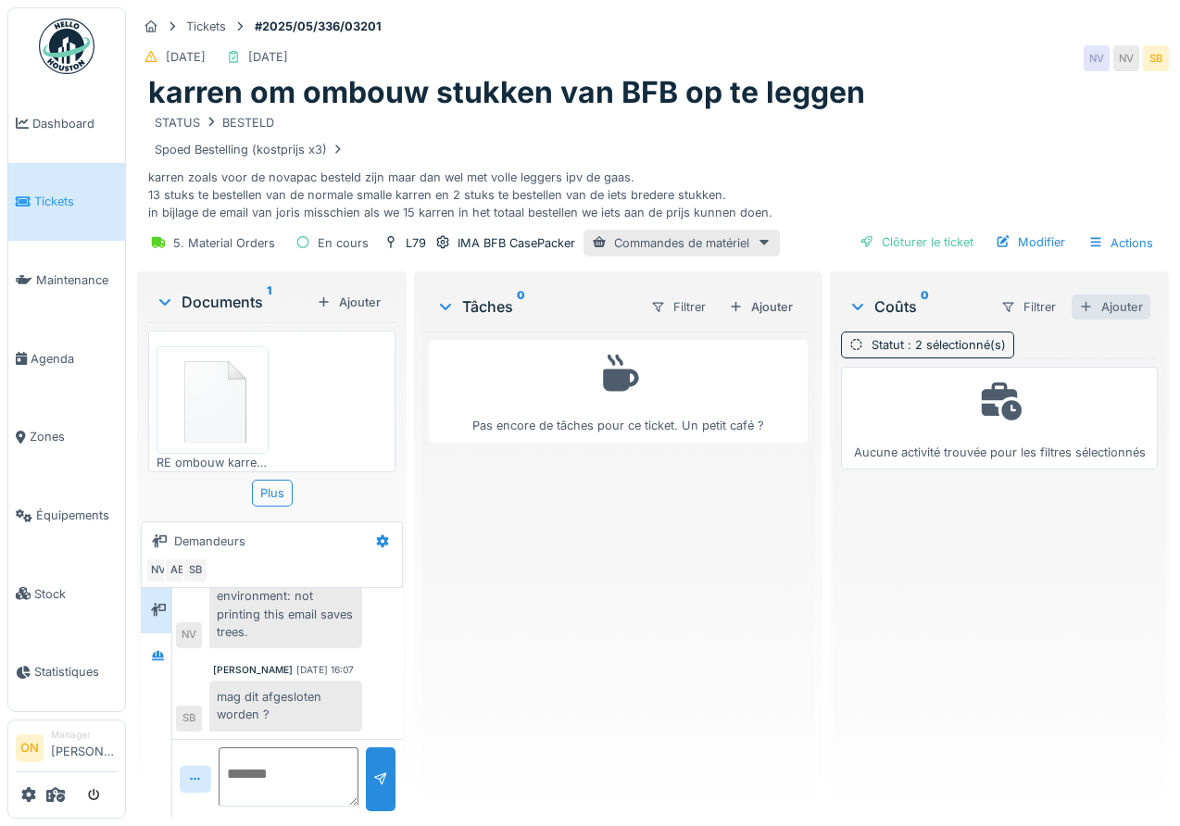
click at [1106, 305] on div "Ajouter" at bounding box center [1111, 307] width 79 height 25
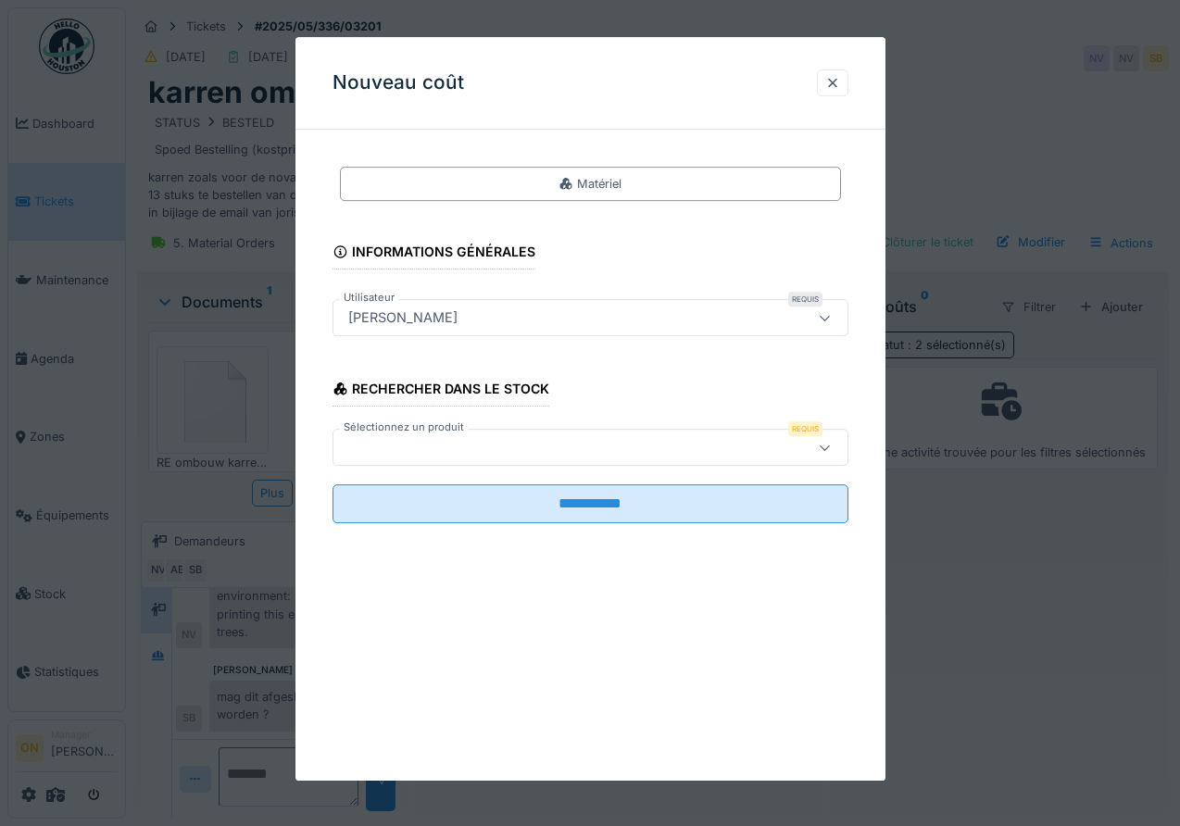
click at [1003, 355] on div at bounding box center [590, 413] width 1180 height 826
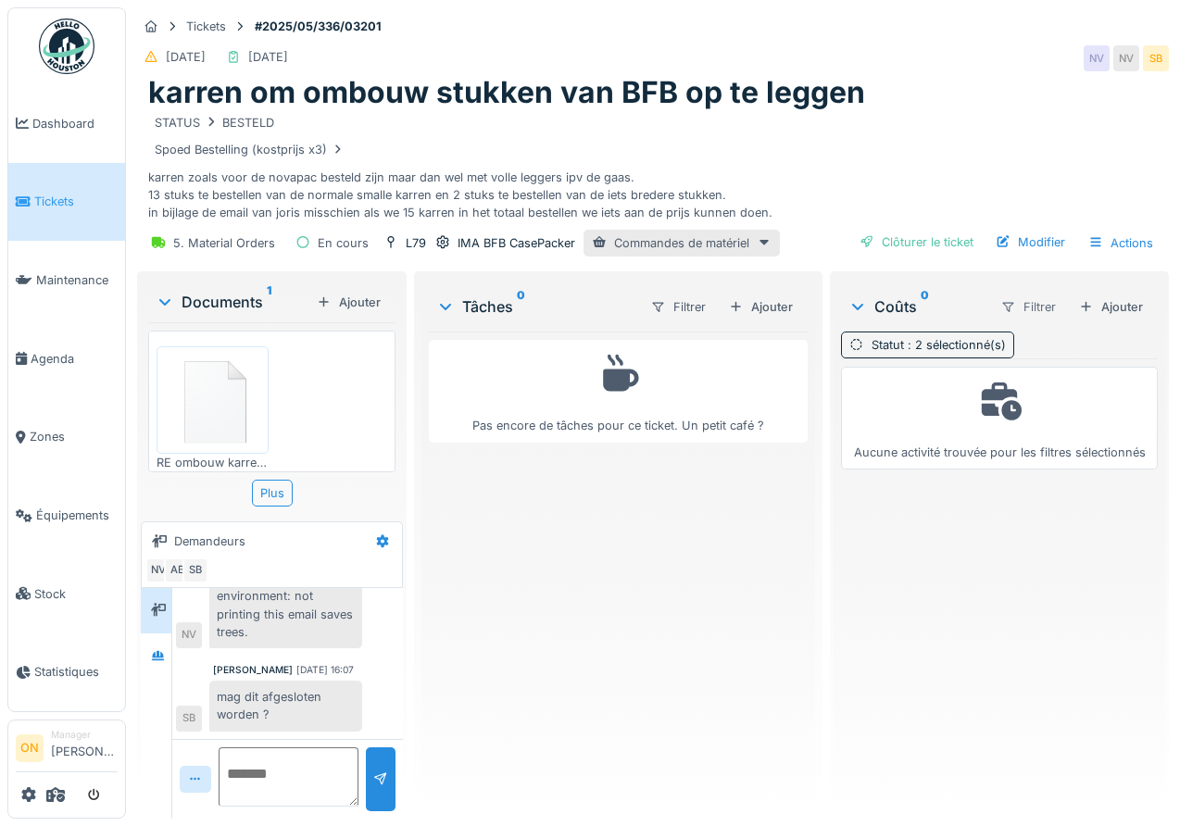
click at [1028, 306] on div "Filtrer" at bounding box center [1028, 307] width 71 height 27
click at [1067, 377] on div "Type de coût" at bounding box center [1051, 376] width 107 height 28
drag, startPoint x: 1057, startPoint y: 344, endPoint x: 1053, endPoint y: 365, distance: 21.6
click at [1057, 345] on div "Type de coût" at bounding box center [1084, 345] width 73 height 18
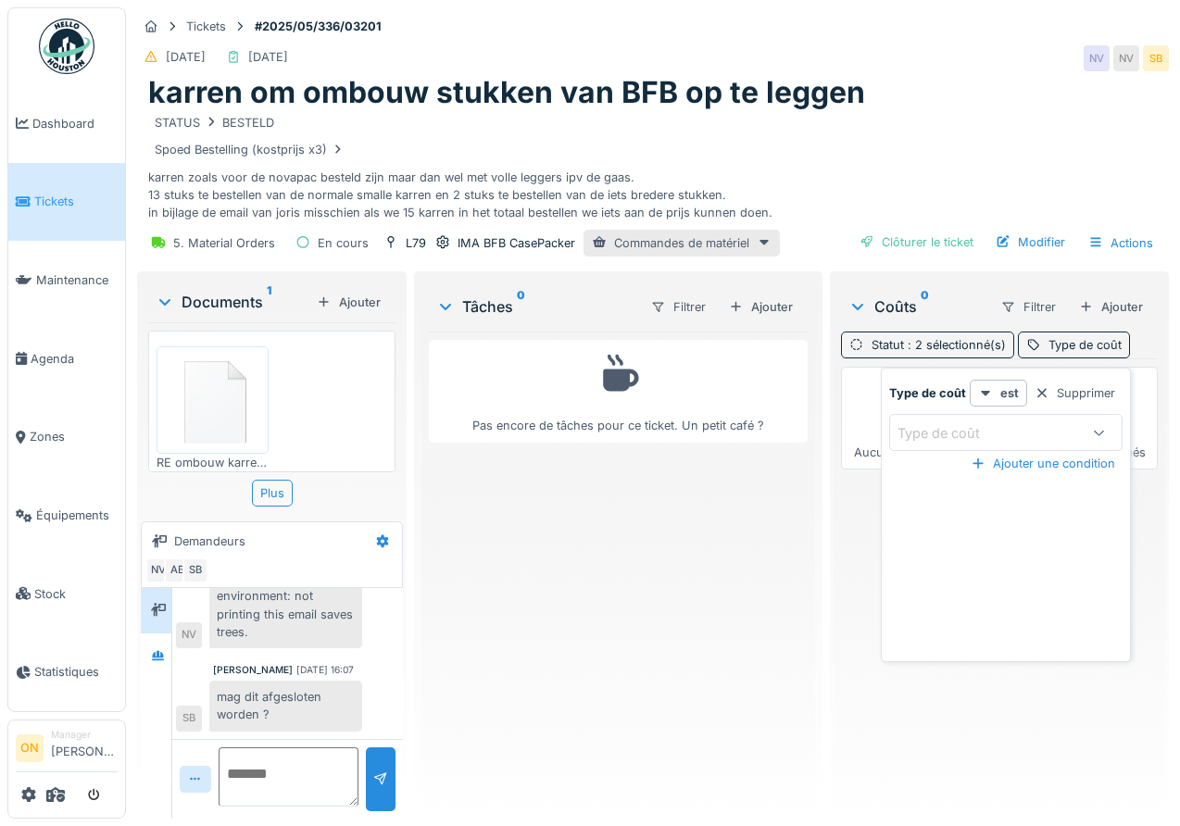
drag, startPoint x: 981, startPoint y: 434, endPoint x: 975, endPoint y: 447, distance: 14.1
click at [980, 435] on div "Type de coût" at bounding box center [951, 433] width 108 height 20
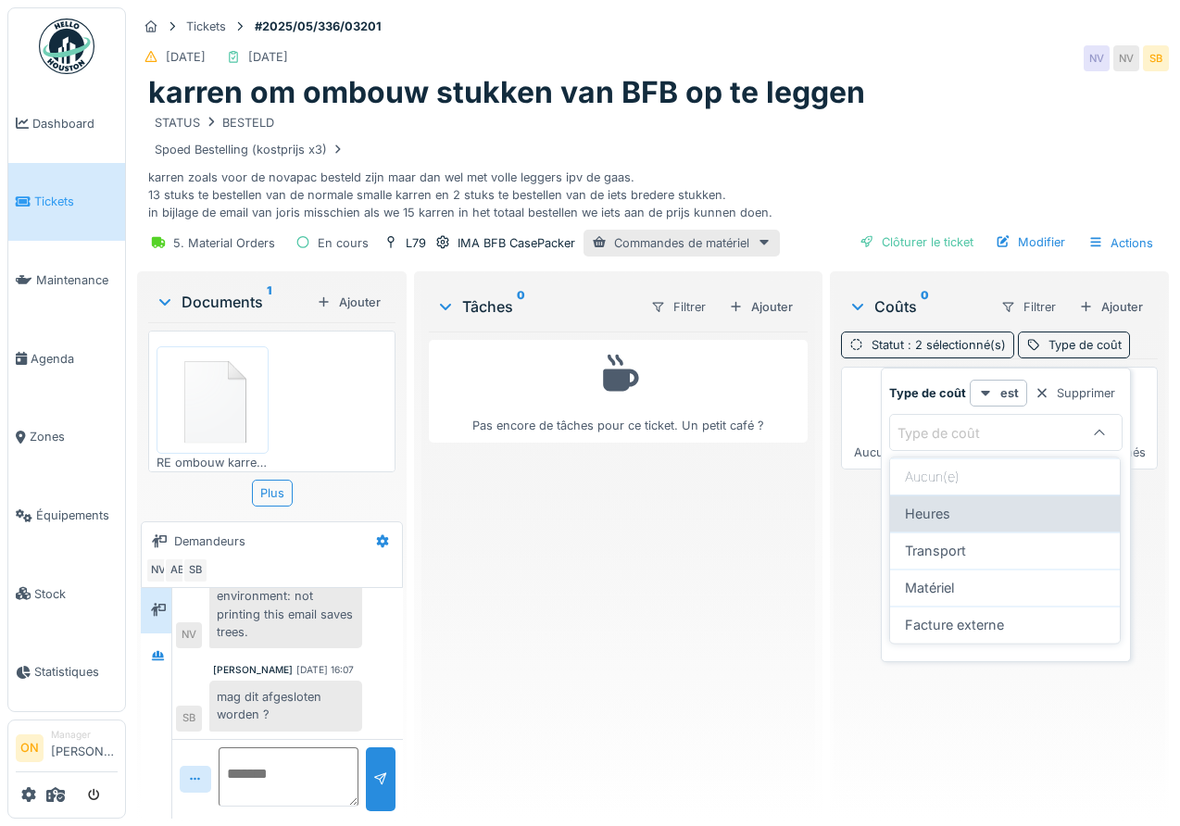
drag, startPoint x: 962, startPoint y: 558, endPoint x: 942, endPoint y: 539, distance: 27.5
click at [961, 555] on span "Transport" at bounding box center [935, 551] width 61 height 20
type input "*********"
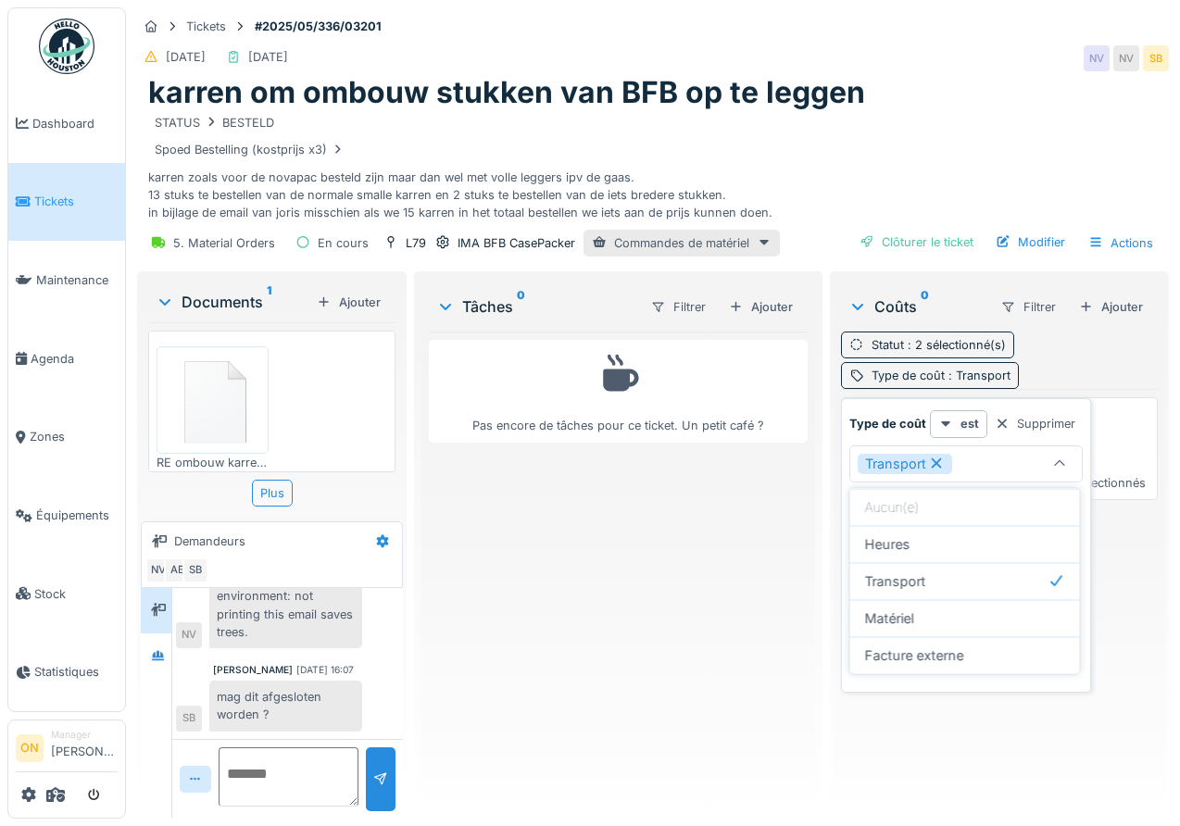
click at [794, 508] on div "Pas encore de tâches pour ce ticket. Un petit café ?" at bounding box center [618, 568] width 379 height 472
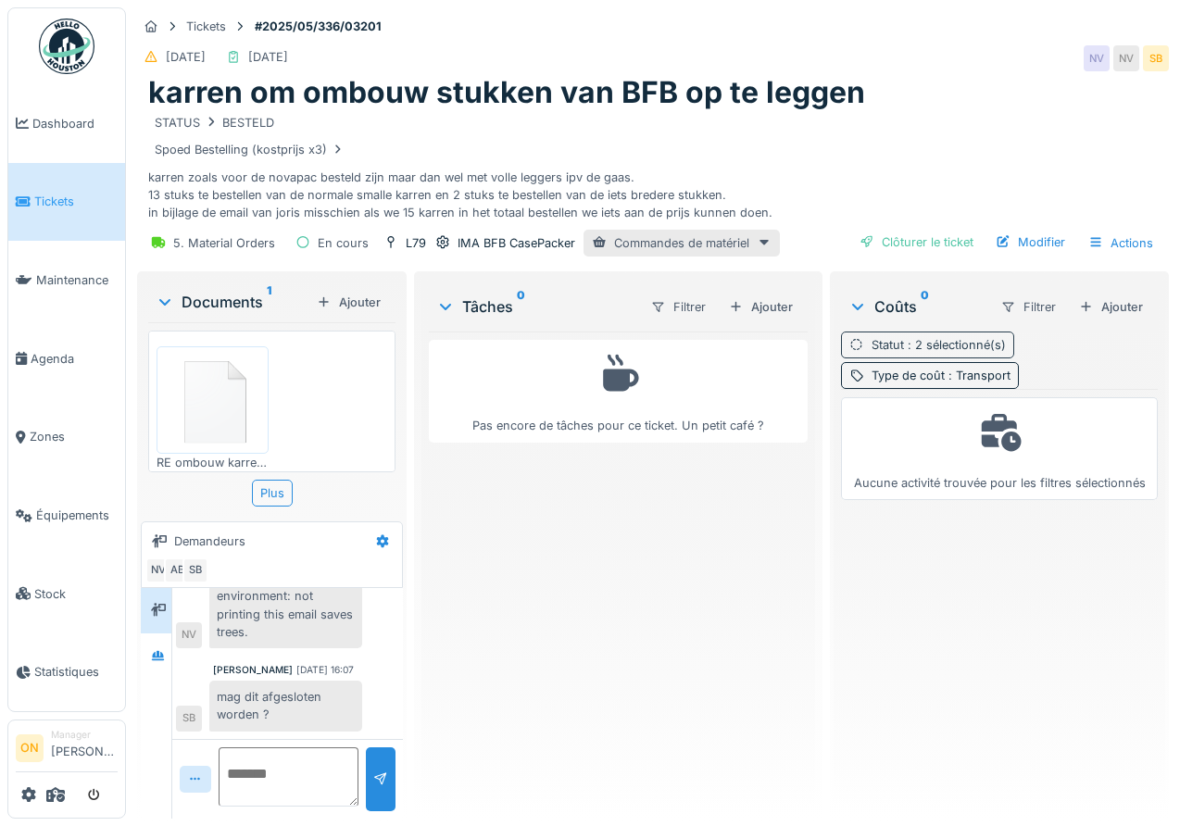
click at [905, 352] on div "Statut : 2 sélectionné(s)" at bounding box center [939, 345] width 134 height 18
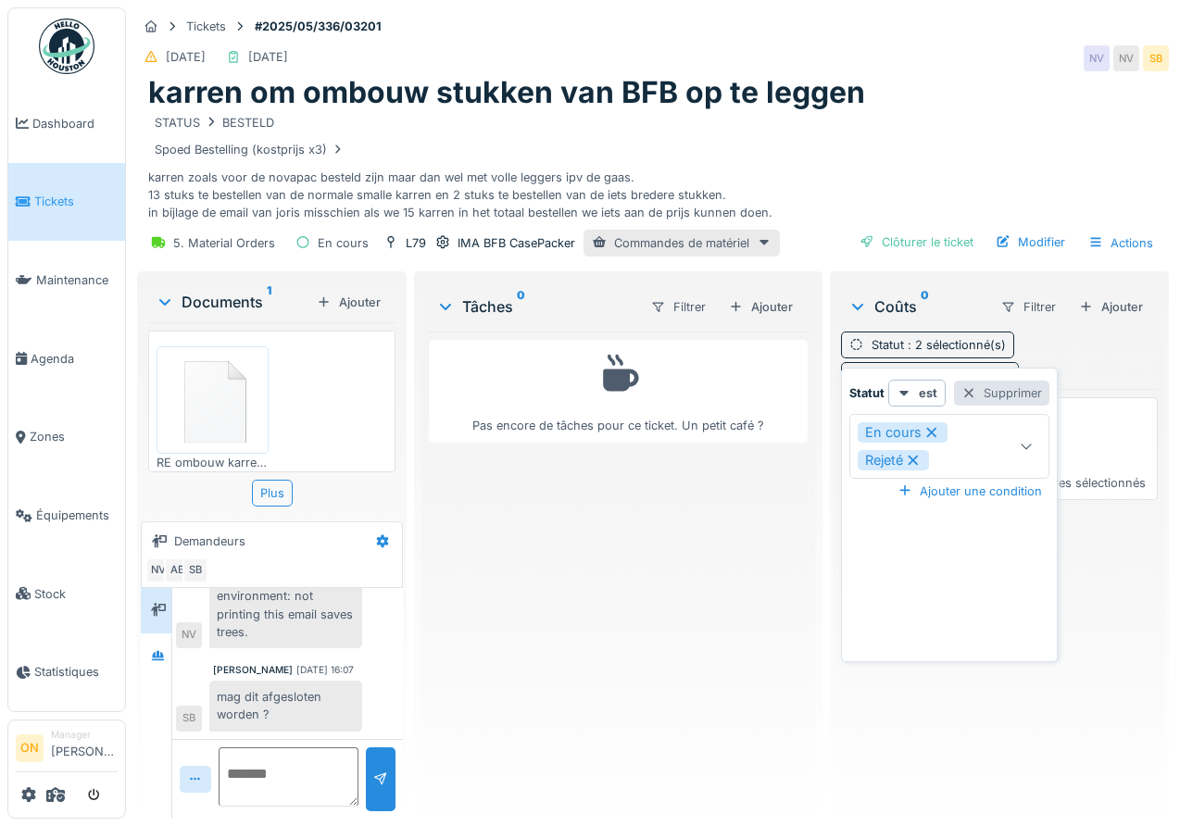
click at [1014, 395] on div "Supprimer" at bounding box center [1001, 393] width 95 height 25
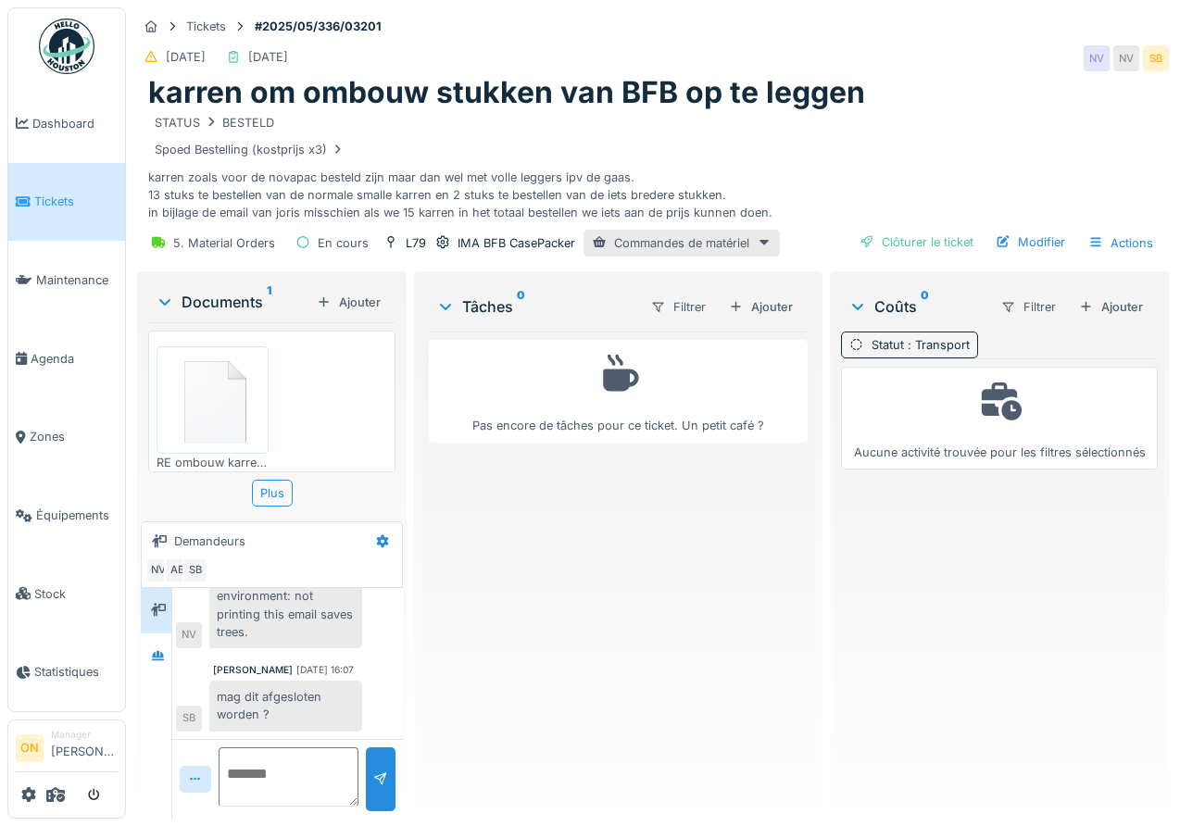
drag, startPoint x: 957, startPoint y: 341, endPoint x: 991, endPoint y: 359, distance: 39.0
click at [960, 342] on span ": Transport" at bounding box center [937, 345] width 66 height 14
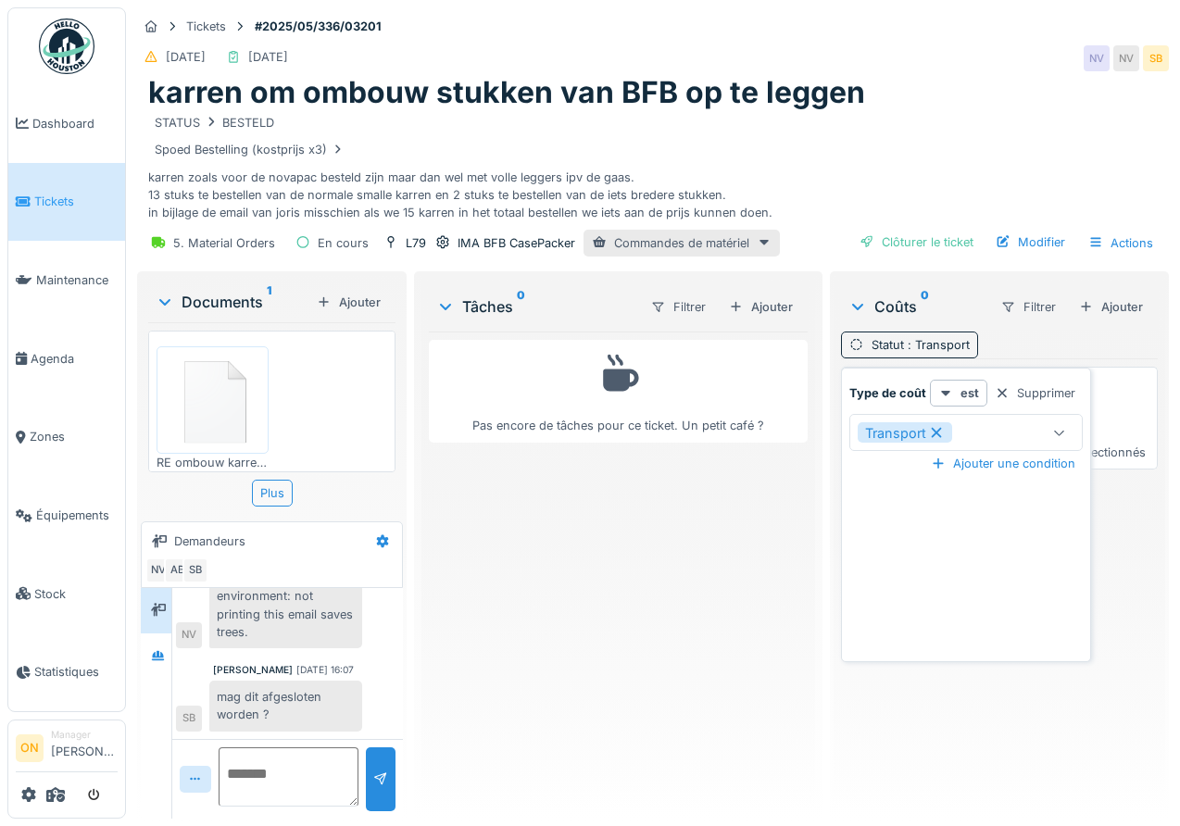
click at [1032, 396] on div "Supprimer" at bounding box center [1034, 393] width 95 height 25
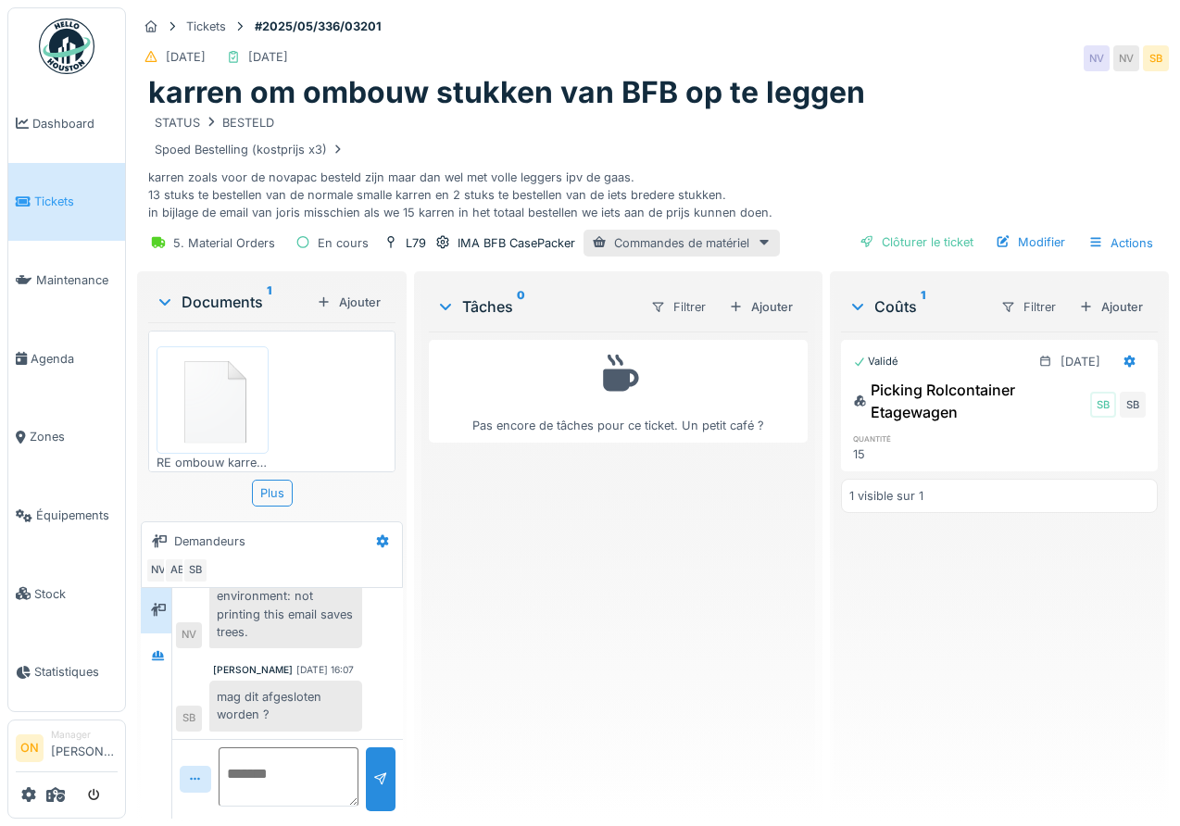
click at [586, 483] on div "Pas encore de tâches pour ce ticket. Un petit café ?" at bounding box center [618, 568] width 379 height 472
click at [934, 388] on div "Picking Rolcontainer Etagewagen" at bounding box center [969, 401] width 233 height 44
click at [702, 537] on div "Pas encore de tâches pour ce ticket. Un petit café ?" at bounding box center [618, 568] width 379 height 472
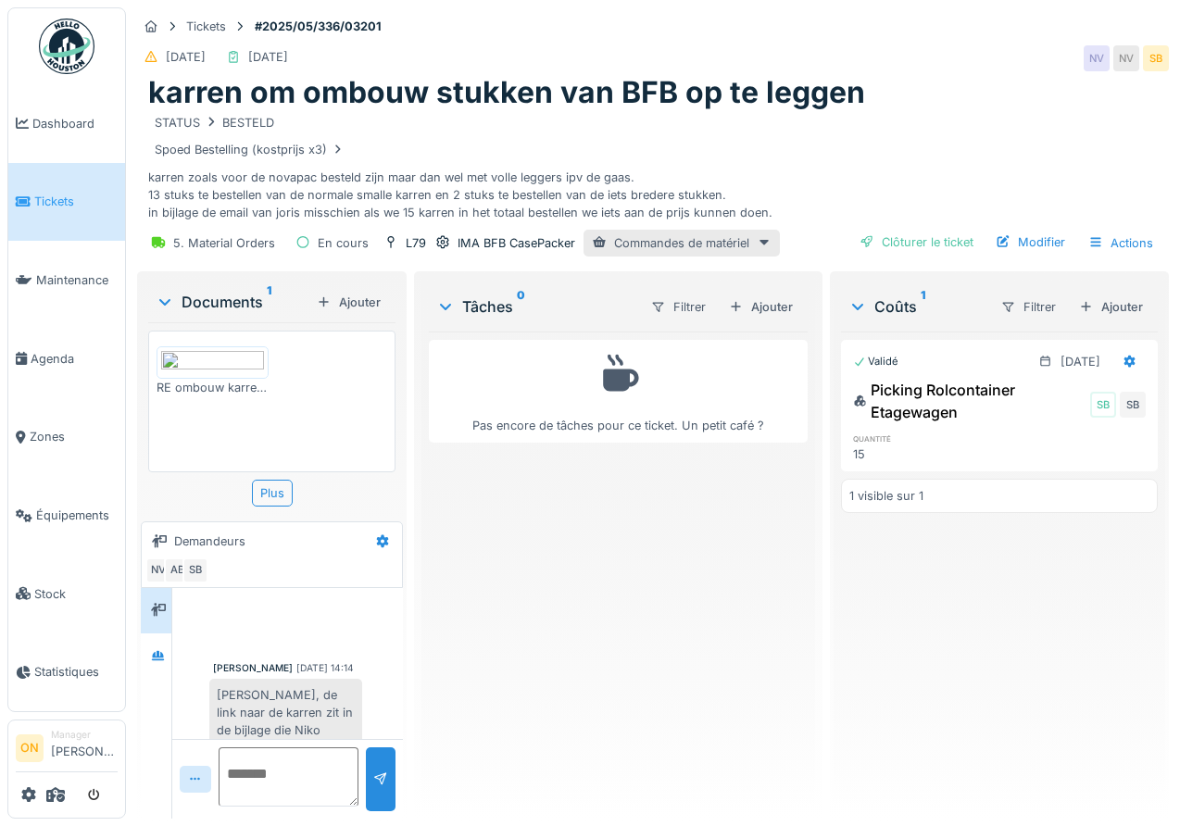
scroll to position [2077, 0]
